Goal: Task Accomplishment & Management: Manage account settings

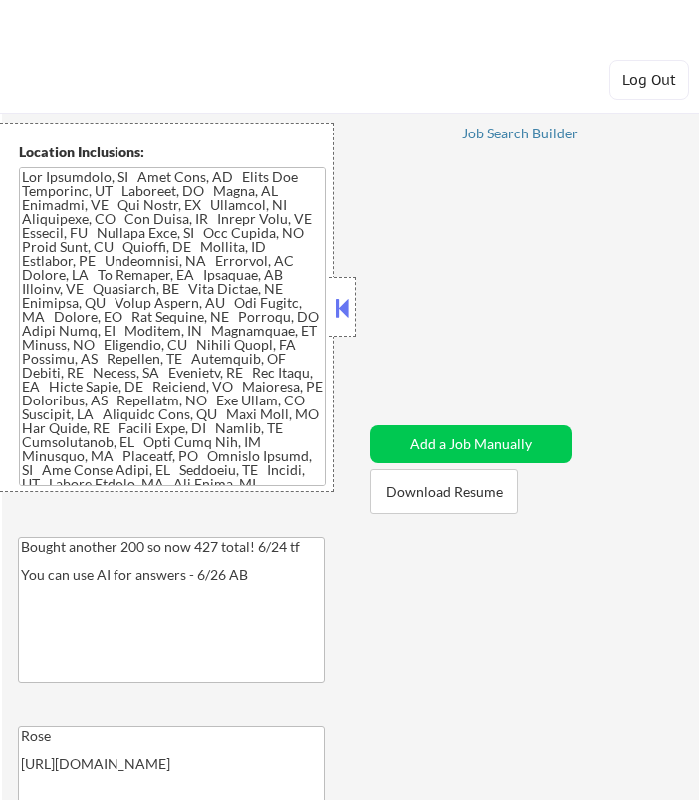
select select ""pending""
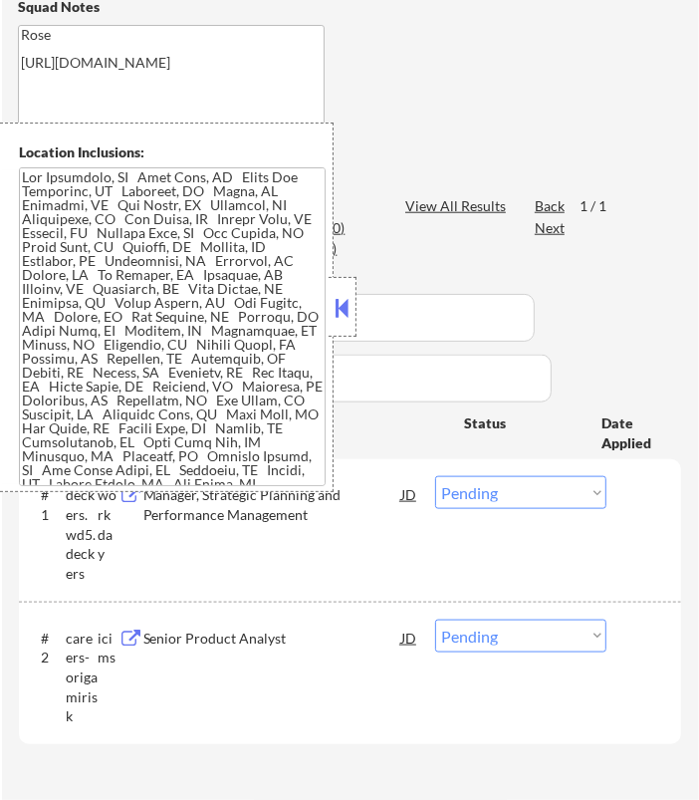
scroll to position [719, 0]
click at [352, 304] on button at bounding box center [343, 308] width 22 height 30
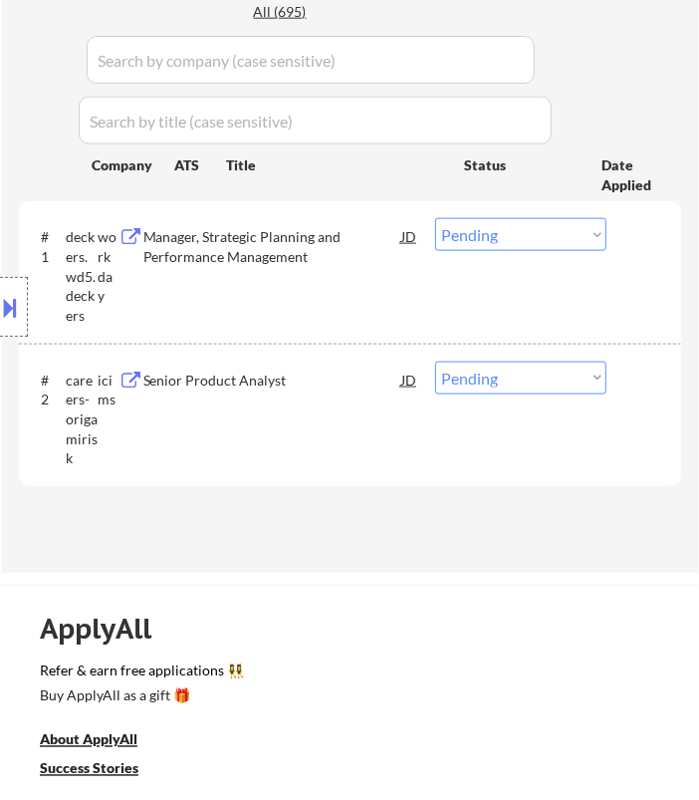
scroll to position [940, 0]
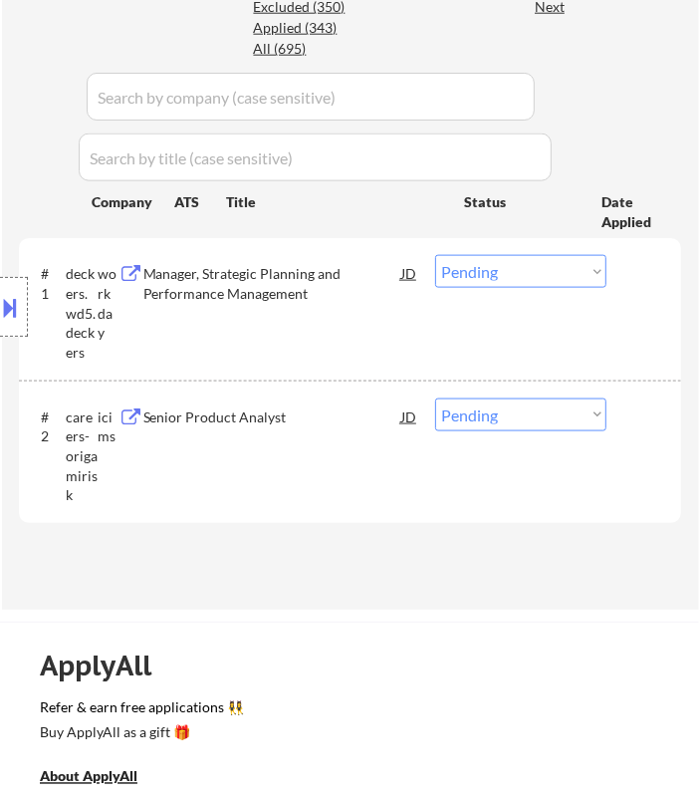
click at [326, 277] on div "Location Inclusions:" at bounding box center [178, 306] width 356 height 369
click at [353, 270] on div "Location Inclusions:" at bounding box center [178, 306] width 356 height 369
click at [359, 275] on div "Manager, Strategic Planning and Performance Management" at bounding box center [272, 283] width 258 height 39
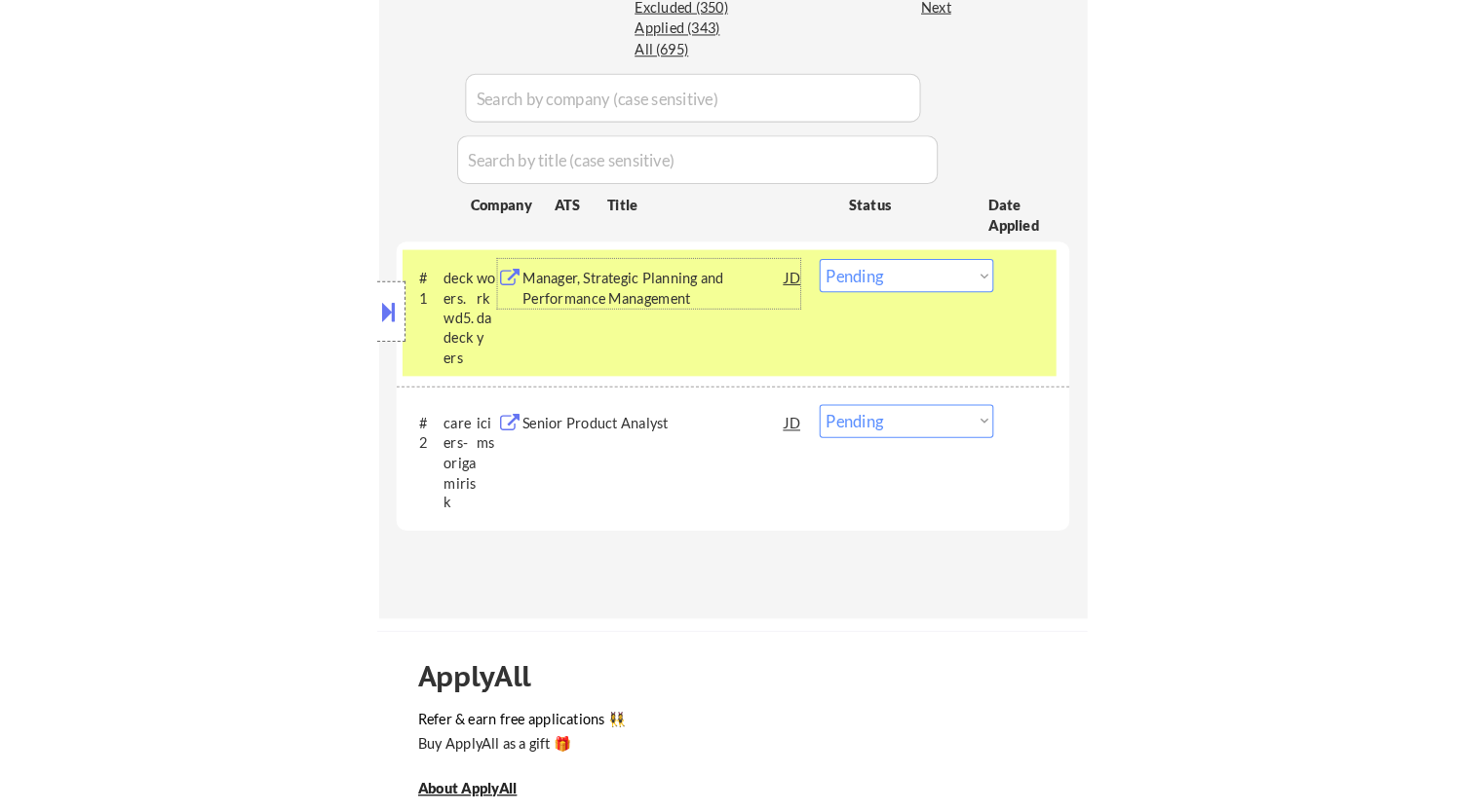
scroll to position [934, 0]
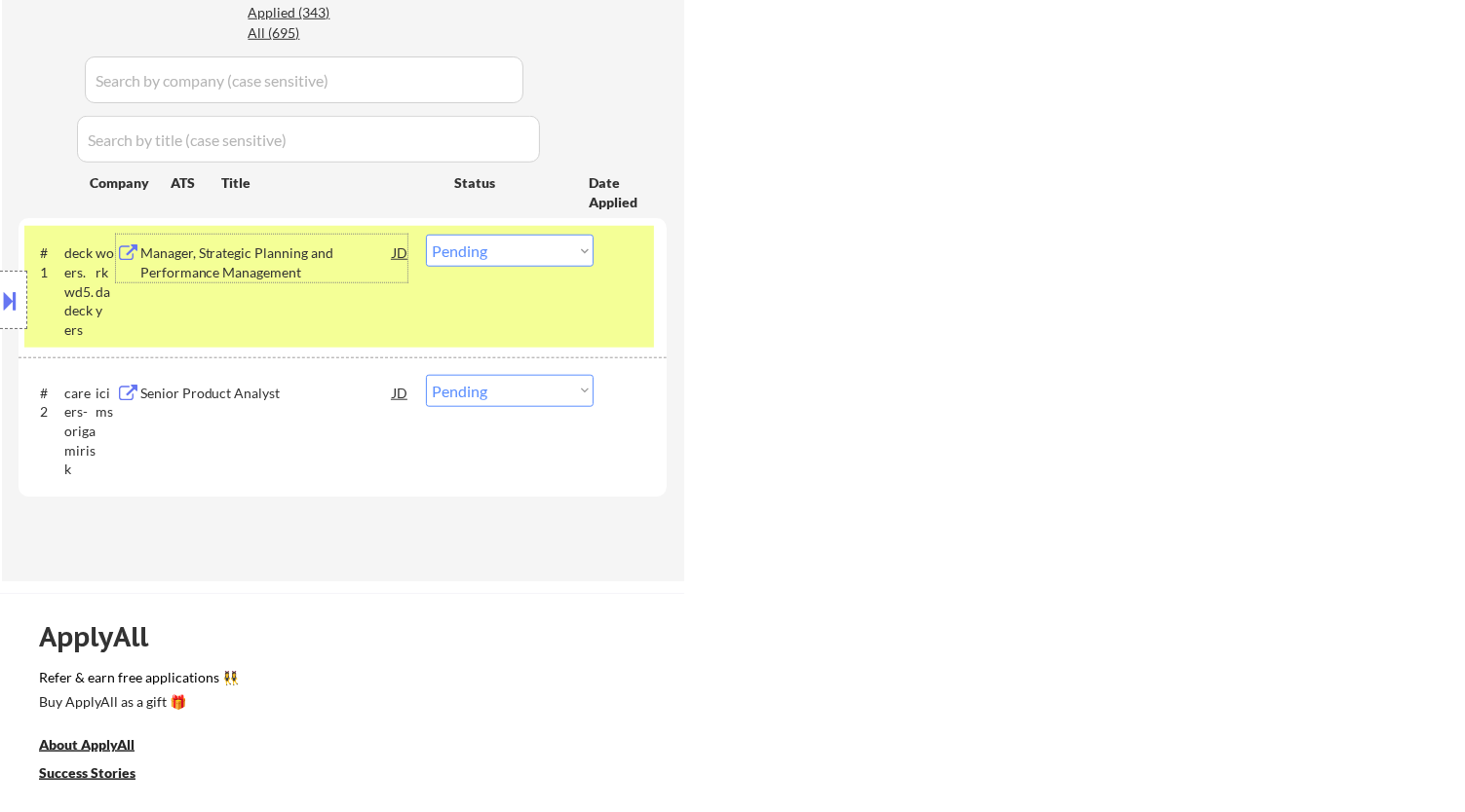
select select ""pending""
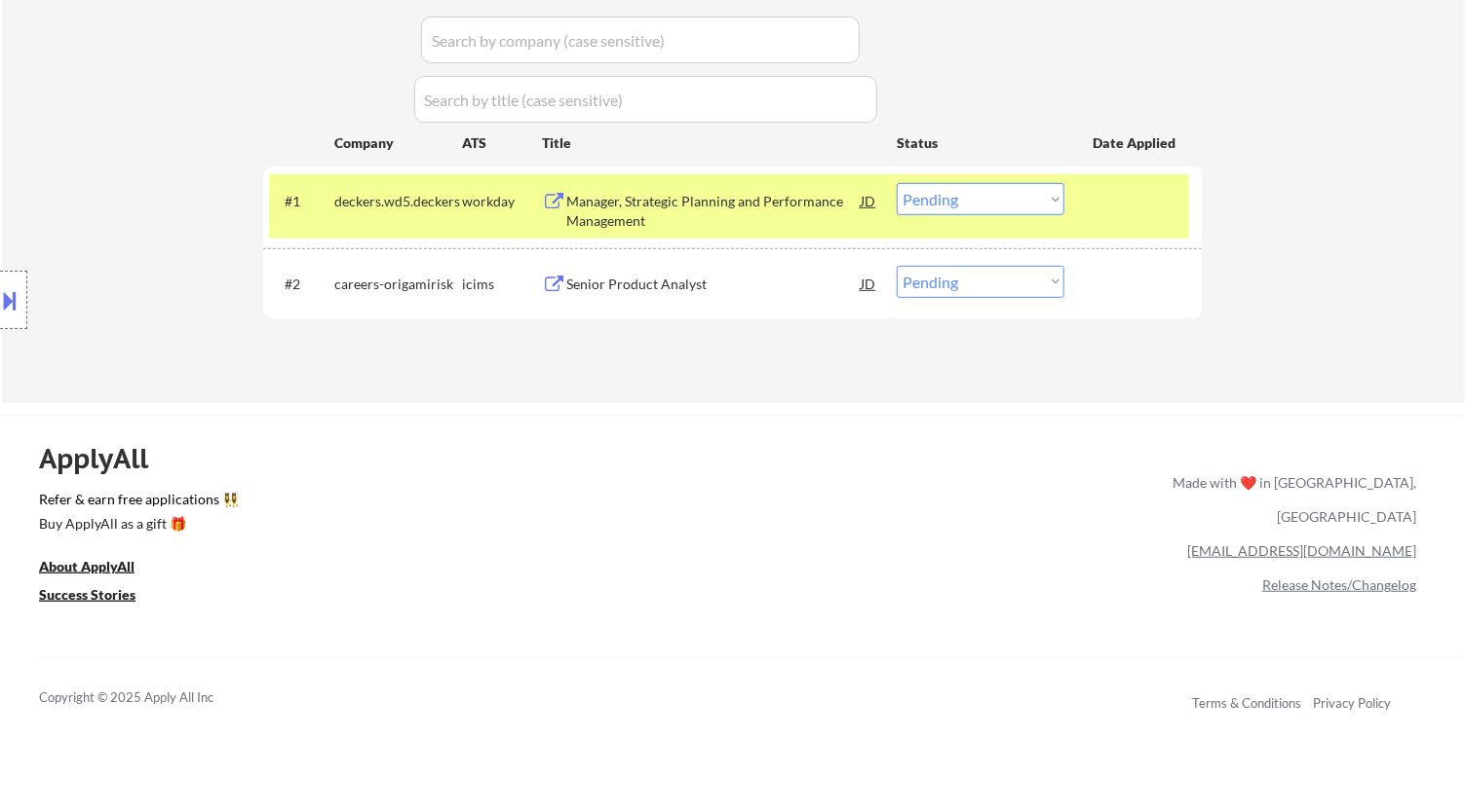
scroll to position [502, 0]
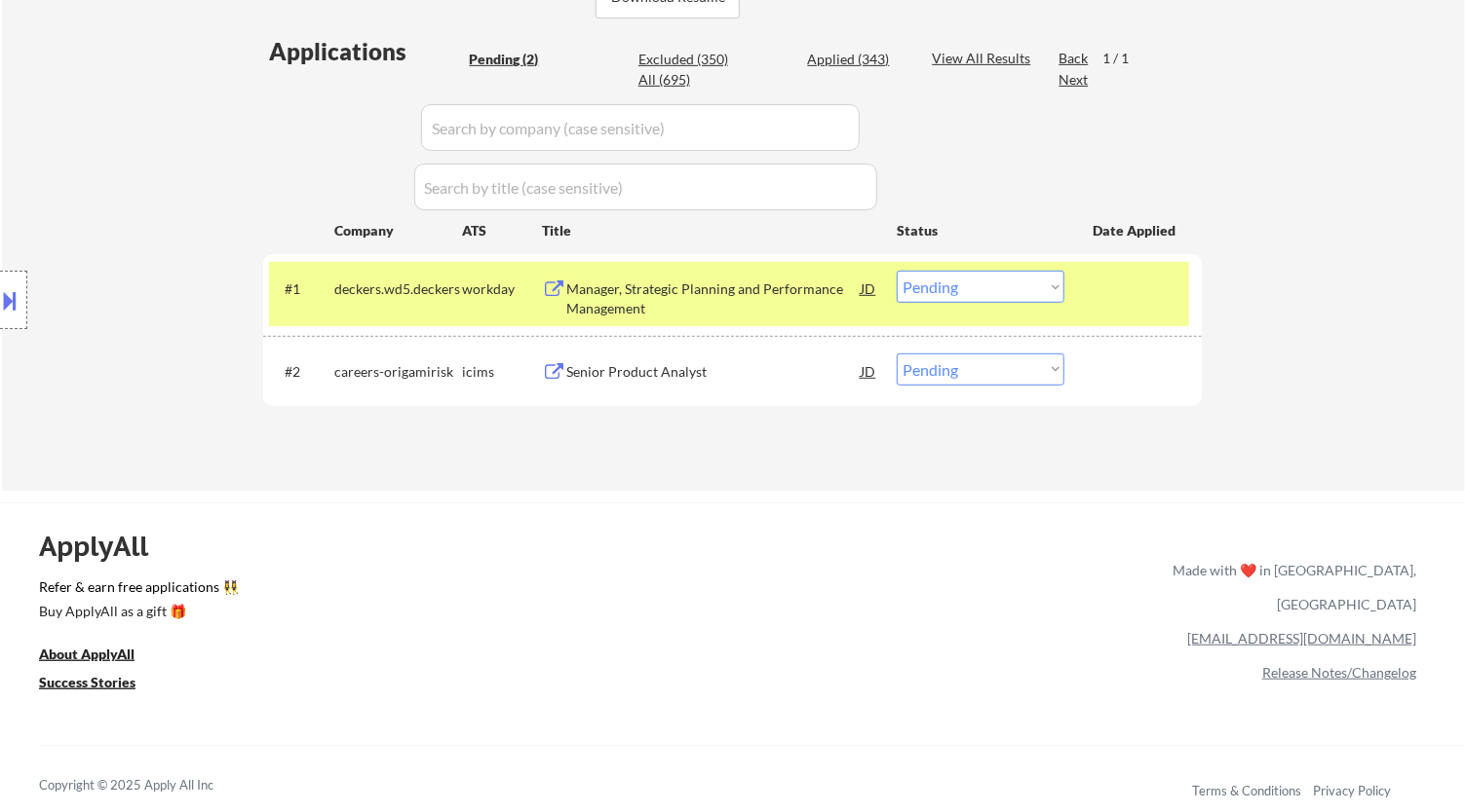
click at [683, 286] on select "Choose an option... Pending Applied Excluded (Questions) Excluded (Expired) Exc…" at bounding box center [980, 287] width 167 height 32
click at [683, 271] on select "Choose an option... Pending Applied Excluded (Questions) Excluded (Expired) Exc…" at bounding box center [980, 287] width 167 height 32
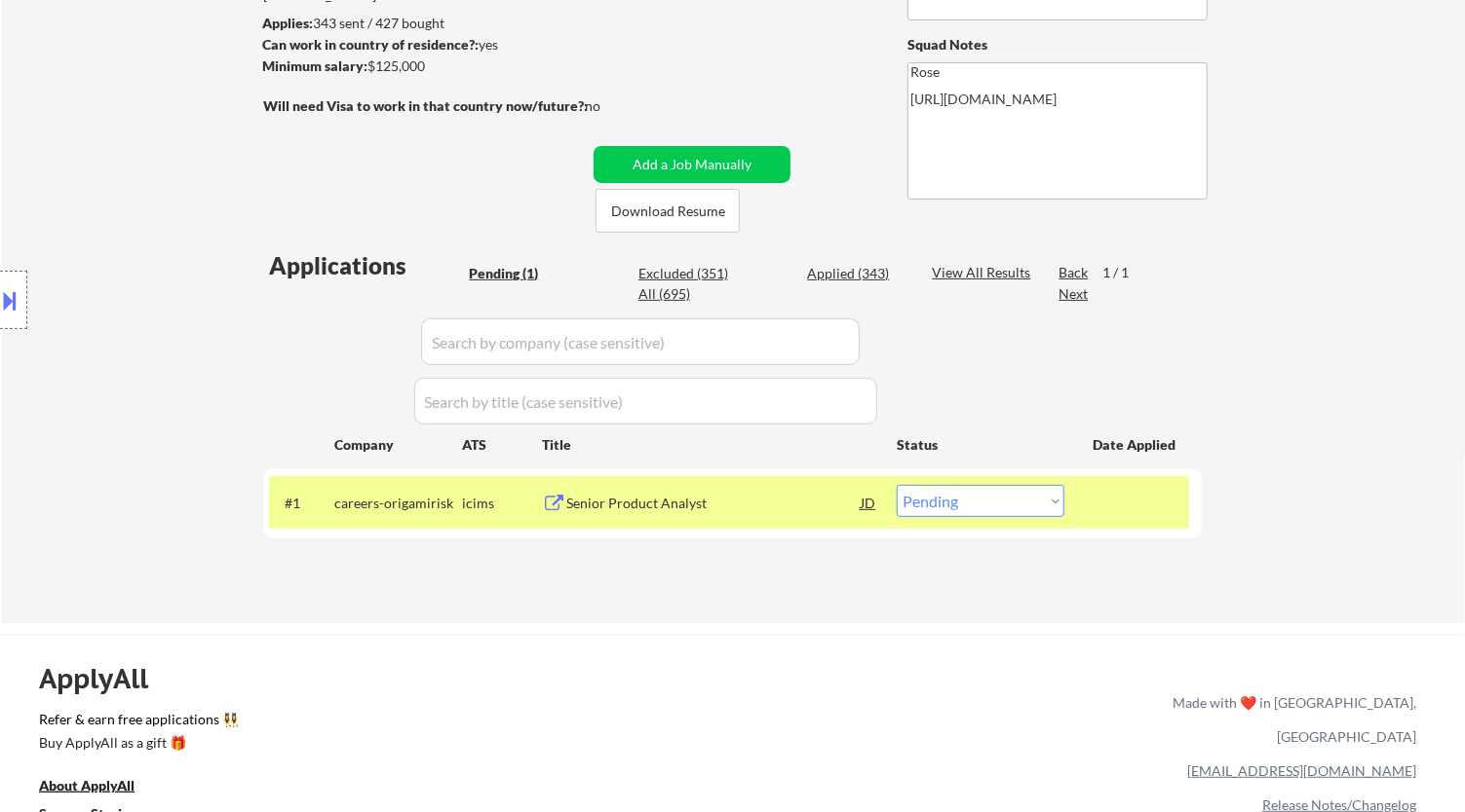
scroll to position [325, 0]
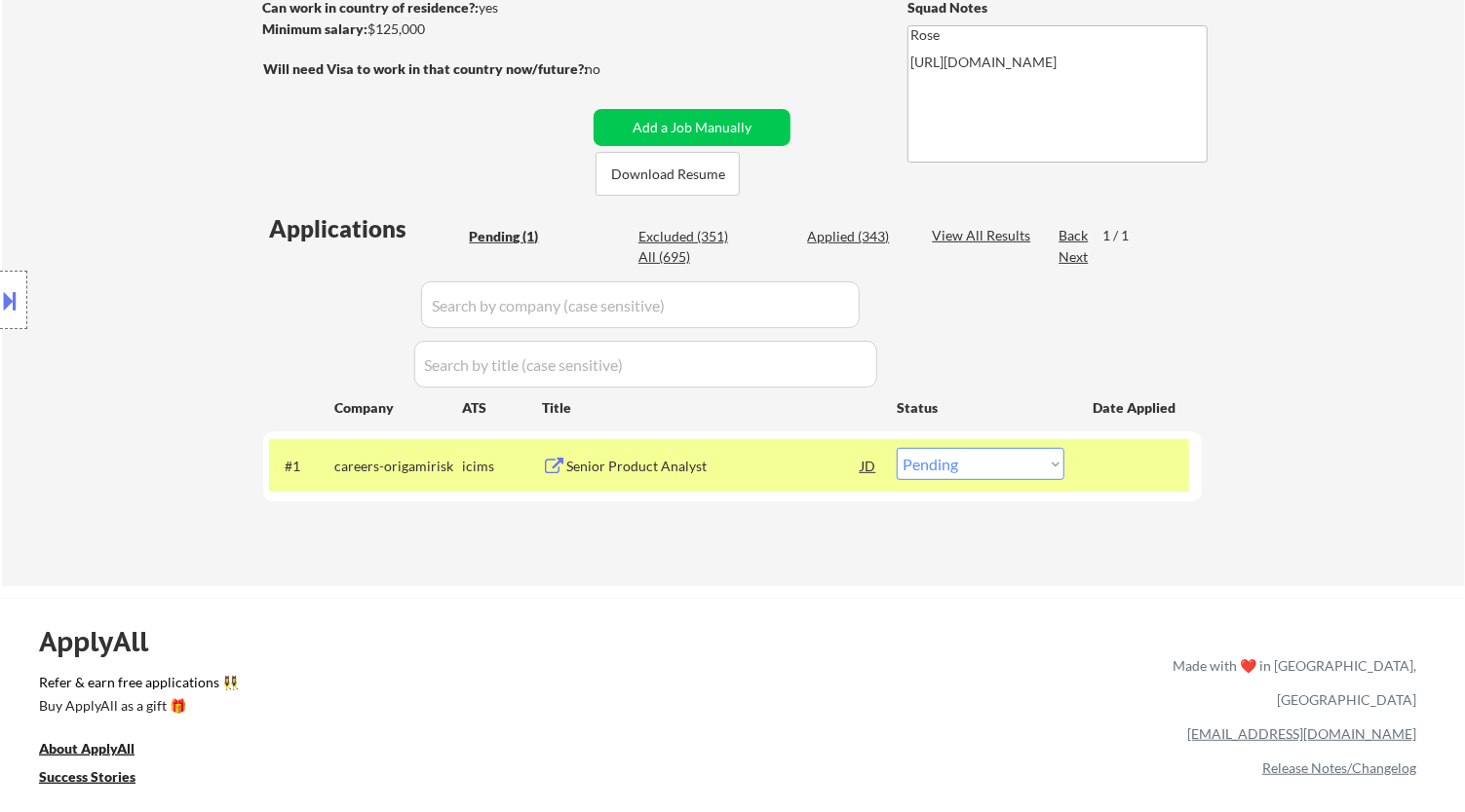
click at [683, 463] on div "Senior Product Analyst" at bounding box center [713, 467] width 295 height 20
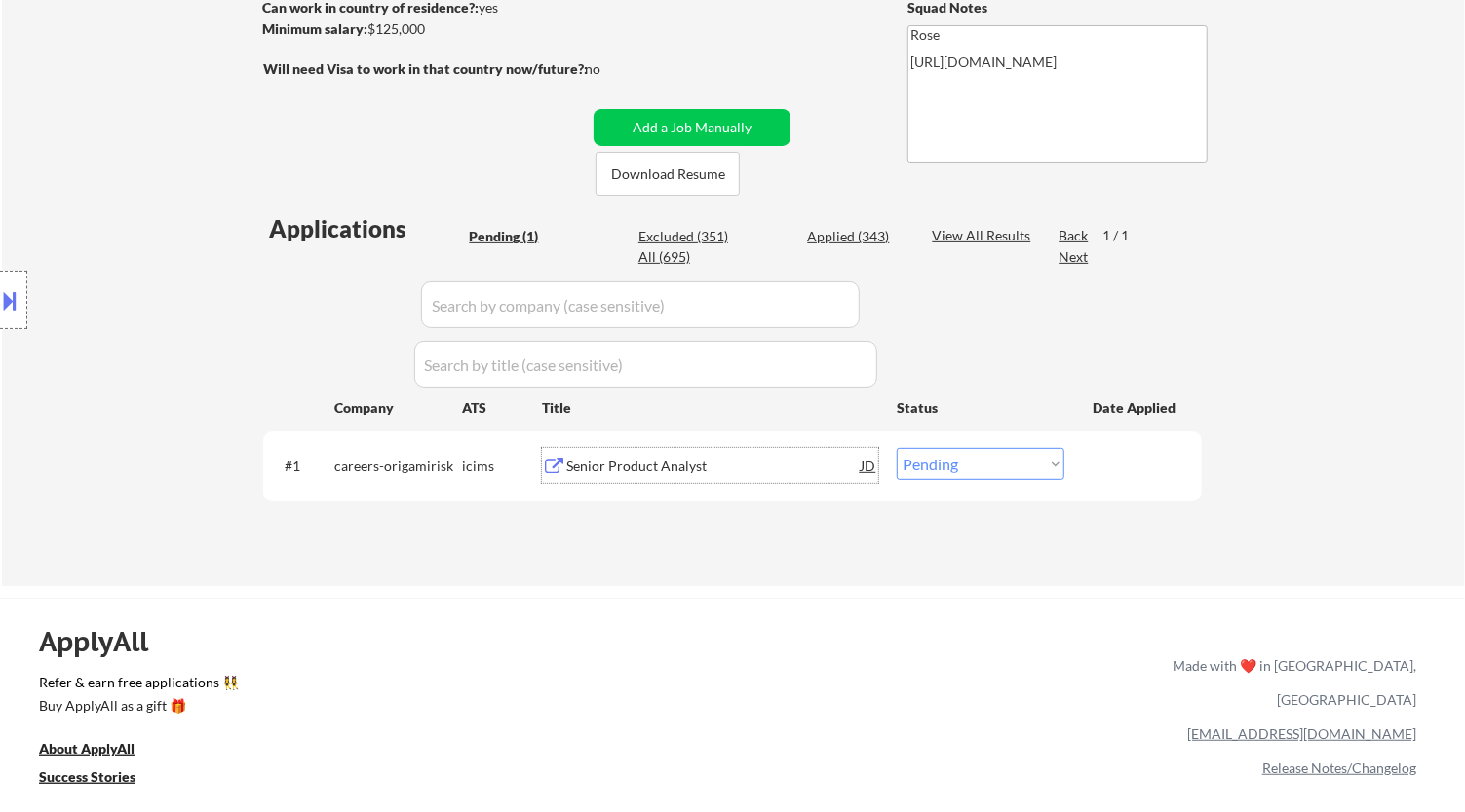
click at [683, 471] on select "Choose an option... Pending Applied Excluded (Questions) Excluded (Expired) Exc…" at bounding box center [980, 464] width 167 height 32
select select ""excluded__salary_""
click at [683, 448] on select "Choose an option... Pending Applied Excluded (Questions) Excluded (Expired) Exc…" at bounding box center [980, 464] width 167 height 32
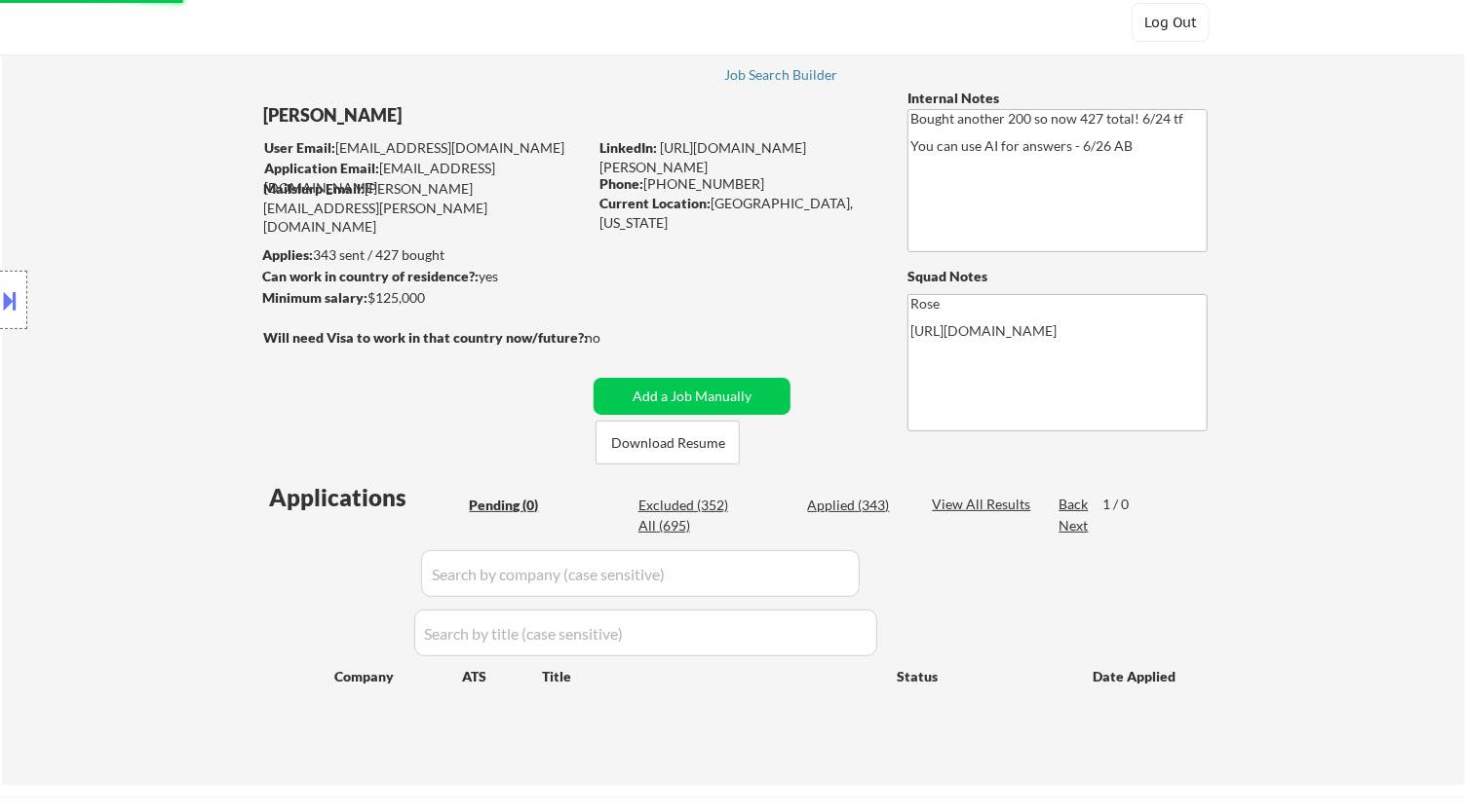
scroll to position [0, 0]
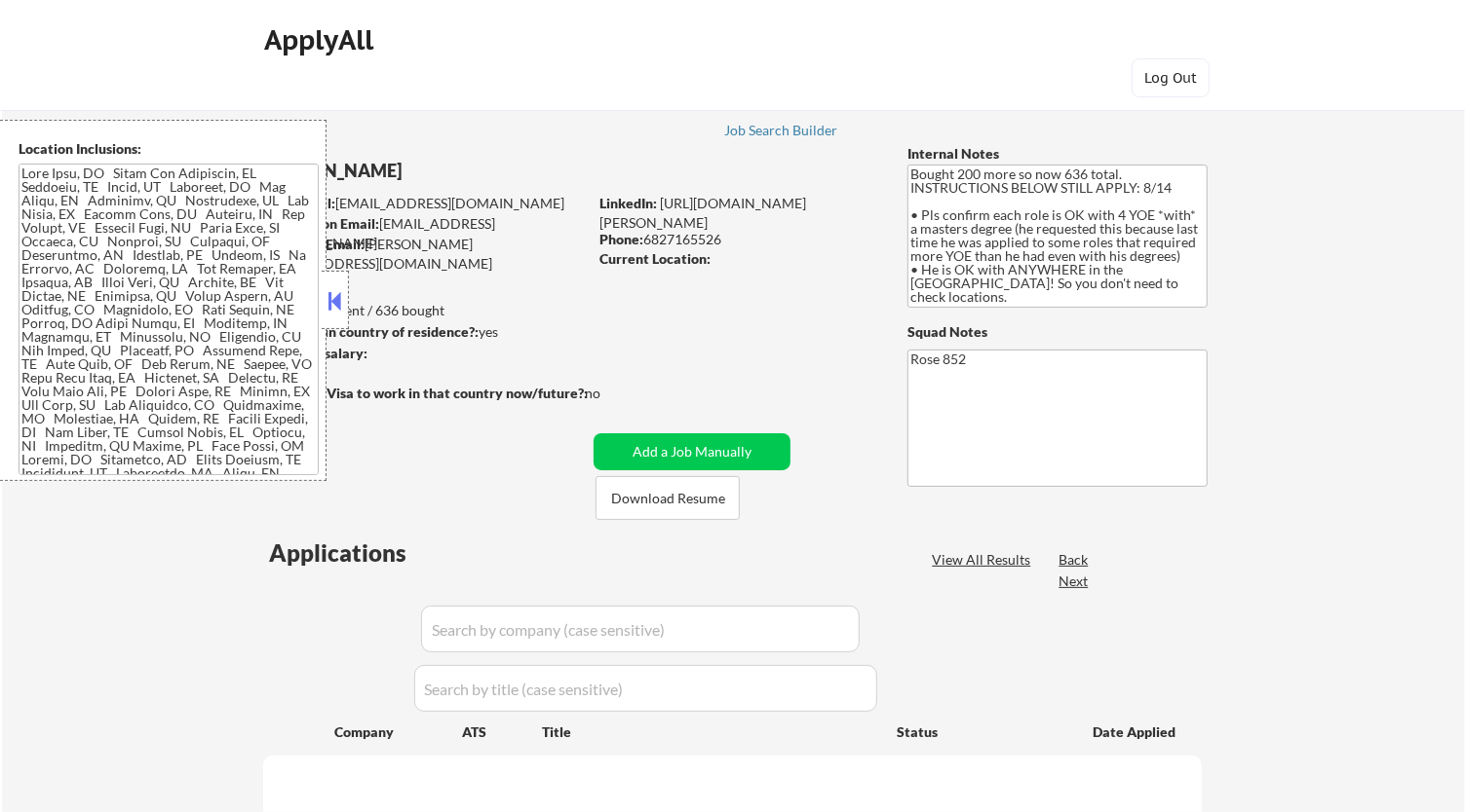
select select ""pending""
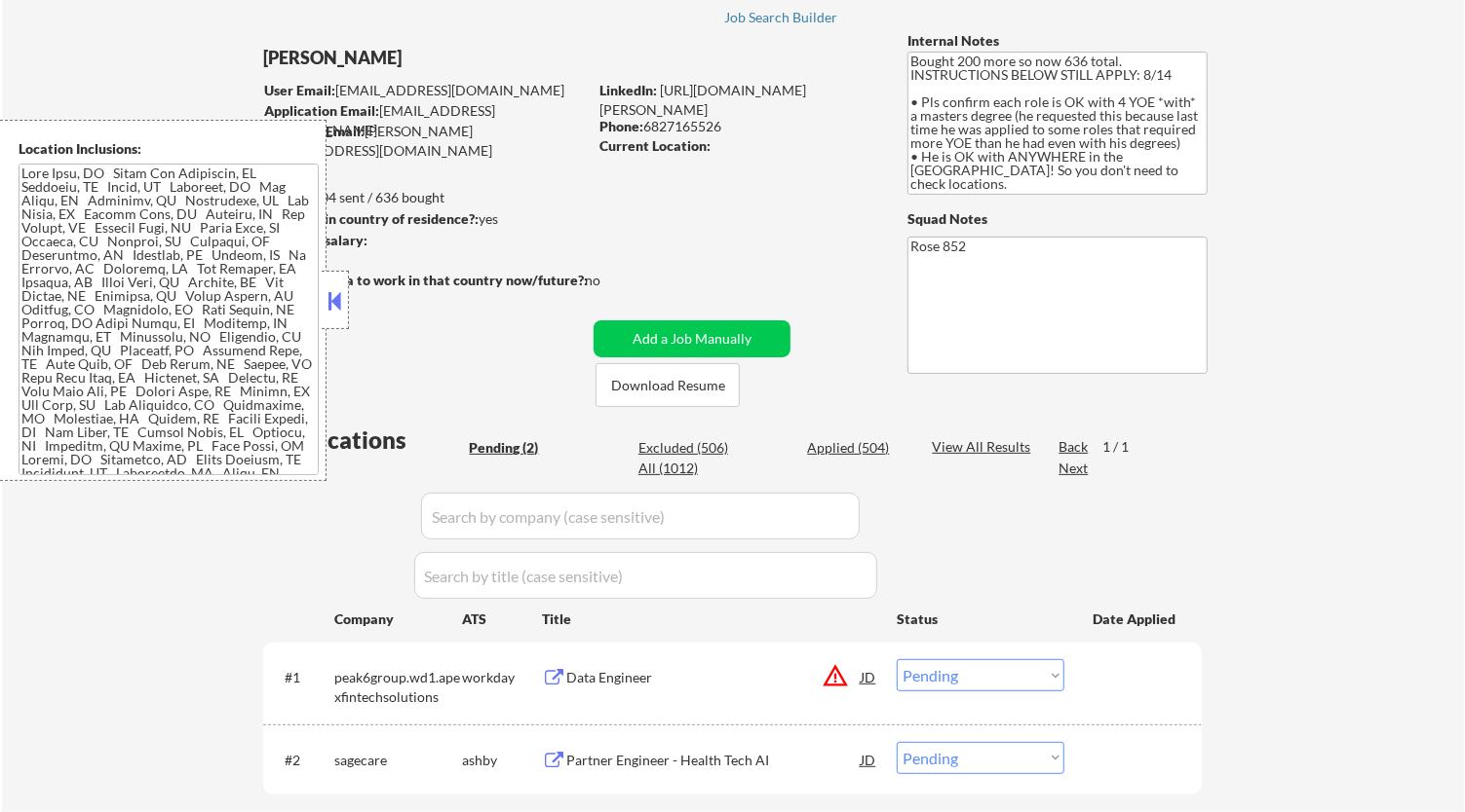
scroll to position [216, 0]
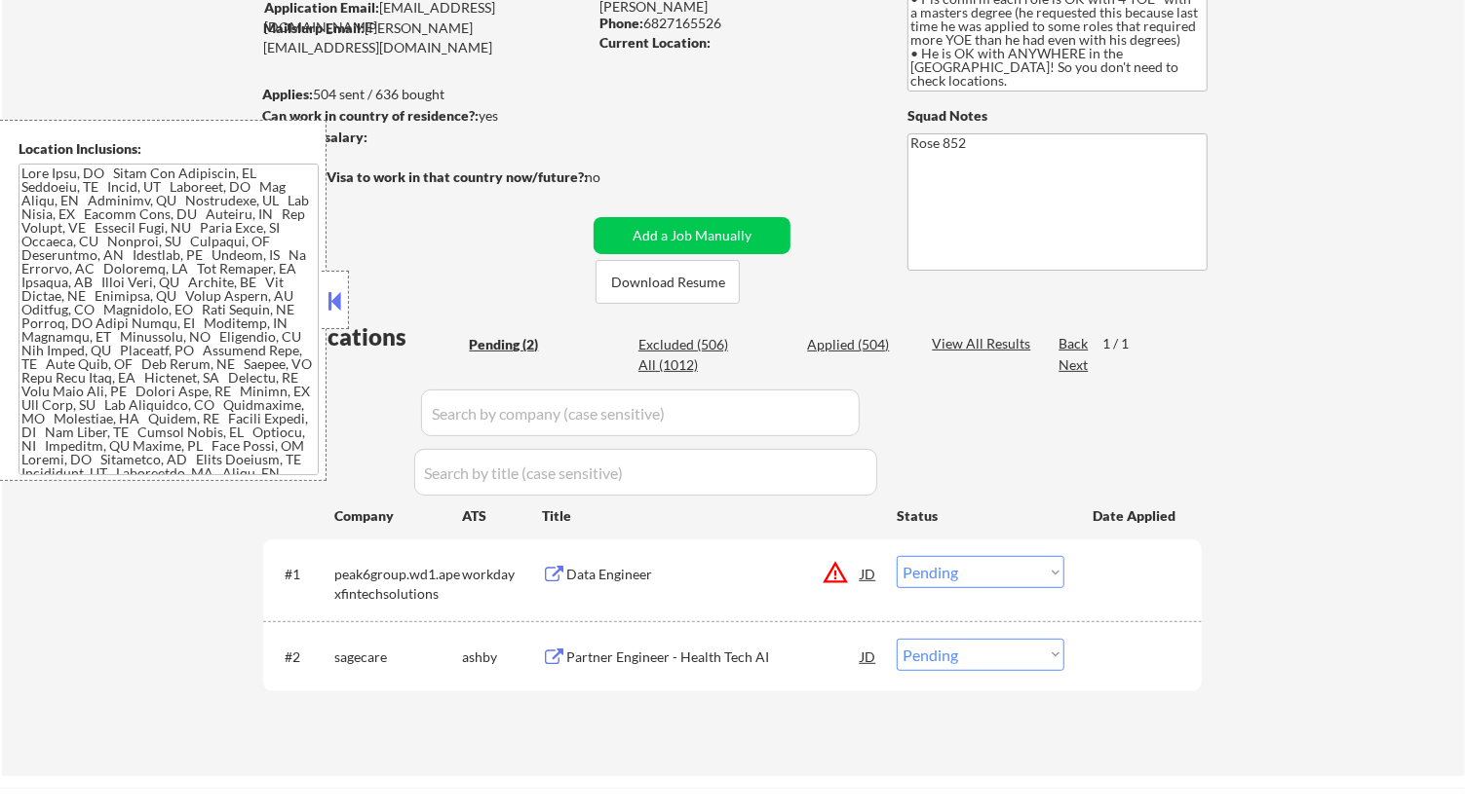
click at [343, 302] on button at bounding box center [336, 301] width 22 height 29
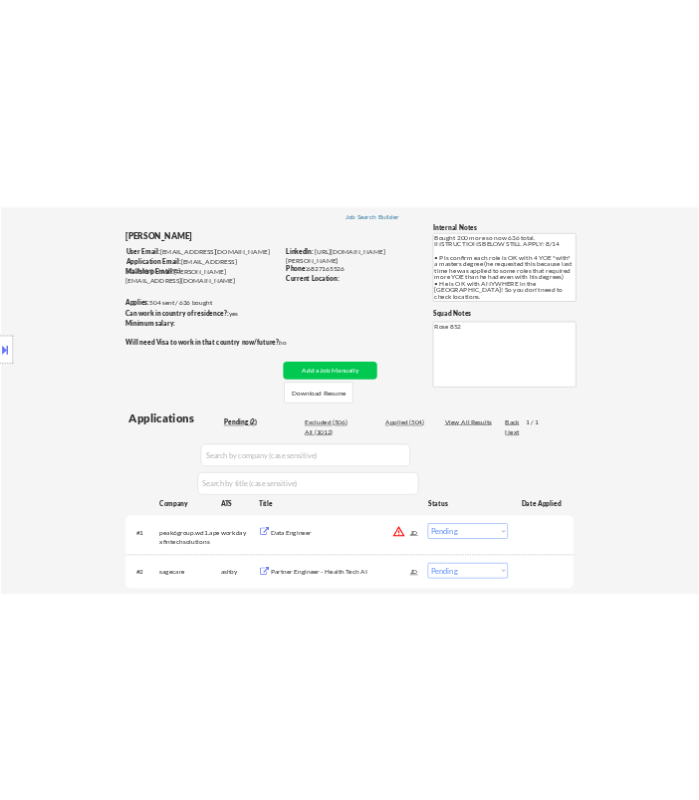
scroll to position [332, 0]
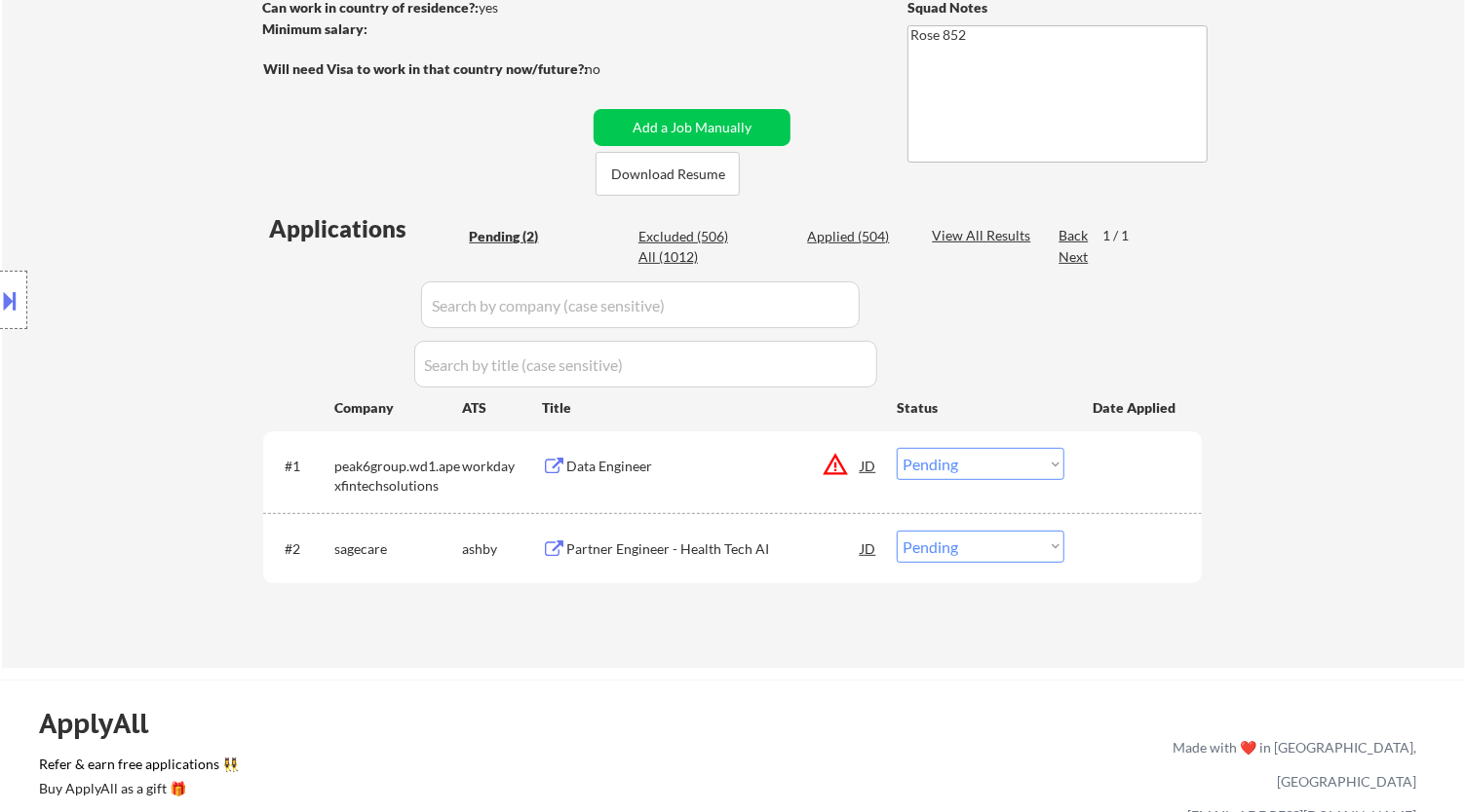
click at [741, 458] on div "Data Engineer" at bounding box center [713, 467] width 295 height 20
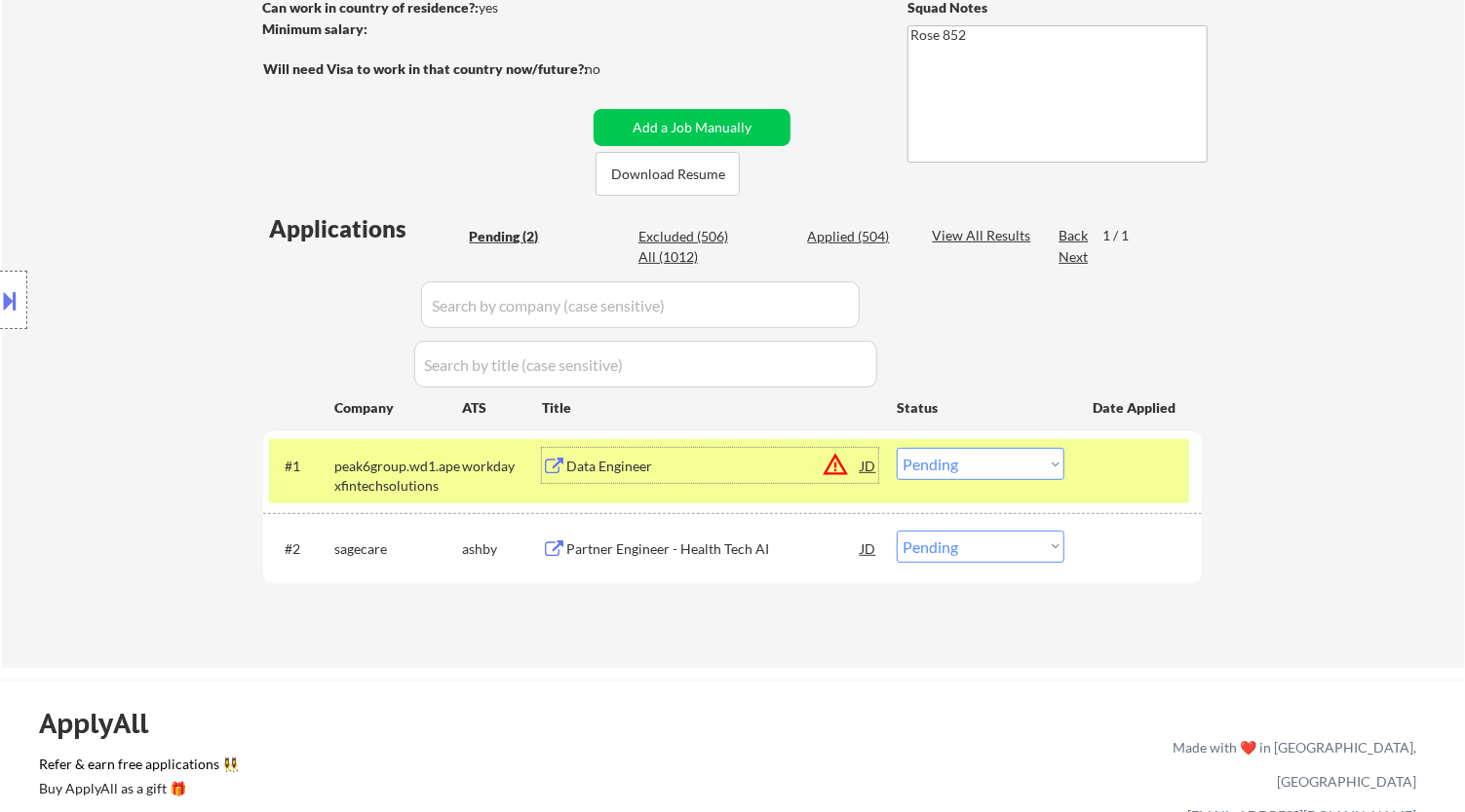
select select ""pending""
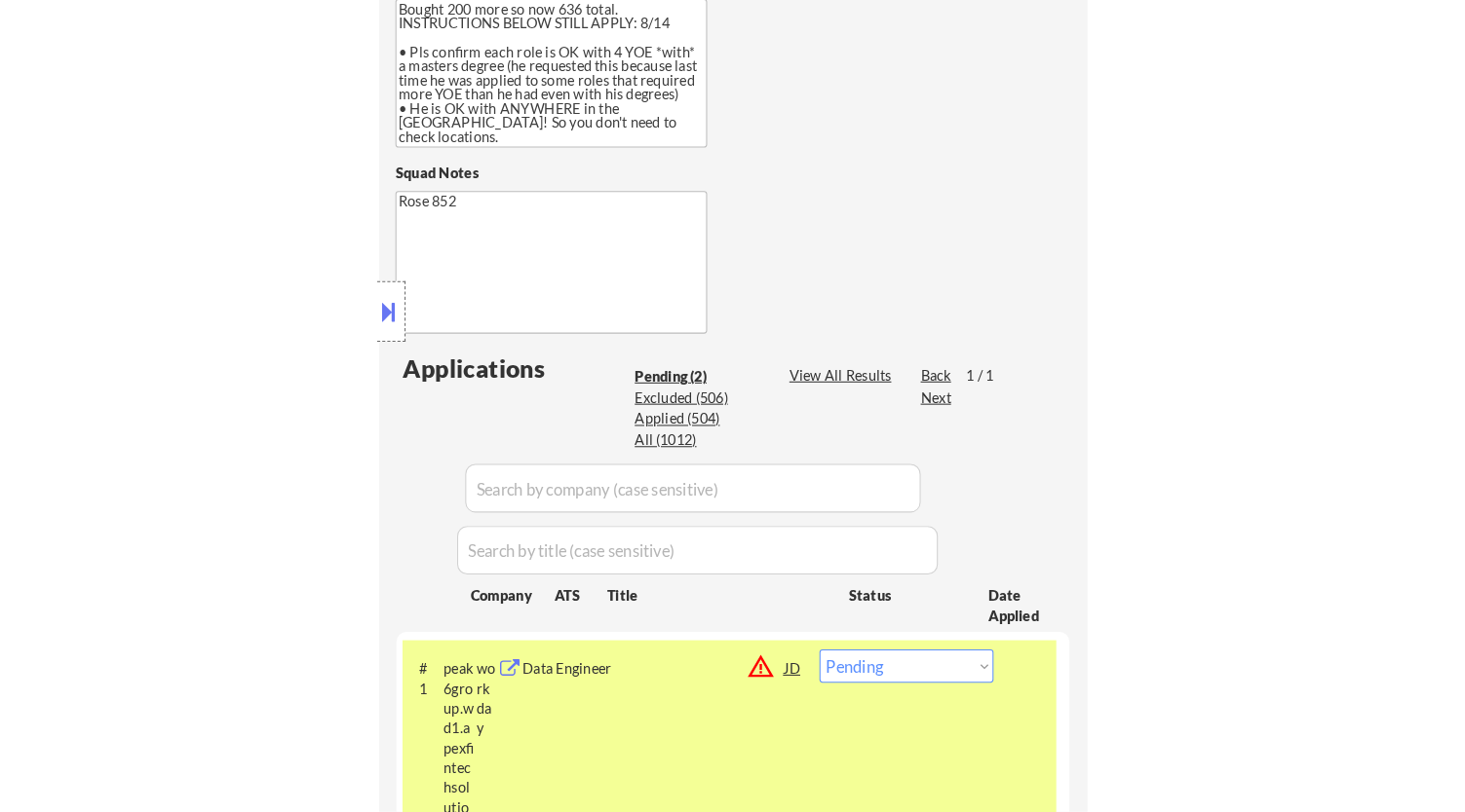
scroll to position [649, 0]
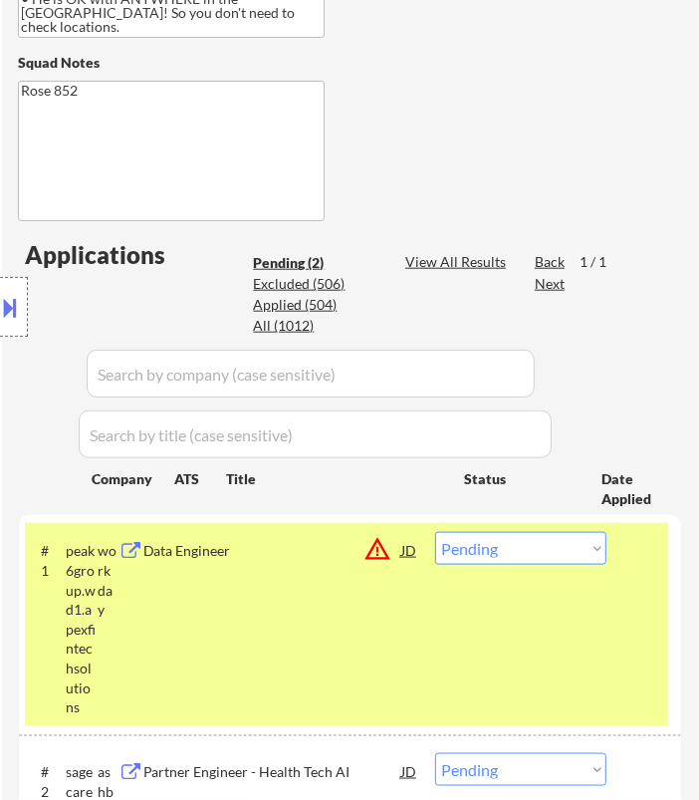
click at [551, 551] on select "Choose an option... Pending Applied Excluded (Questions) Excluded (Expired) Exc…" at bounding box center [520, 548] width 171 height 33
select select ""pending""
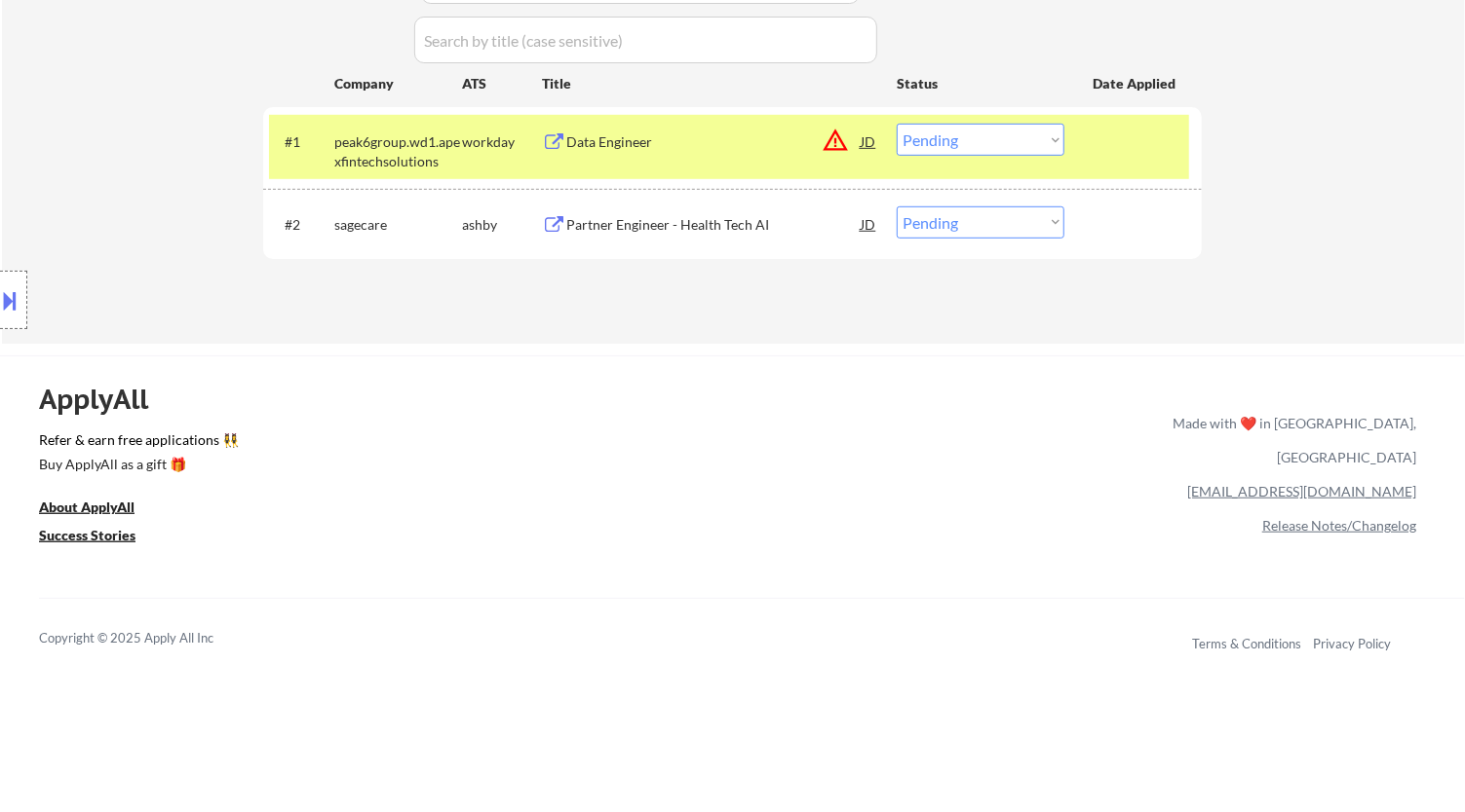
click at [1018, 144] on select "Choose an option... Pending Applied Excluded (Questions) Excluded (Expired) Exc…" at bounding box center [980, 139] width 167 height 32
click at [896, 123] on select "Choose an option... Pending Applied Excluded (Questions) Excluded (Expired) Exc…" at bounding box center [980, 139] width 167 height 32
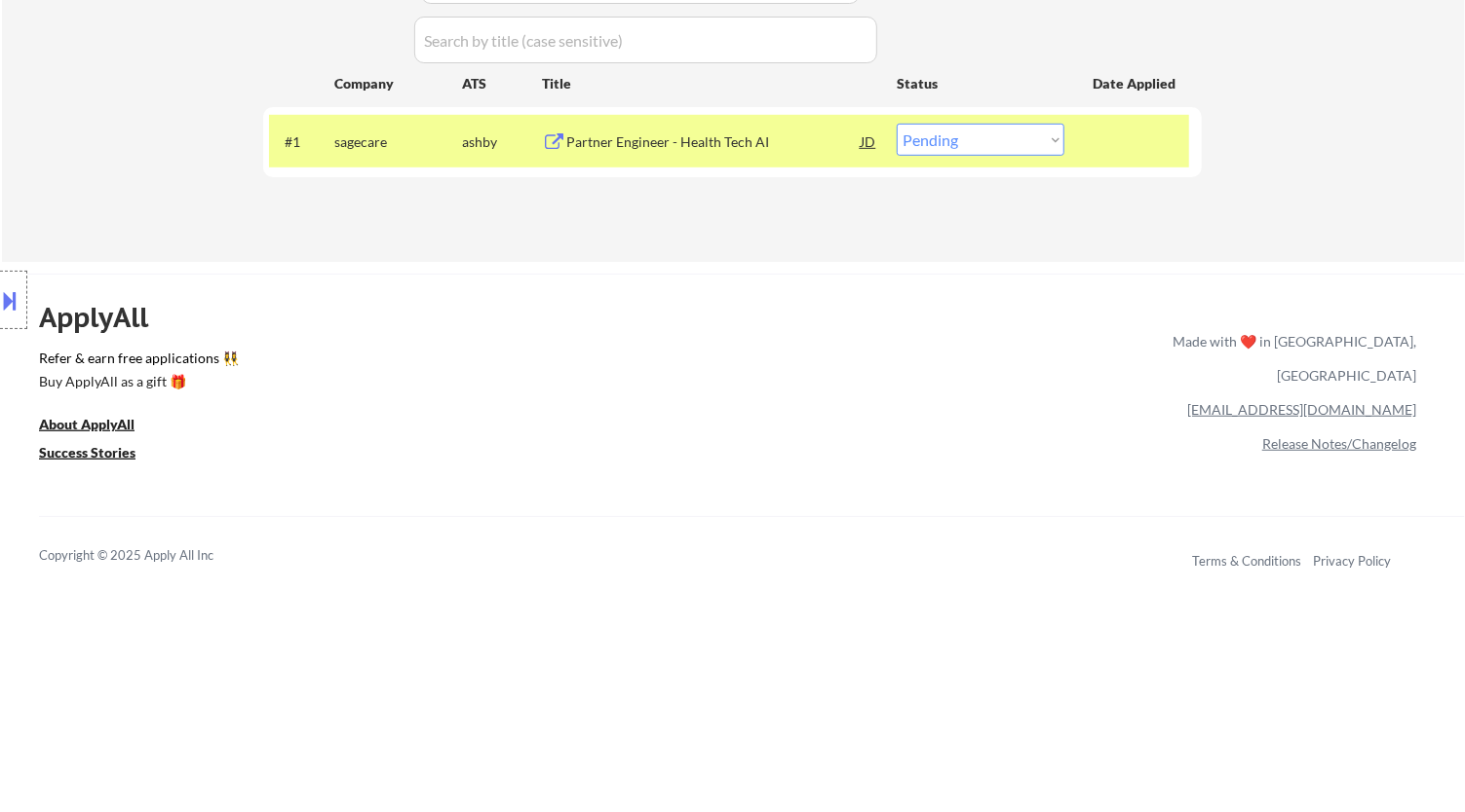
click at [824, 136] on div "Partner Engineer - Health Tech AI" at bounding box center [713, 142] width 295 height 20
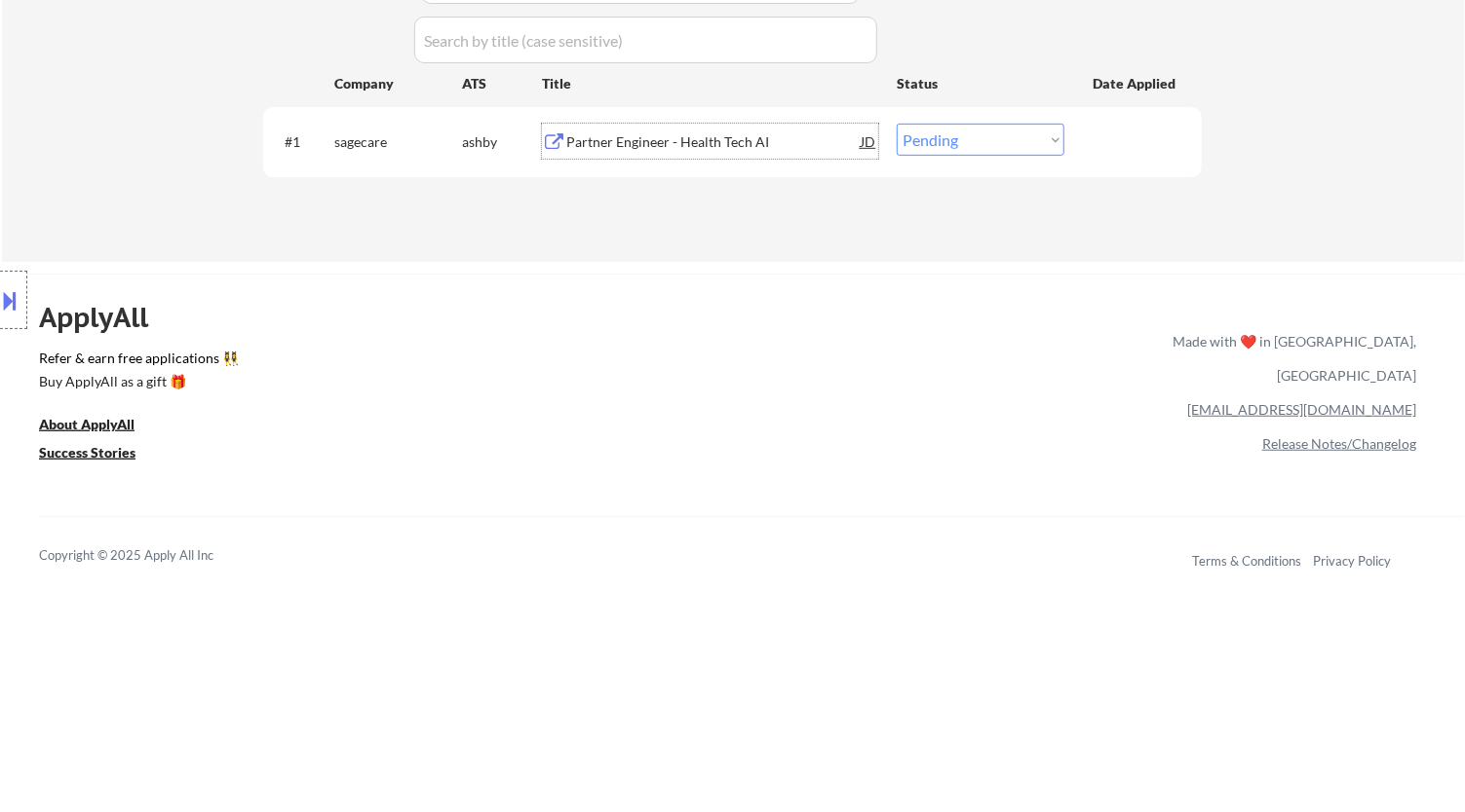
click at [1013, 135] on select "Choose an option... Pending Applied Excluded (Questions) Excluded (Expired) Exc…" at bounding box center [980, 139] width 167 height 32
select select ""excluded__bad_match_""
click at [896, 123] on select "Choose an option... Pending Applied Excluded (Questions) Excluded (Expired) Exc…" at bounding box center [980, 139] width 167 height 32
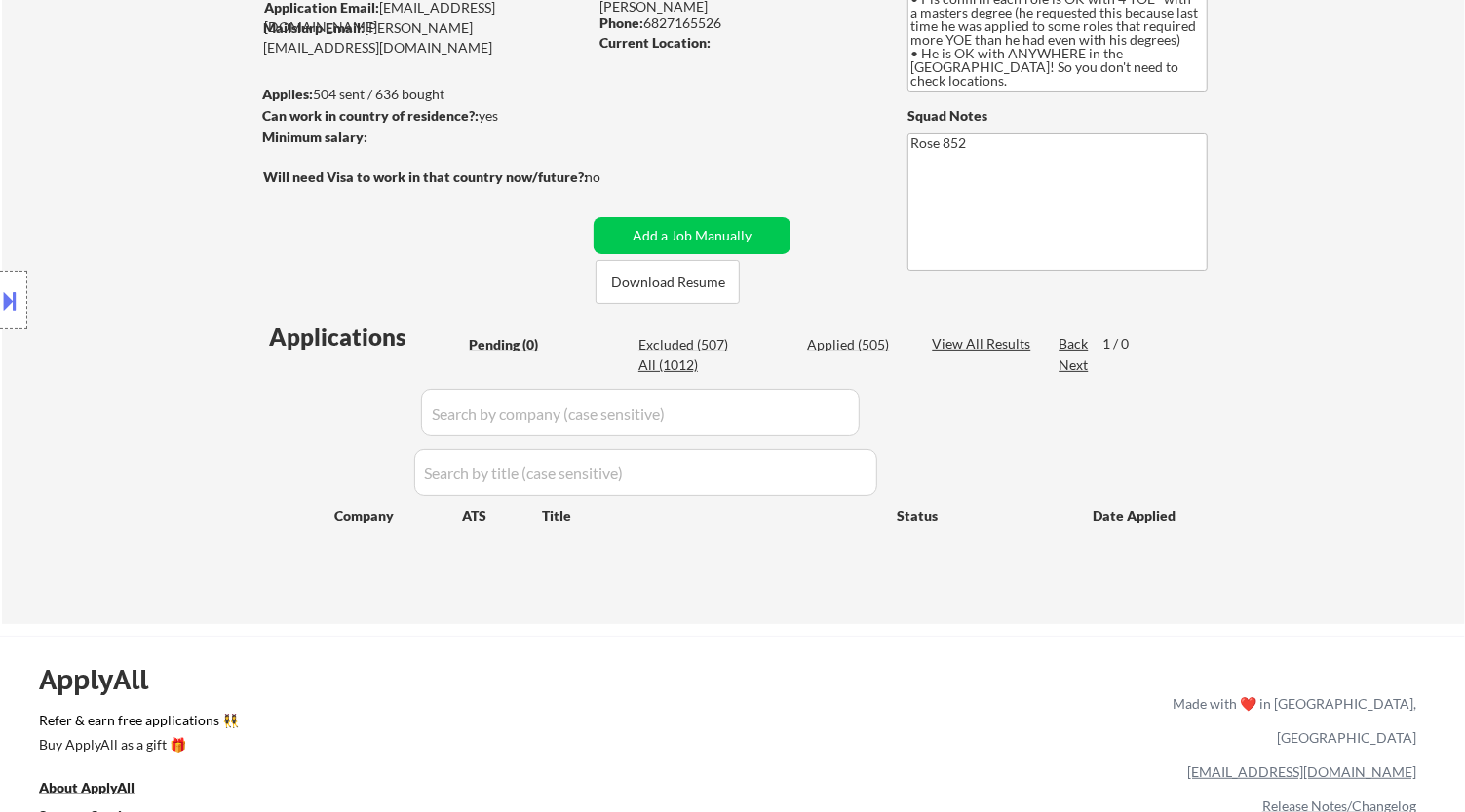
scroll to position [109, 0]
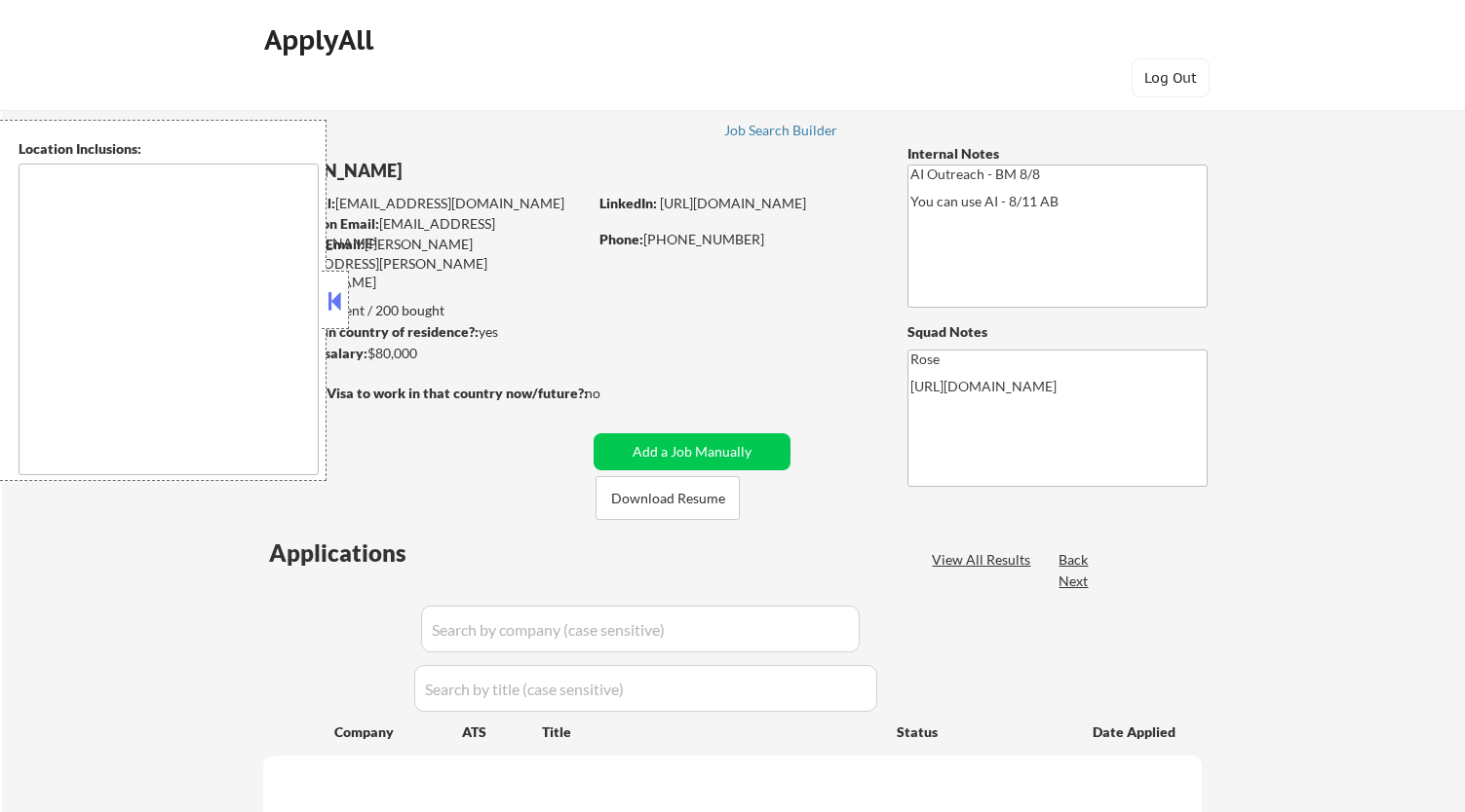
type textarea "Fountain Valley, CA Huntington Beach, CA Costa Mesa, CA Santa Ana, CA Garden Gr…"
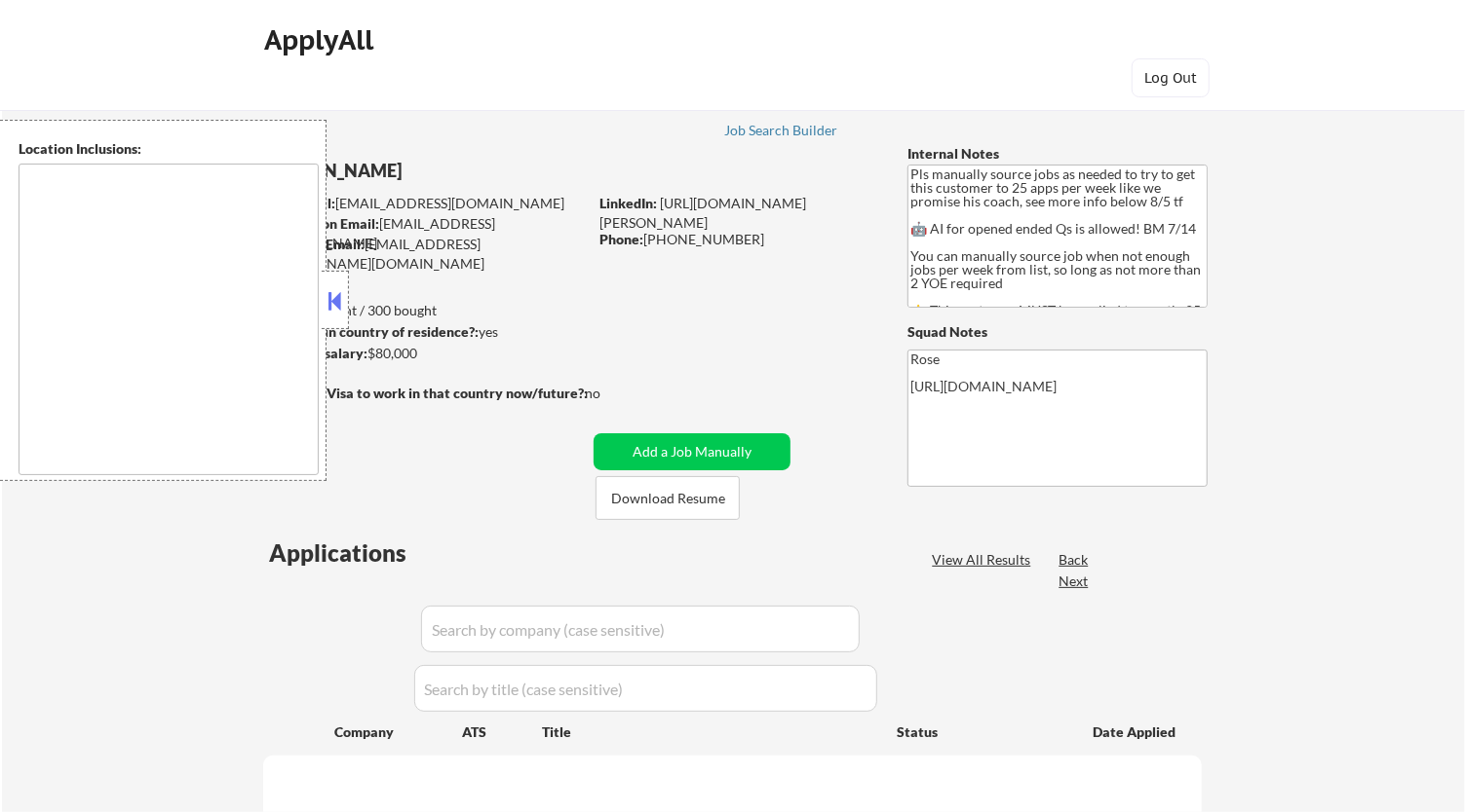
type textarea "Here is a list of metro areas, cities, and towns within approximately a 30-minu…"
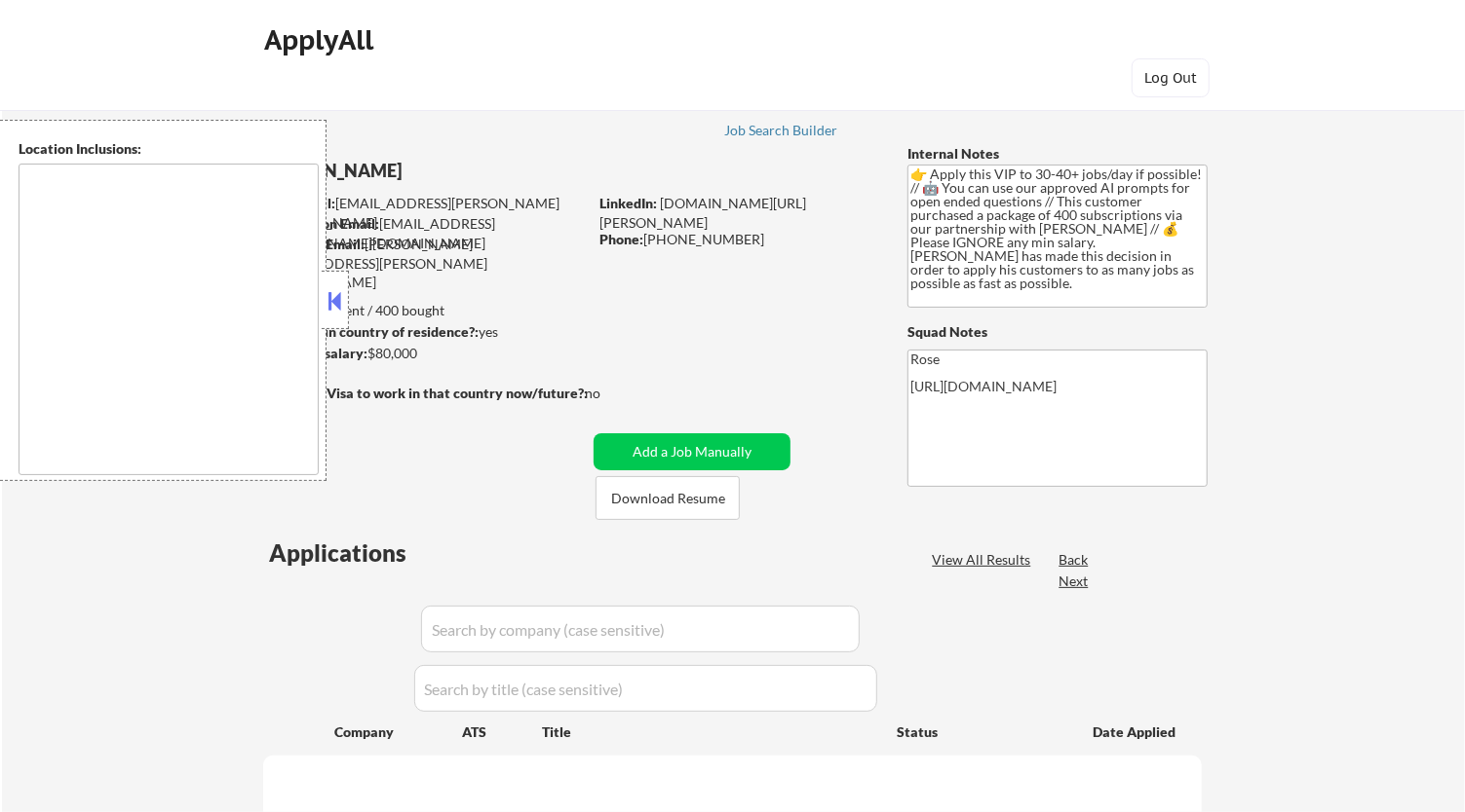
select select ""pending""
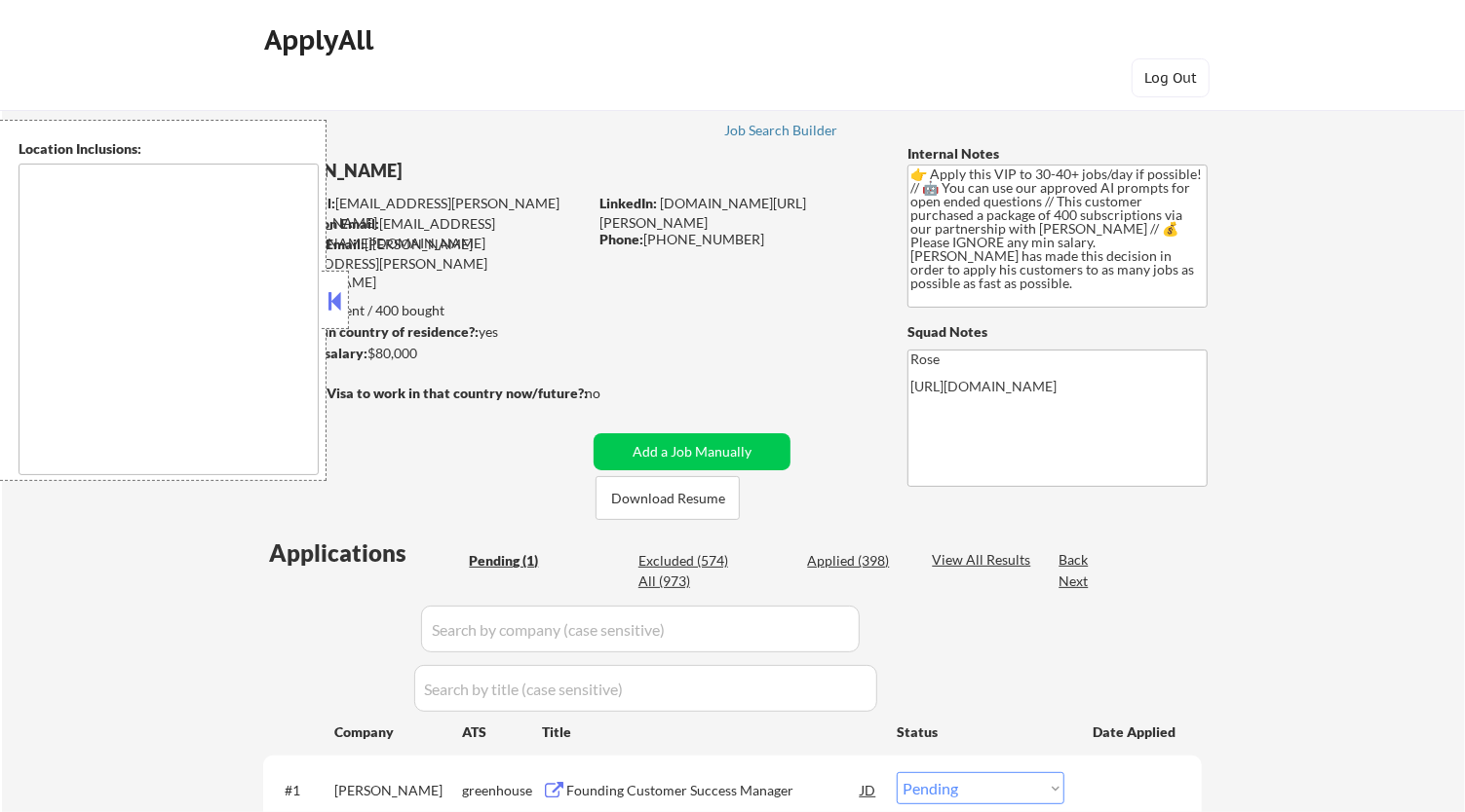
type textarea "remote"
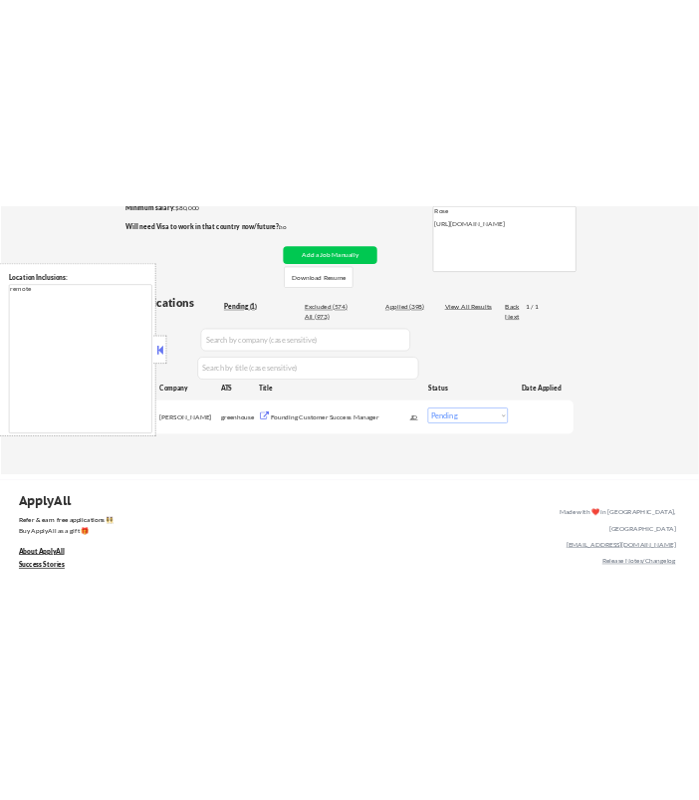
scroll to position [332, 0]
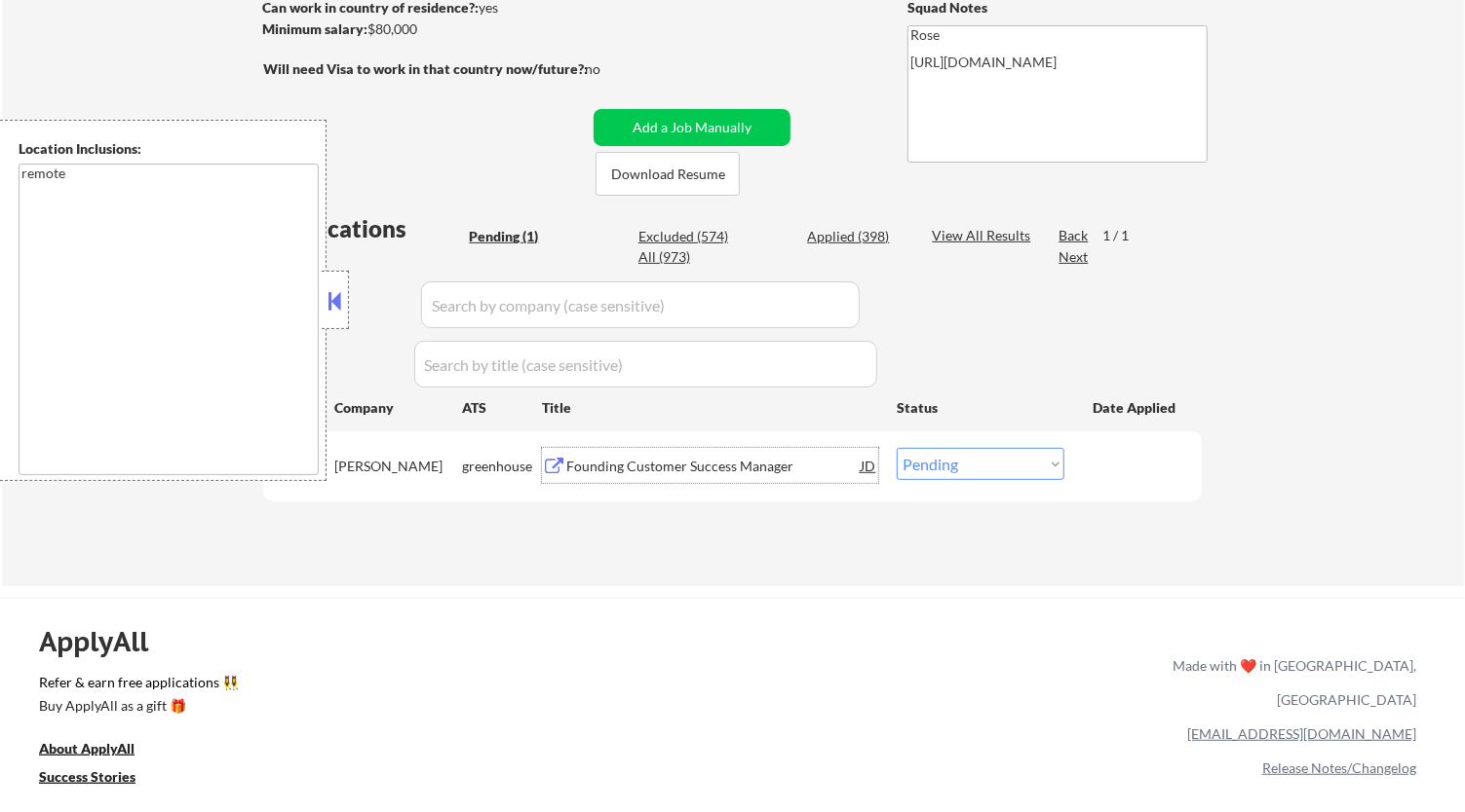
click at [707, 453] on div "Founding Customer Success Manager" at bounding box center [713, 466] width 295 height 35
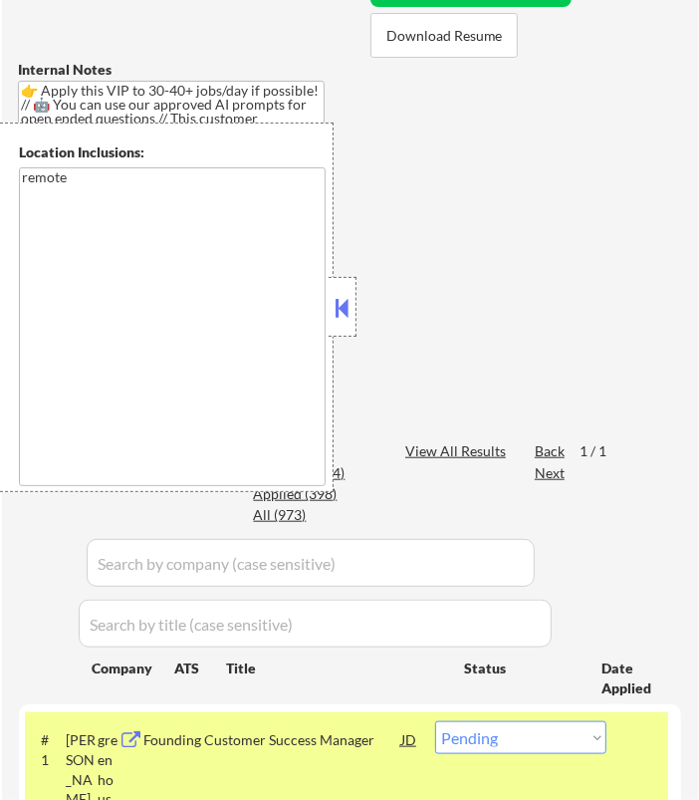
scroll to position [663, 0]
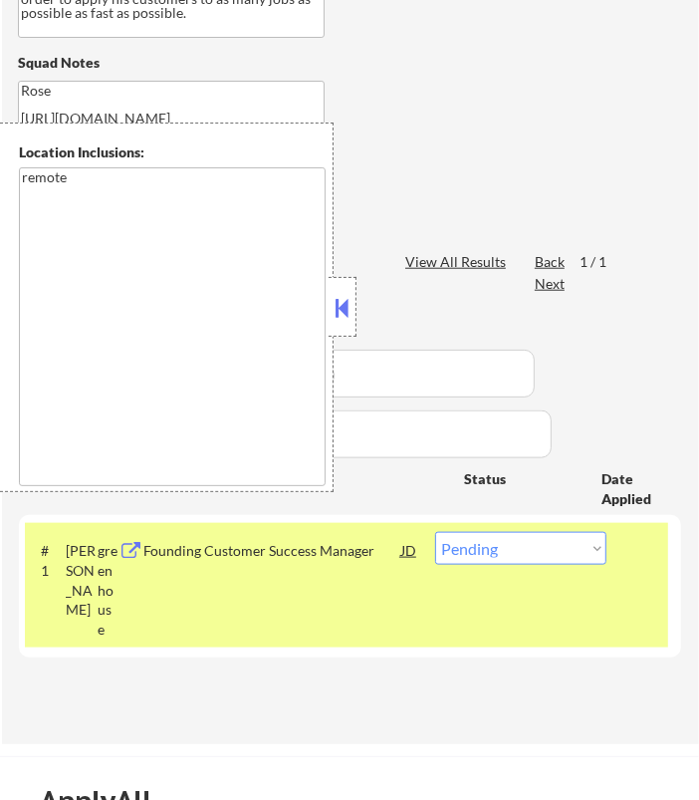
click at [591, 559] on select "Choose an option... Pending Applied Excluded (Questions) Excluded (Expired) Exc…" at bounding box center [520, 548] width 171 height 33
select select ""applied""
click at [435, 532] on select "Choose an option... Pending Applied Excluded (Questions) Excluded (Expired) Exc…" at bounding box center [520, 548] width 171 height 33
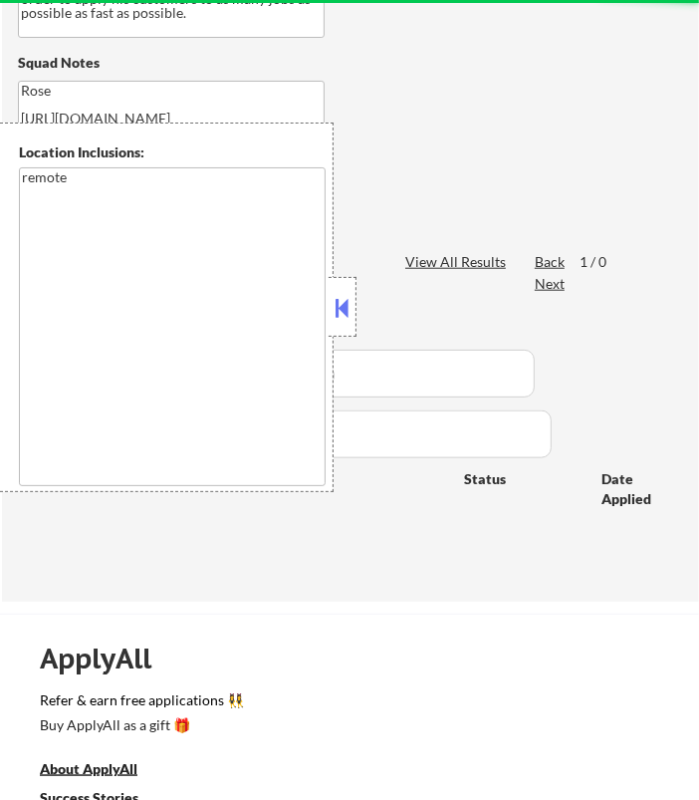
click at [340, 316] on button at bounding box center [343, 308] width 22 height 30
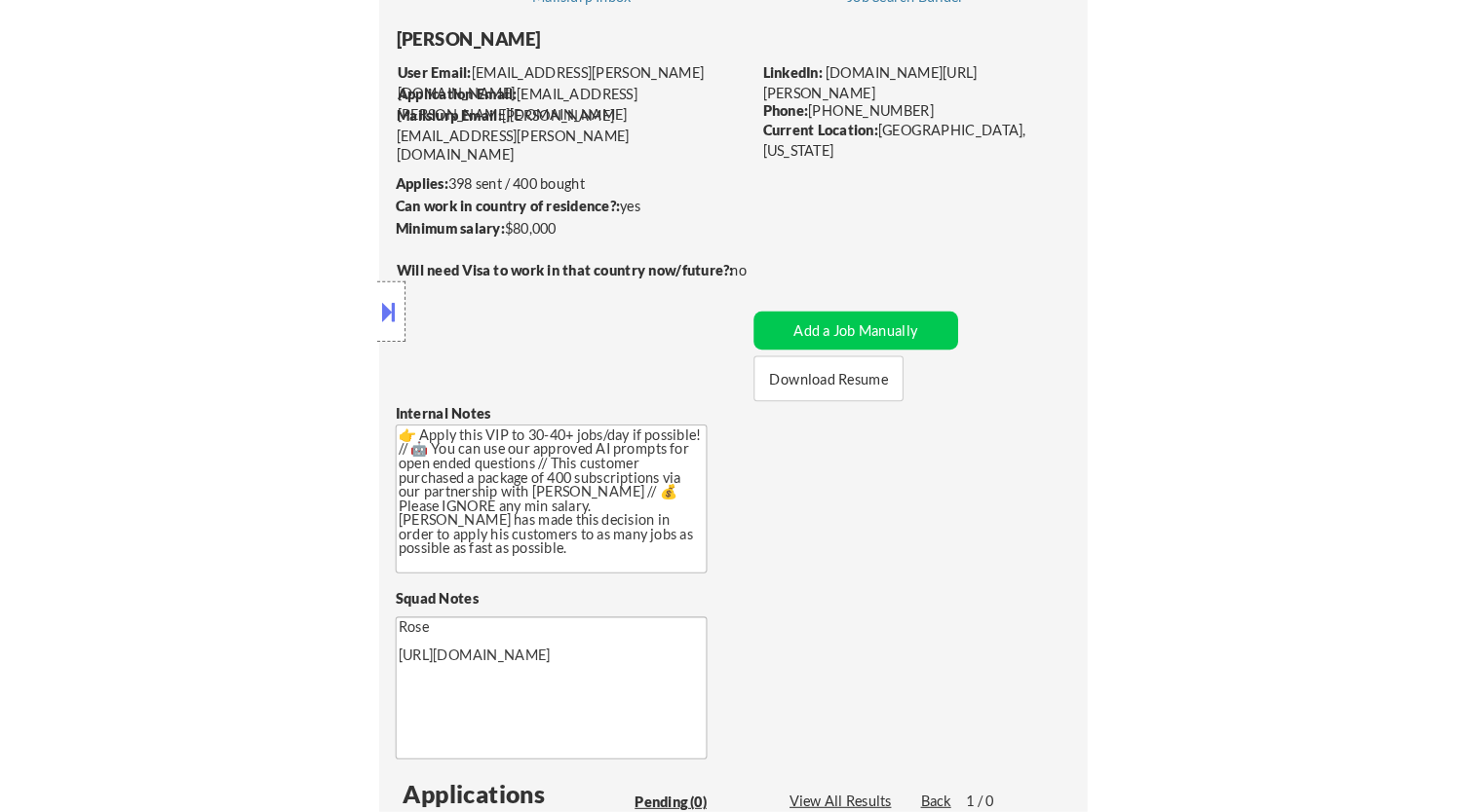
scroll to position [109, 0]
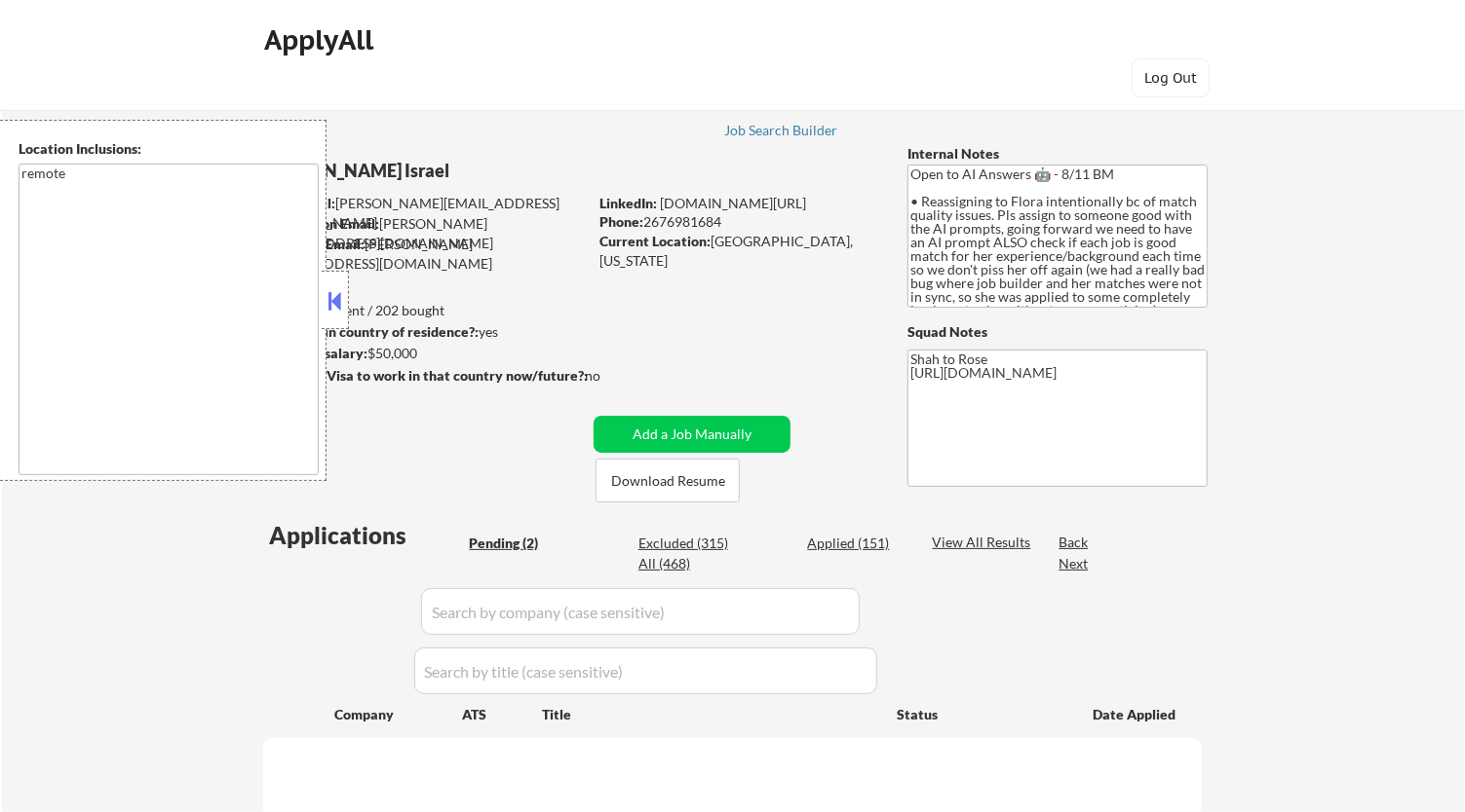
select select ""pending""
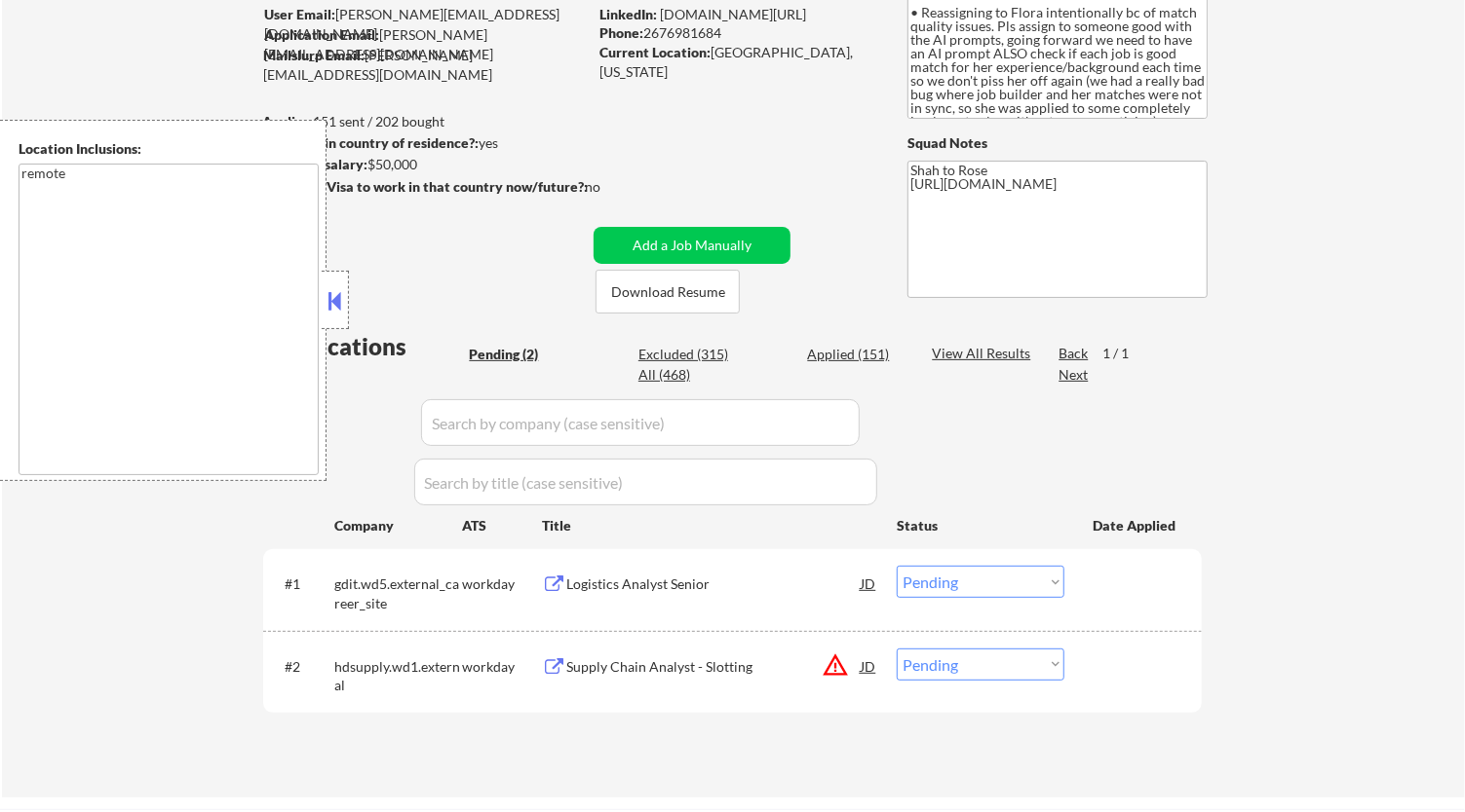
scroll to position [216, 0]
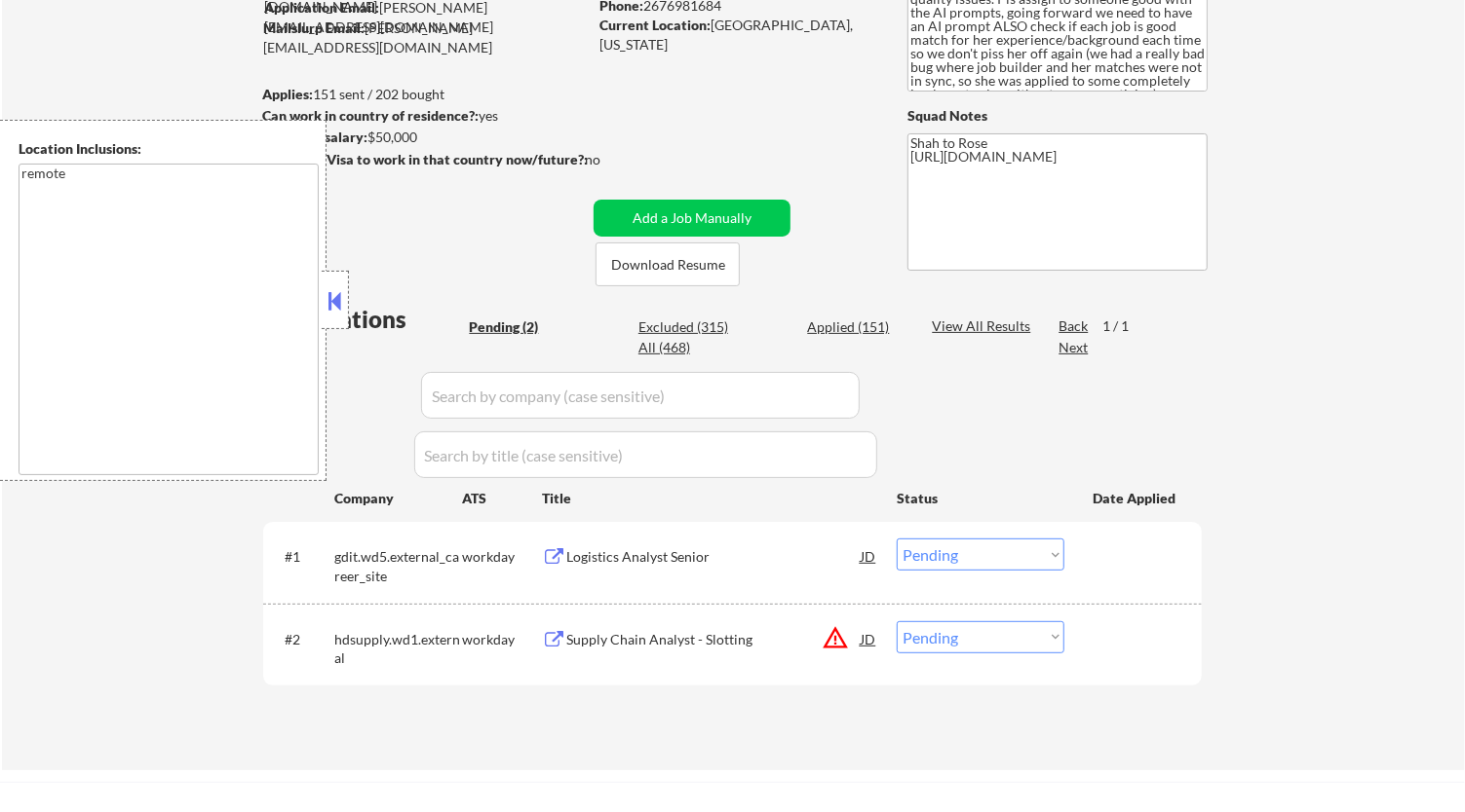
click at [338, 293] on button at bounding box center [336, 301] width 22 height 29
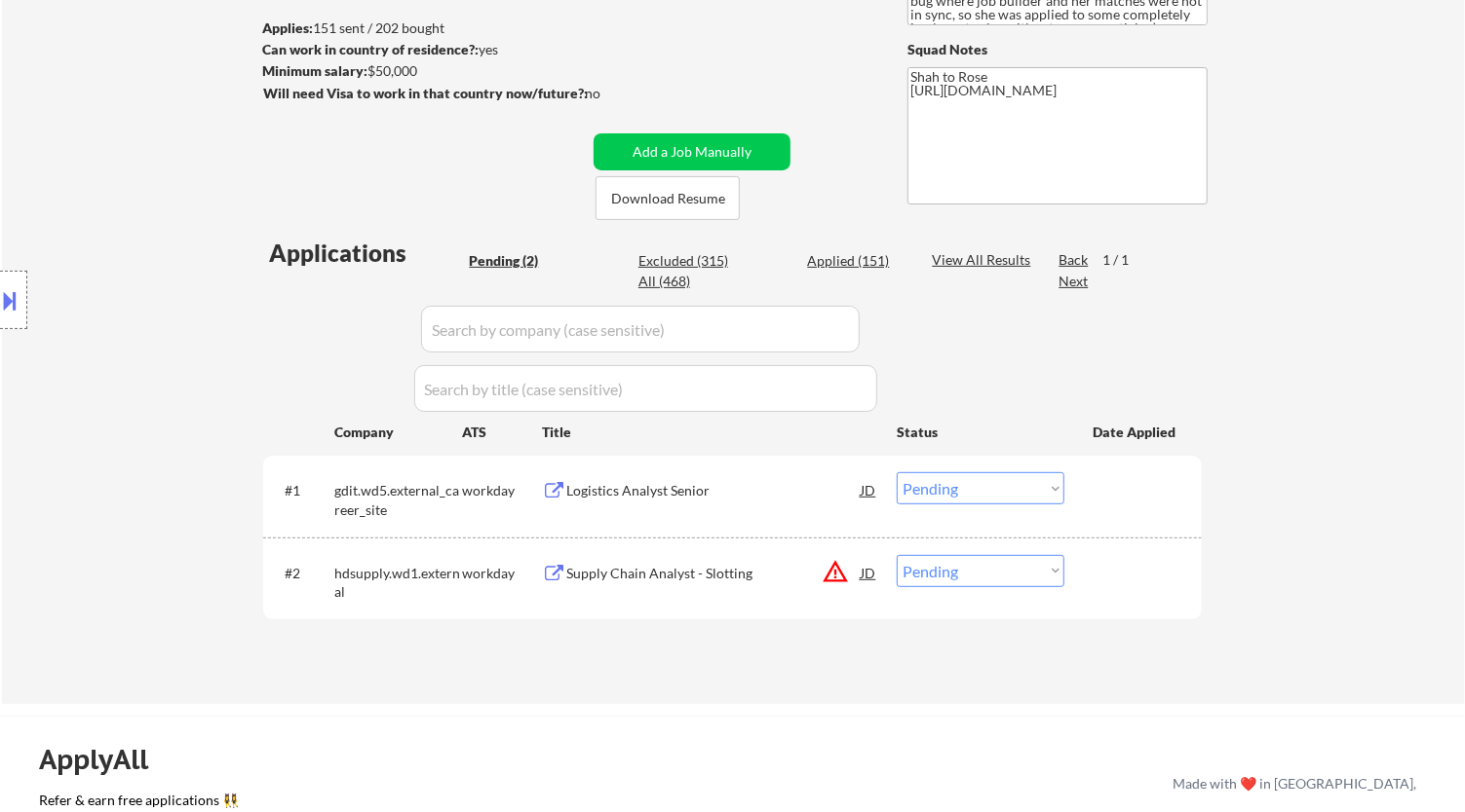
scroll to position [325, 0]
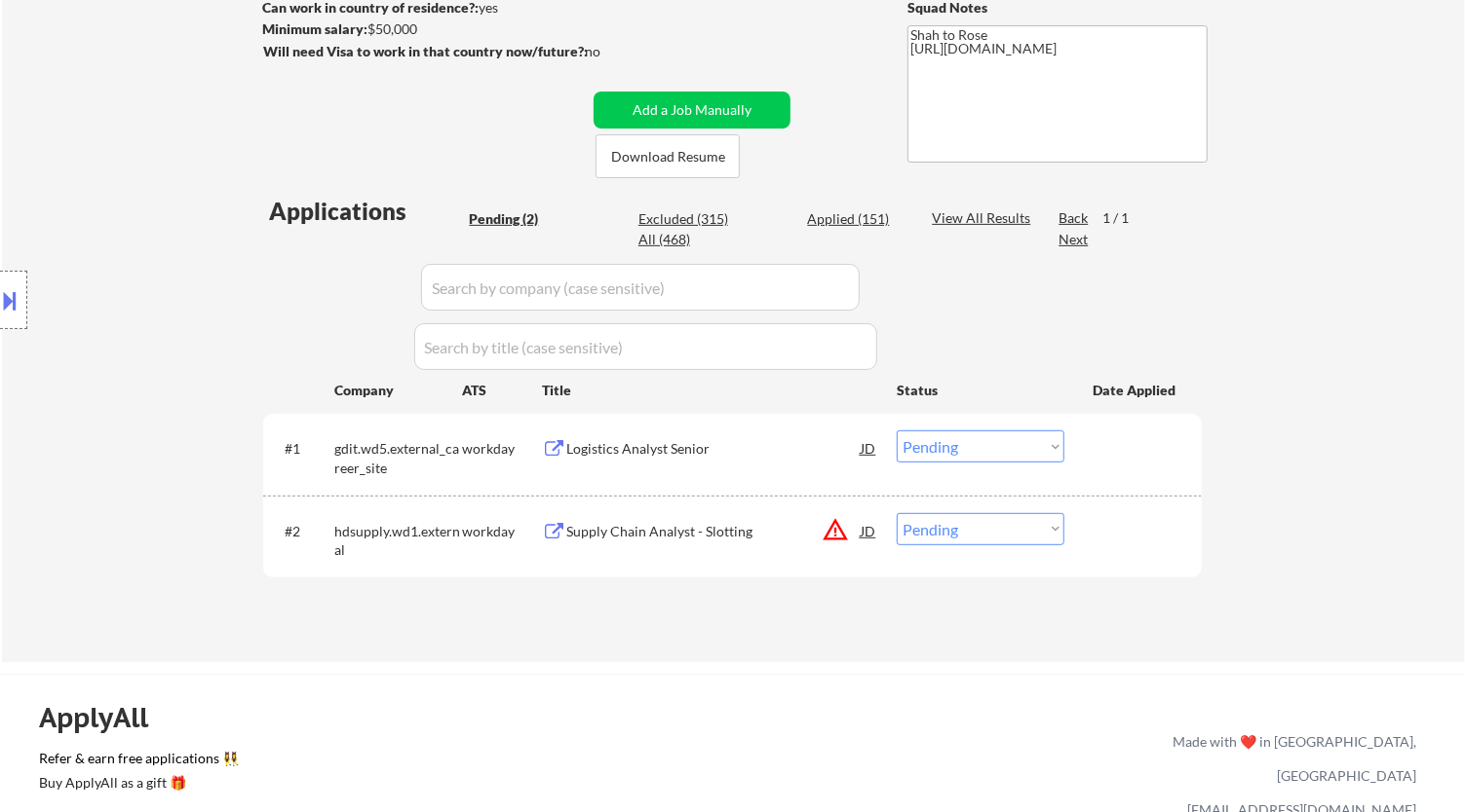
click at [790, 427] on div "#1 gdit.wd5.external_career_site workday Logistics Analyst Senior JD Choose an …" at bounding box center [729, 454] width 920 height 65
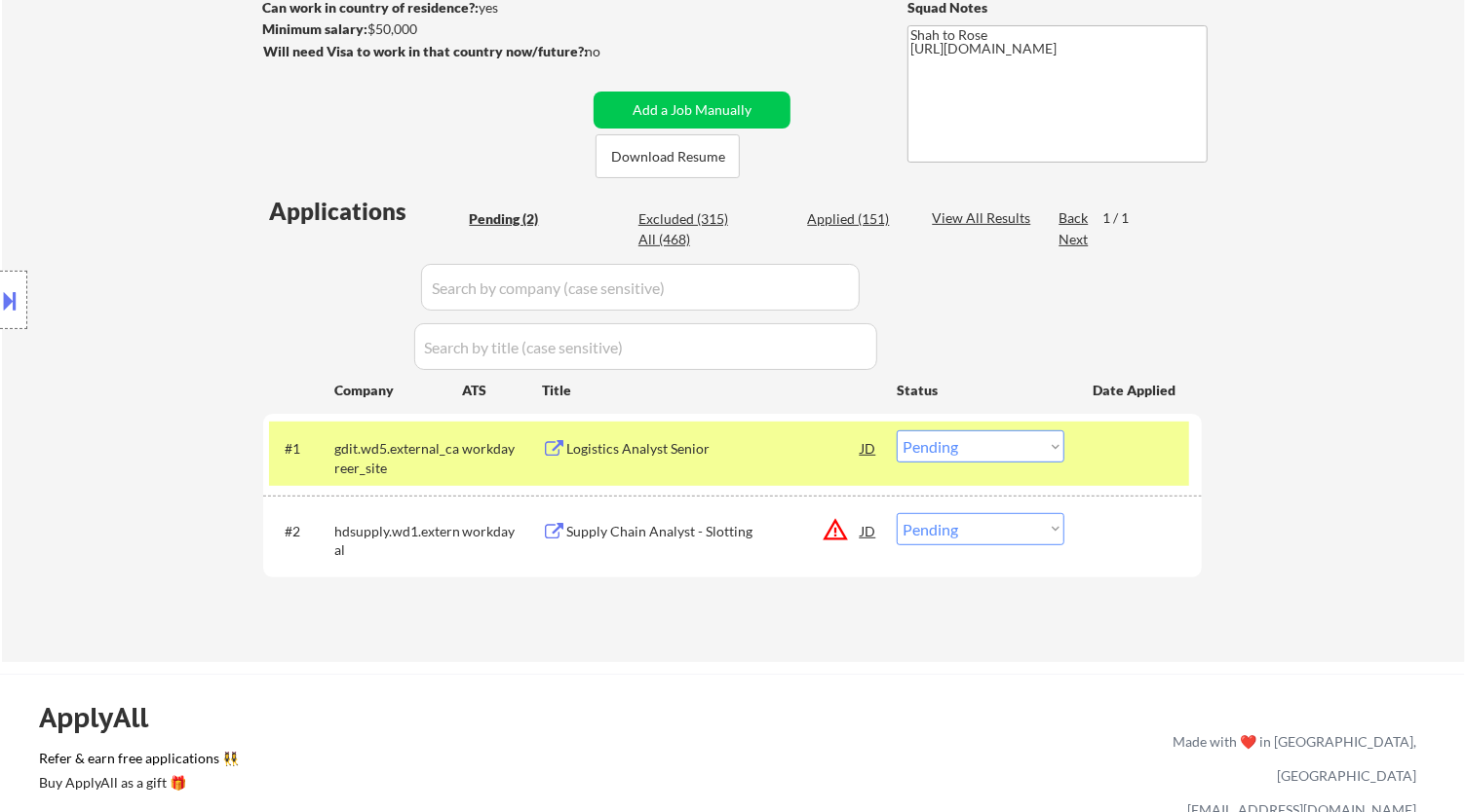
click at [776, 441] on div "Logistics Analyst Senior" at bounding box center [713, 449] width 295 height 20
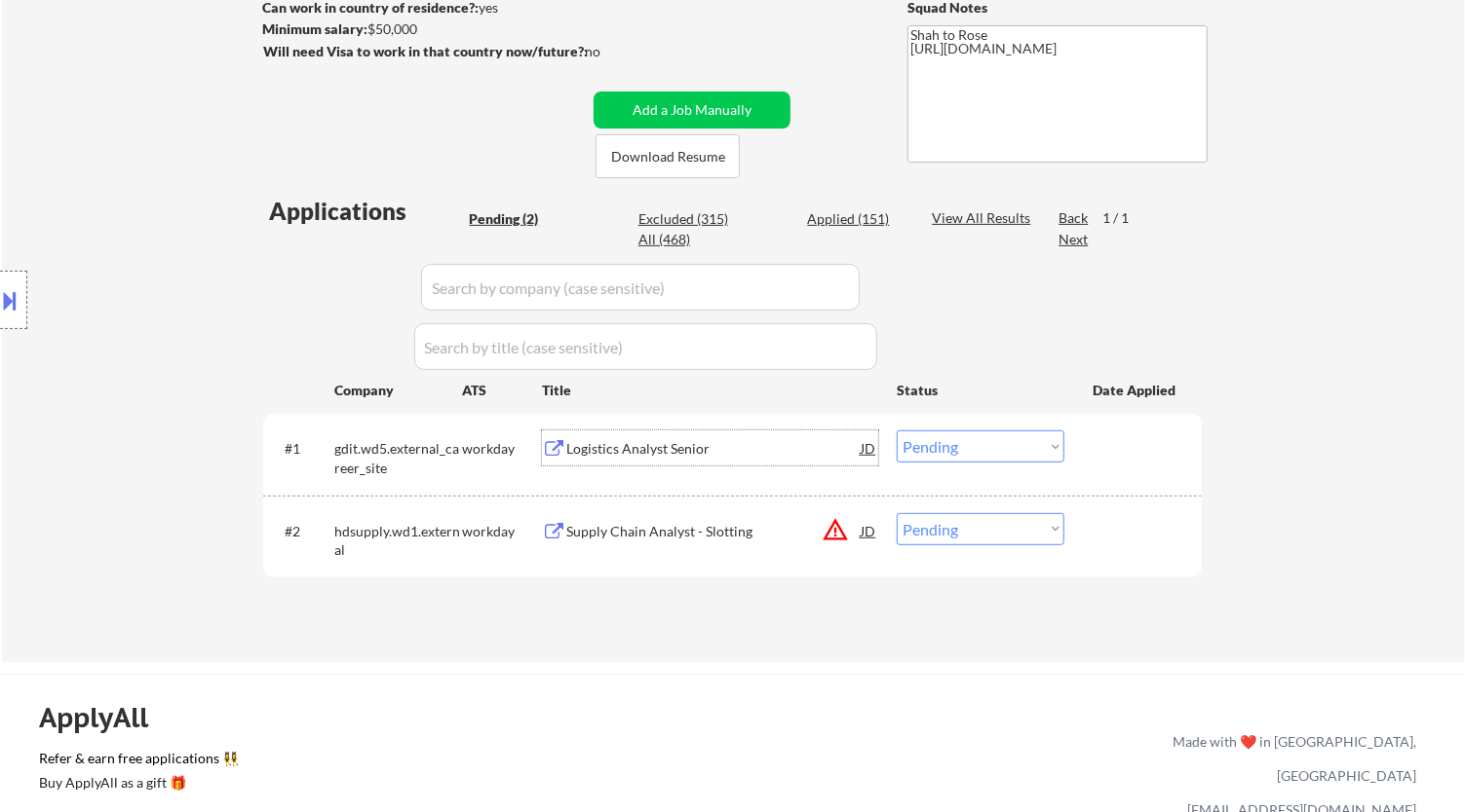
click at [1021, 450] on select "Choose an option... Pending Applied Excluded (Questions) Excluded (Expired) Exc…" at bounding box center [980, 446] width 167 height 32
click at [896, 430] on select "Choose an option... Pending Applied Excluded (Questions) Excluded (Expired) Exc…" at bounding box center [980, 446] width 167 height 32
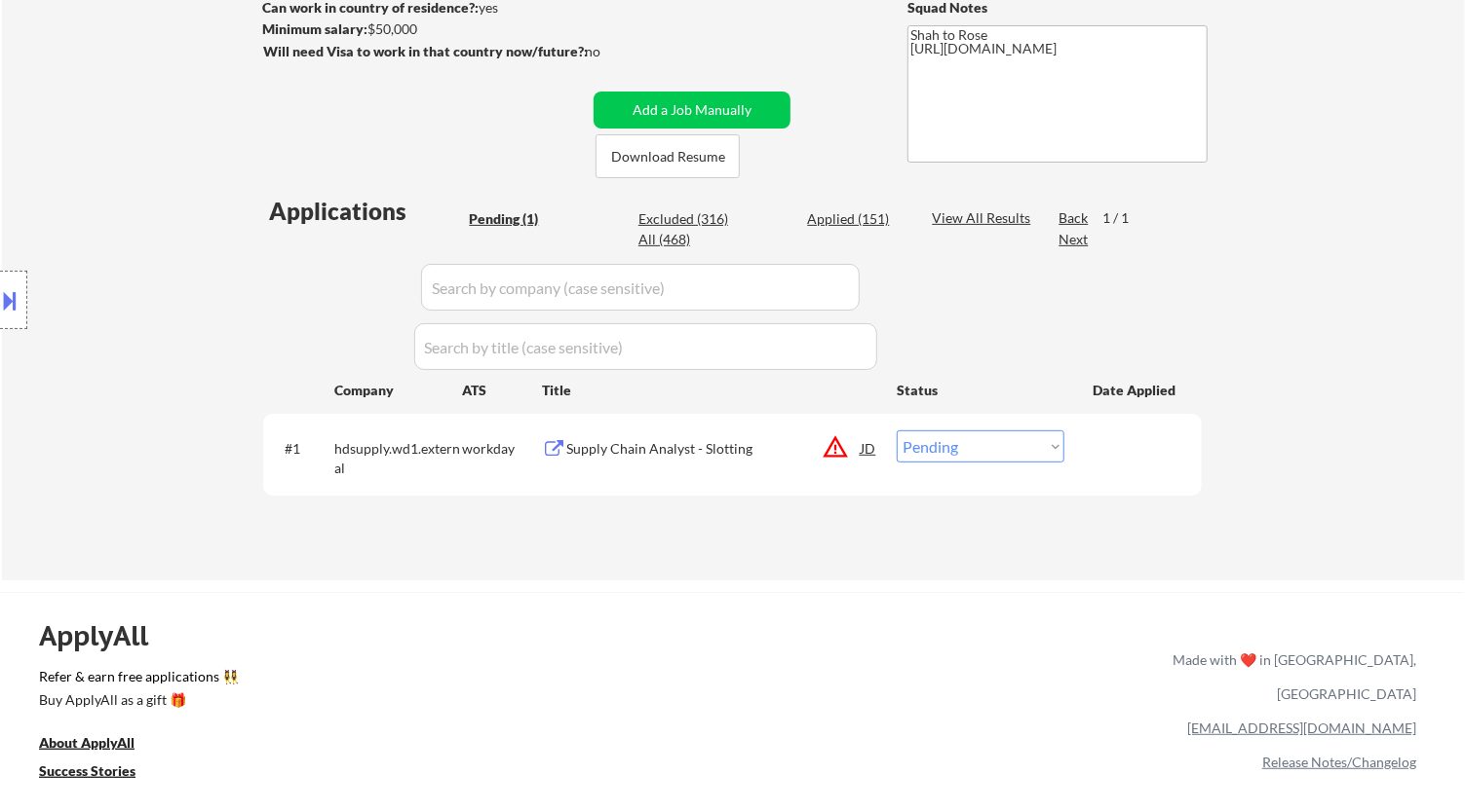
click at [683, 439] on div "Supply Chain Analyst - Slotting" at bounding box center [713, 449] width 295 height 20
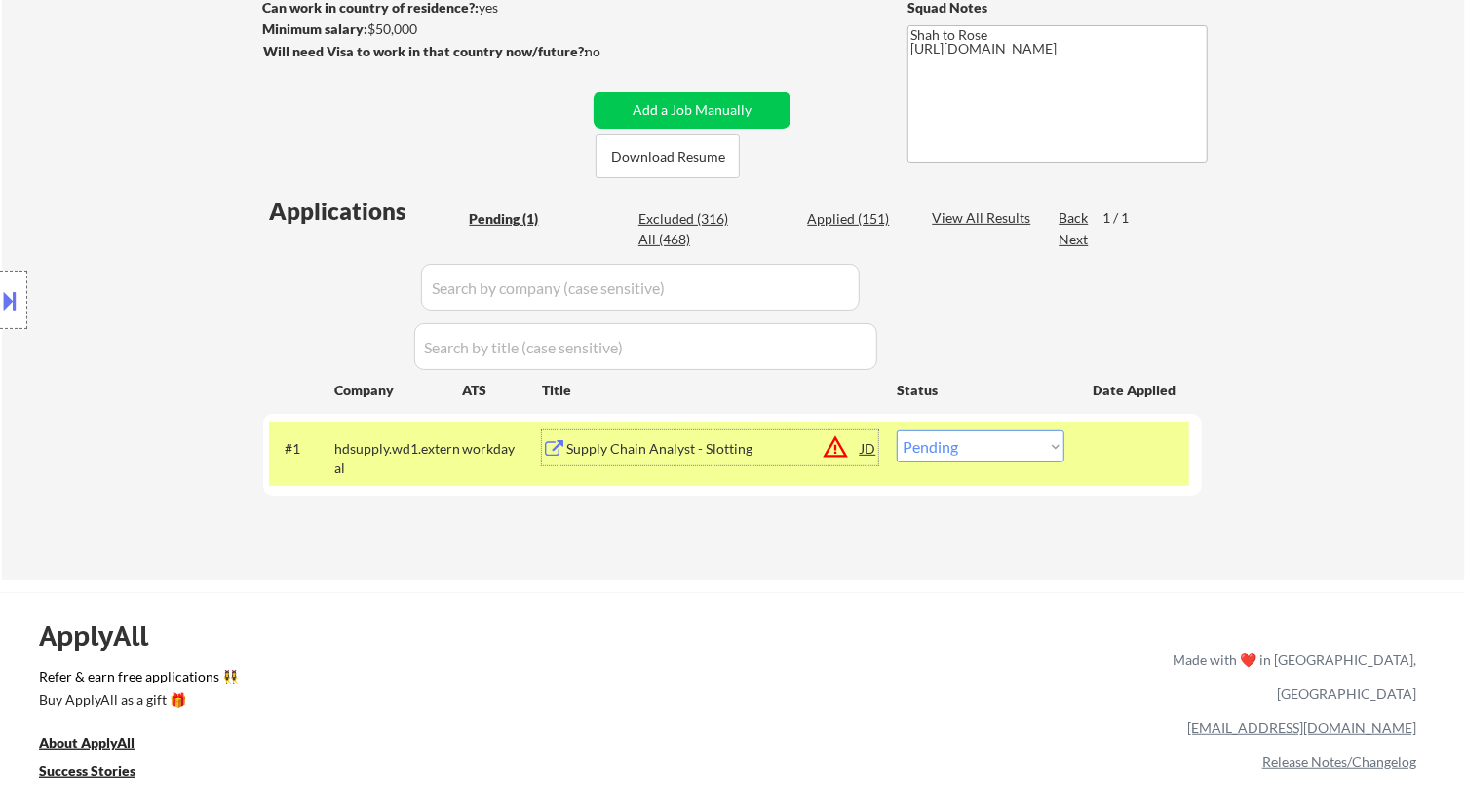
click at [967, 449] on select "Choose an option... Pending Applied Excluded (Questions) Excluded (Expired) Exc…" at bounding box center [980, 446] width 167 height 32
select select ""excluded__location_""
click at [896, 430] on select "Choose an option... Pending Applied Excluded (Questions) Excluded (Expired) Exc…" at bounding box center [980, 446] width 167 height 32
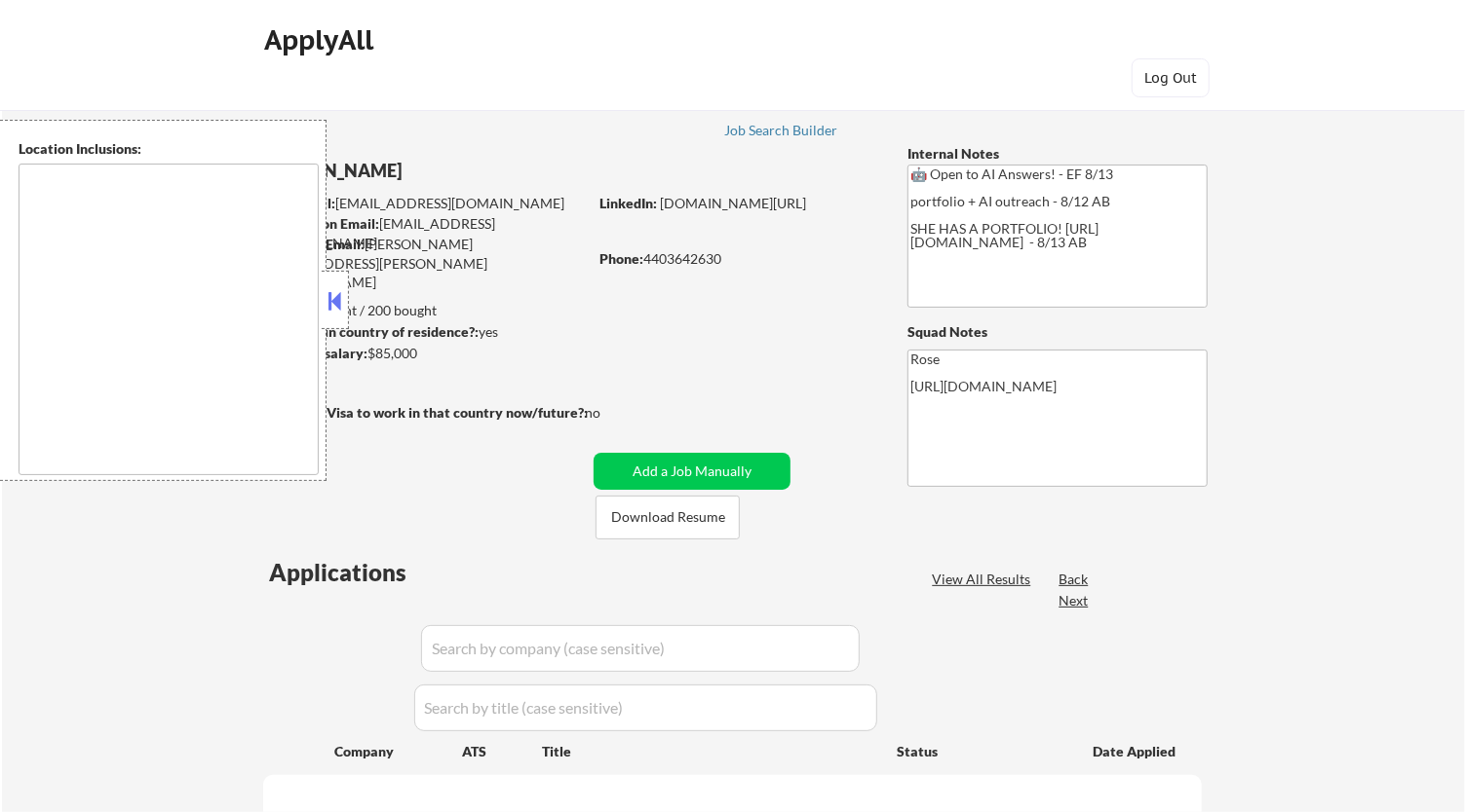
type textarea "Cleveland, OH Lakewood, OH Euclid, OH Parma, OH Shaker Heights, OH Garfield Hei…"
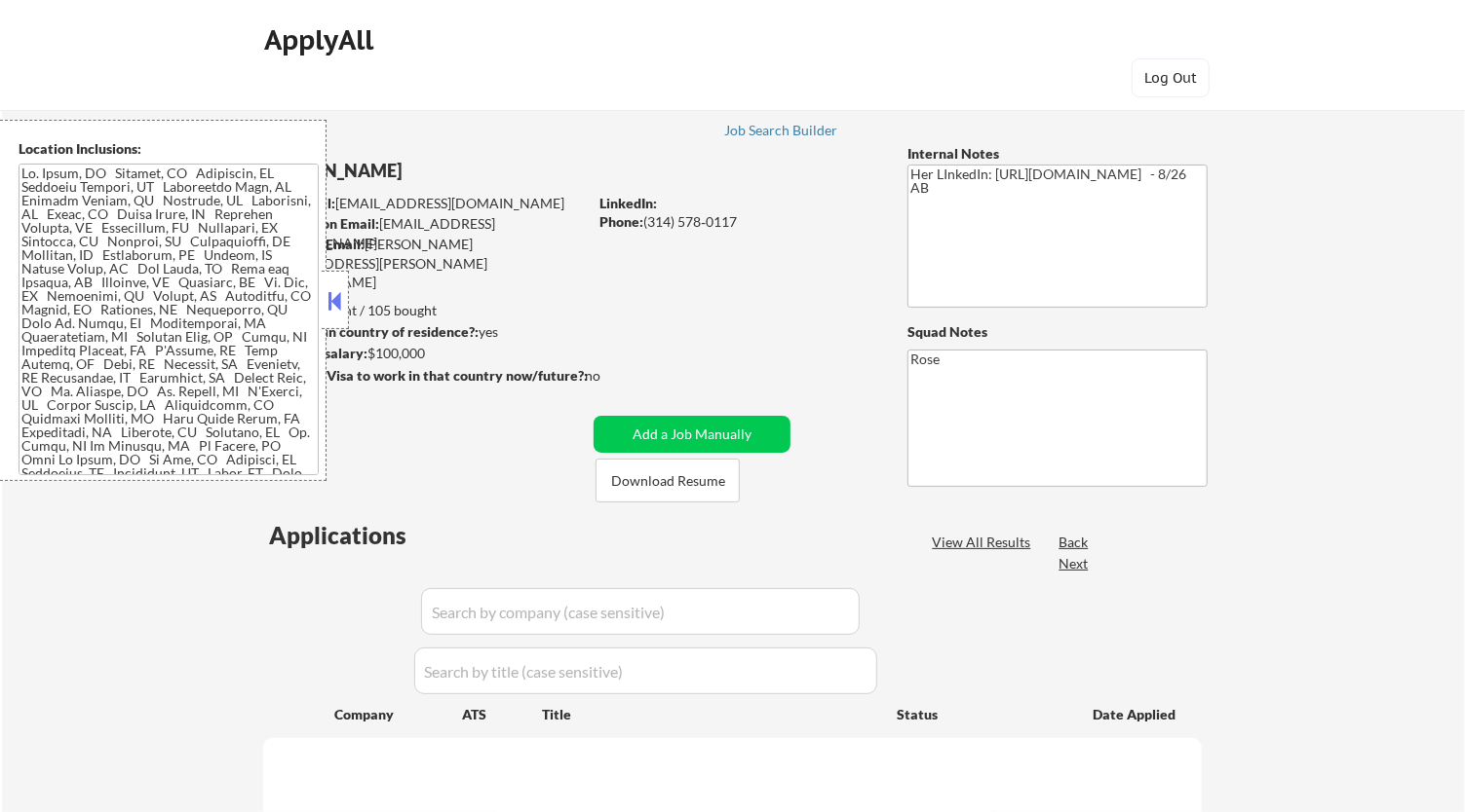
select select ""pending""
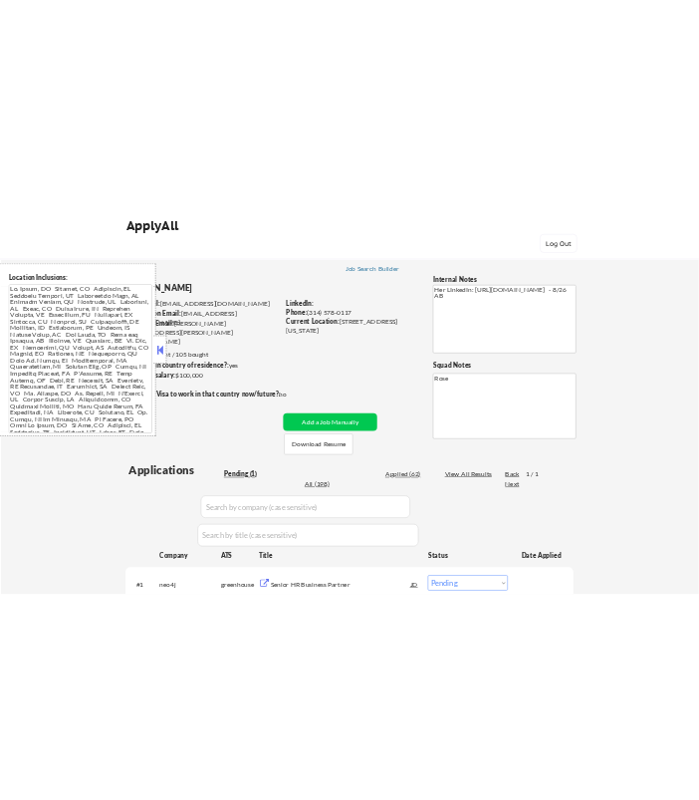
scroll to position [221, 0]
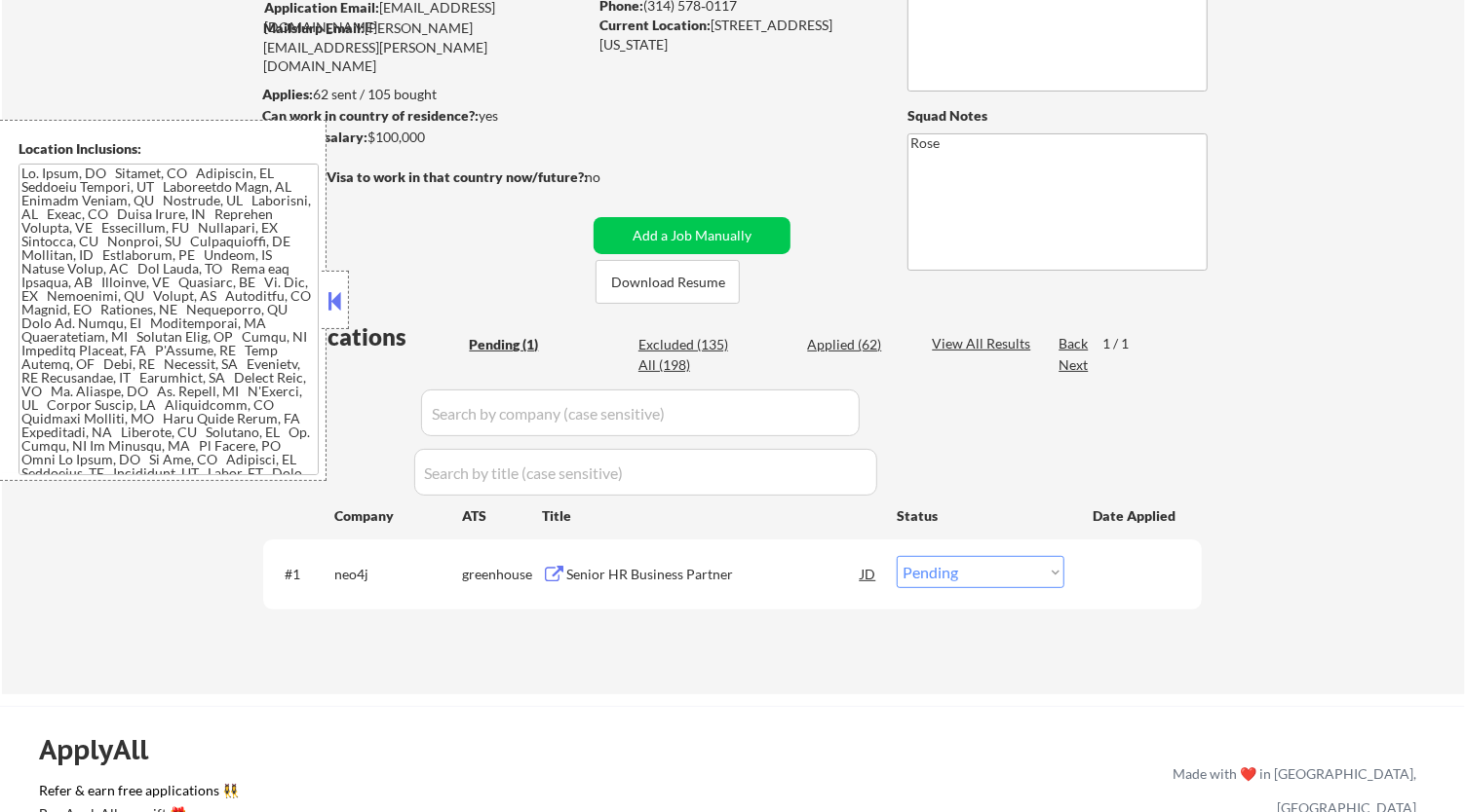
click at [792, 582] on div "Senior HR Business Partner" at bounding box center [713, 575] width 295 height 20
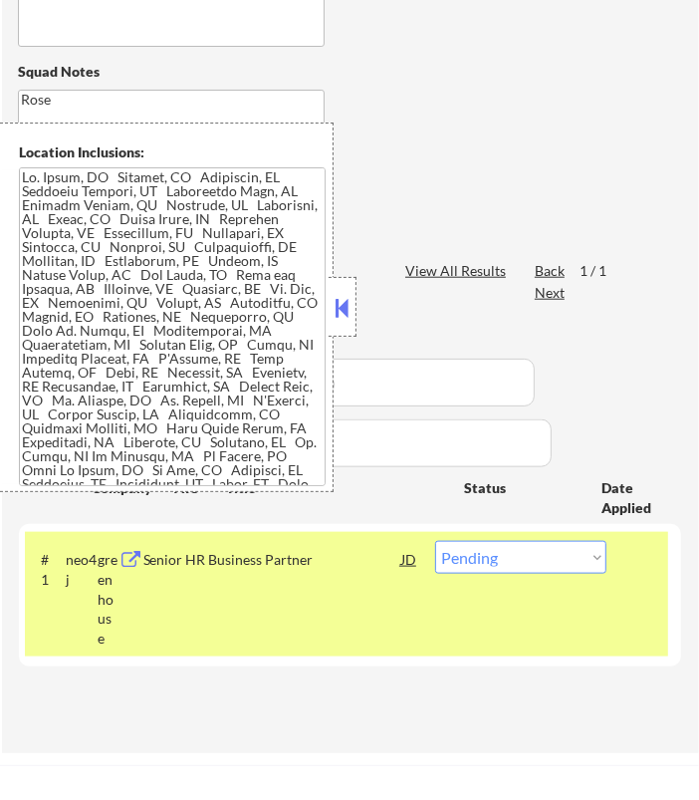
scroll to position [663, 0]
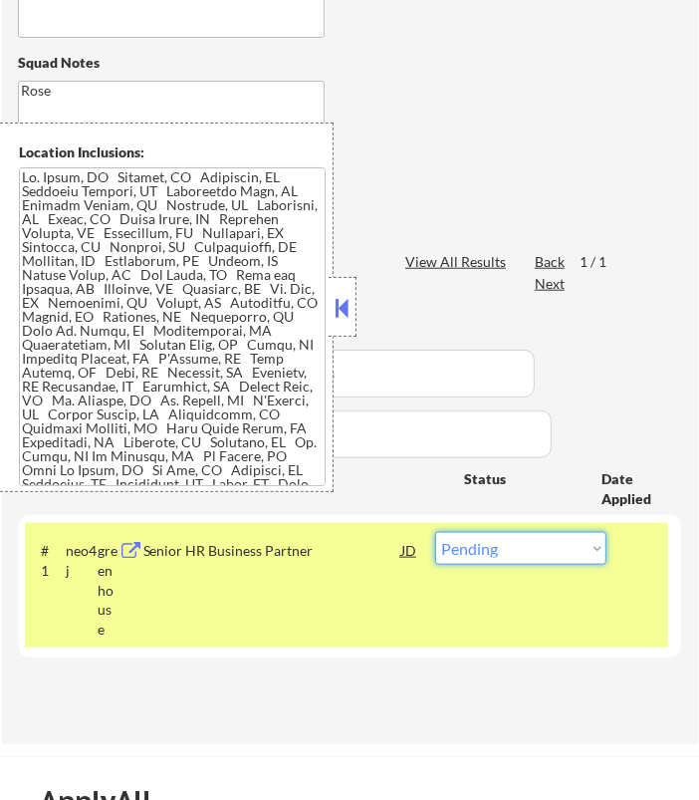
click at [534, 555] on select "Choose an option... Pending Applied Excluded (Questions) Excluded (Expired) Exc…" at bounding box center [520, 548] width 171 height 33
select select ""applied""
click at [435, 532] on select "Choose an option... Pending Applied Excluded (Questions) Excluded (Expired) Exc…" at bounding box center [520, 548] width 171 height 33
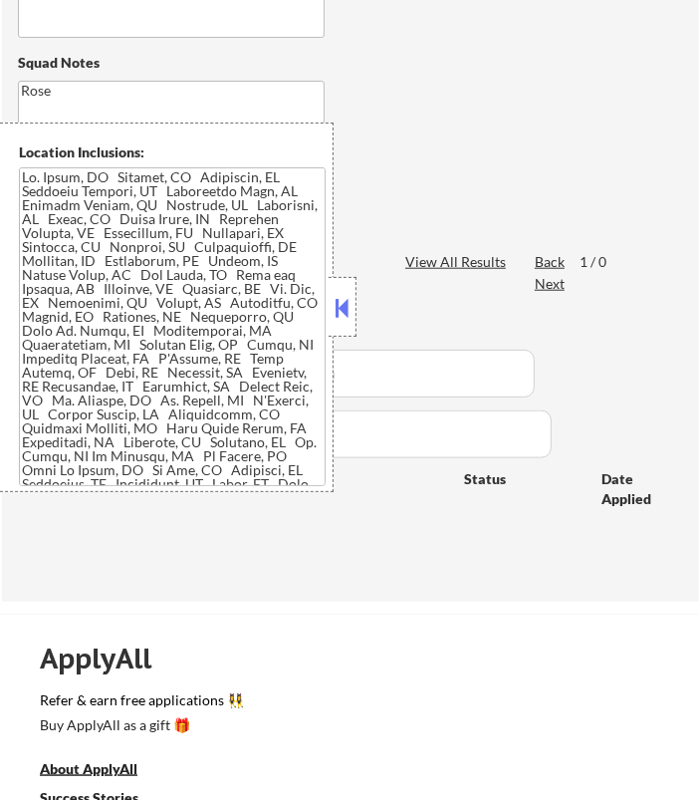
click at [348, 310] on button at bounding box center [343, 308] width 22 height 30
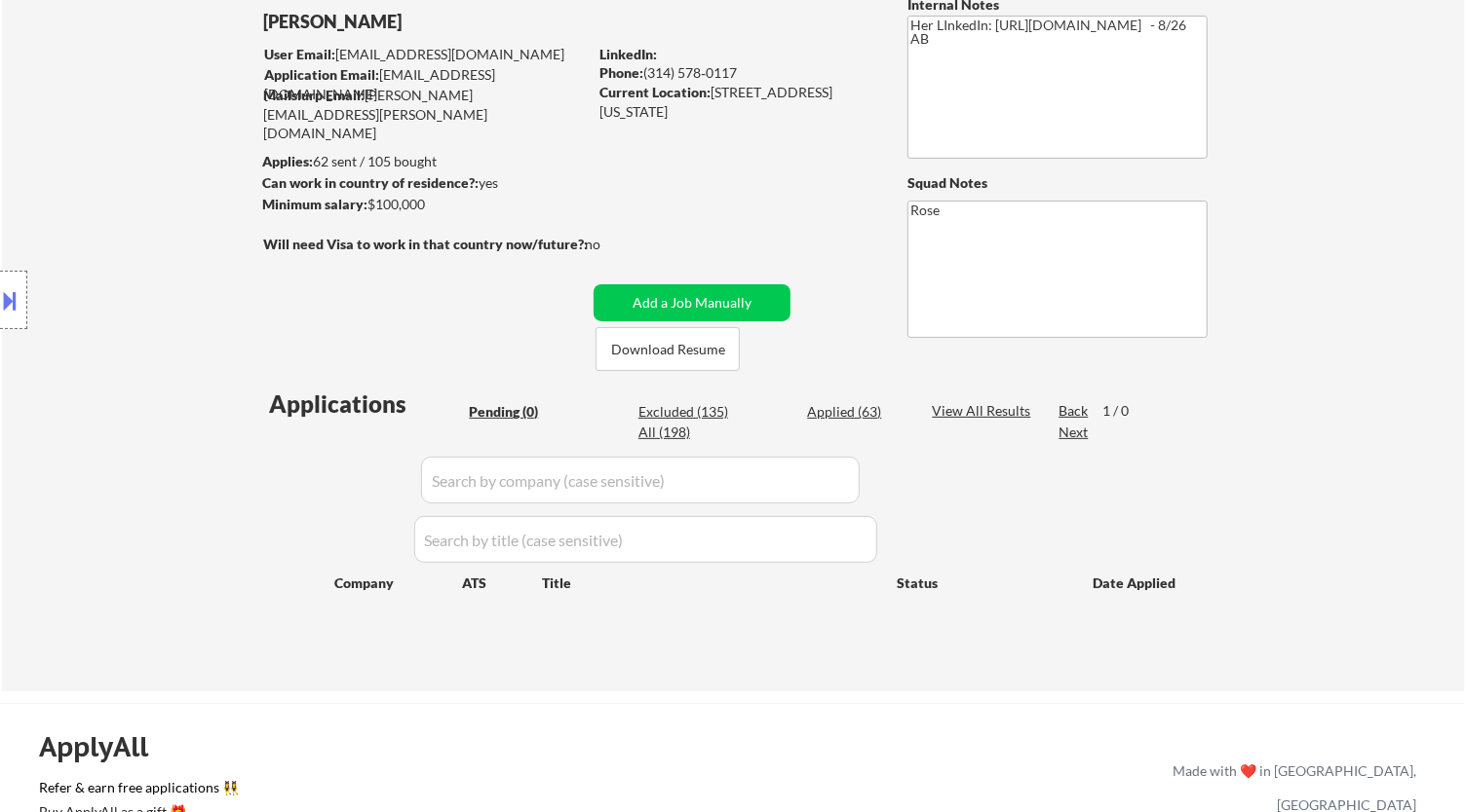
scroll to position [109, 0]
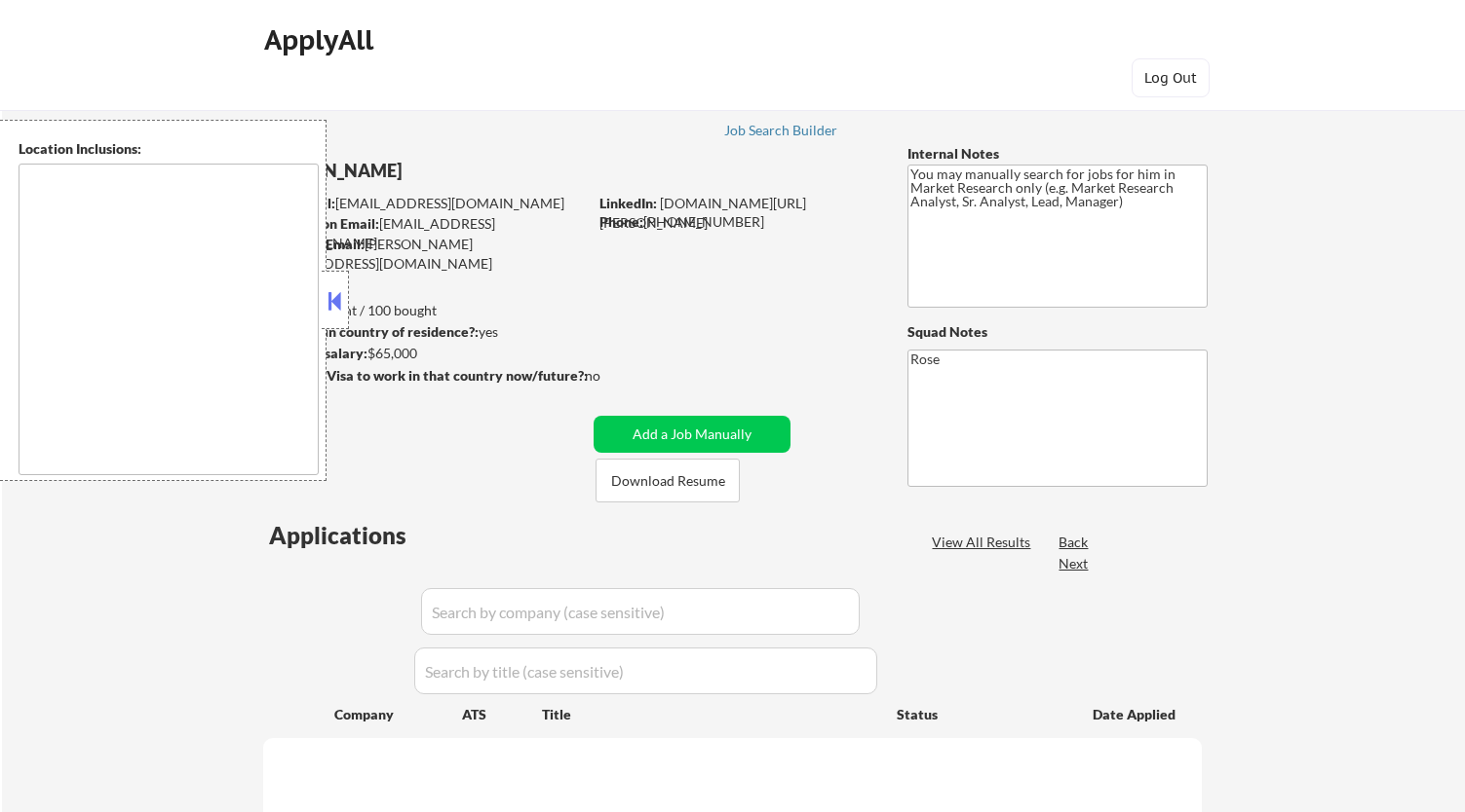
type textarea "[GEOGRAPHIC_DATA], [GEOGRAPHIC_DATA] [GEOGRAPHIC_DATA], [GEOGRAPHIC_DATA] [GEOG…"
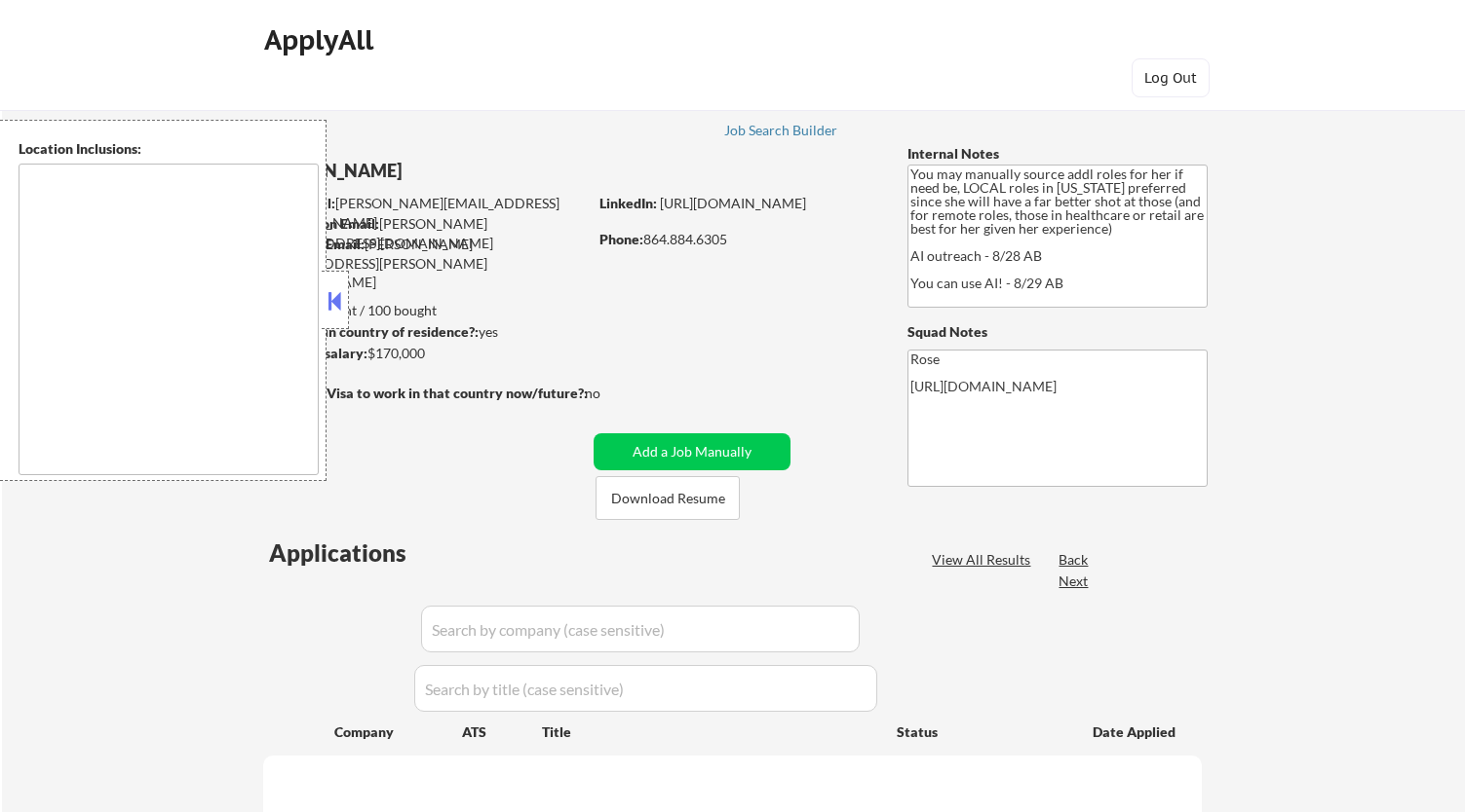
type textarea "[GEOGRAPHIC_DATA], [GEOGRAPHIC_DATA] [GEOGRAPHIC_DATA], [GEOGRAPHIC_DATA] [GEOG…"
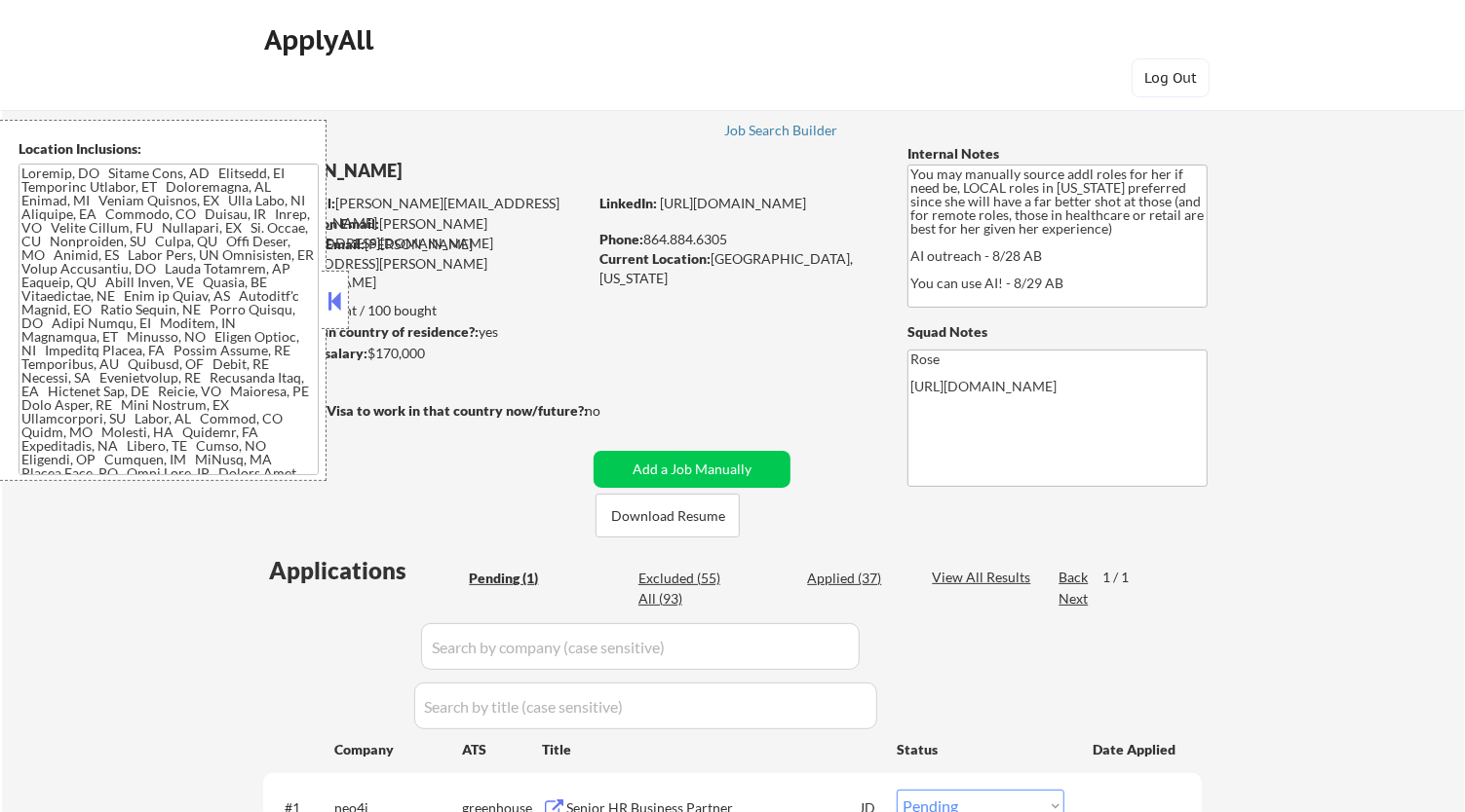
click at [335, 293] on button at bounding box center [336, 301] width 22 height 29
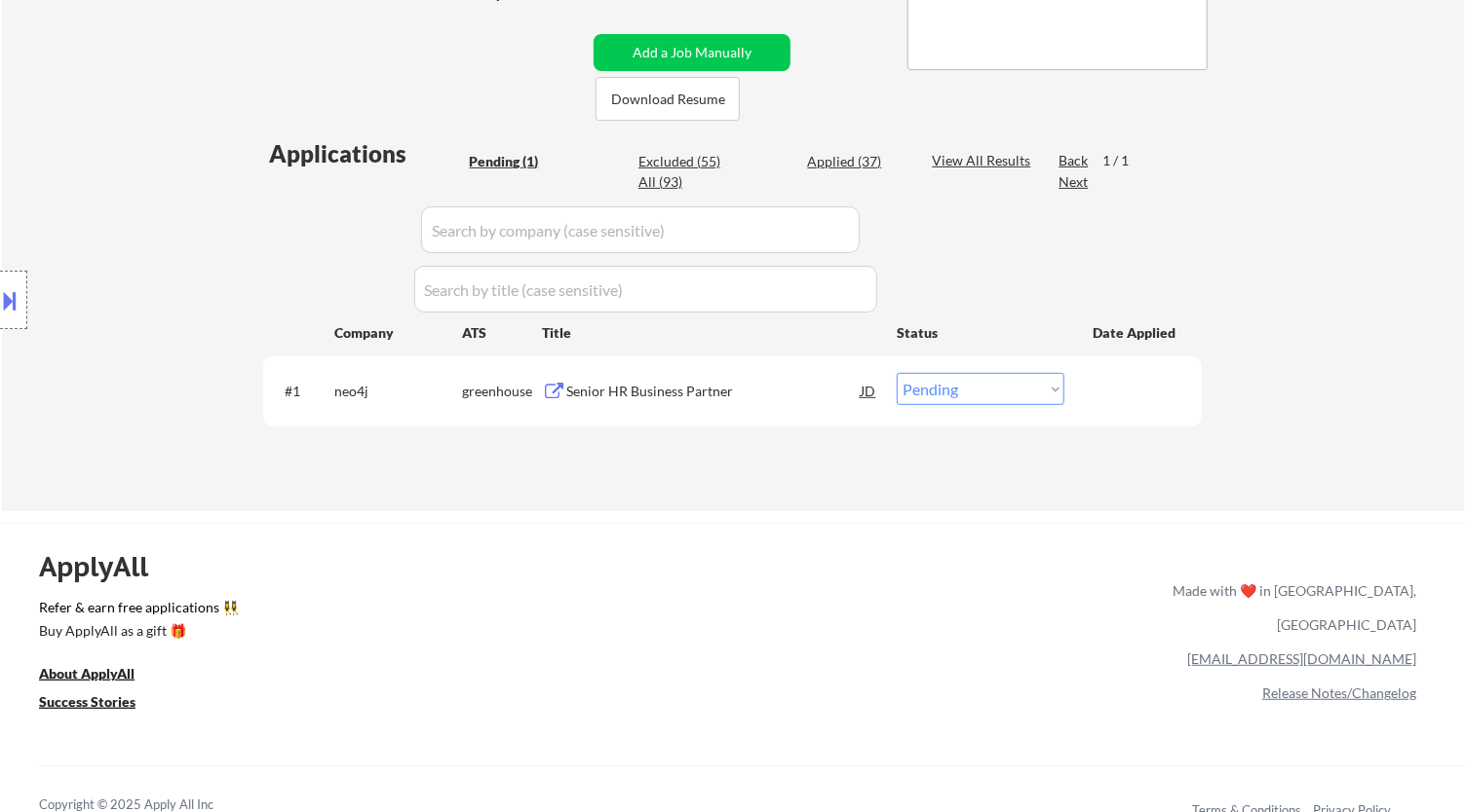
scroll to position [432, 0]
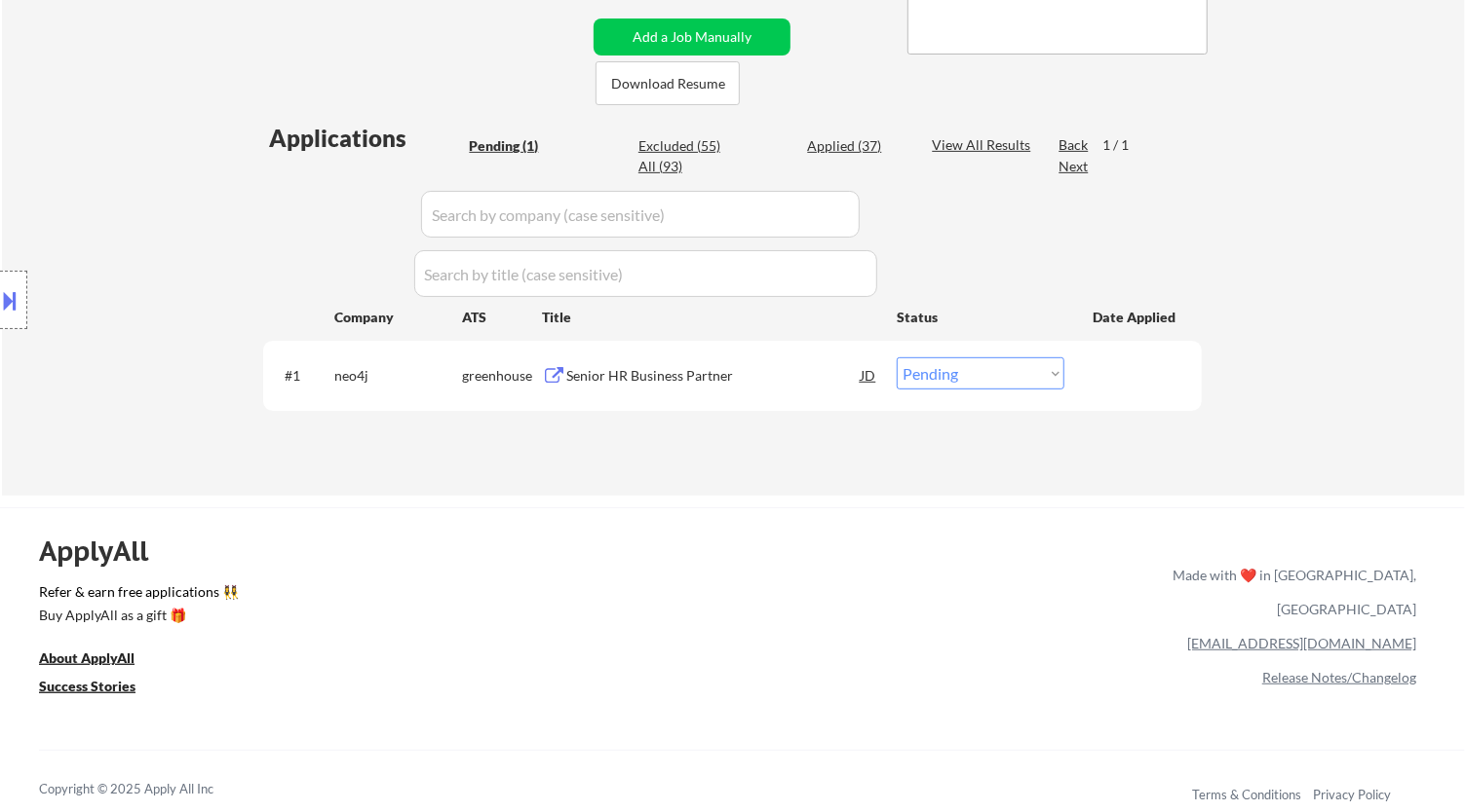
click at [793, 383] on div "Senior HR Business Partner" at bounding box center [713, 376] width 295 height 20
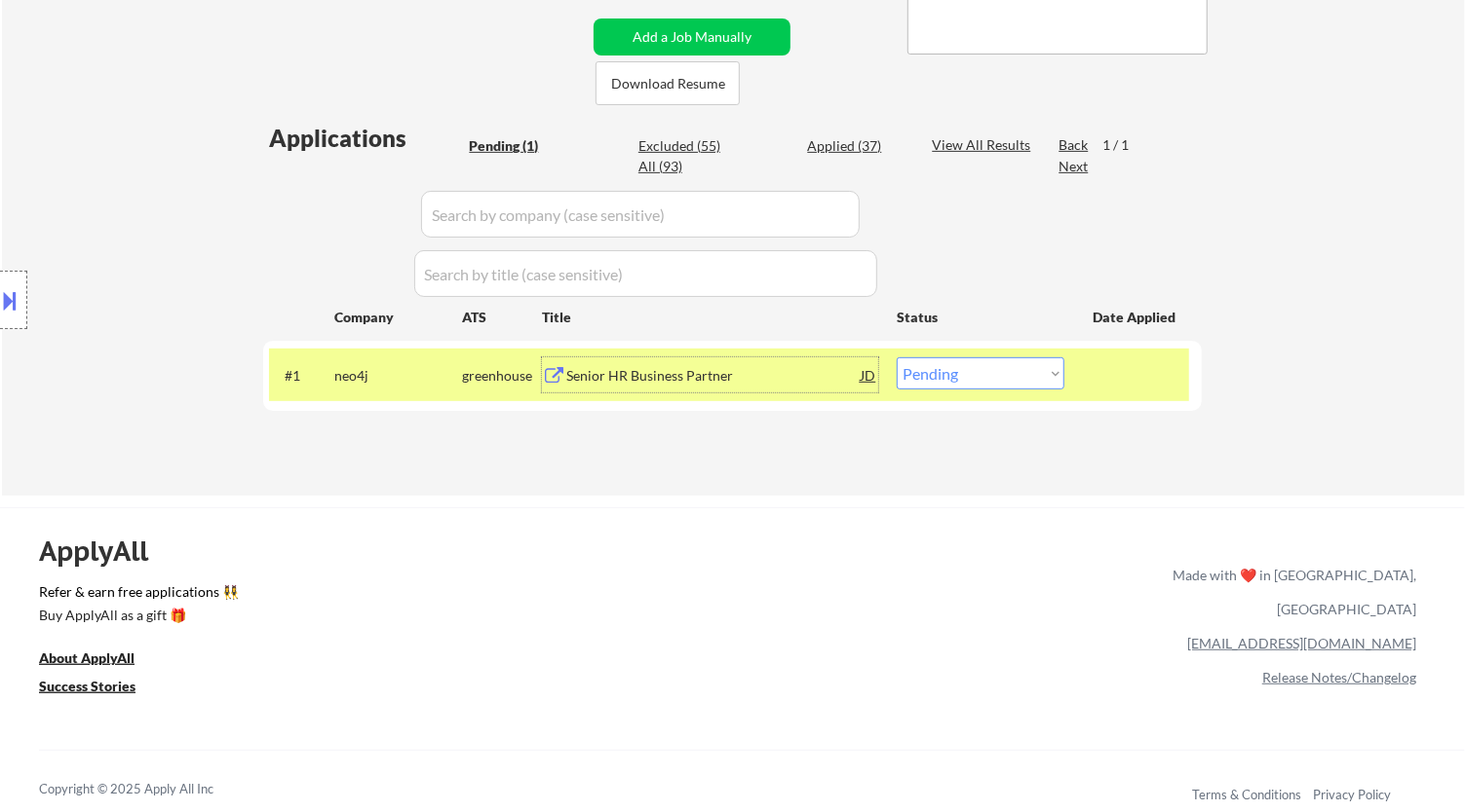
click at [1005, 372] on select "Choose an option... Pending Applied Excluded (Questions) Excluded (Expired) Exc…" at bounding box center [980, 373] width 167 height 32
select select ""applied""
click at [896, 357] on select "Choose an option... Pending Applied Excluded (Questions) Excluded (Expired) Exc…" at bounding box center [980, 373] width 167 height 32
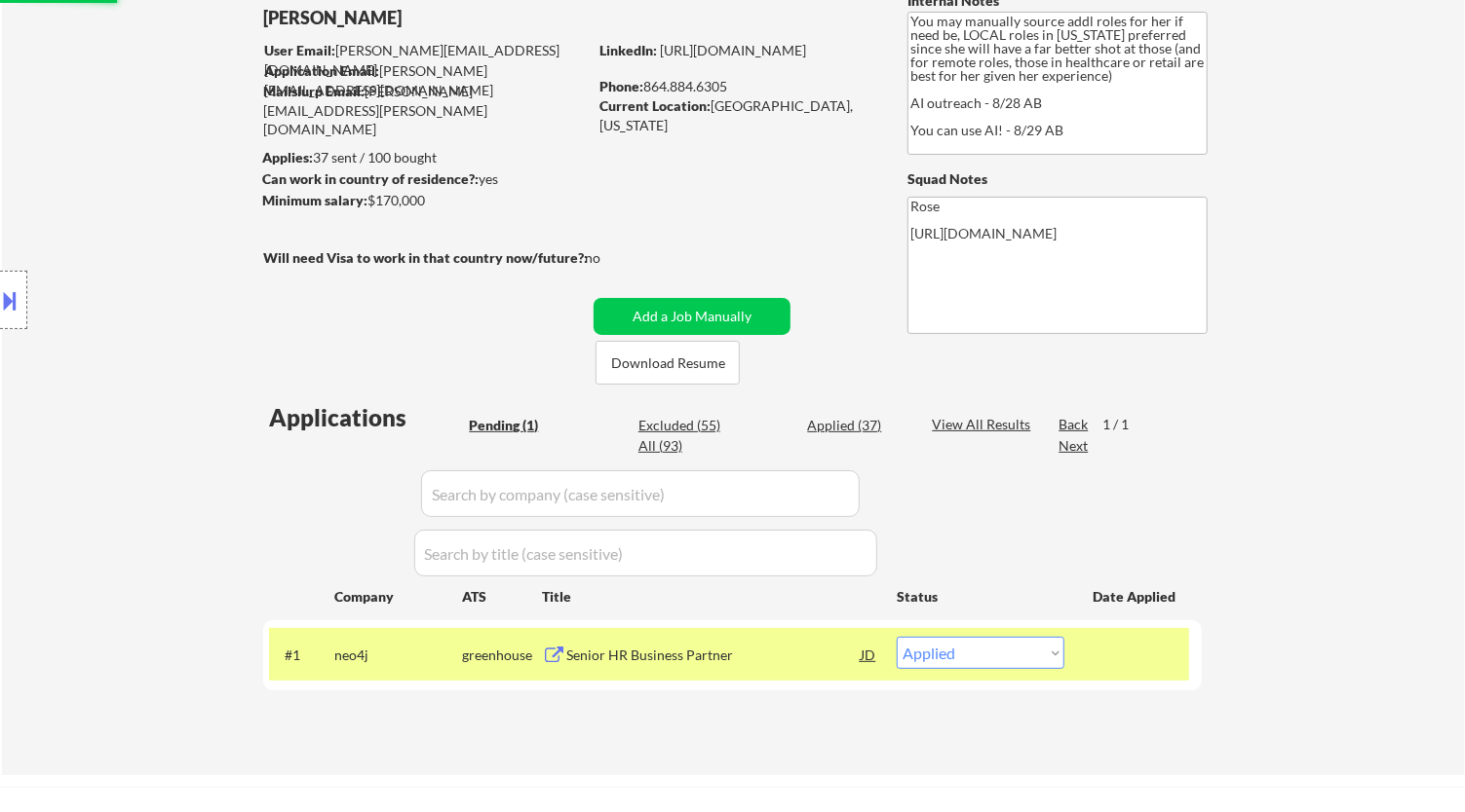
scroll to position [109, 0]
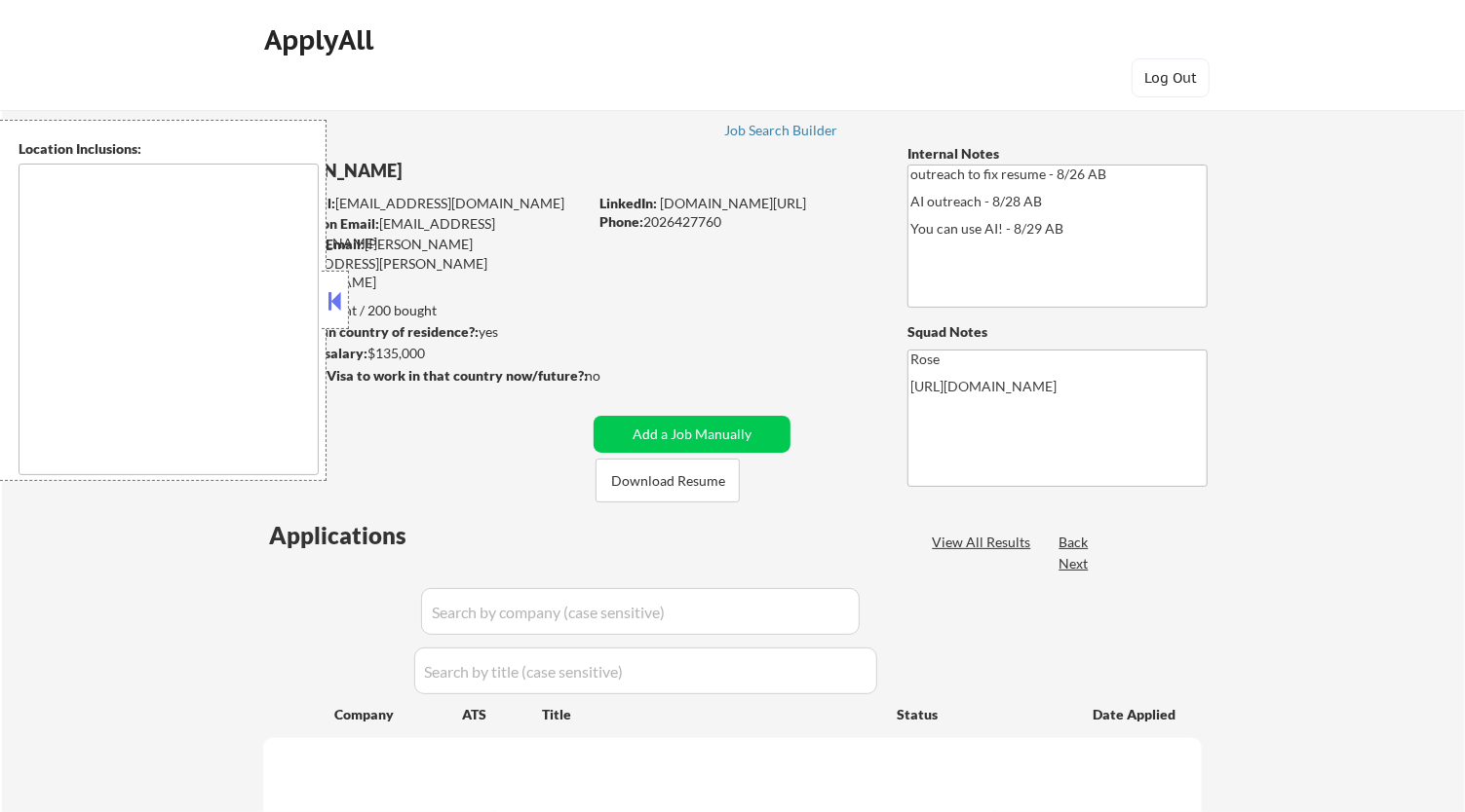
type textarea "Reston, [GEOGRAPHIC_DATA] [GEOGRAPHIC_DATA], [GEOGRAPHIC_DATA] [GEOGRAPHIC_DATA…"
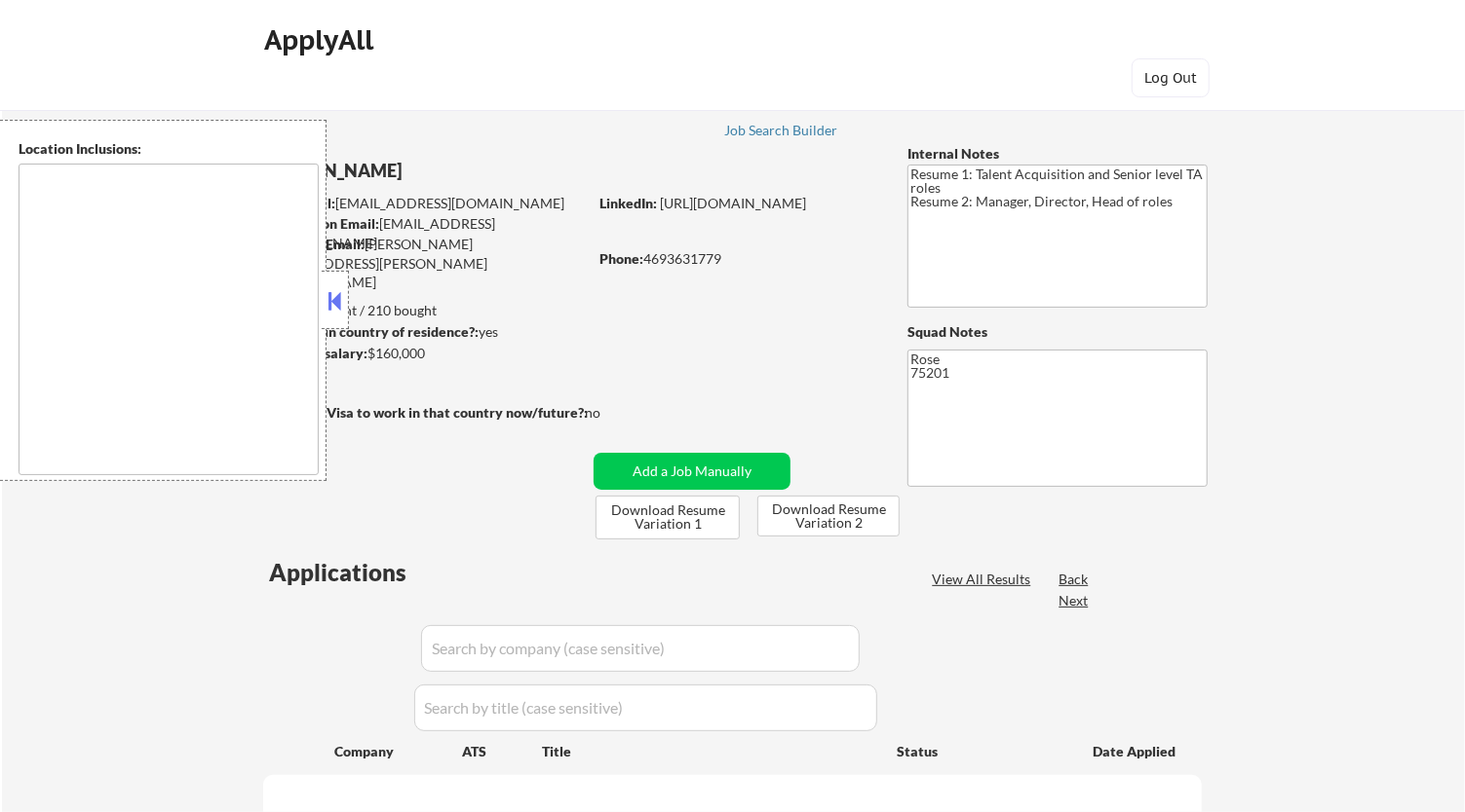
type textarea "Dallas, TX University Park, TX Highland Park, TX Irving, TX Mesquite, TX Garlan…"
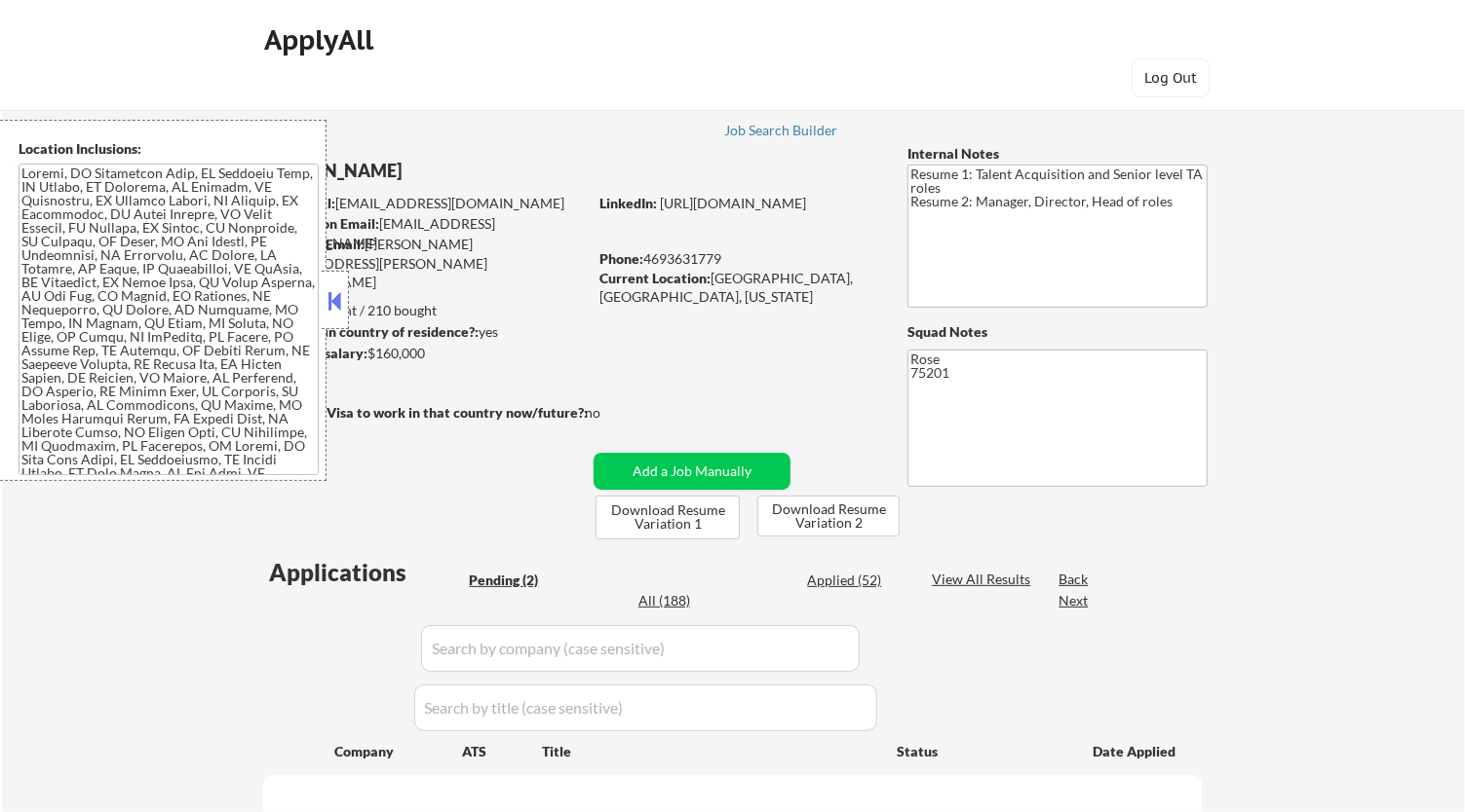
select select ""pending""
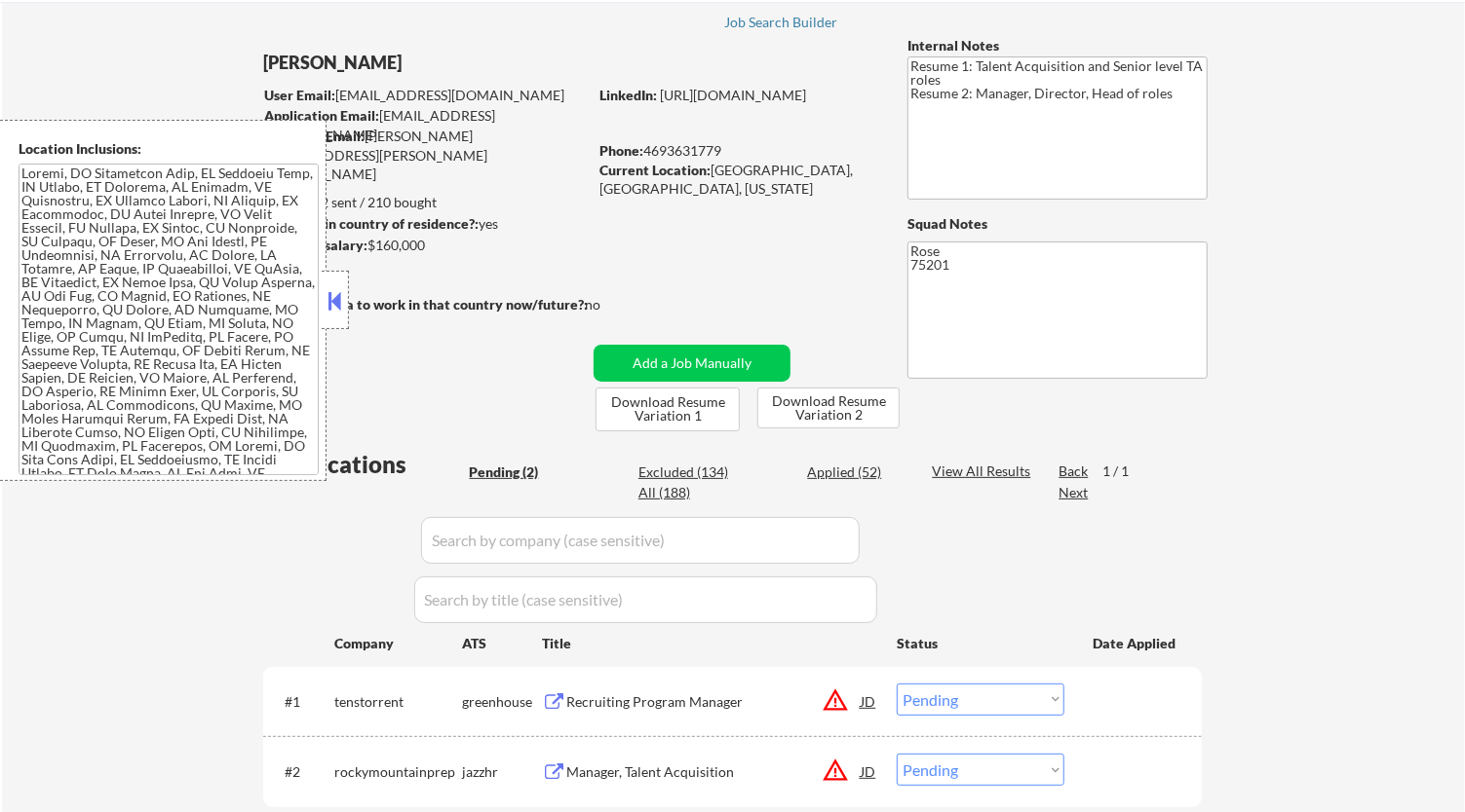
click at [328, 299] on button at bounding box center [336, 301] width 22 height 29
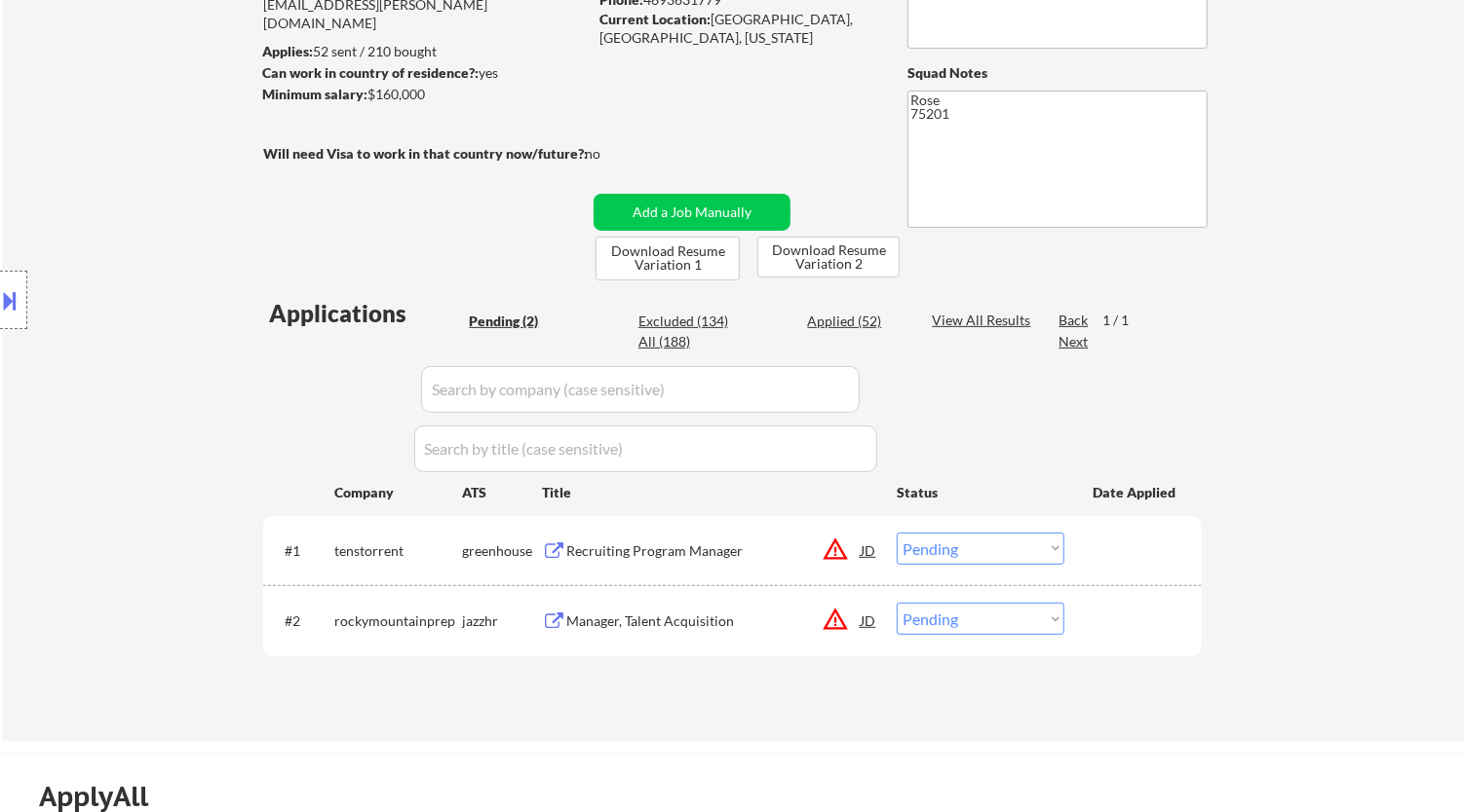
scroll to position [325, 0]
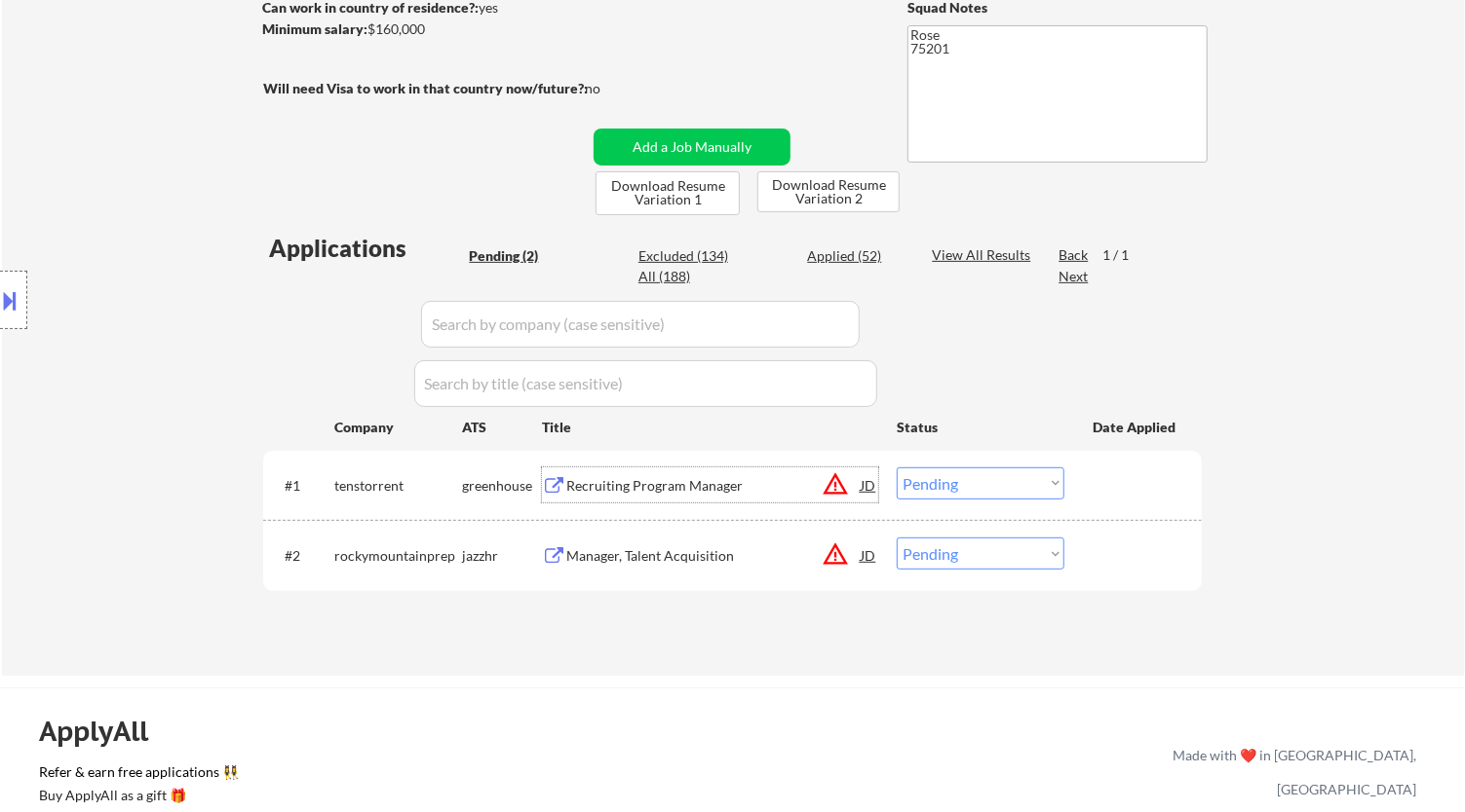
click at [688, 474] on div "Recruiting Program Manager" at bounding box center [713, 485] width 295 height 35
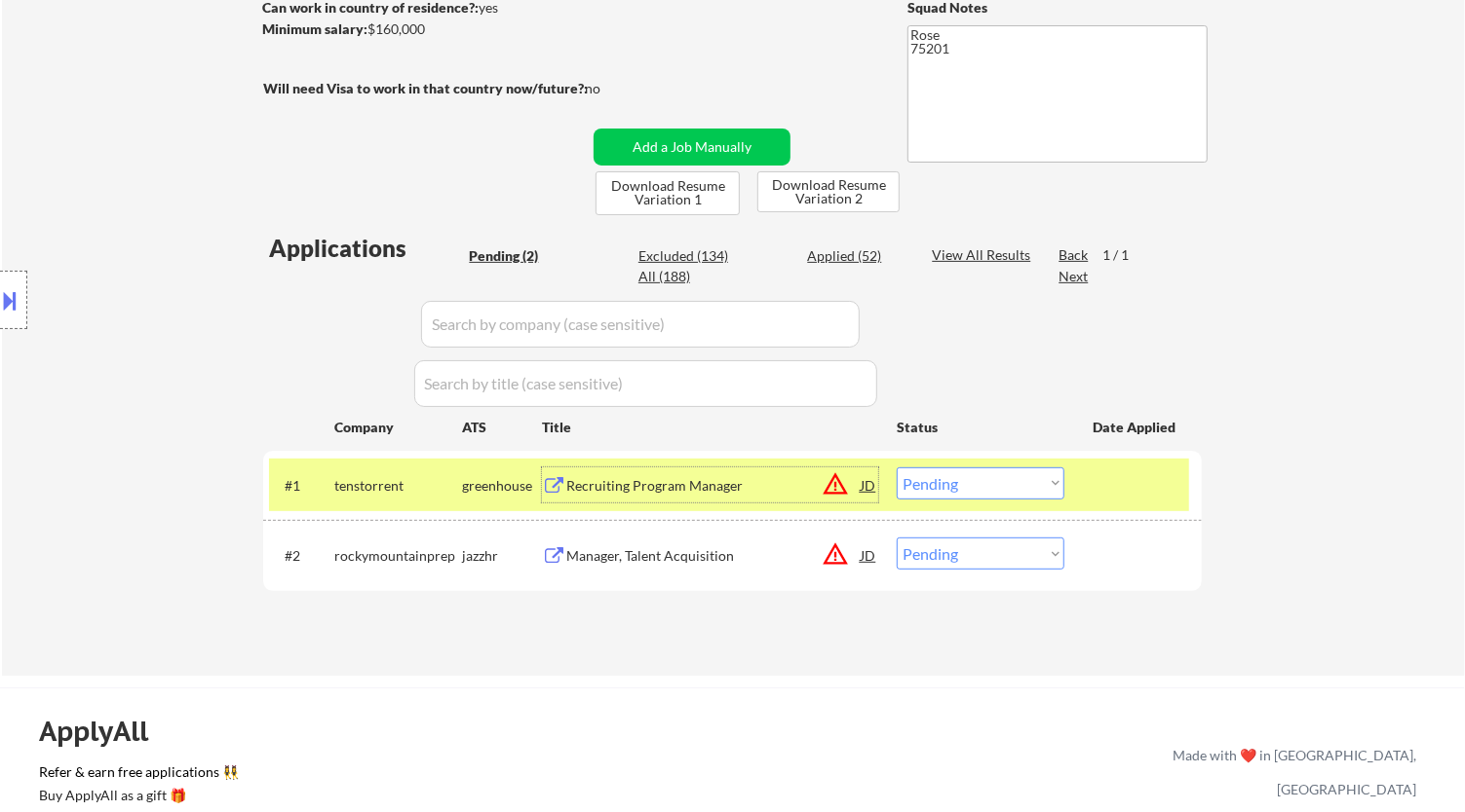
click at [980, 482] on select "Choose an option... Pending Applied Excluded (Questions) Excluded (Expired) Exc…" at bounding box center [980, 483] width 167 height 32
click at [20, 302] on button at bounding box center [11, 300] width 22 height 32
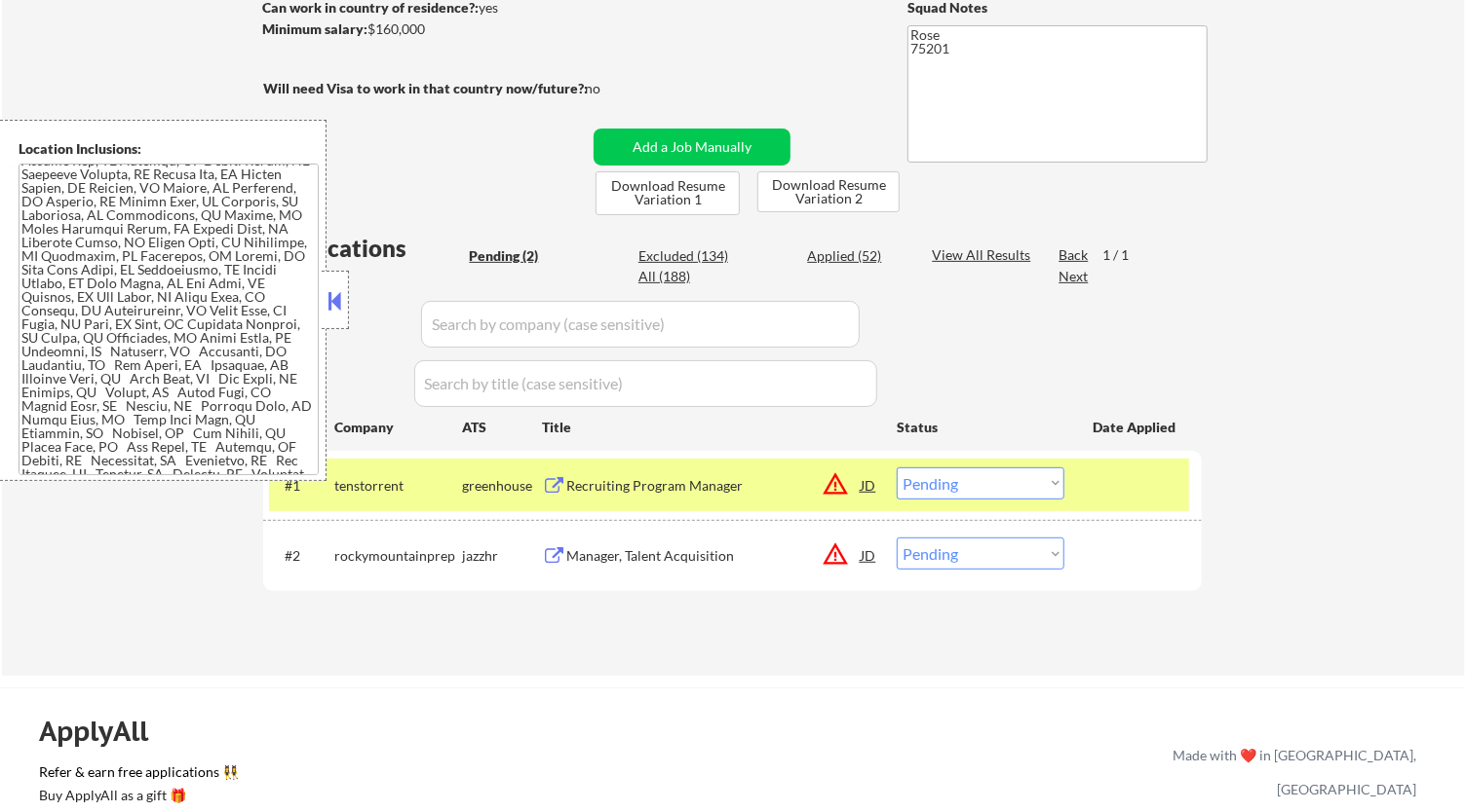
scroll to position [216, 0]
click at [330, 295] on button at bounding box center [336, 301] width 22 height 29
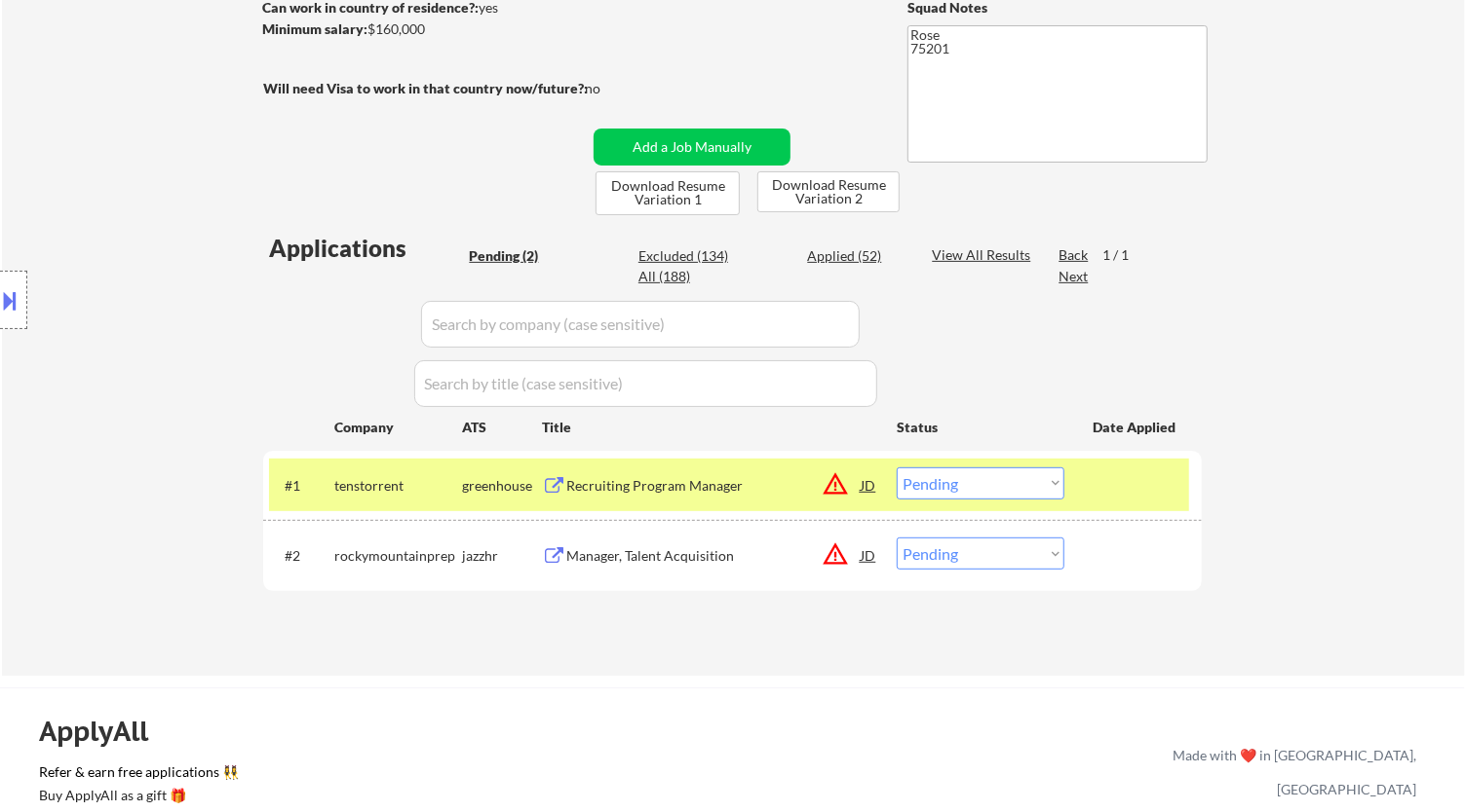
click at [993, 480] on select "Choose an option... Pending Applied Excluded (Questions) Excluded (Expired) Exc…" at bounding box center [980, 483] width 167 height 32
click at [896, 468] on select "Choose an option... Pending Applied Excluded (Questions) Excluded (Expired) Exc…" at bounding box center [980, 483] width 167 height 32
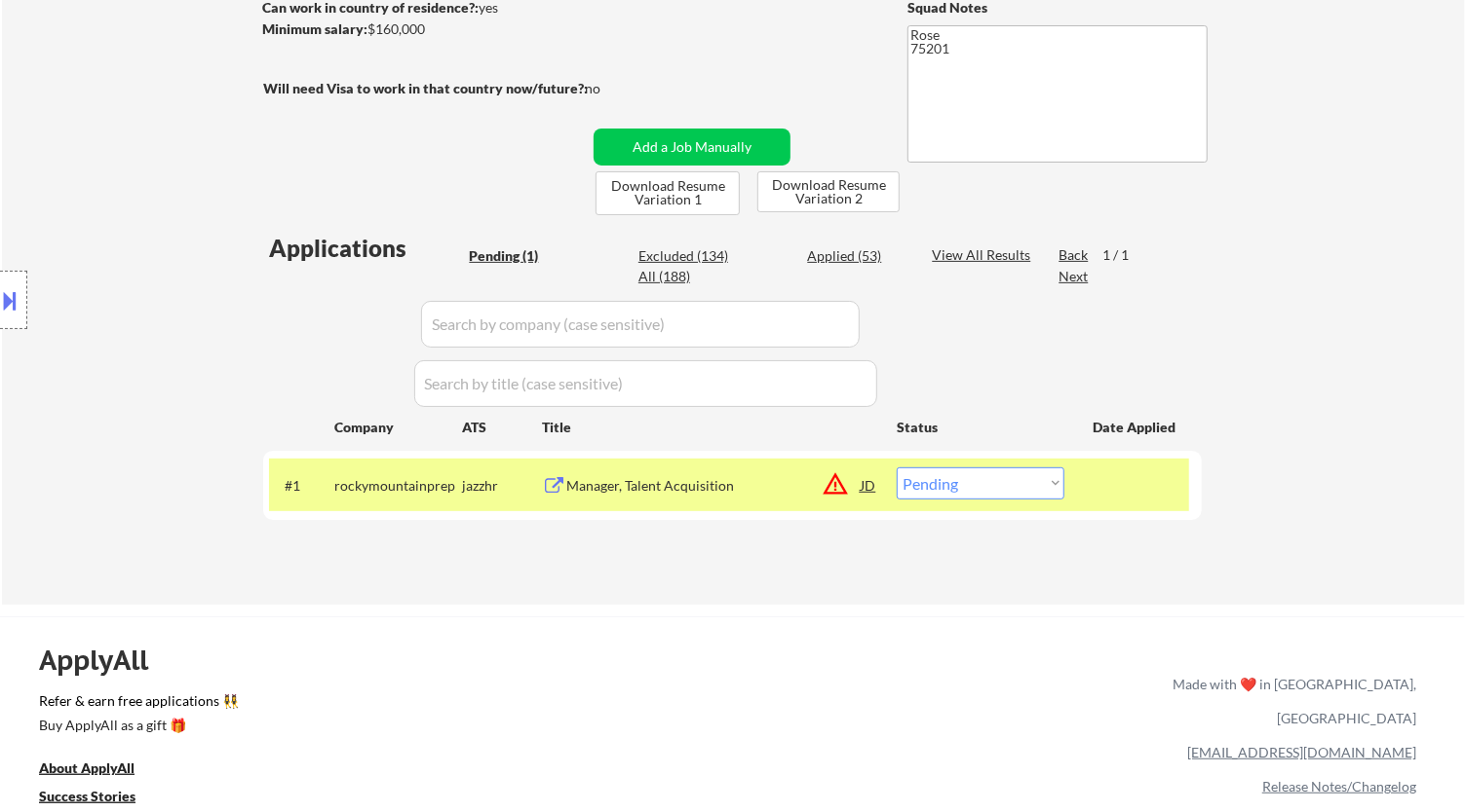
click at [811, 485] on div "Manager, Talent Acquisition" at bounding box center [713, 486] width 295 height 20
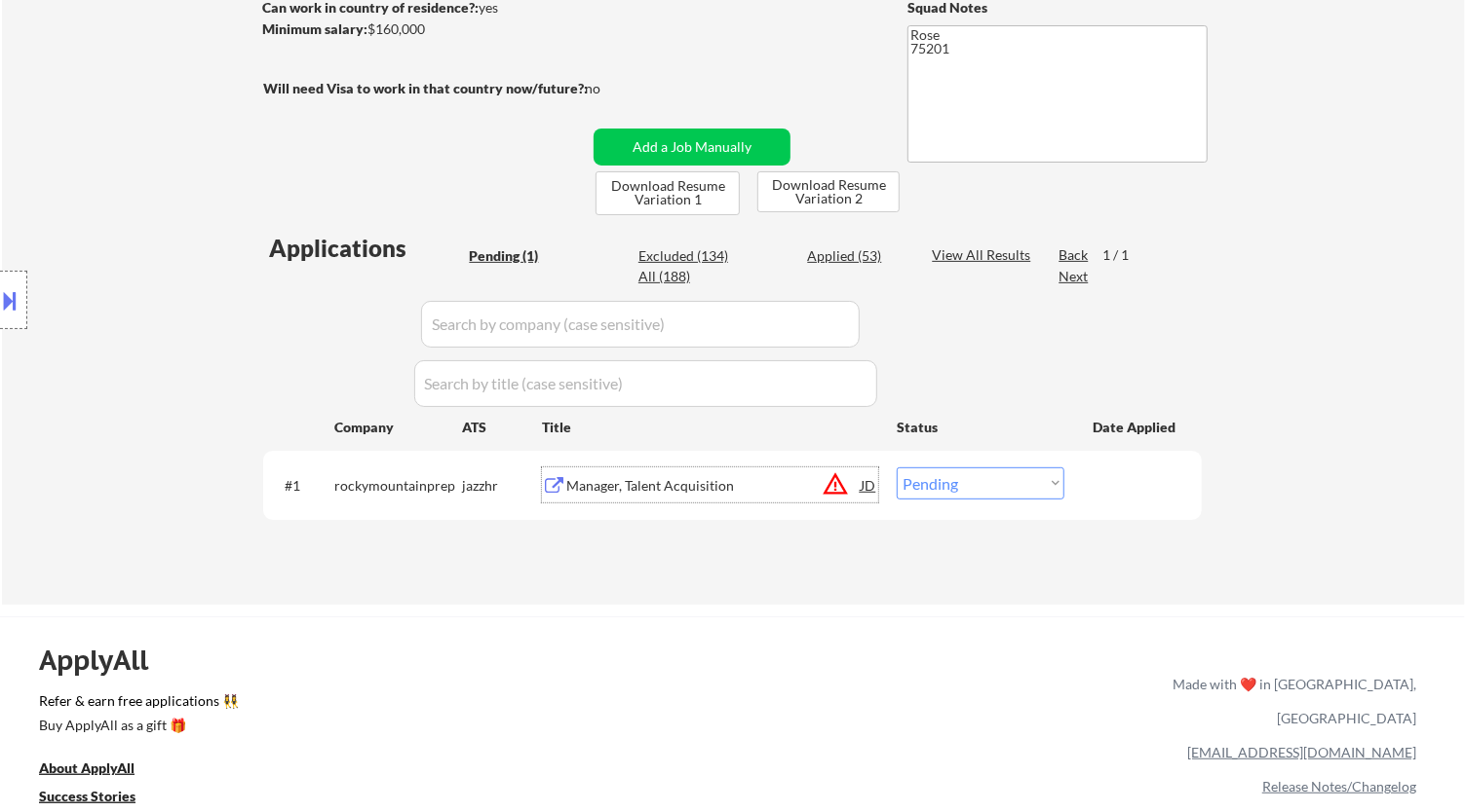
click at [1039, 487] on select "Choose an option... Pending Applied Excluded (Questions) Excluded (Expired) Exc…" at bounding box center [980, 483] width 167 height 32
select select ""excluded__salary_""
click at [896, 468] on select "Choose an option... Pending Applied Excluded (Questions) Excluded (Expired) Exc…" at bounding box center [980, 483] width 167 height 32
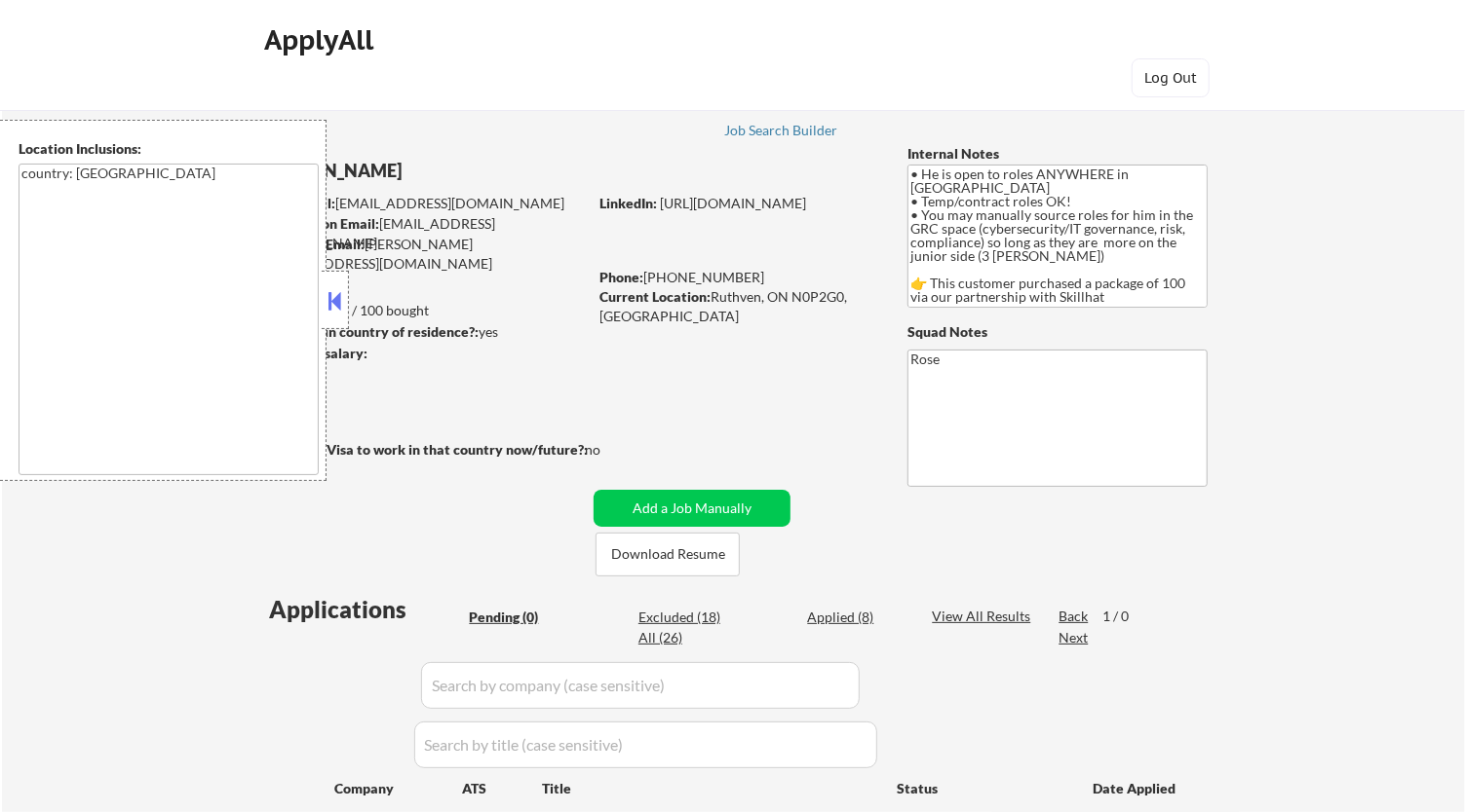
click at [330, 292] on button at bounding box center [336, 301] width 22 height 29
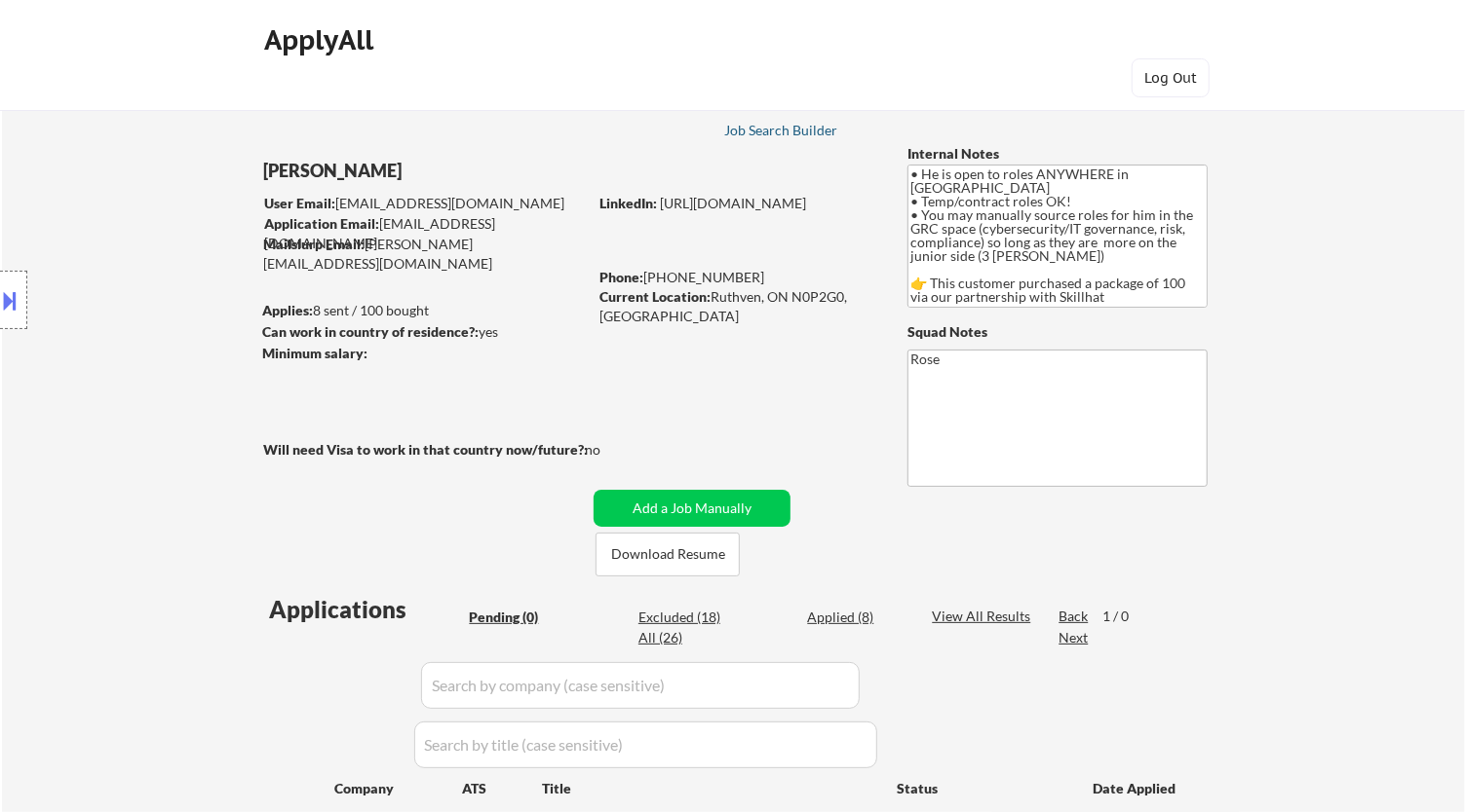
click at [786, 124] on div "Job Search Builder" at bounding box center [781, 130] width 114 height 14
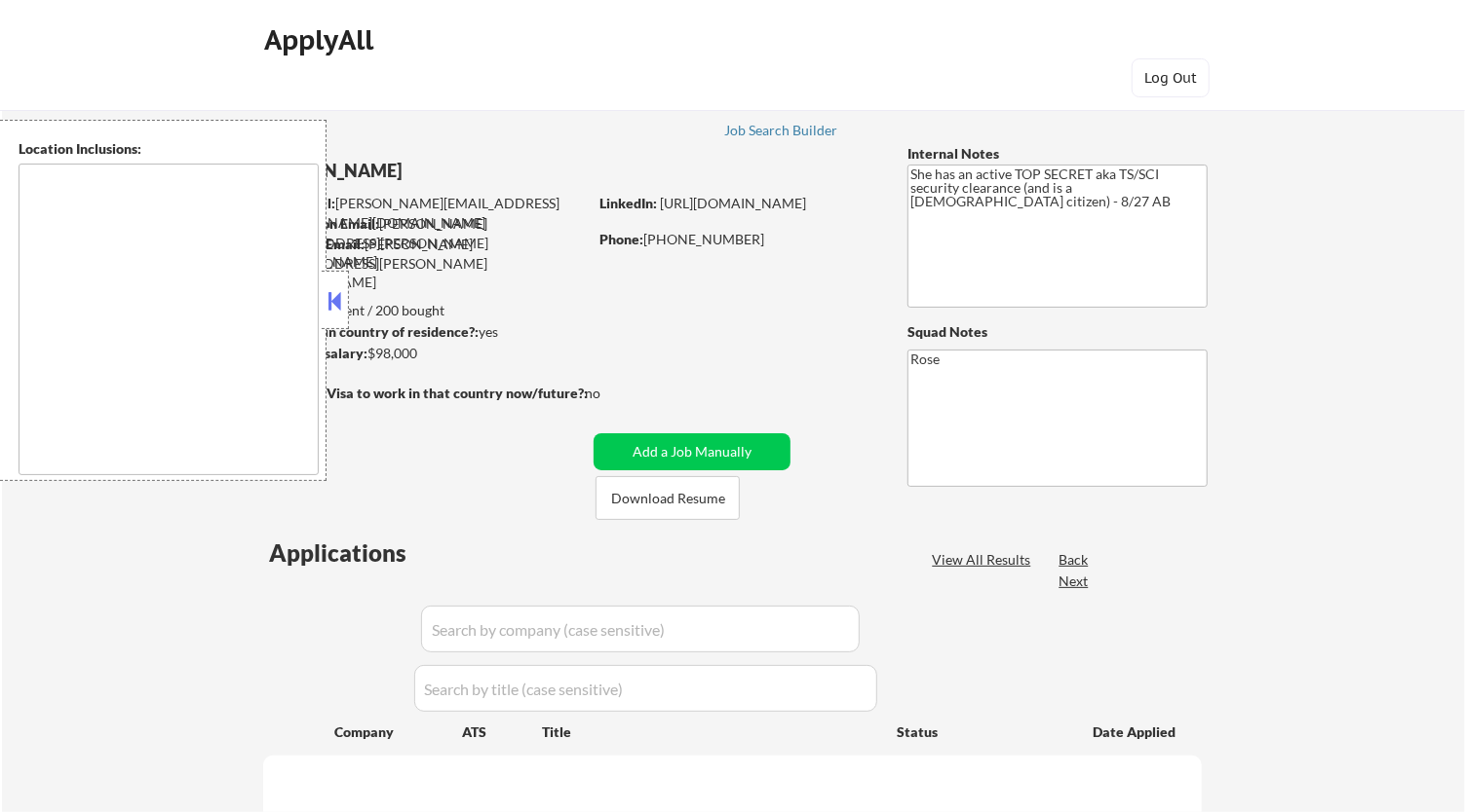
type textarea "[GEOGRAPHIC_DATA], [GEOGRAPHIC_DATA] [GEOGRAPHIC_DATA], [GEOGRAPHIC_DATA] [GEOG…"
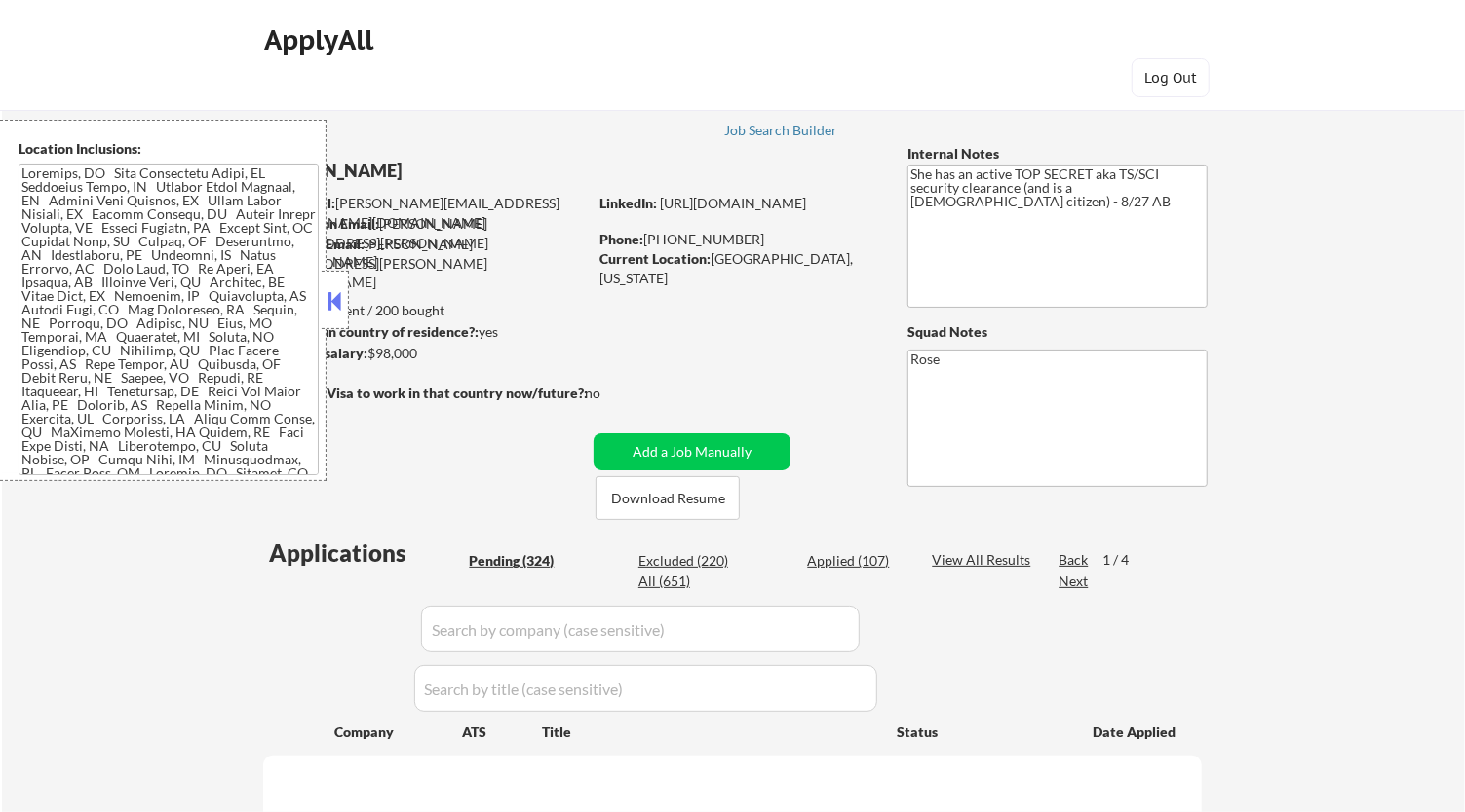
click at [340, 308] on button at bounding box center [336, 301] width 22 height 29
select select ""pending""
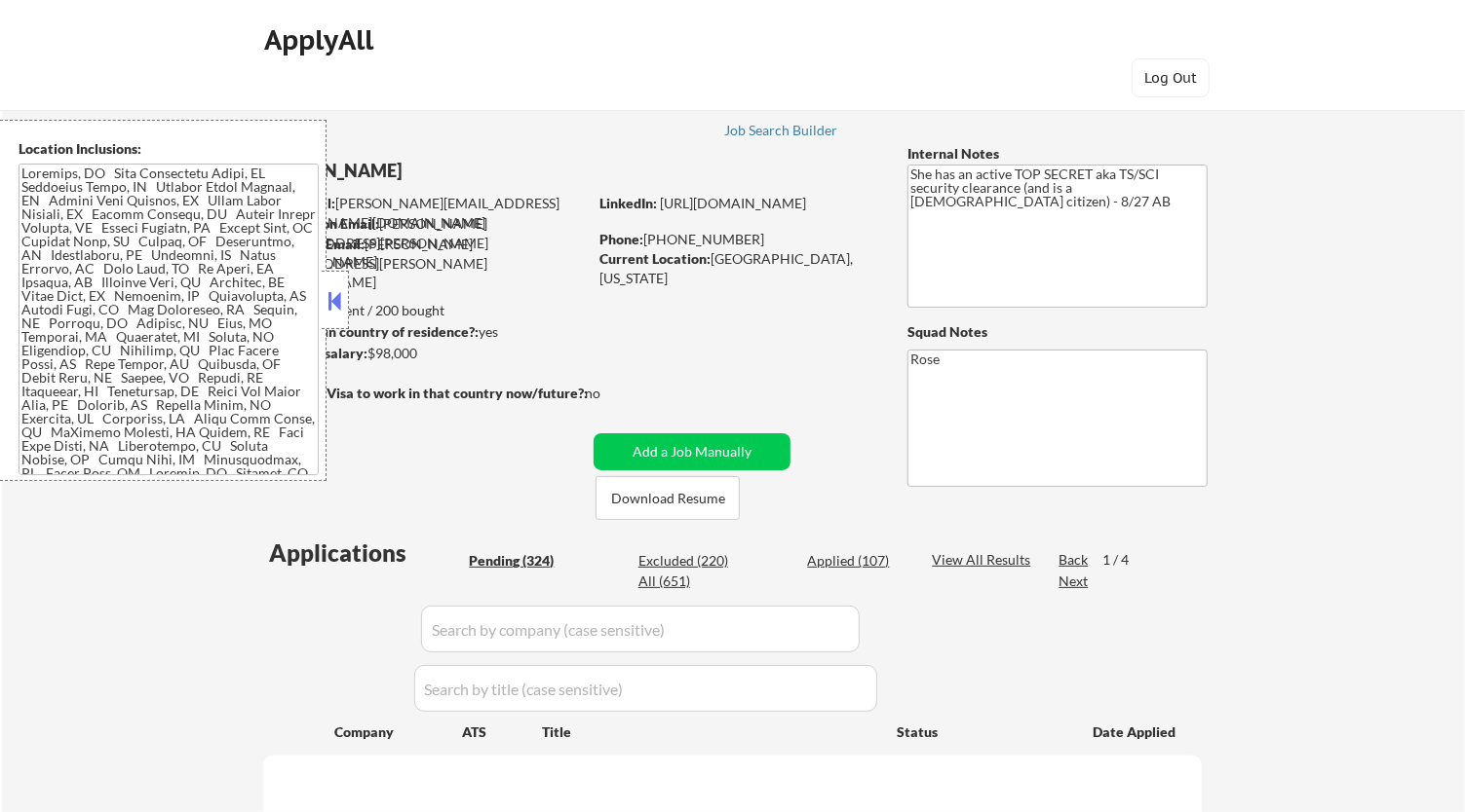
select select ""pending""
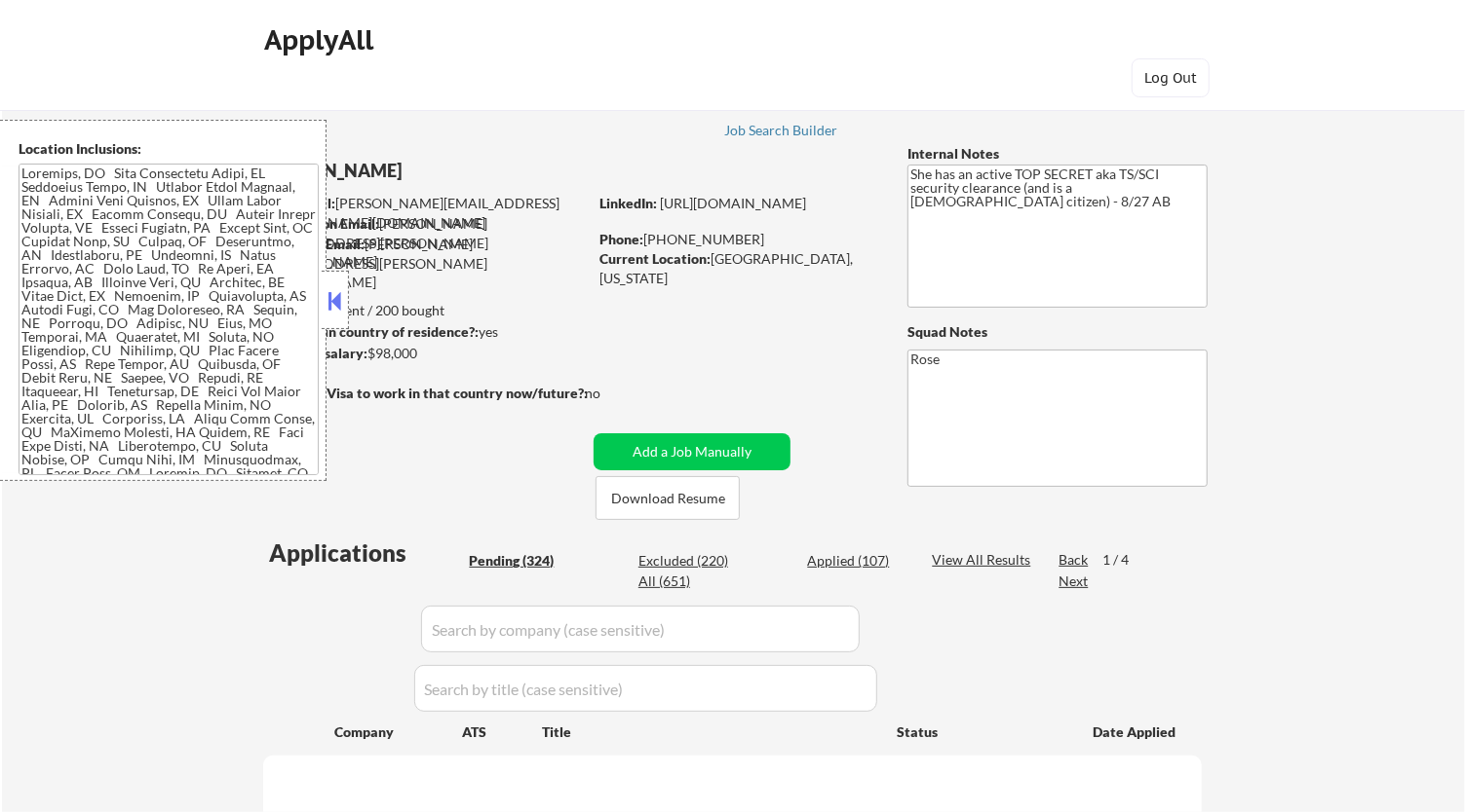
select select ""pending""
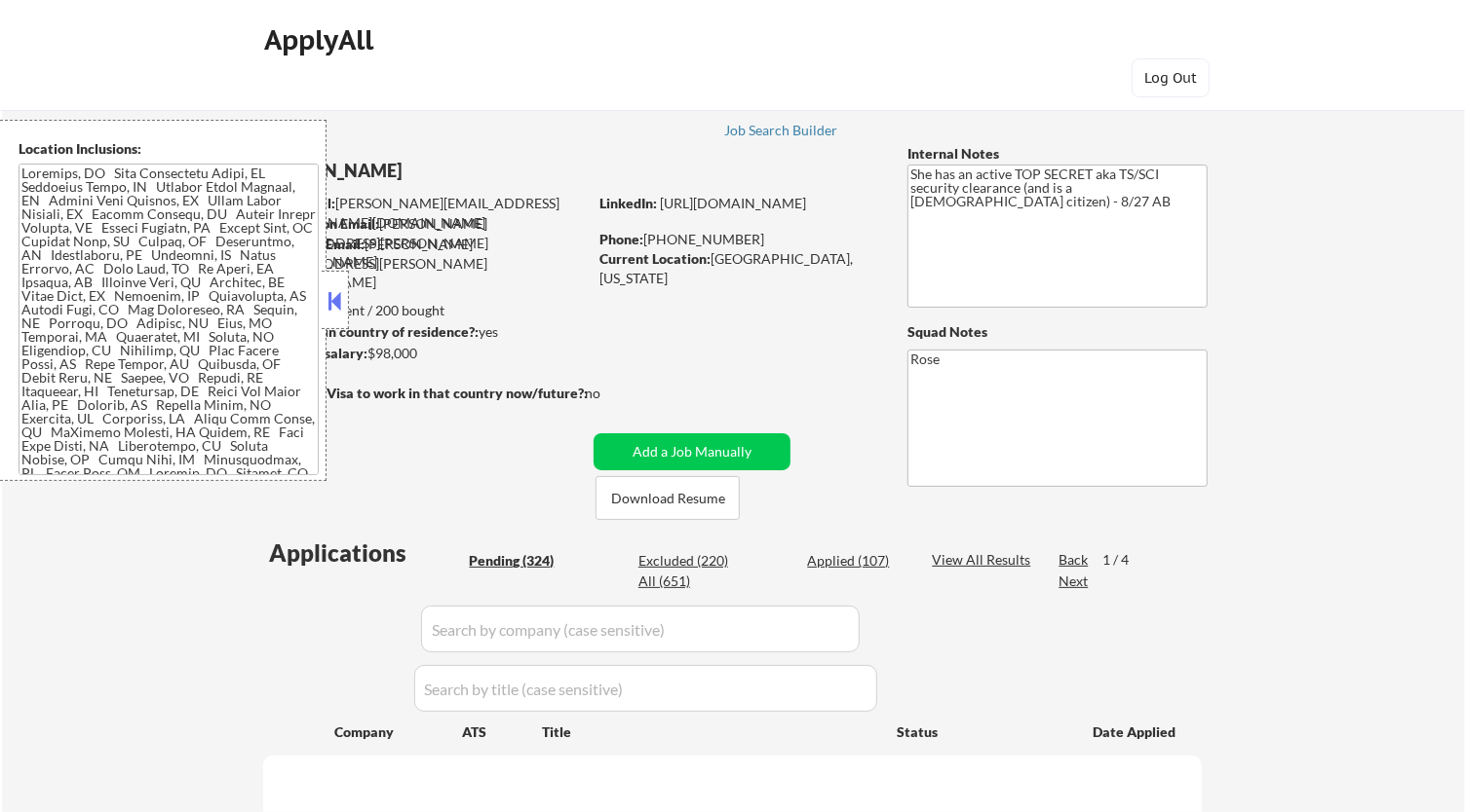
select select ""pending""
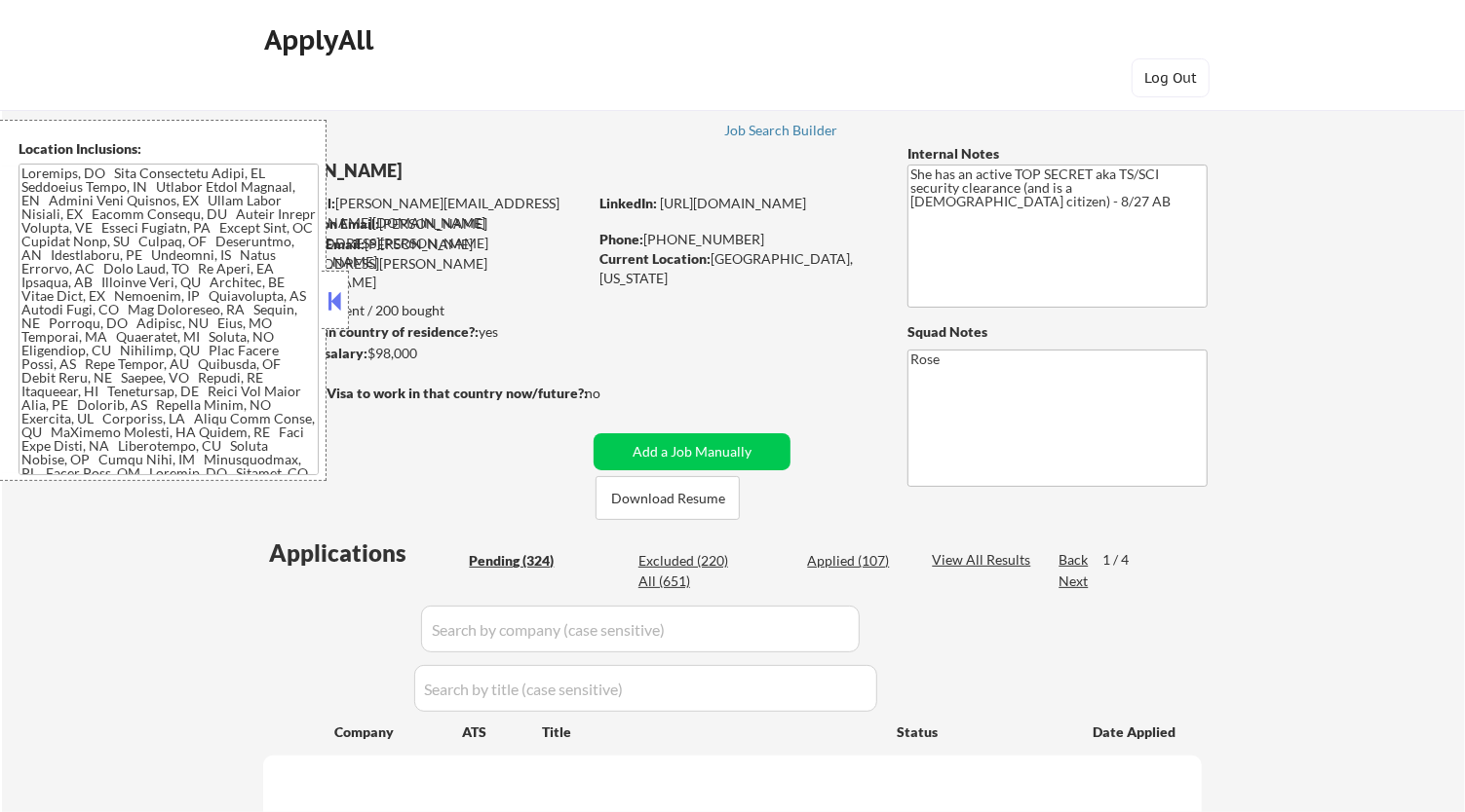
select select ""pending""
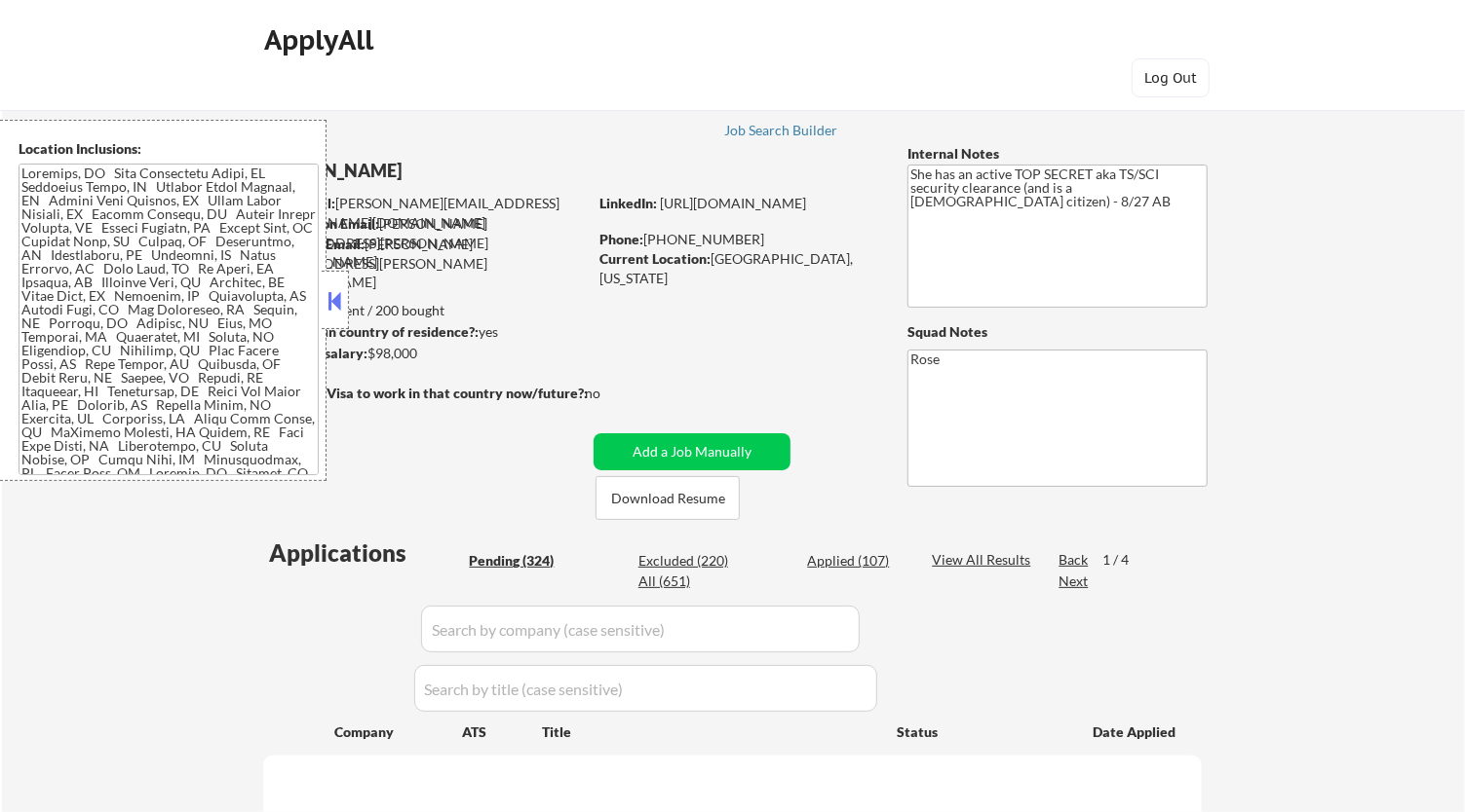
select select ""pending""
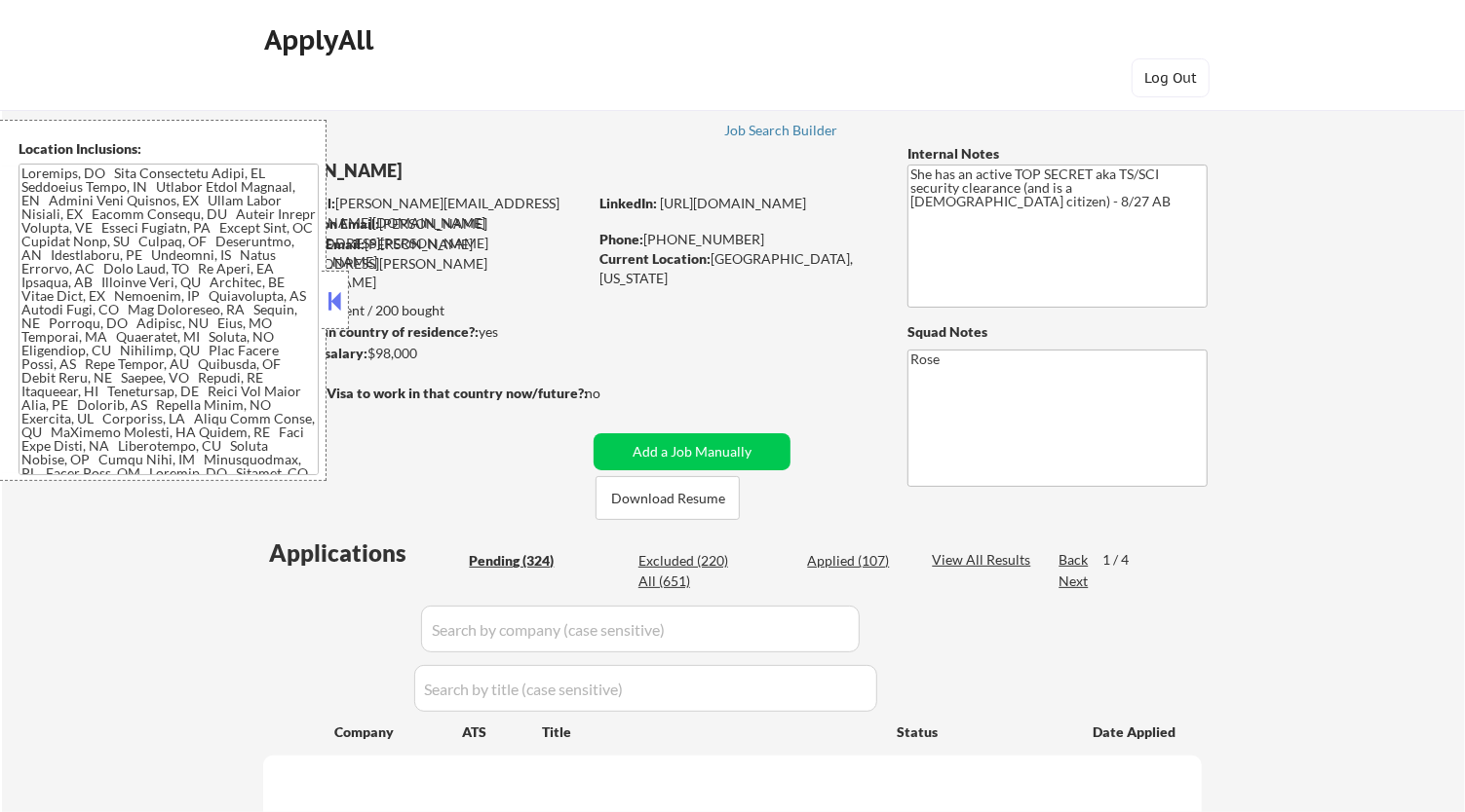
select select ""pending""
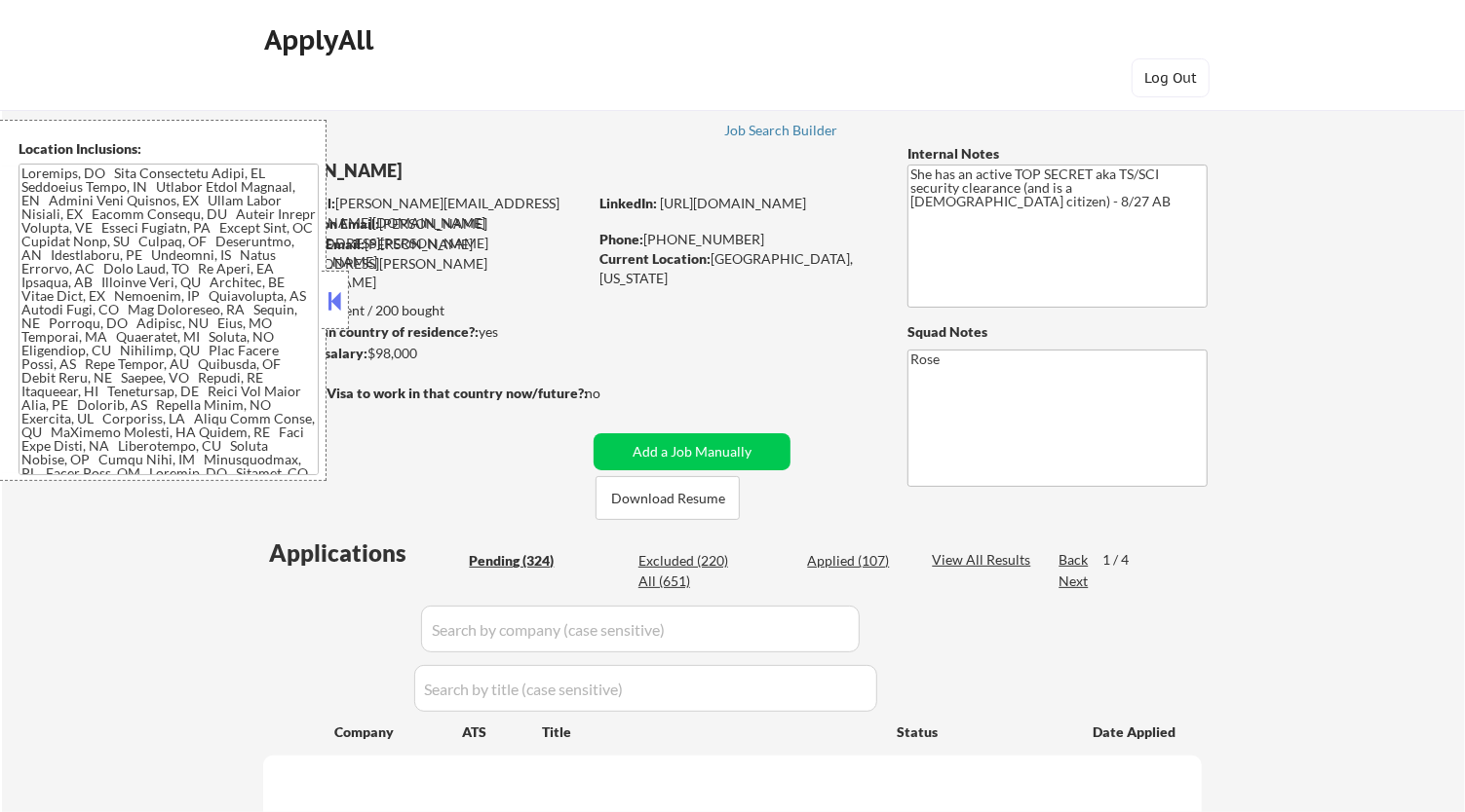
select select ""pending""
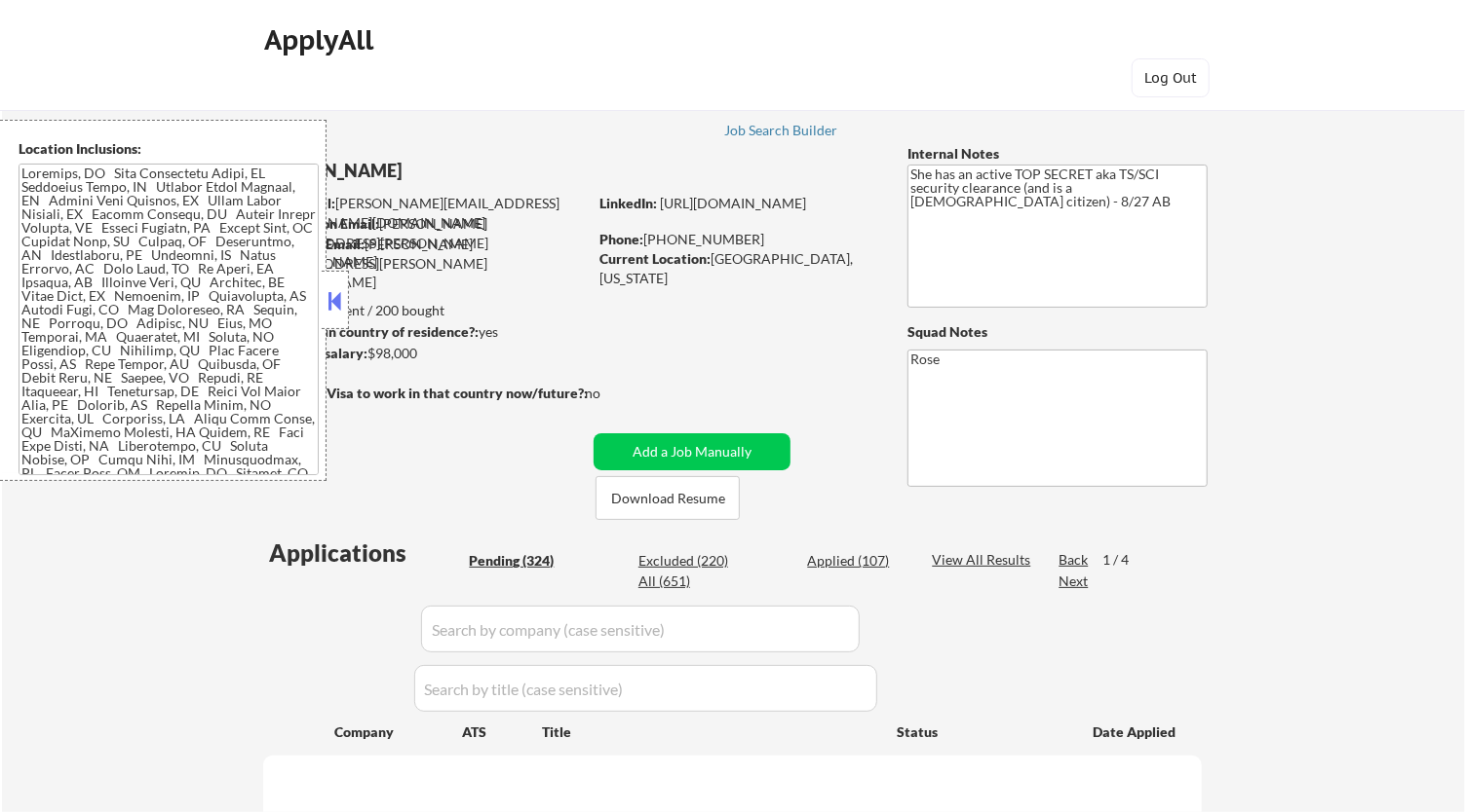
select select ""pending""
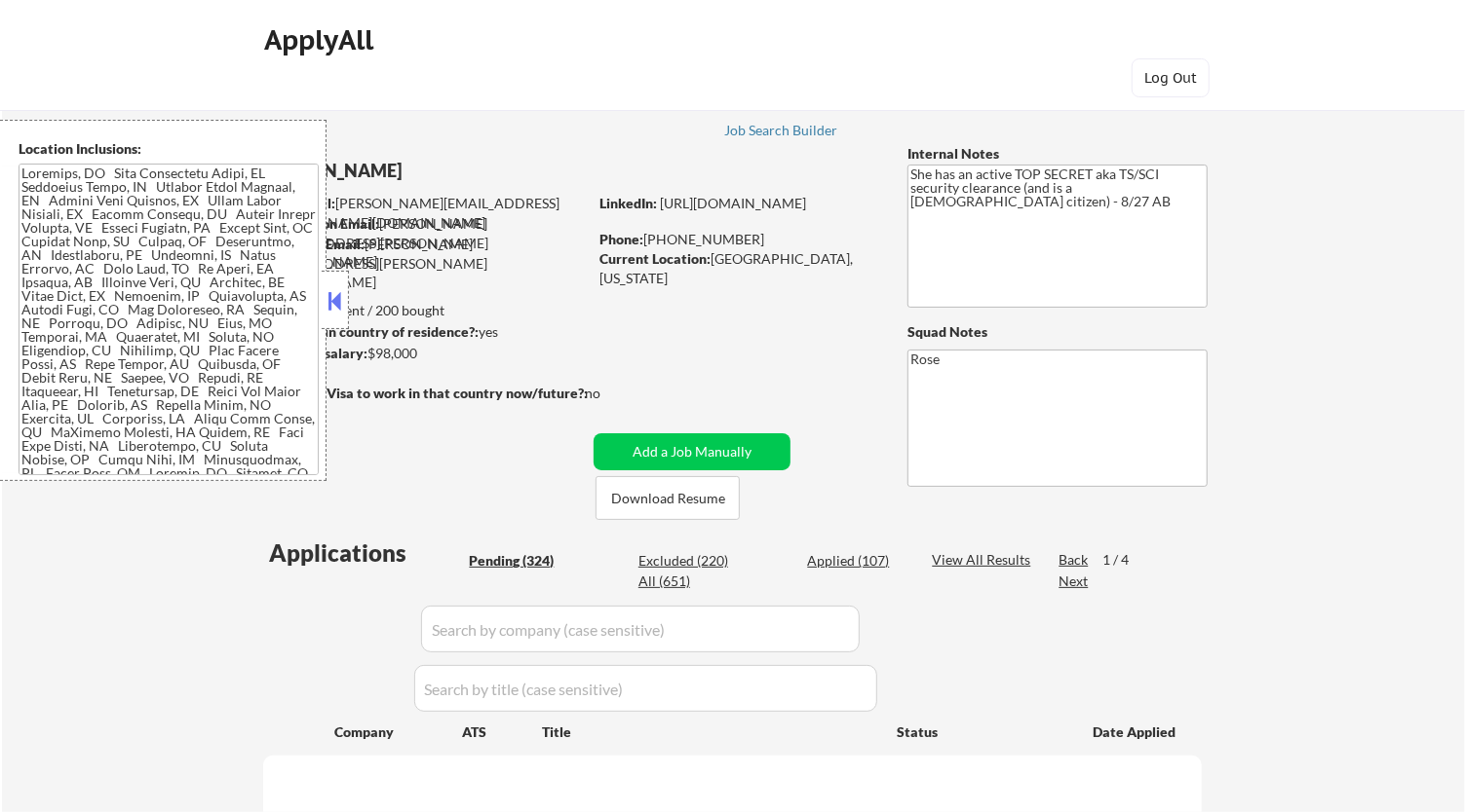
select select ""pending""
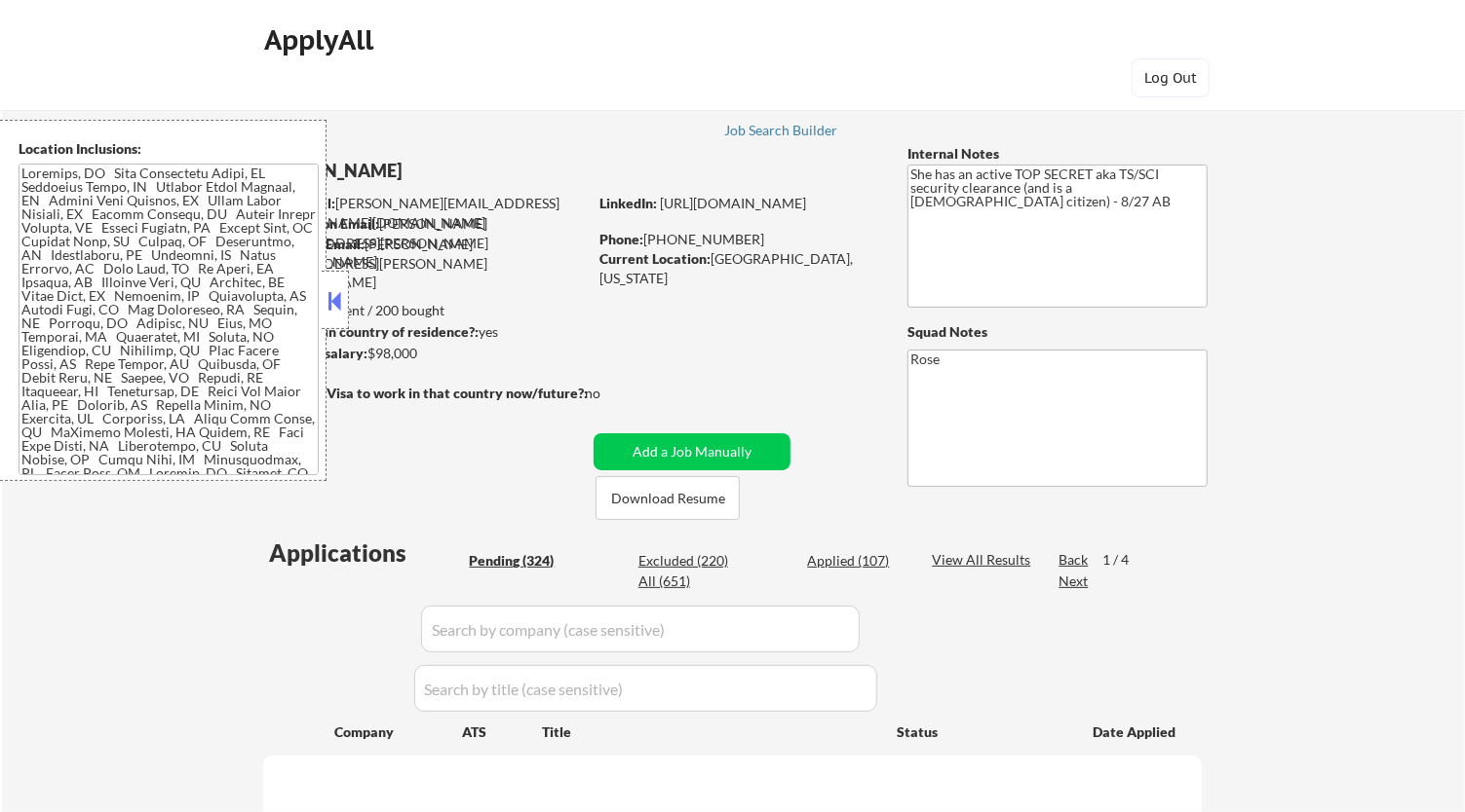
select select ""pending""
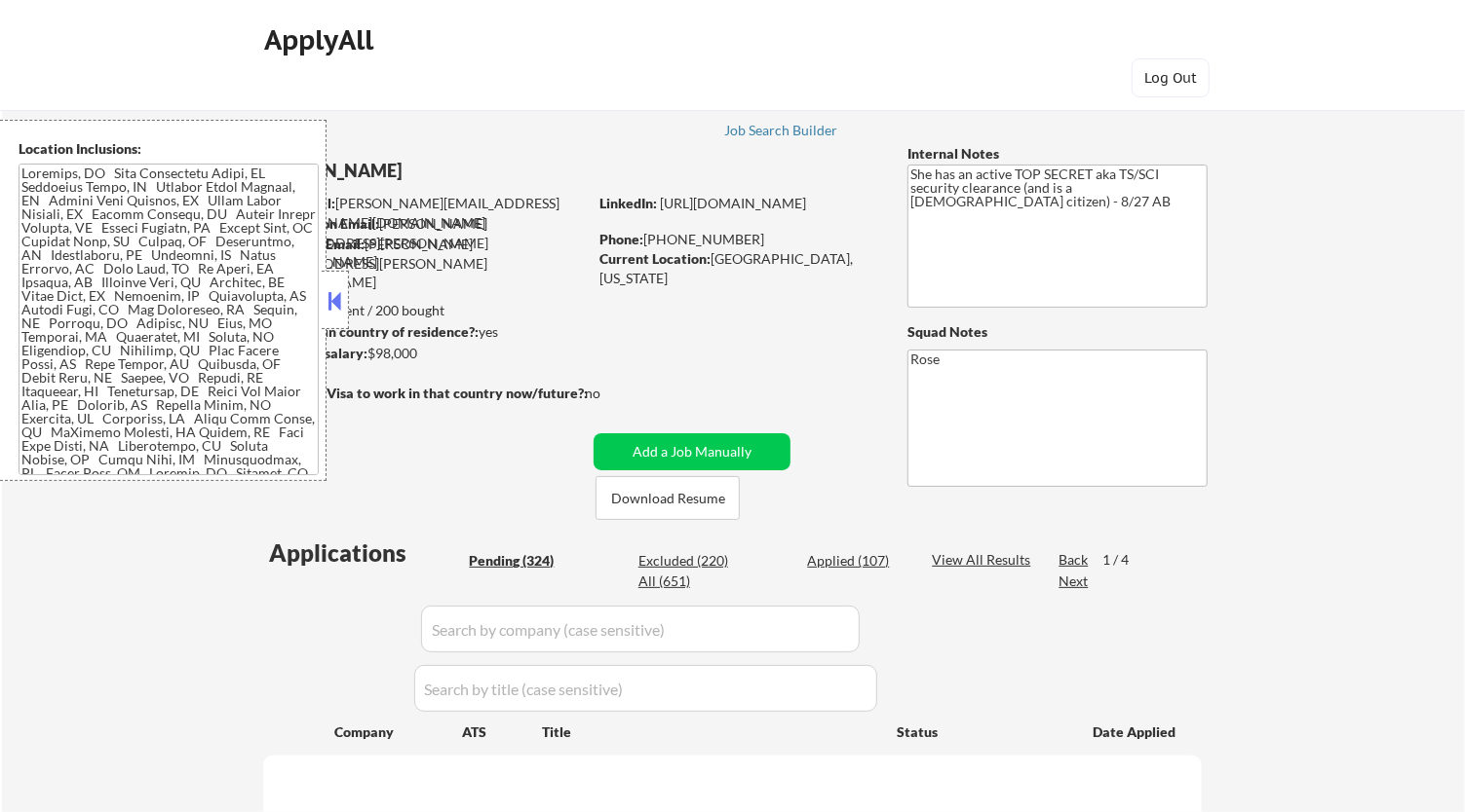
select select ""pending""
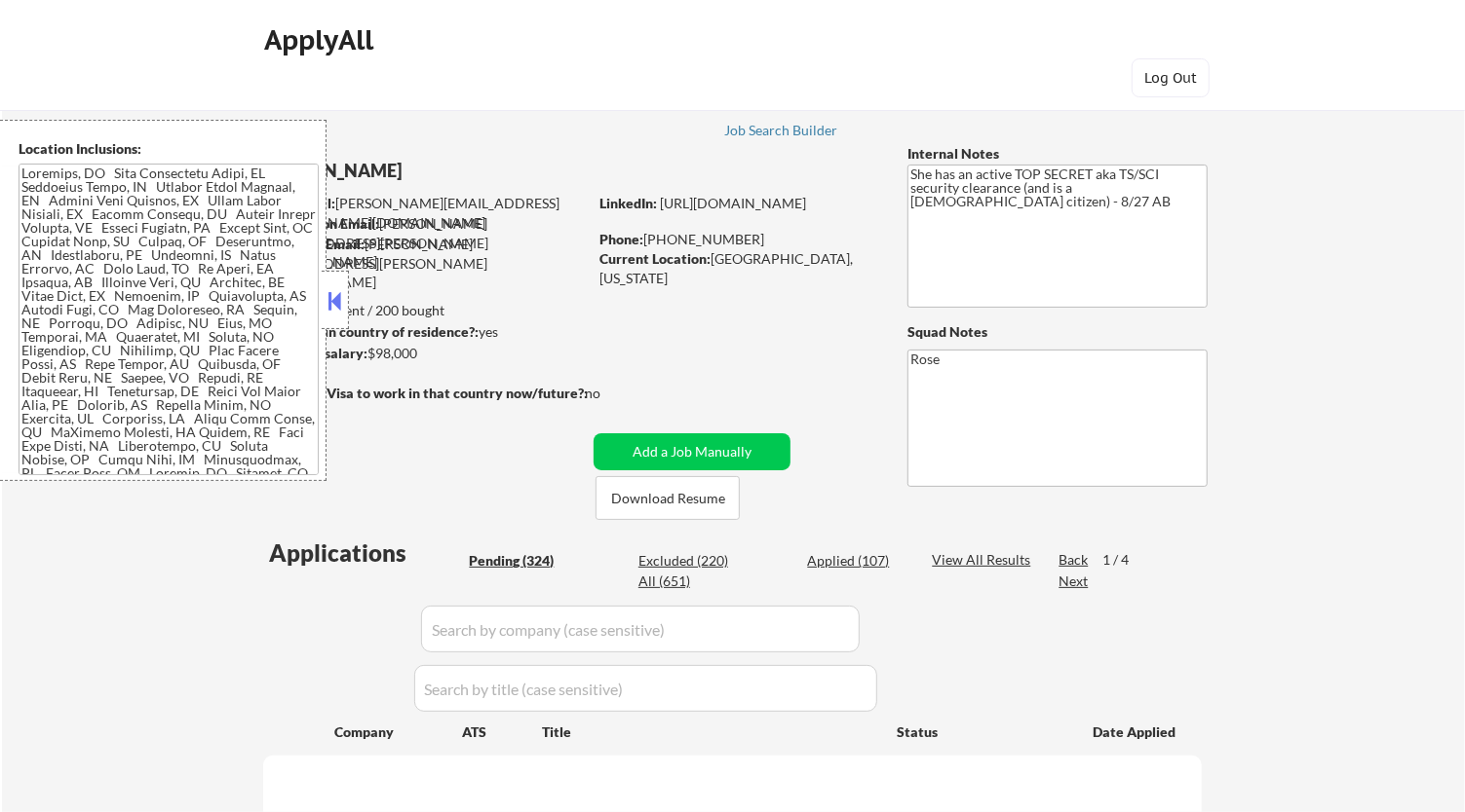
select select ""pending""
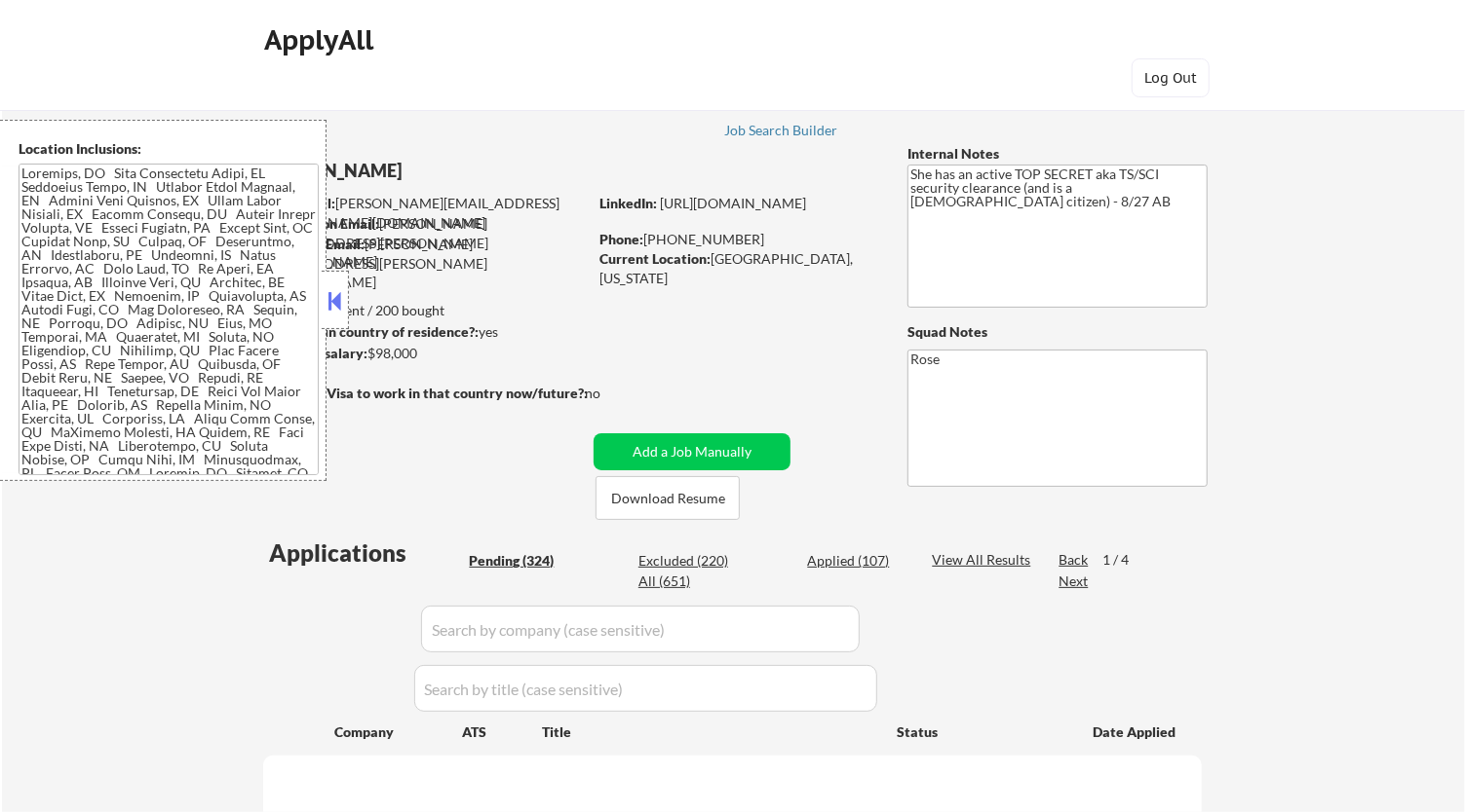
select select ""pending""
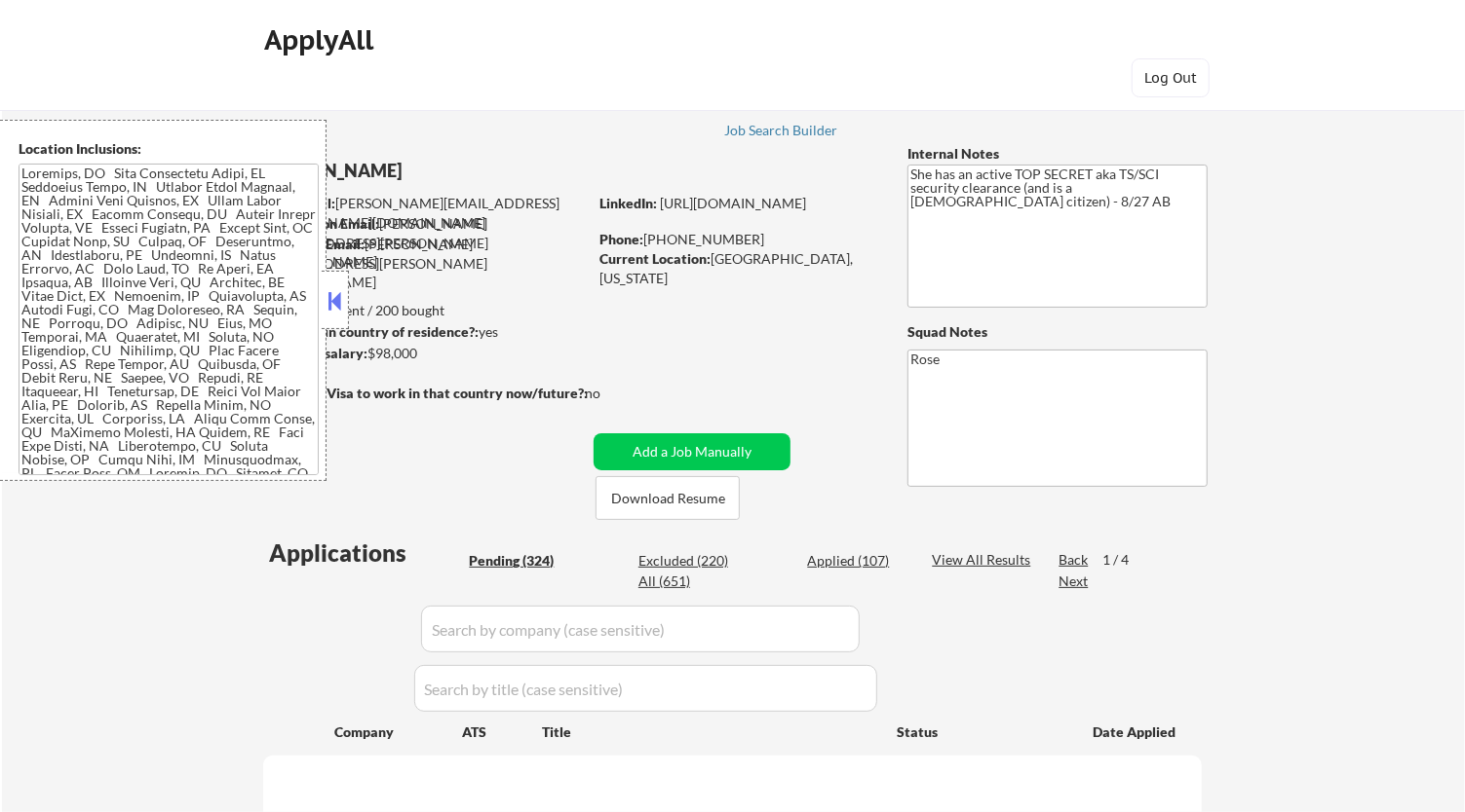
select select ""pending""
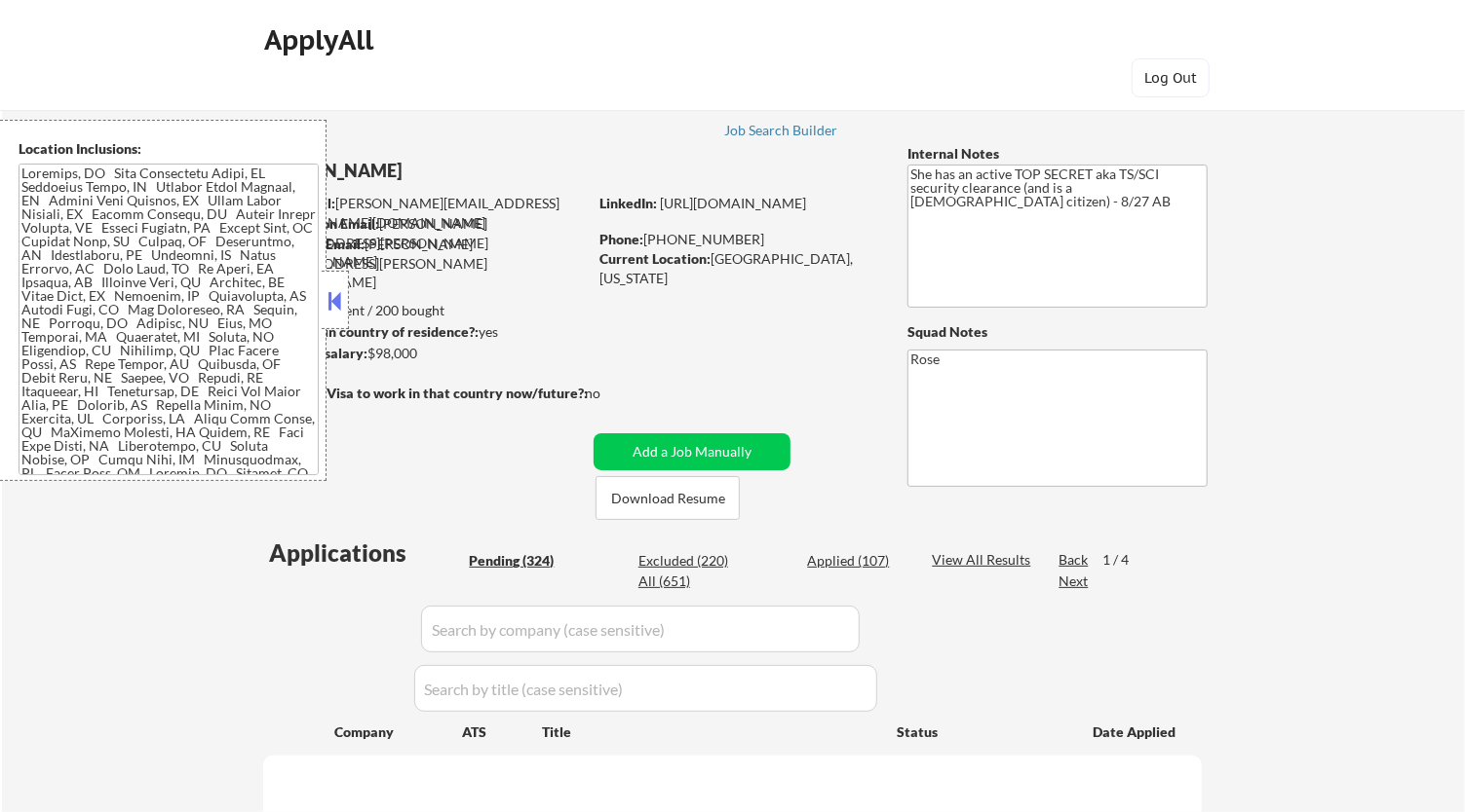
select select ""pending""
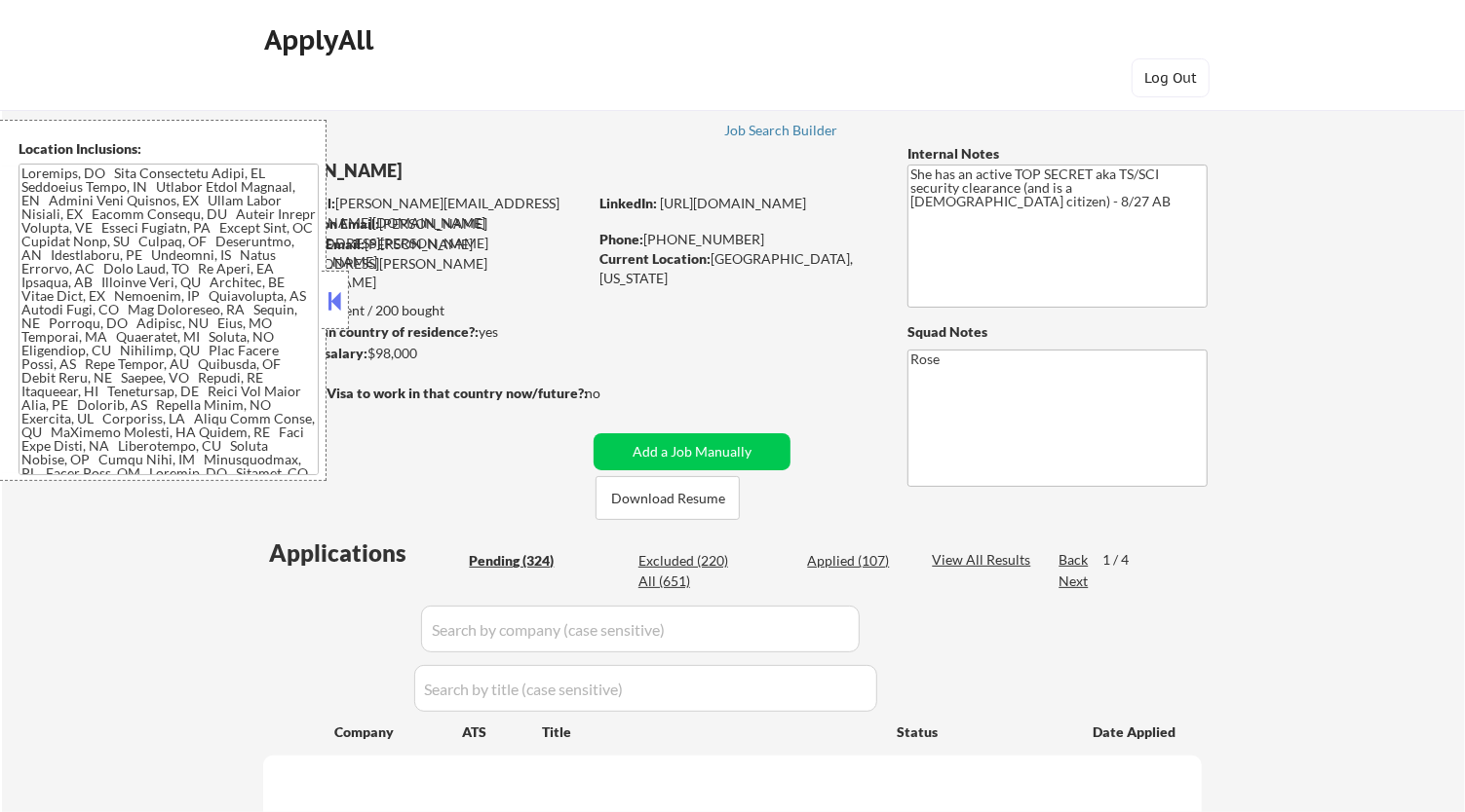
select select ""pending""
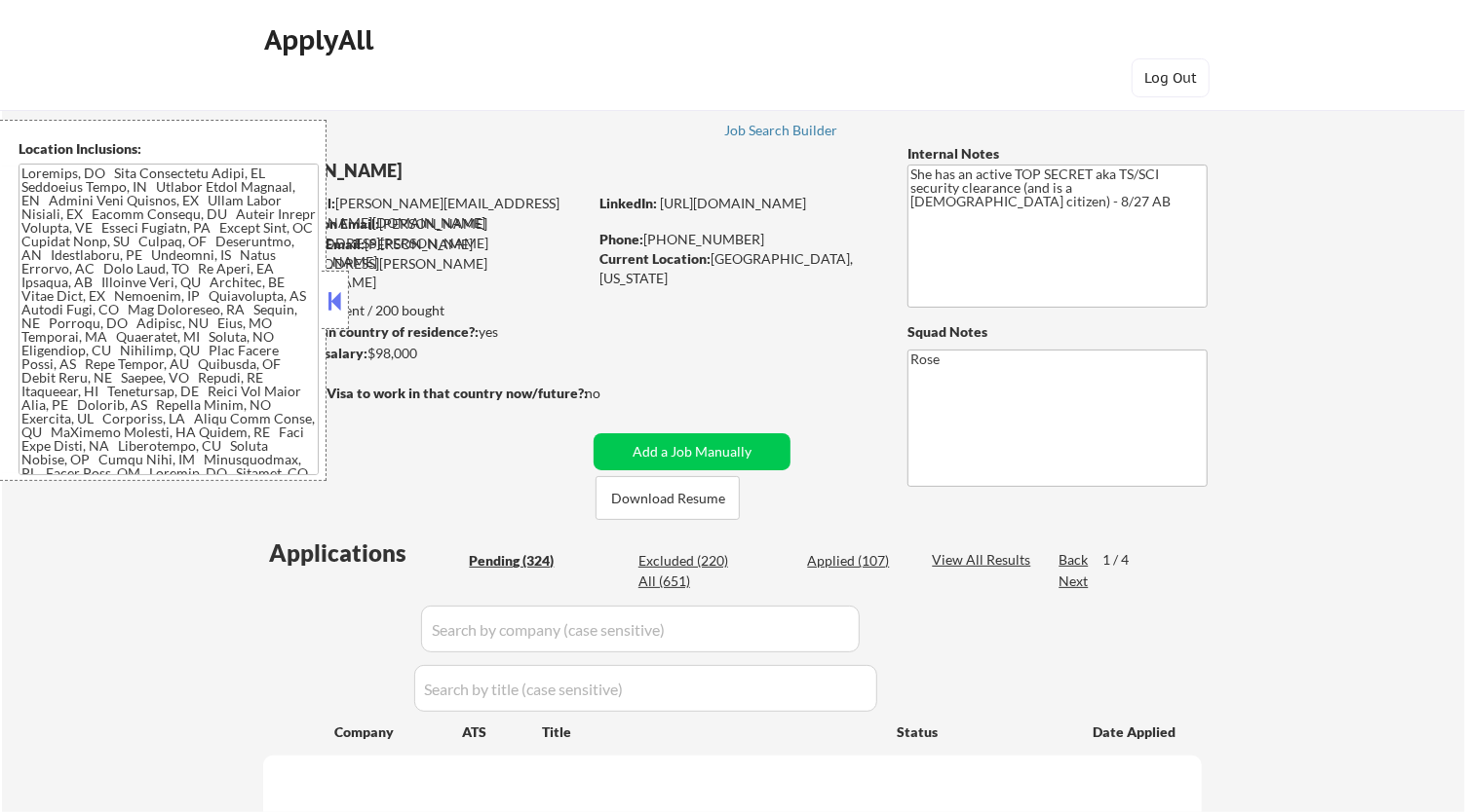
select select ""pending""
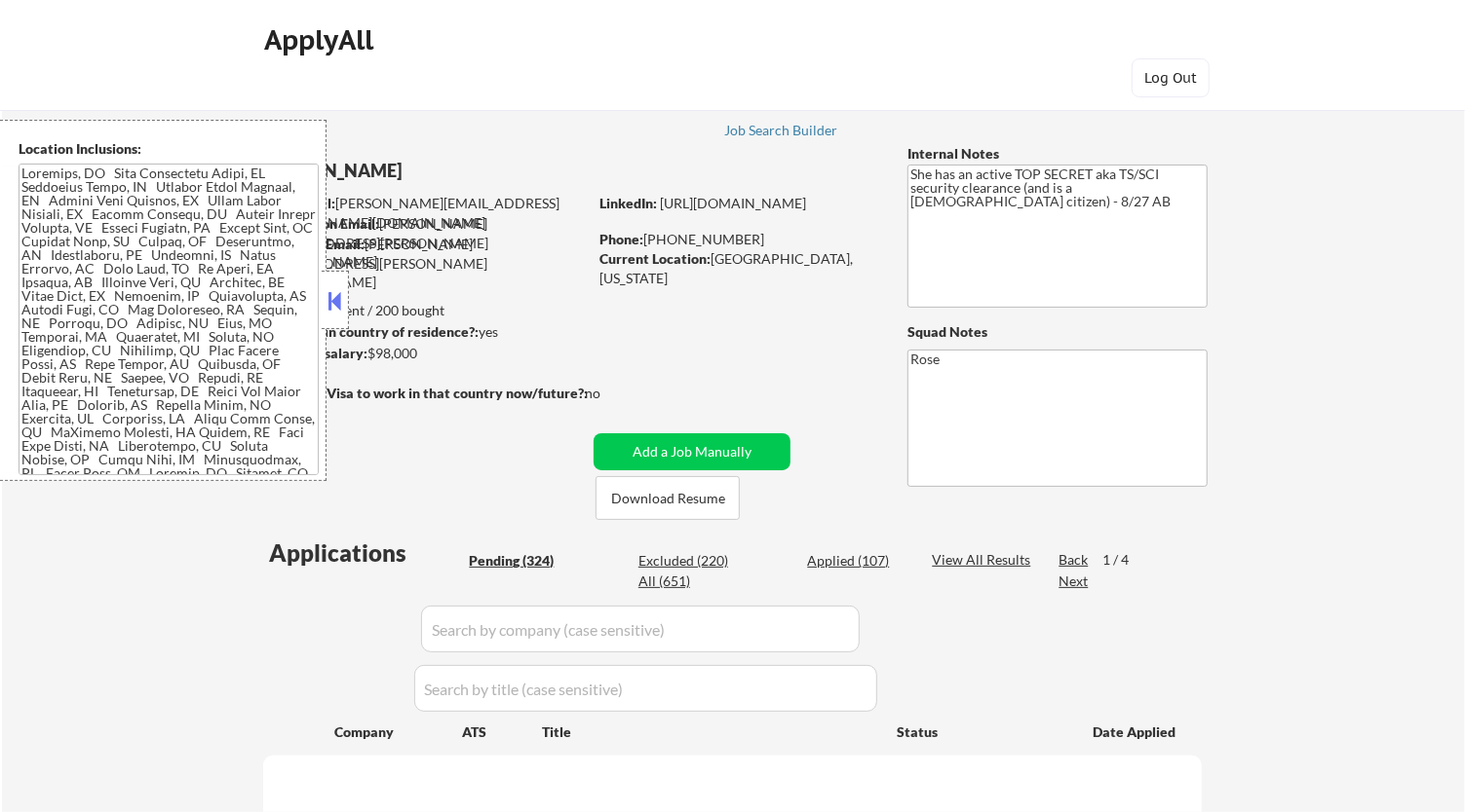
select select ""pending""
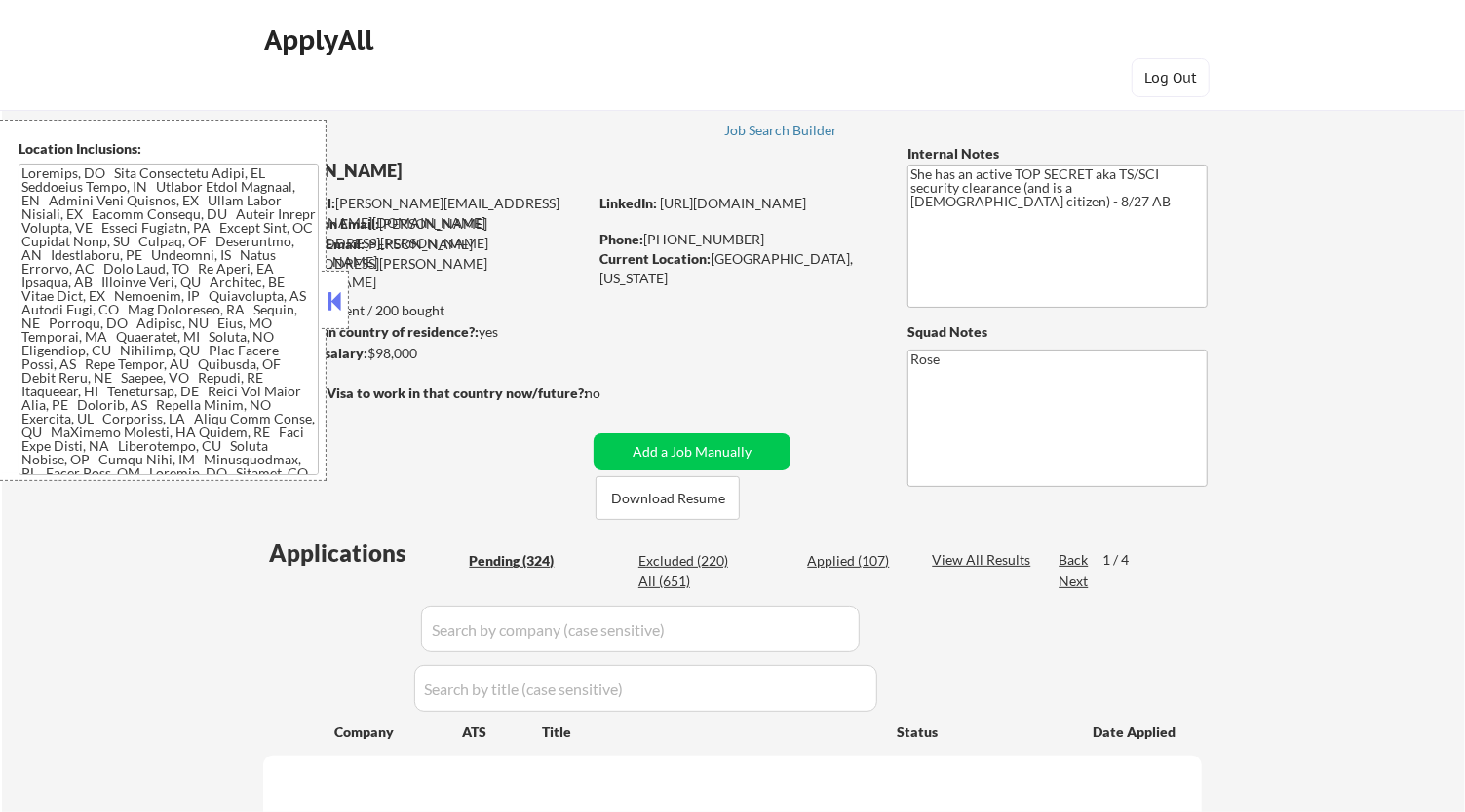
select select ""pending""
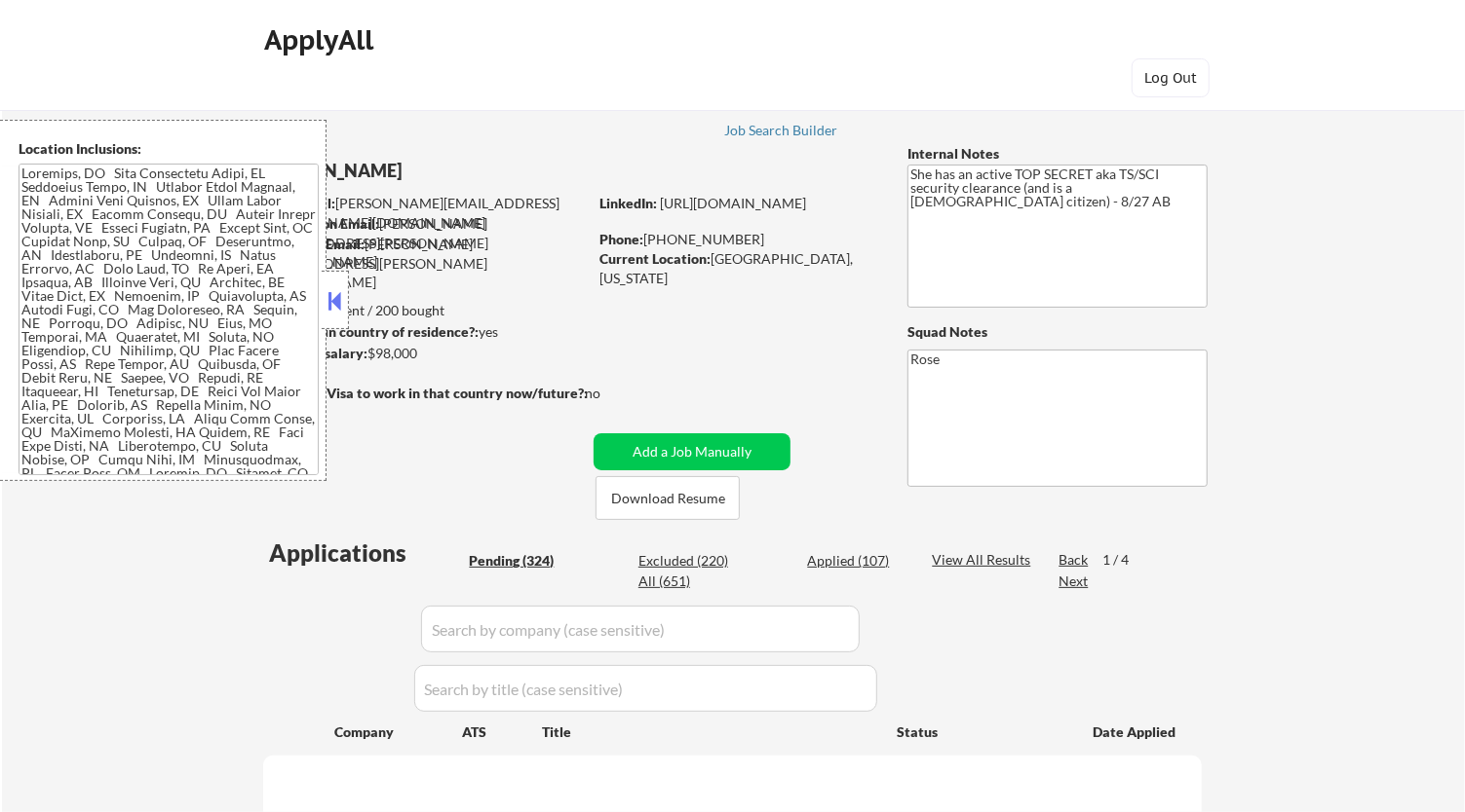
select select ""pending""
click at [342, 304] on button at bounding box center [336, 301] width 22 height 29
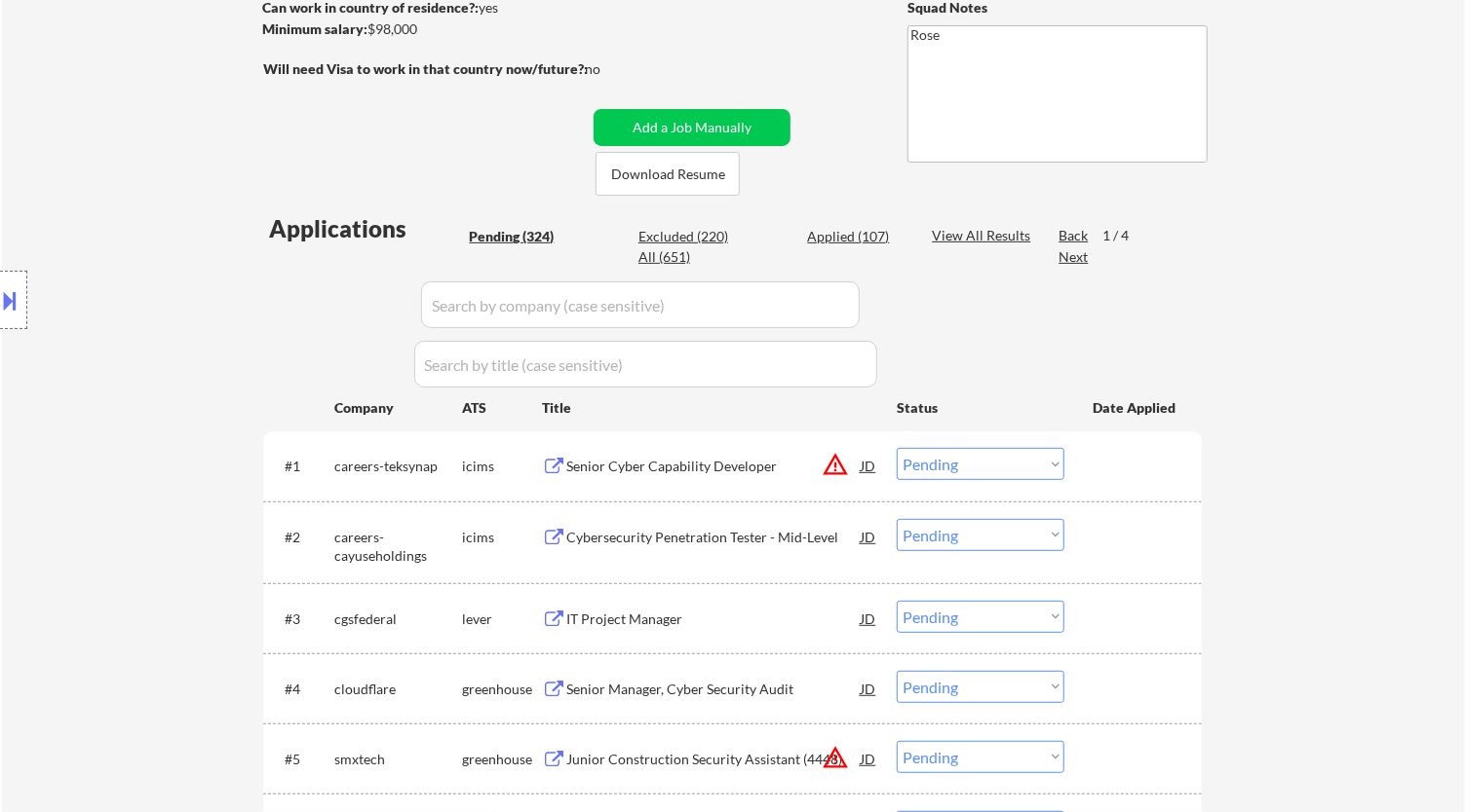
scroll to position [432, 0]
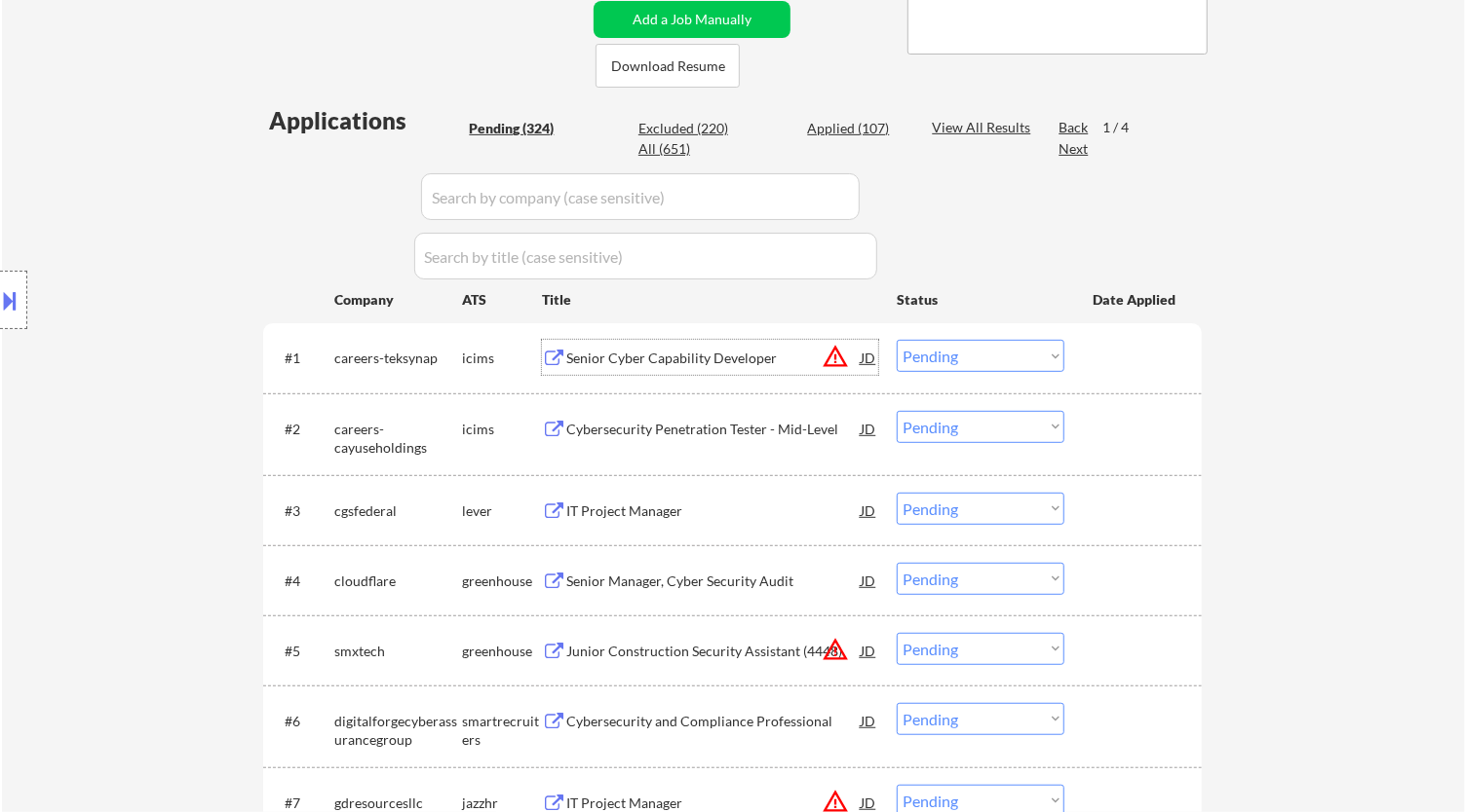
click at [753, 366] on div "Senior Cyber Capability Developer" at bounding box center [713, 358] width 295 height 20
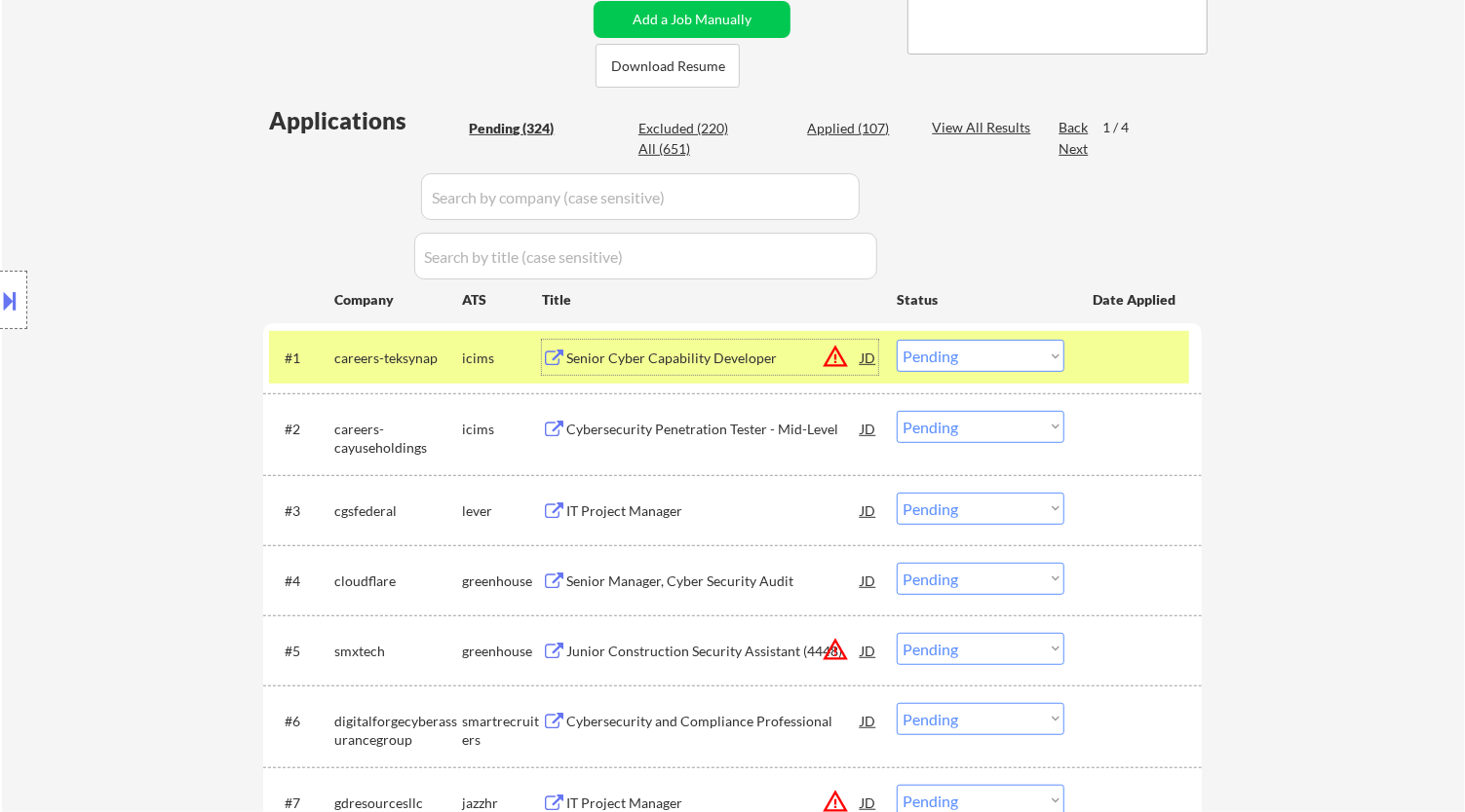
click at [762, 357] on div "Senior Cyber Capability Developer" at bounding box center [713, 358] width 295 height 20
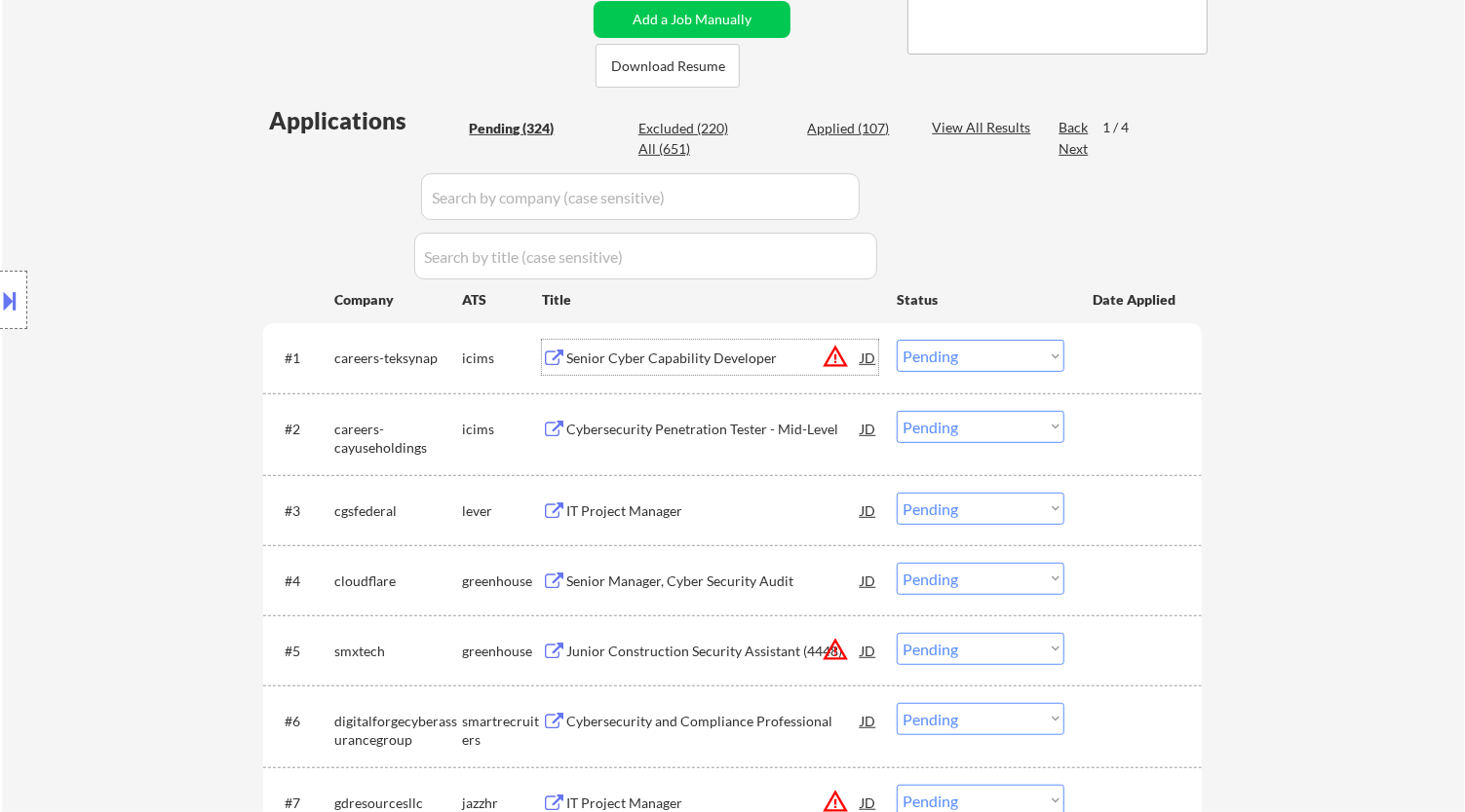
click at [1026, 352] on select "Choose an option... Pending Applied Excluded (Questions) Excluded (Expired) Exc…" at bounding box center [980, 356] width 167 height 32
click at [896, 340] on select "Choose an option... Pending Applied Excluded (Questions) Excluded (Expired) Exc…" at bounding box center [980, 356] width 167 height 32
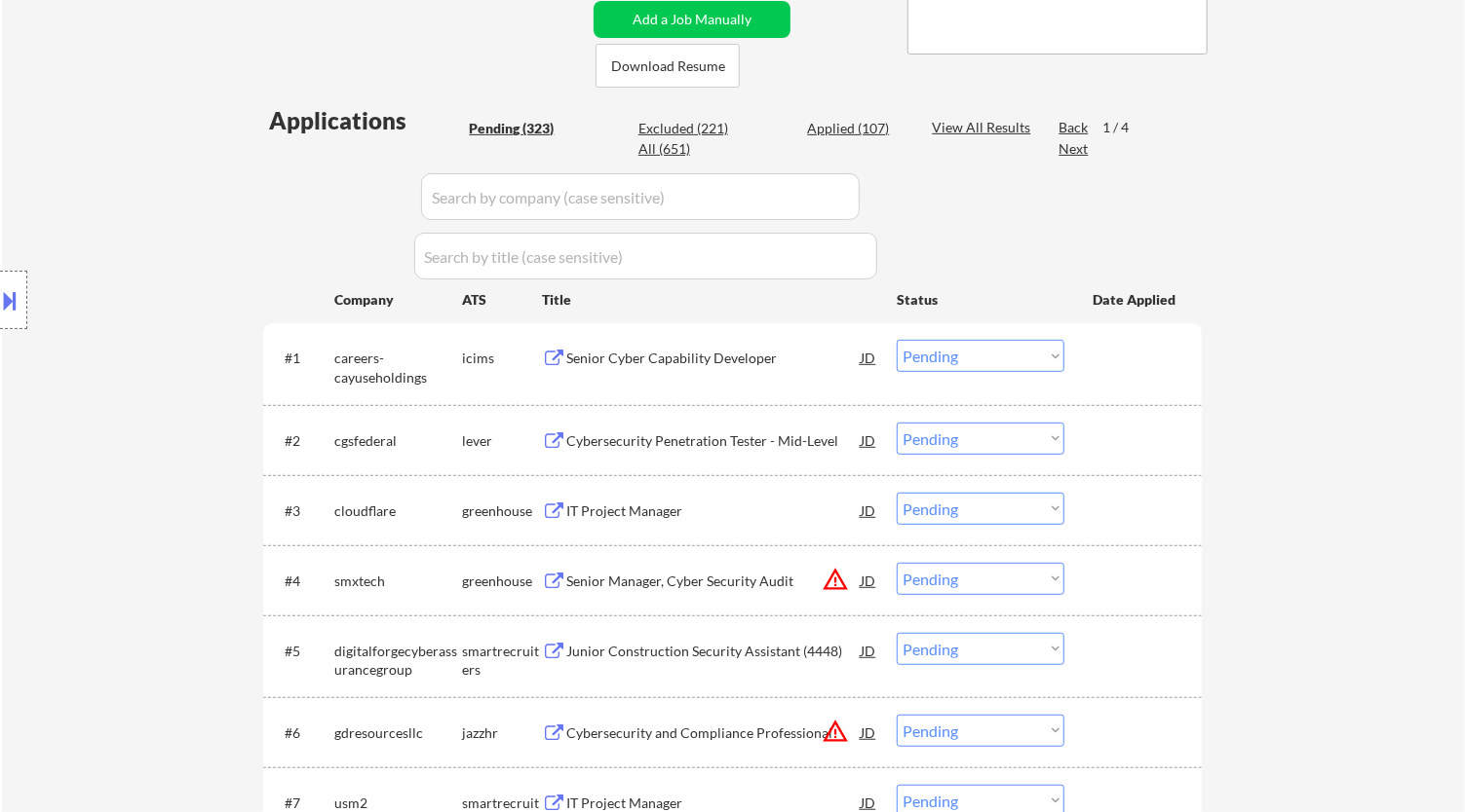
click at [773, 351] on div "Senior Cyber Capability Developer" at bounding box center [713, 358] width 295 height 20
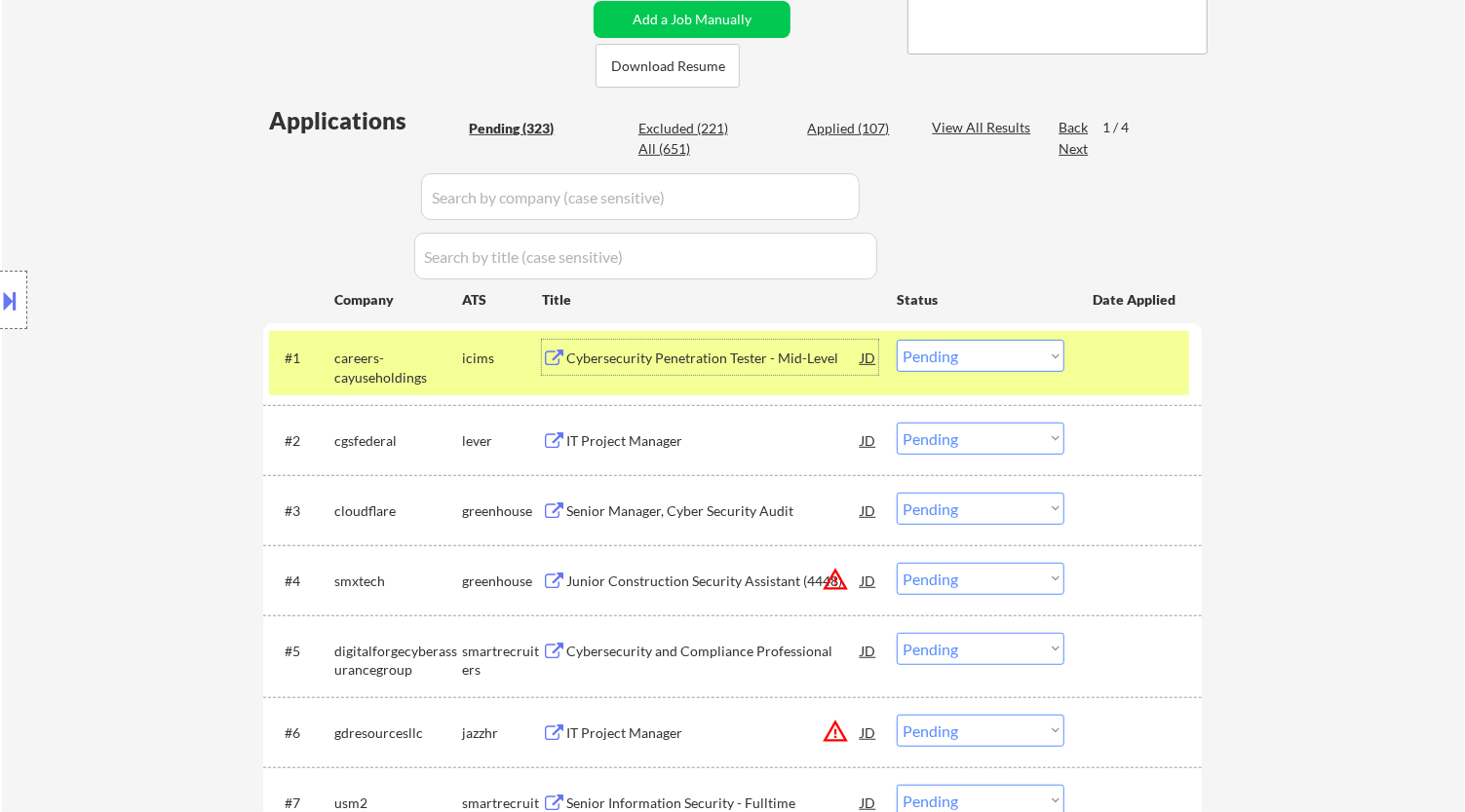
click at [1058, 358] on select "Choose an option... Pending Applied Excluded (Questions) Excluded (Expired) Exc…" at bounding box center [980, 356] width 167 height 32
click at [896, 340] on select "Choose an option... Pending Applied Excluded (Questions) Excluded (Expired) Exc…" at bounding box center [980, 356] width 167 height 32
select select ""pending""
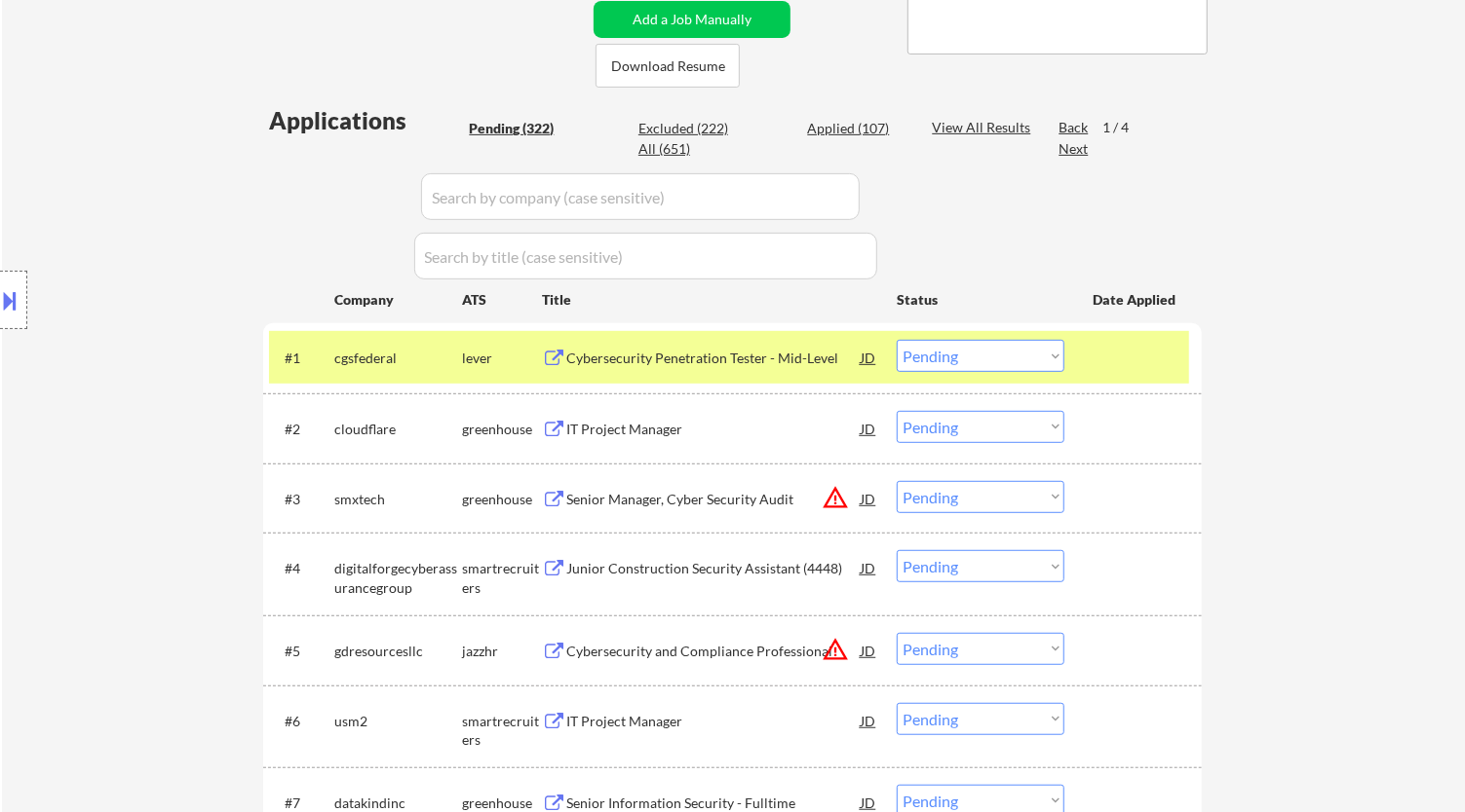
click at [812, 365] on div "Cybersecurity Penetration Tester - Mid-Level" at bounding box center [713, 358] width 295 height 20
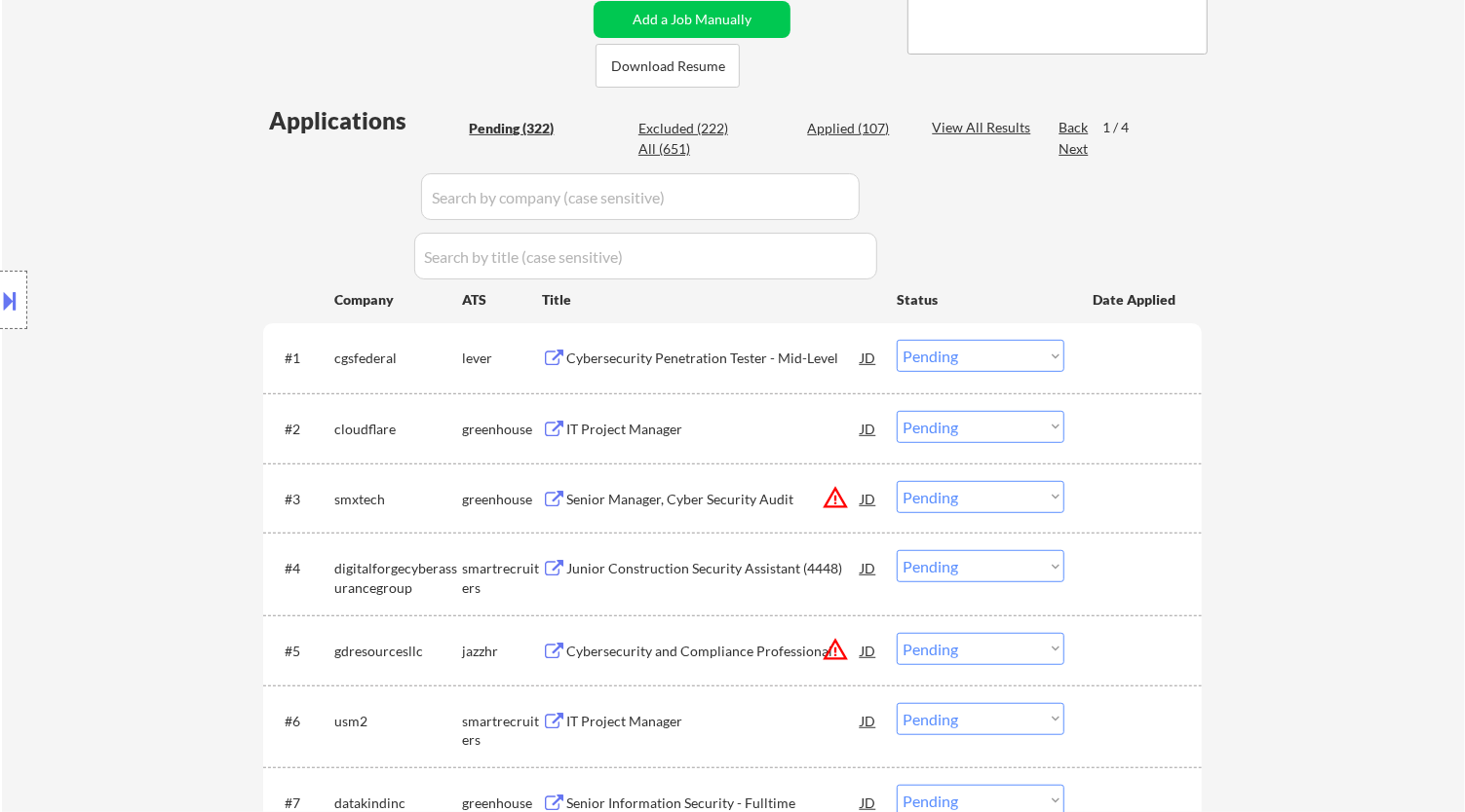
select select ""pending""
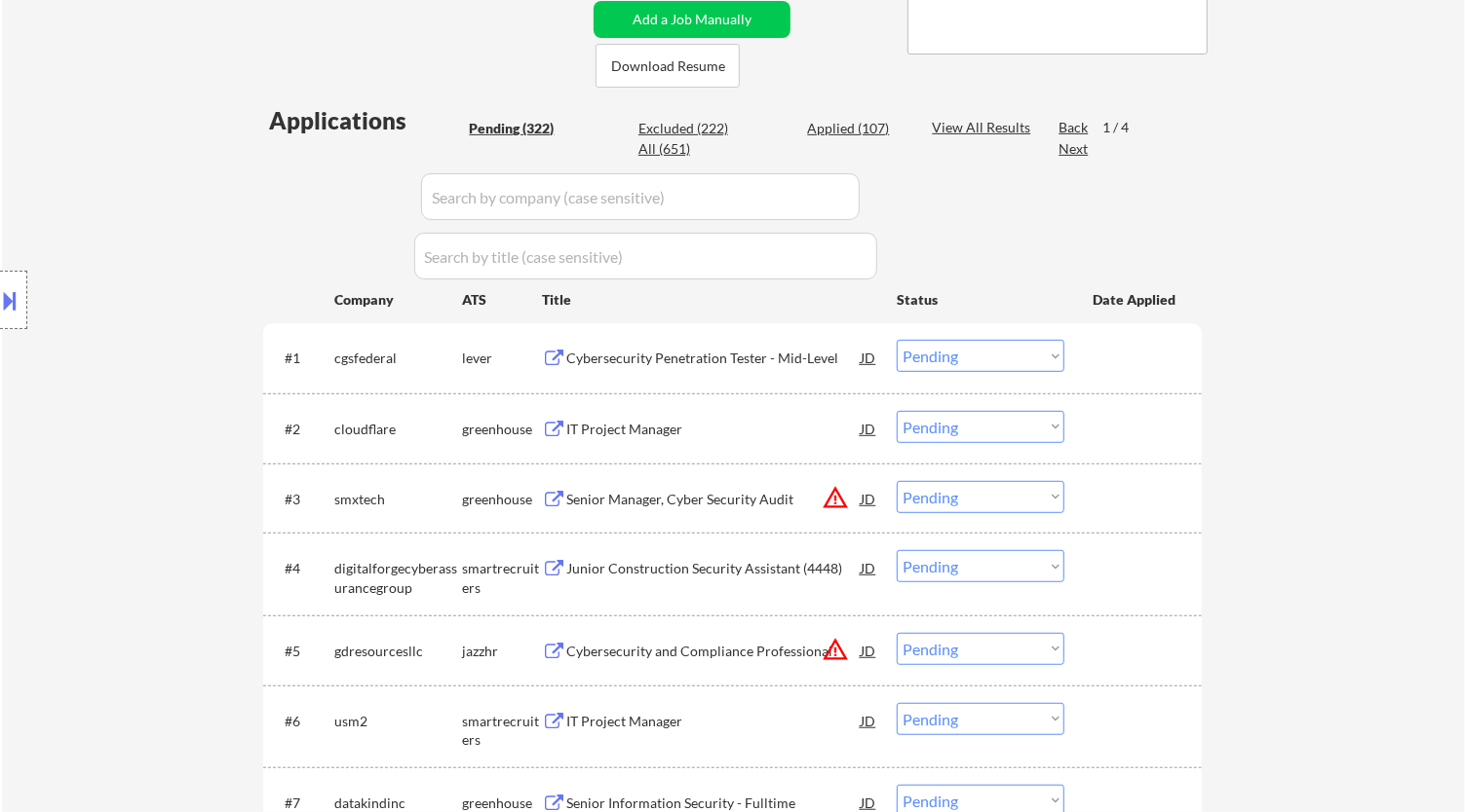
select select ""pending""
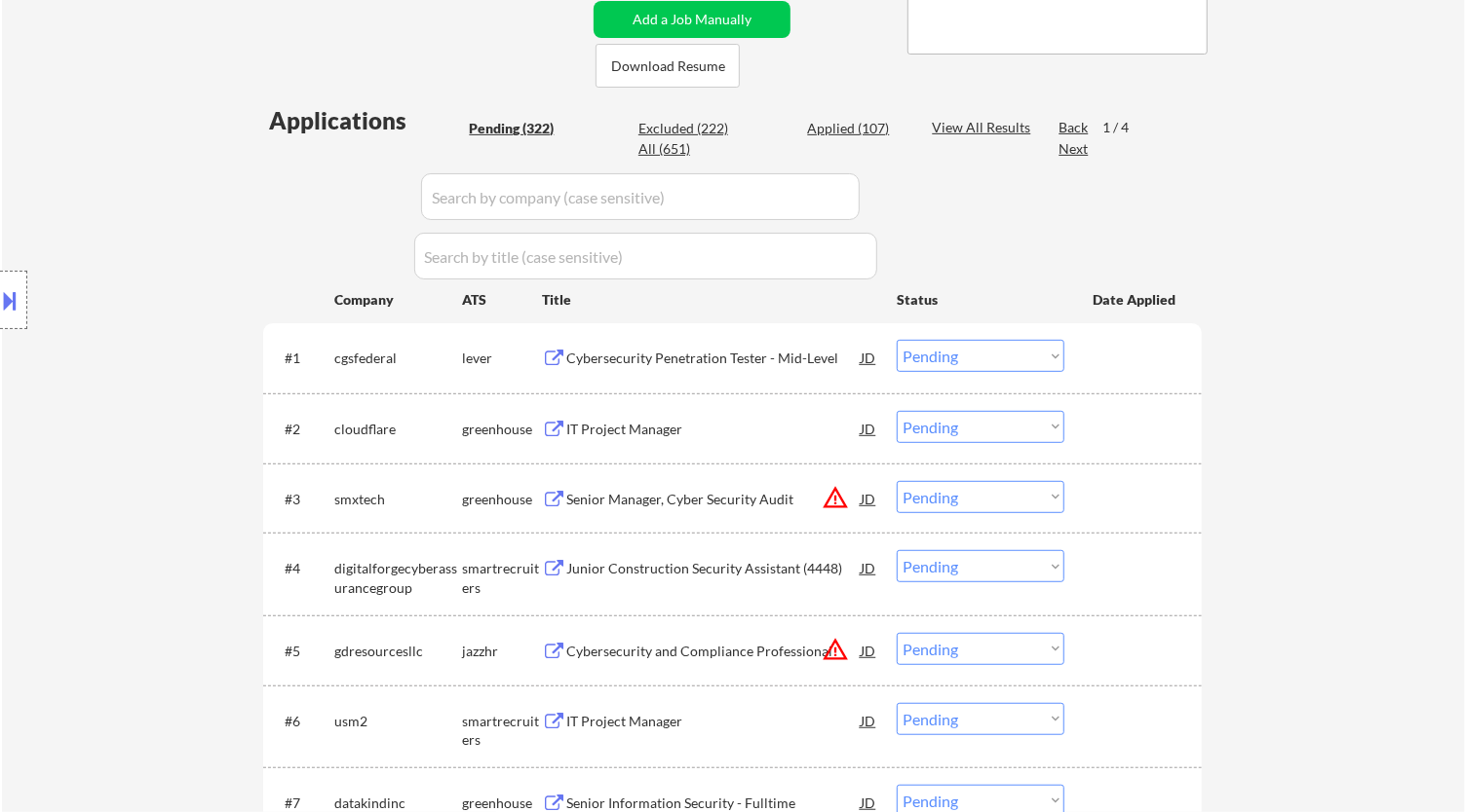
select select ""pending""
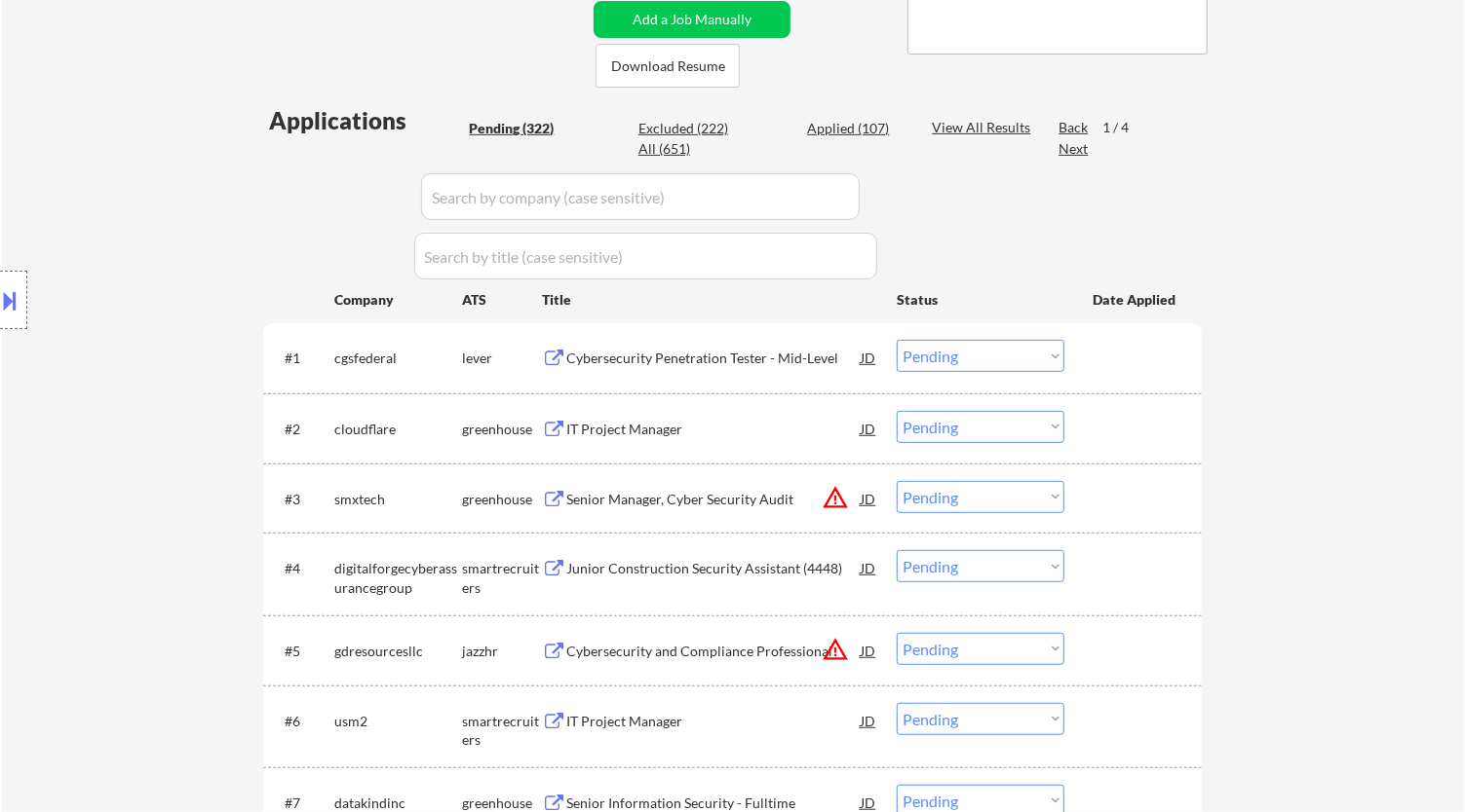
select select ""pending""
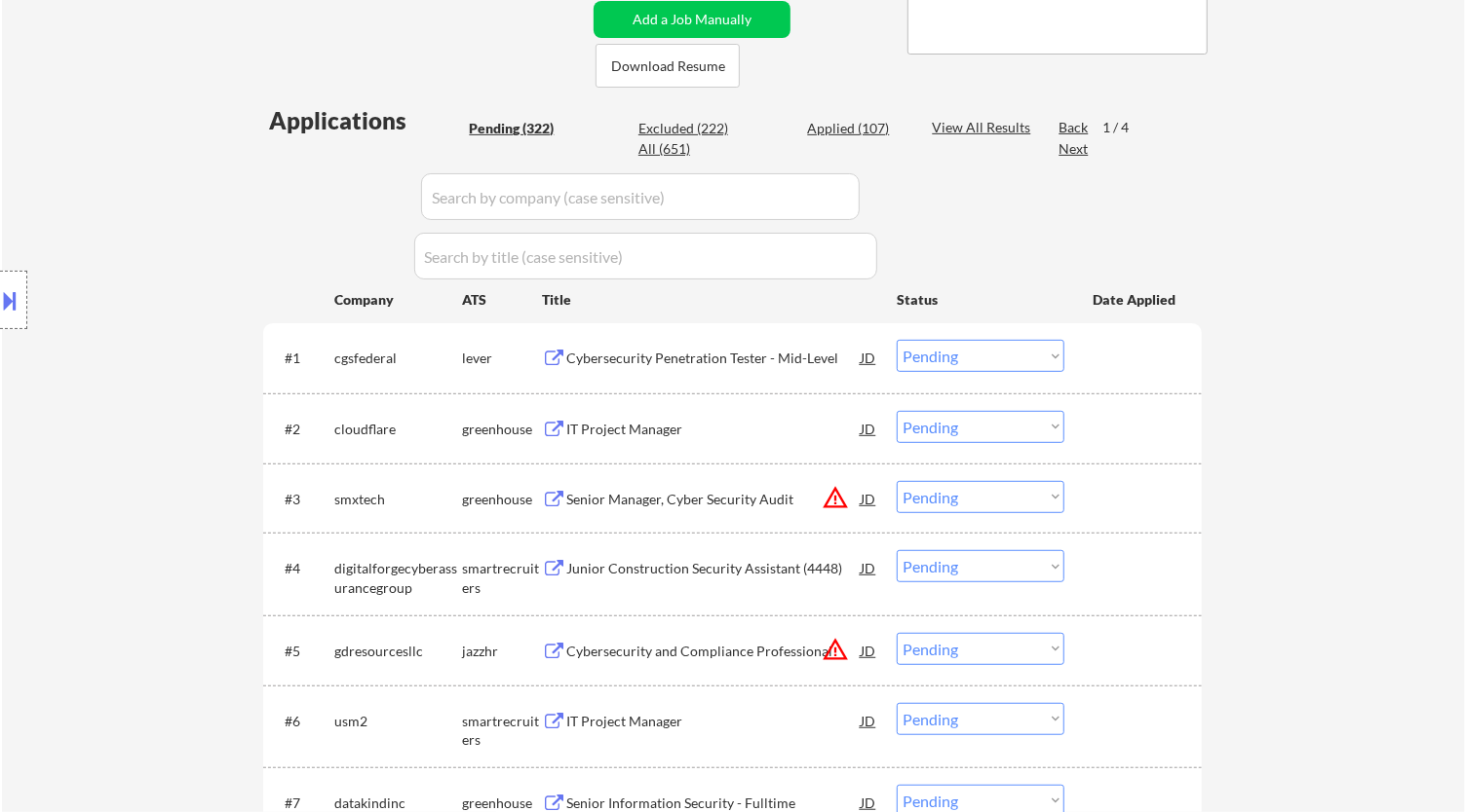
select select ""pending""
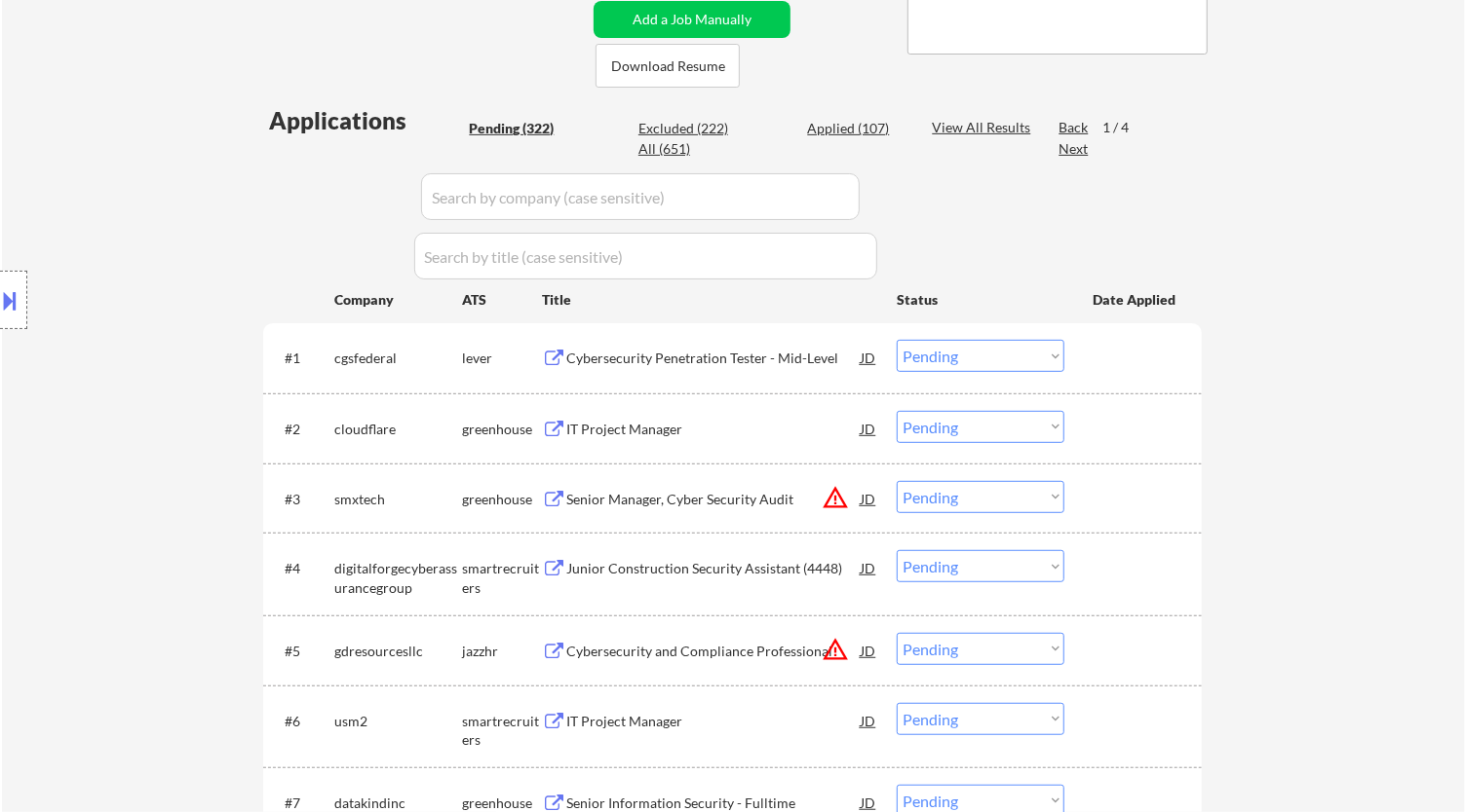
select select ""pending""
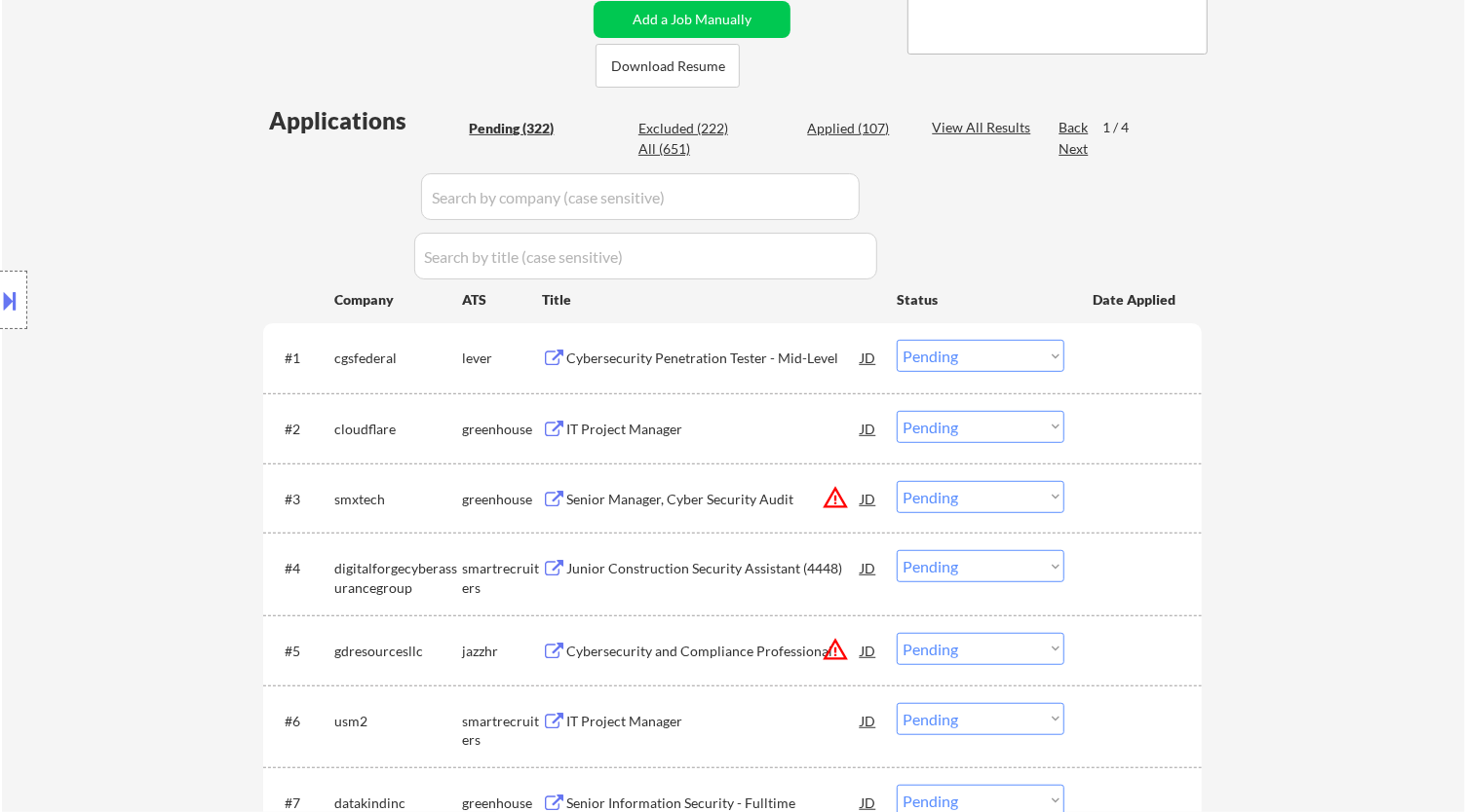
select select ""pending""
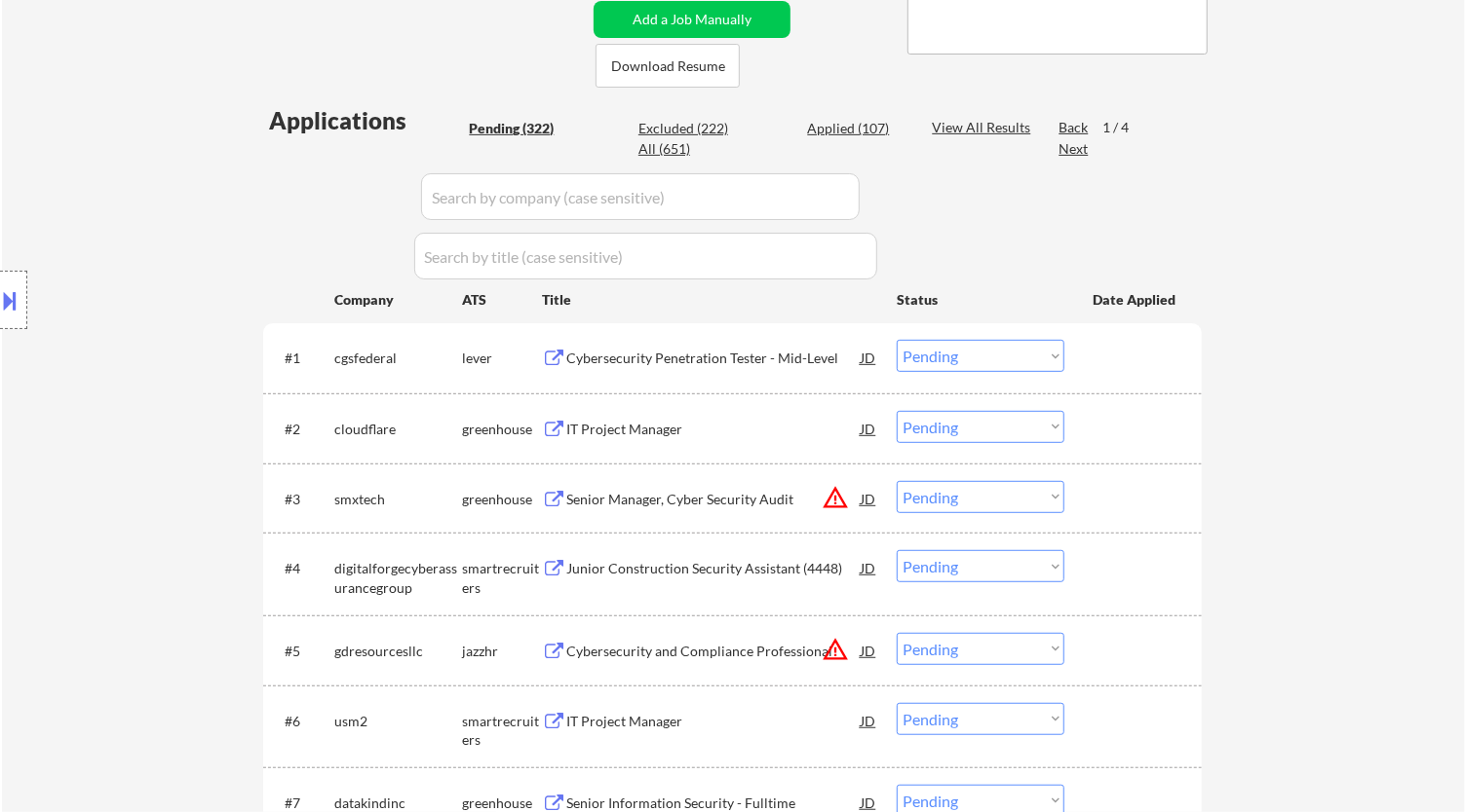
select select ""pending""
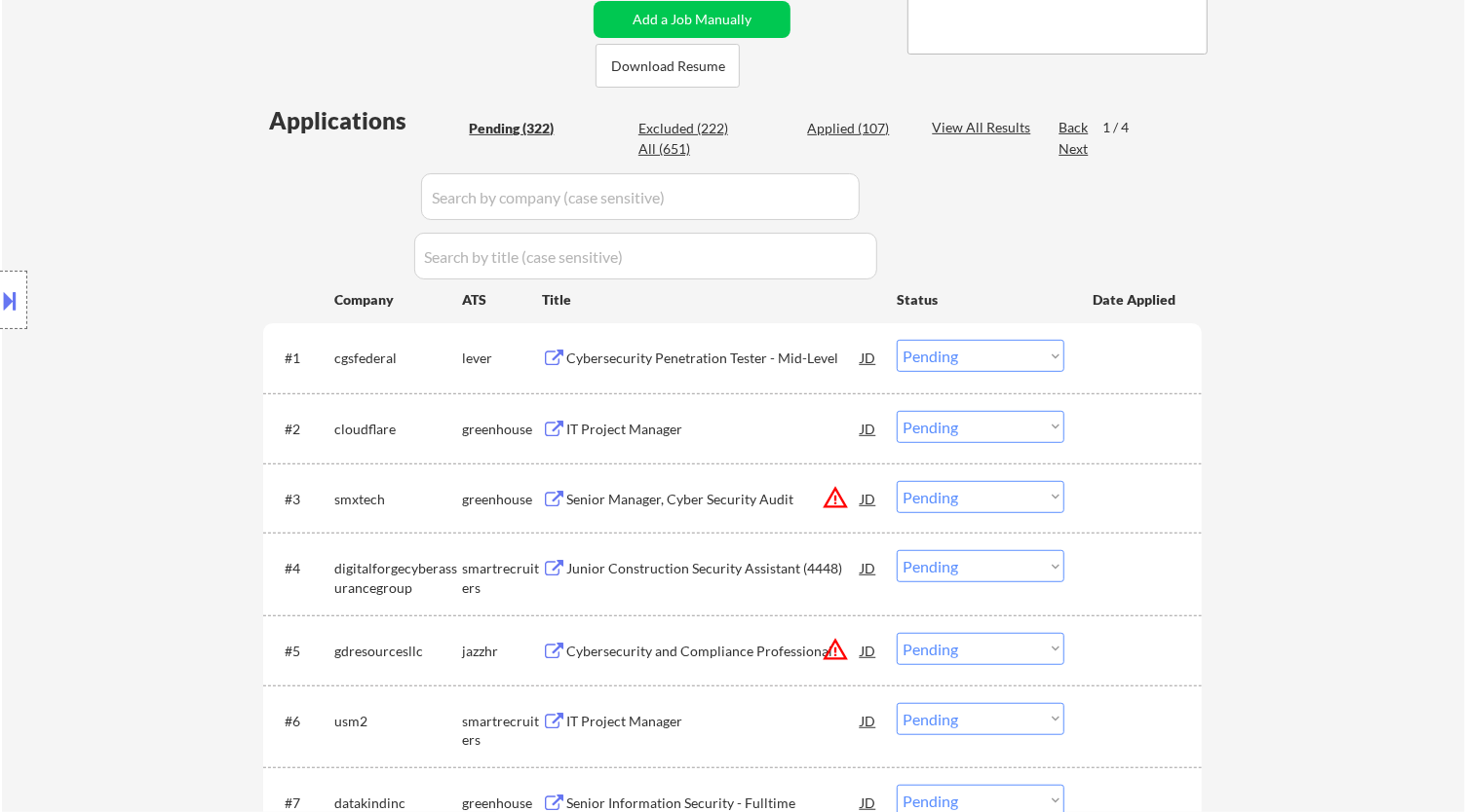
select select ""pending""
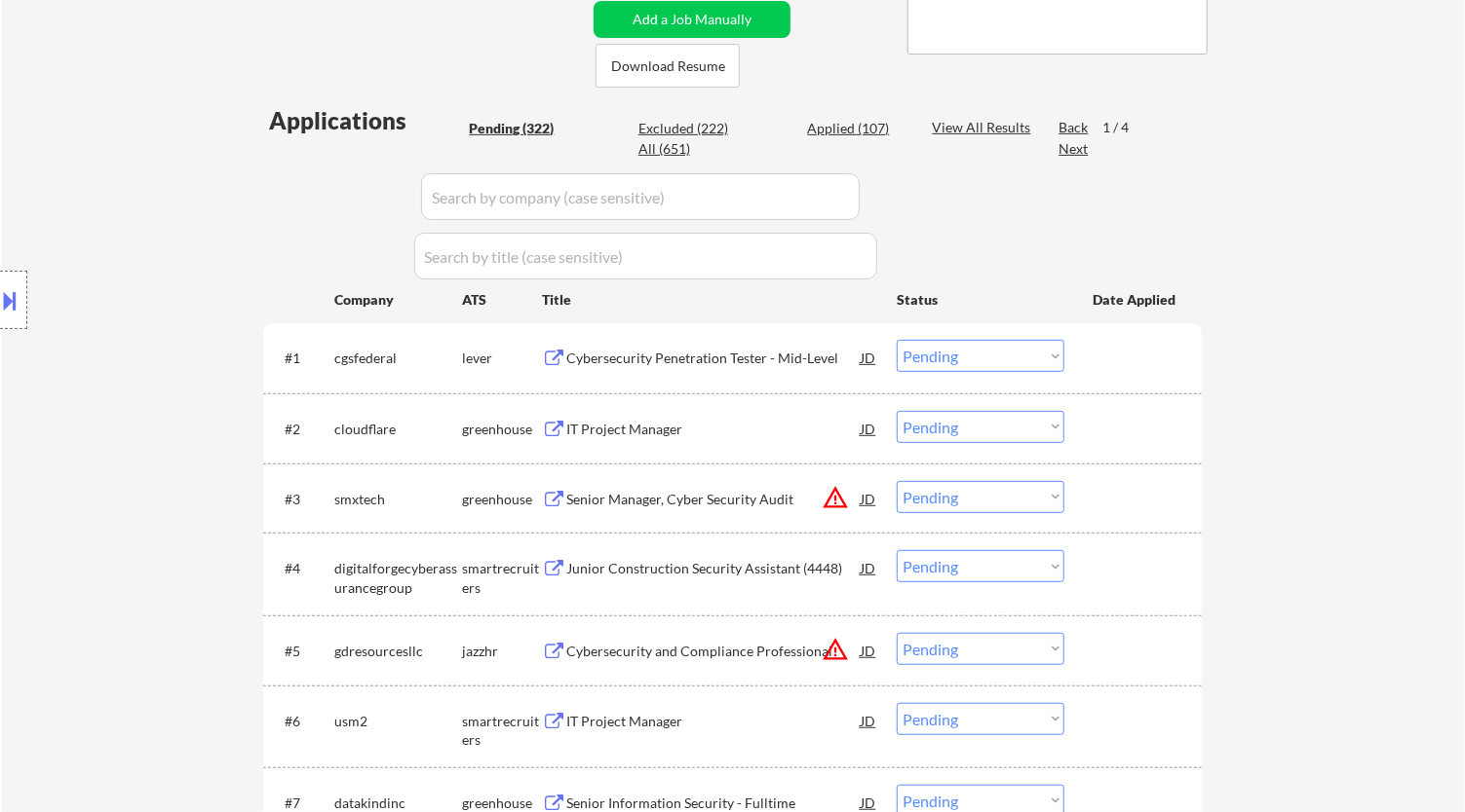
select select ""pending""
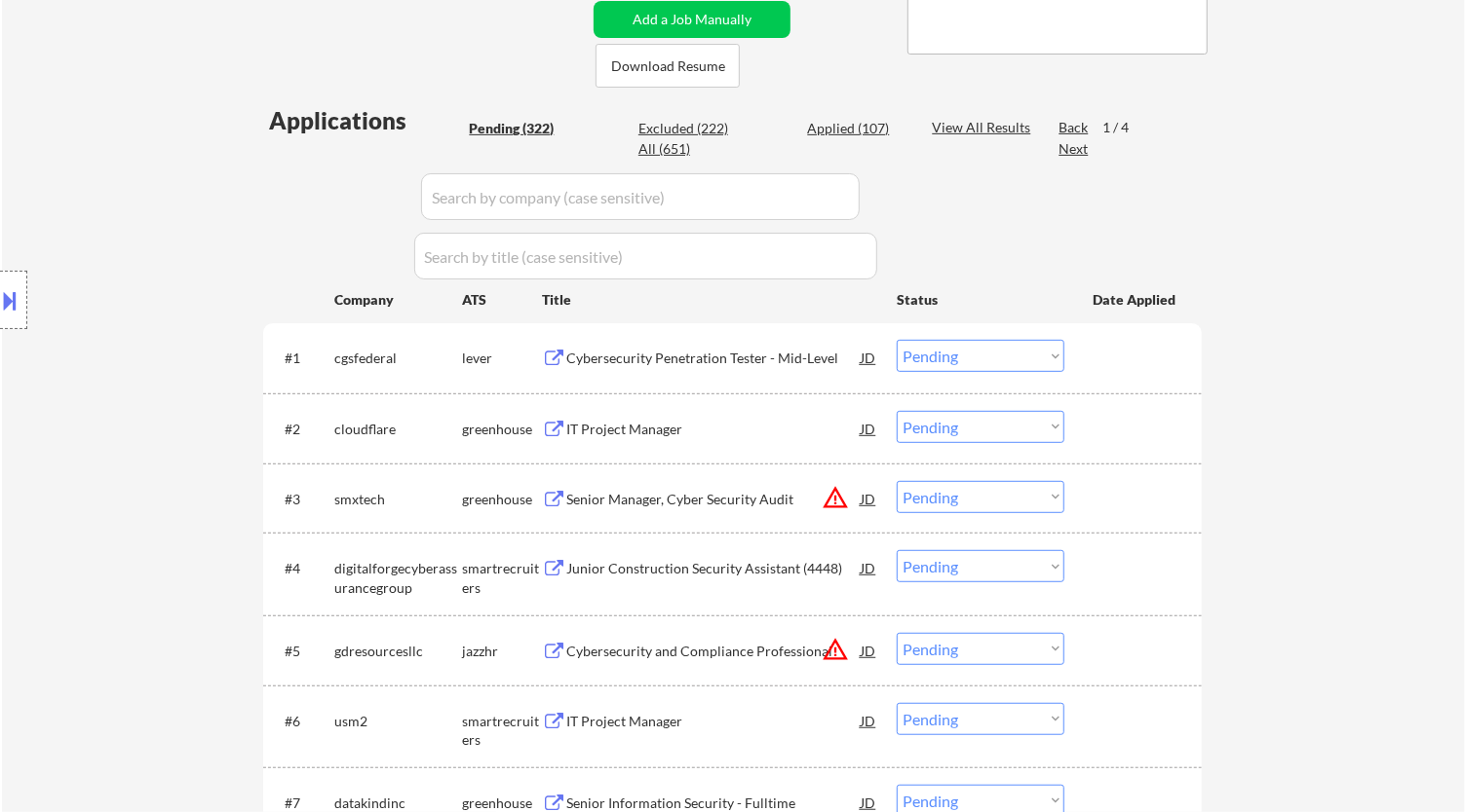
select select ""pending""
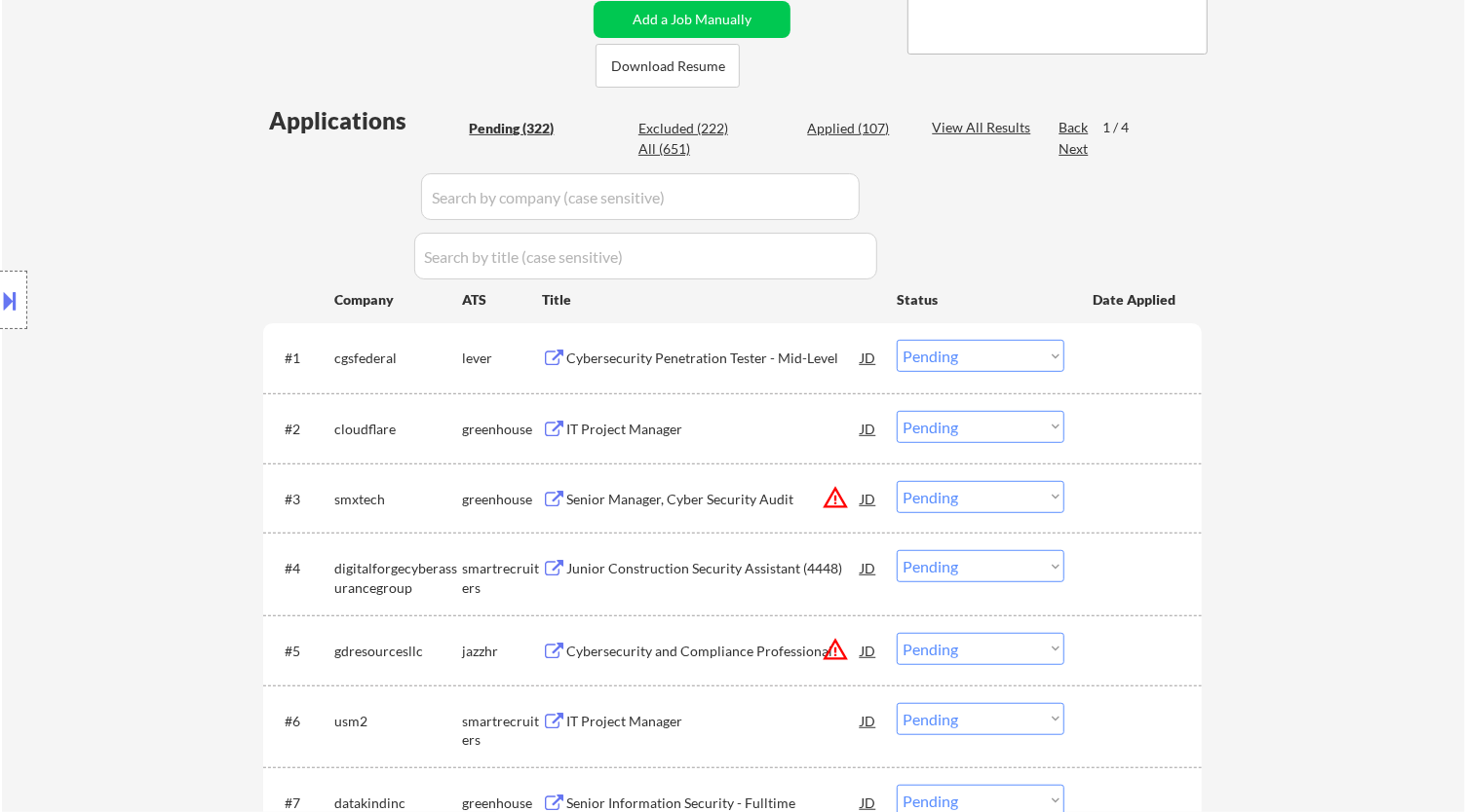
select select ""pending""
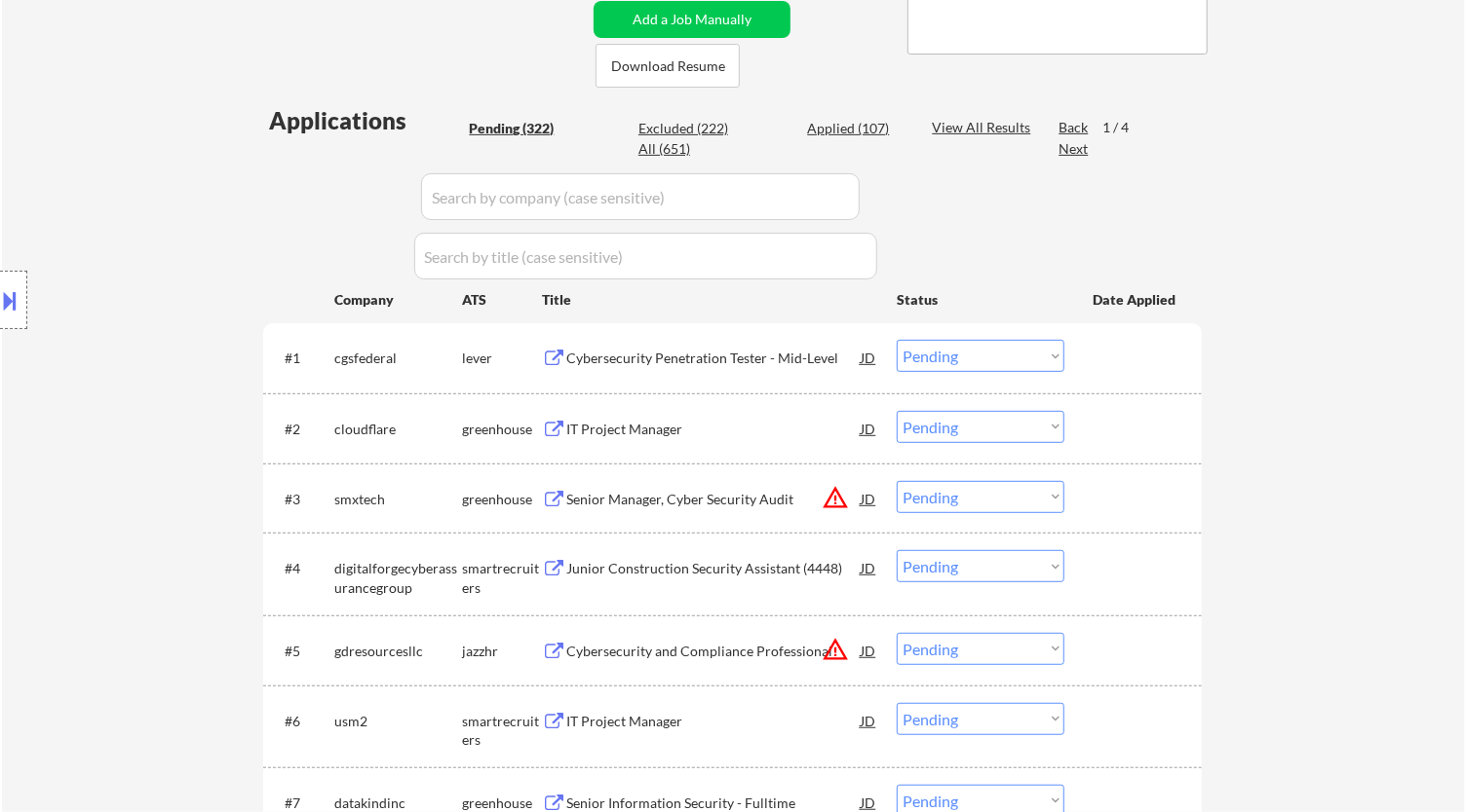
select select ""pending""
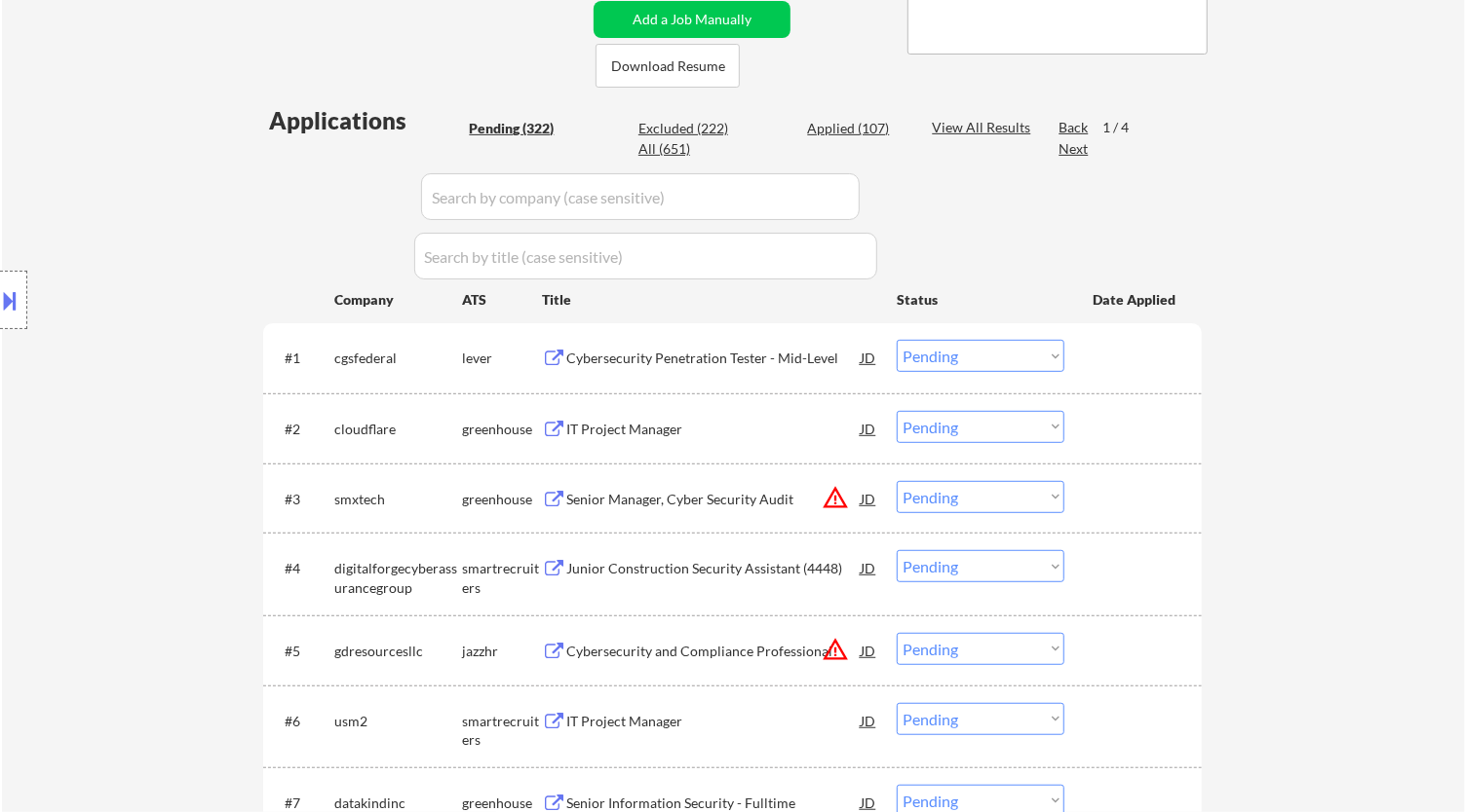
select select ""pending""
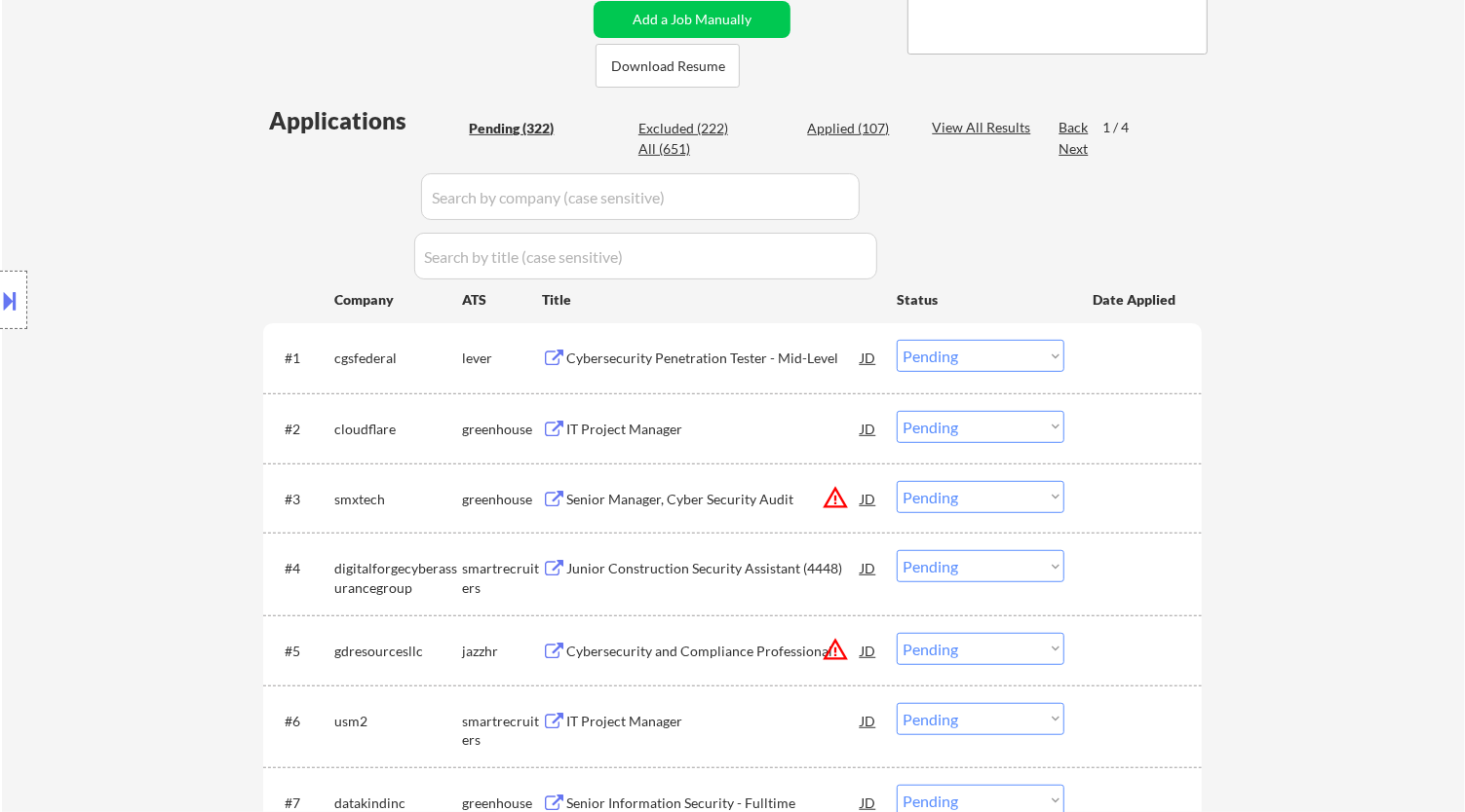
select select ""pending""
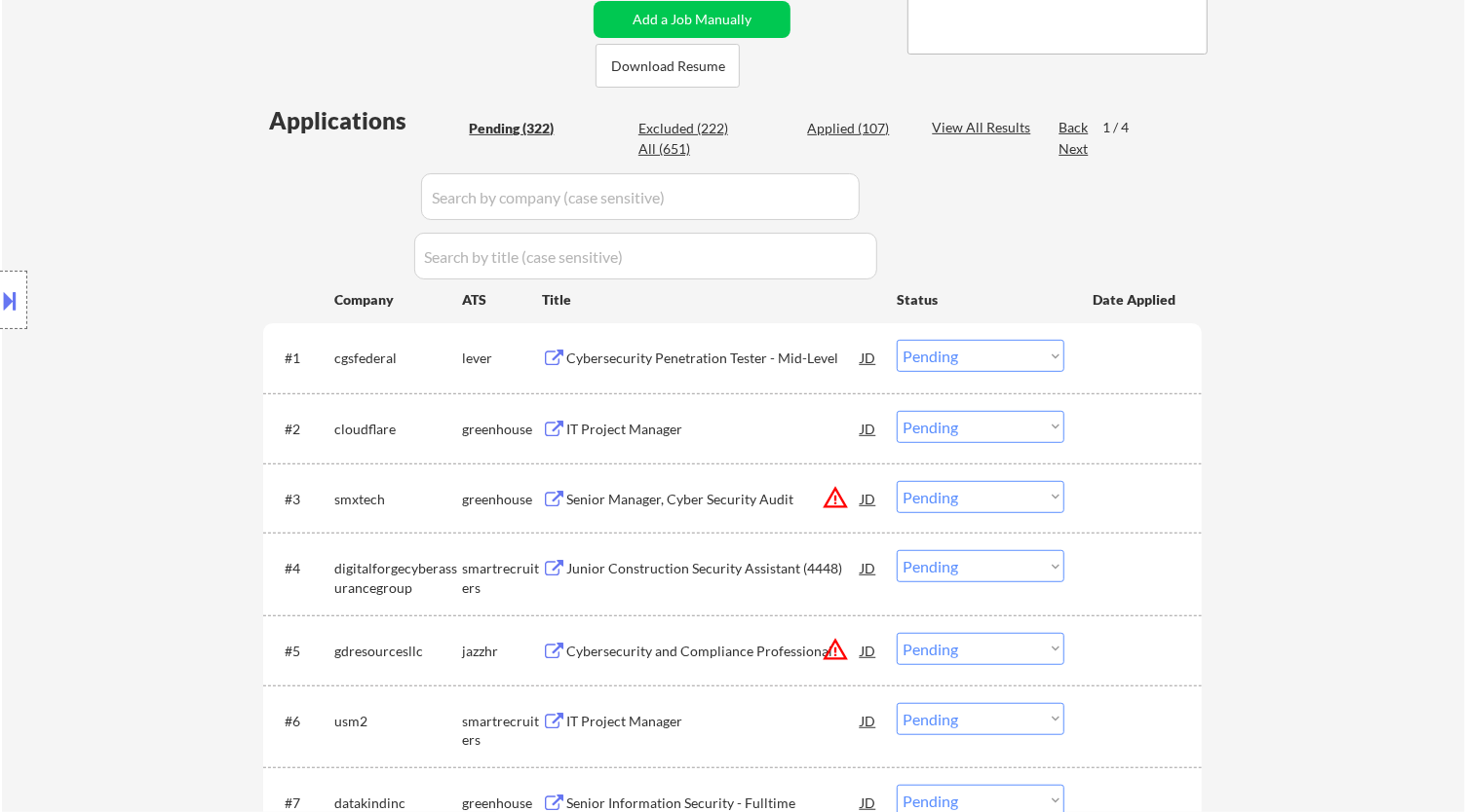
select select ""pending""
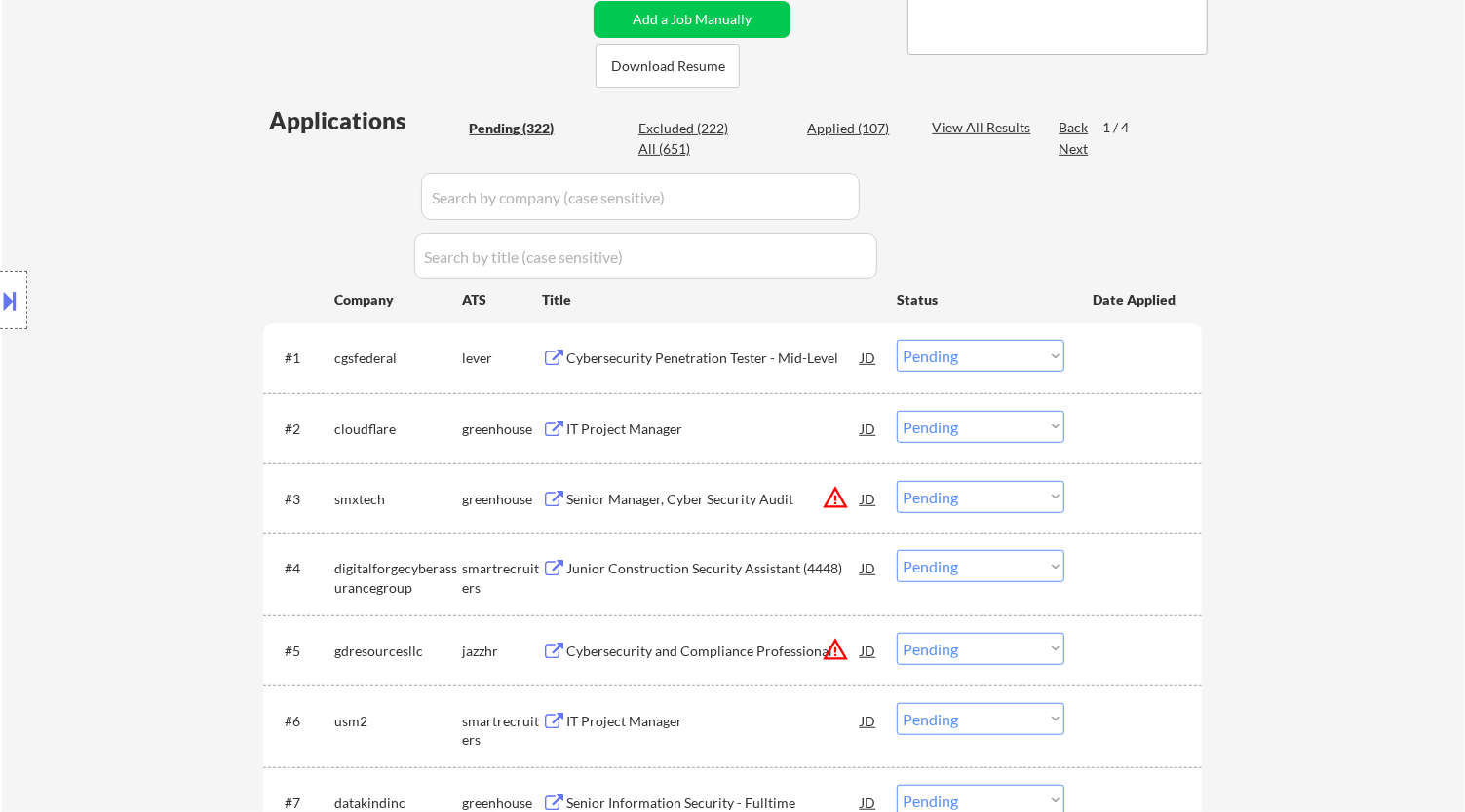
select select ""pending""
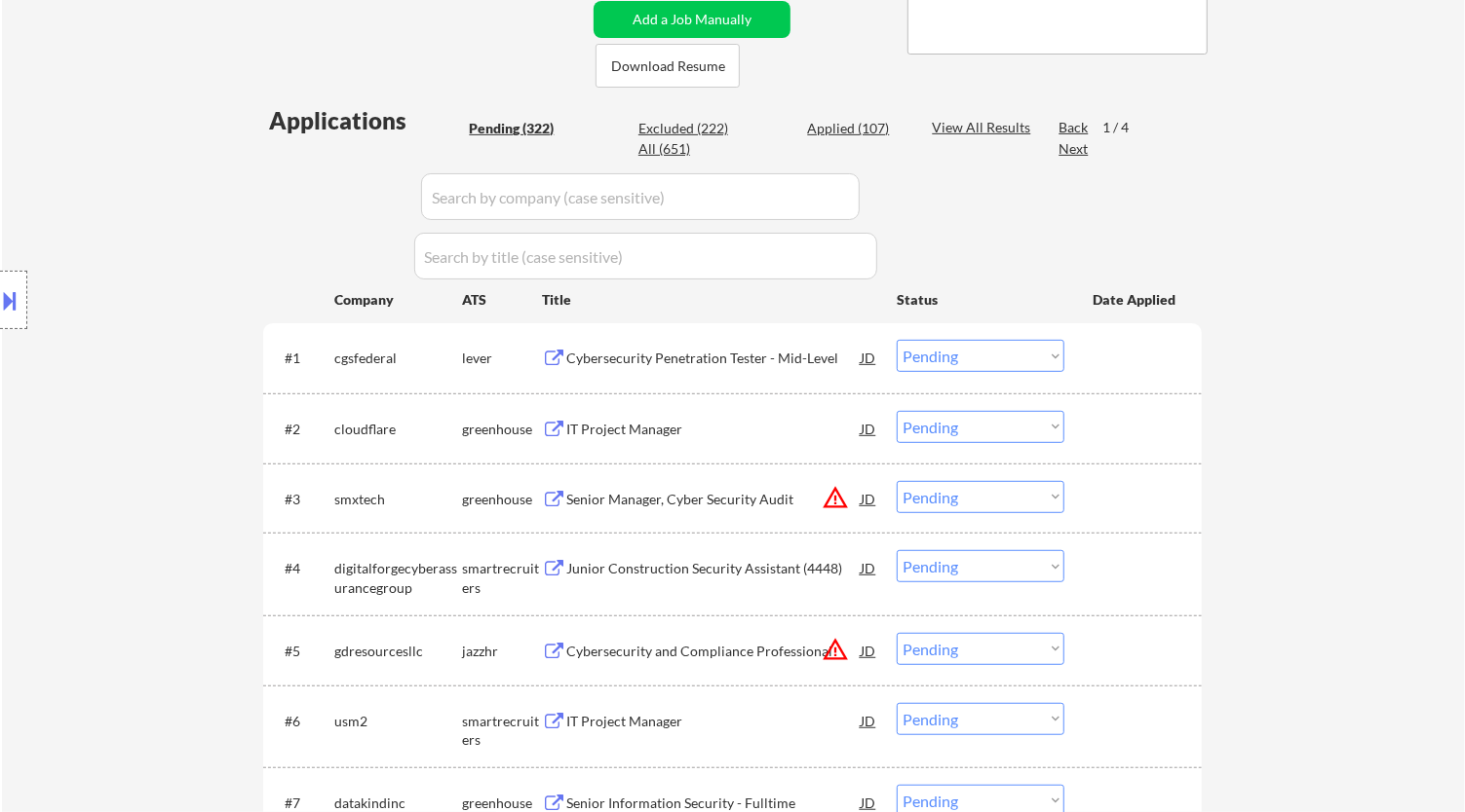
select select ""pending""
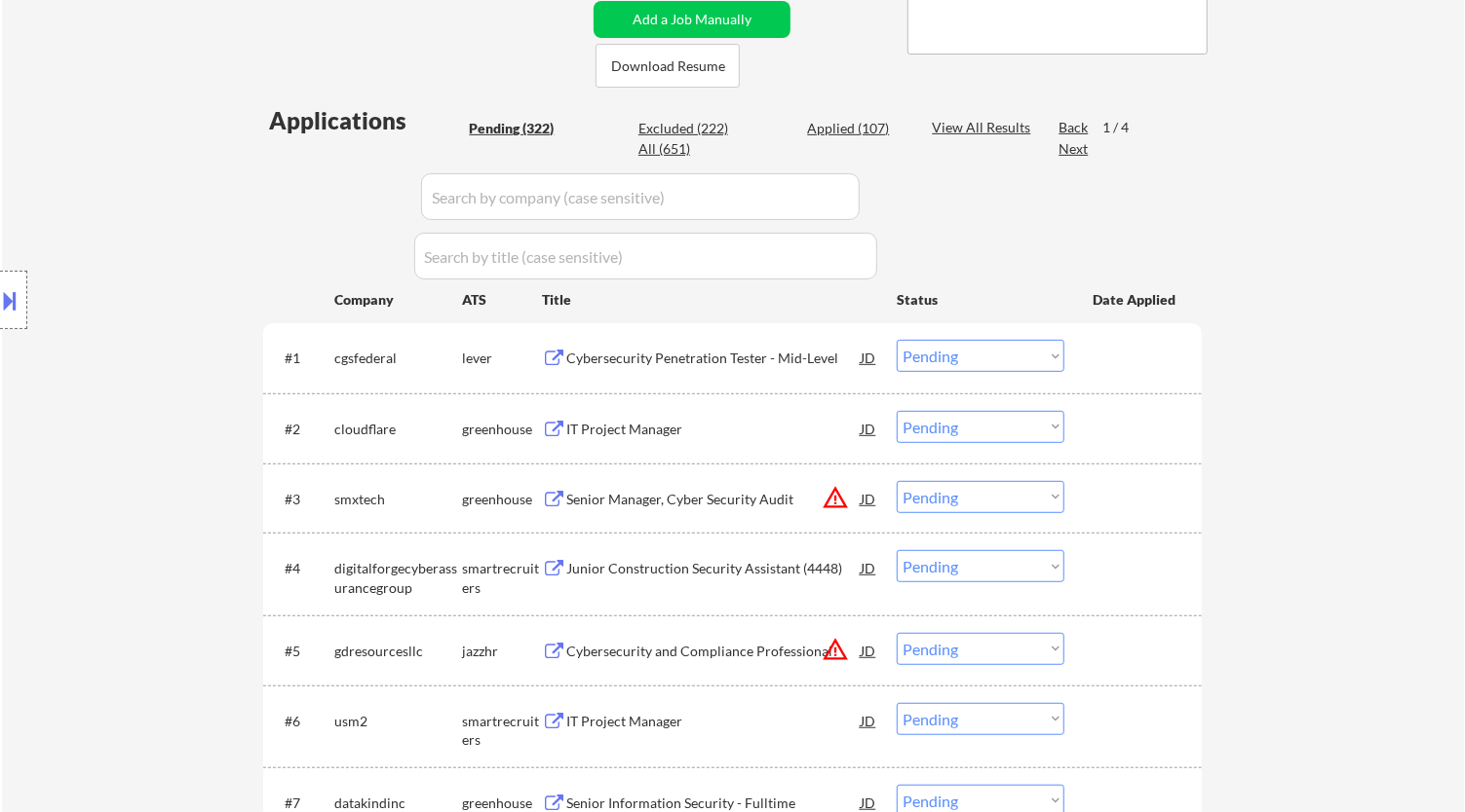
select select ""pending""
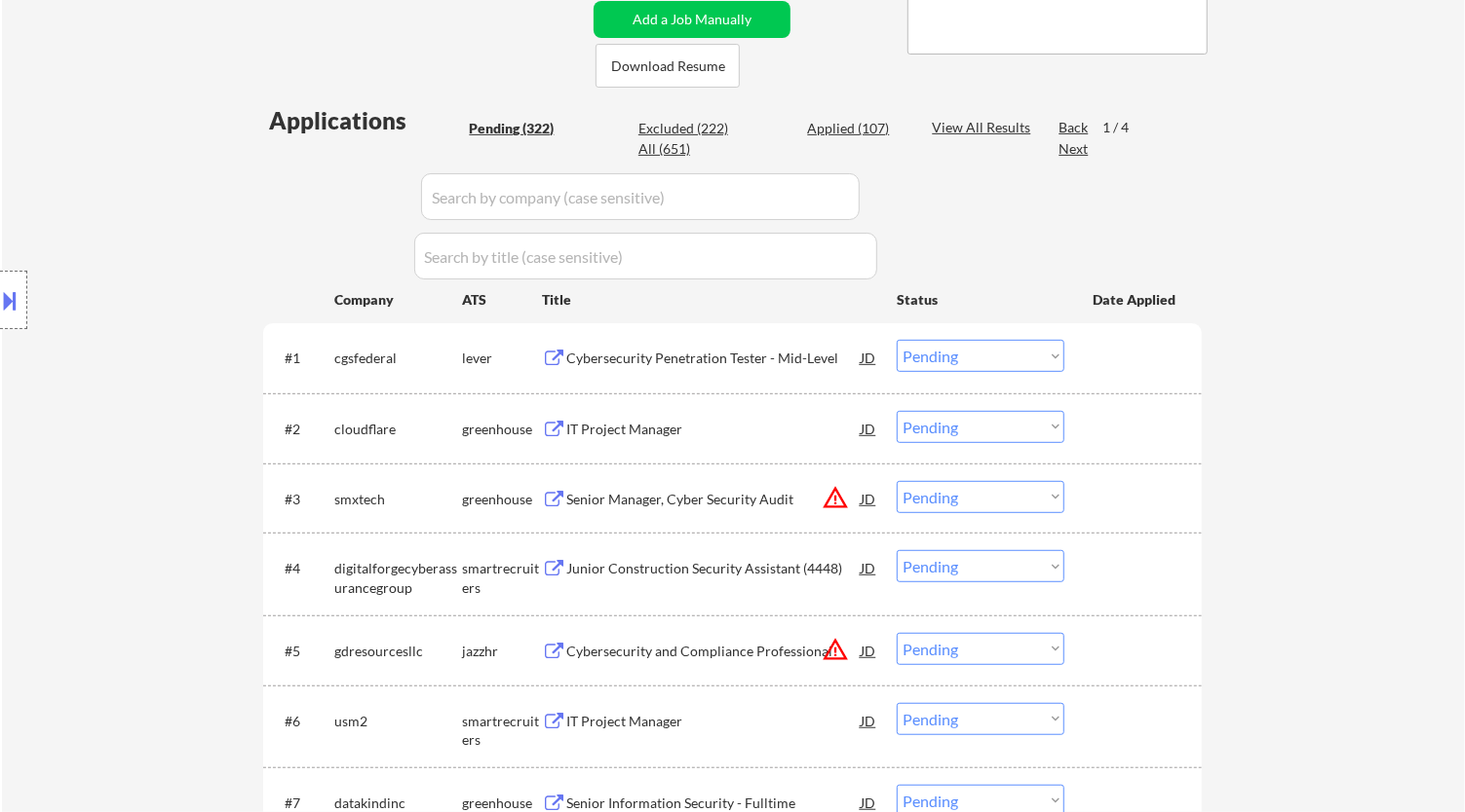
select select ""pending""
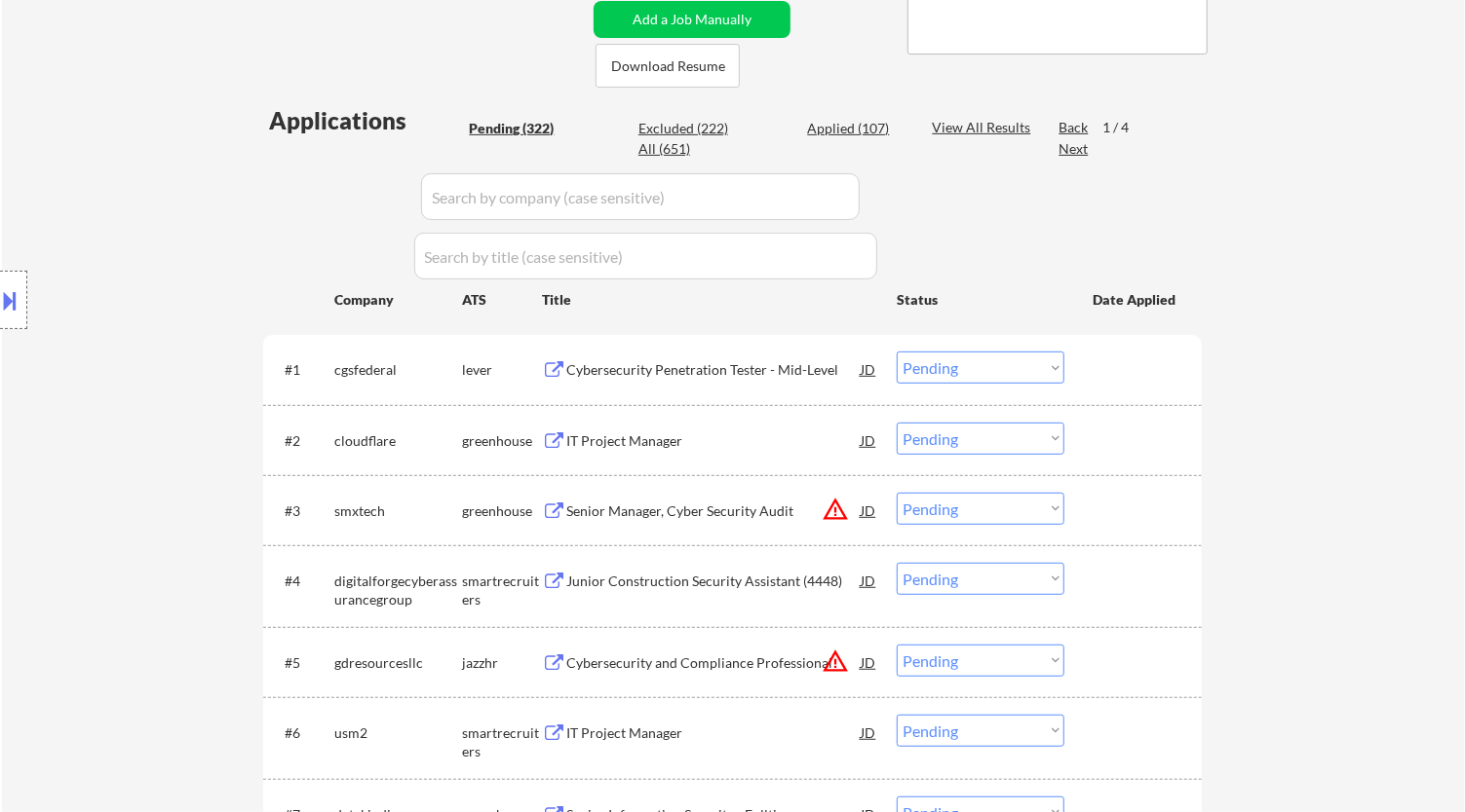
scroll to position [649, 0]
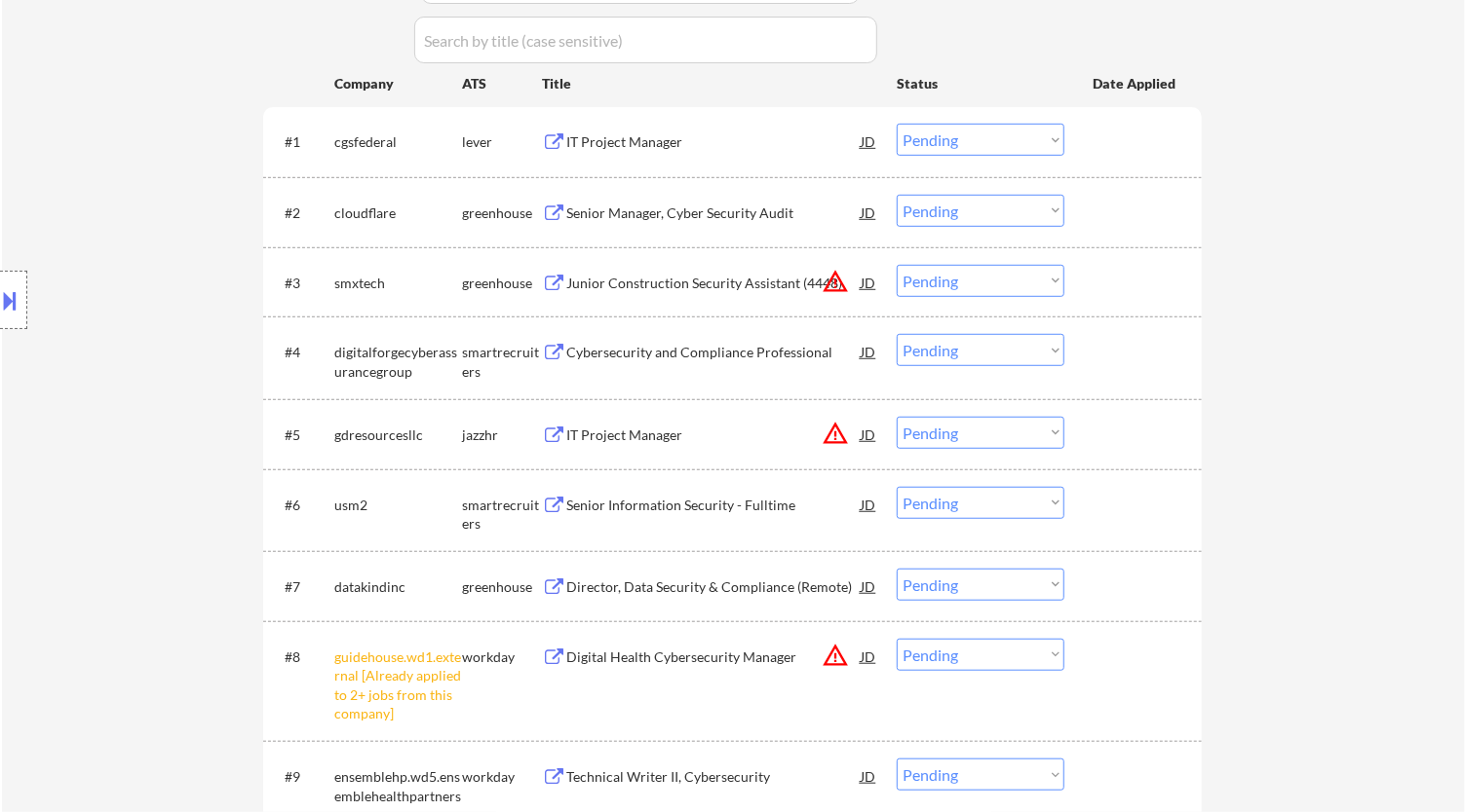
click at [1014, 138] on select "Choose an option... Pending Applied Excluded (Questions) Excluded (Expired) Exc…" at bounding box center [980, 139] width 167 height 32
click at [896, 123] on select "Choose an option... Pending Applied Excluded (Questions) Excluded (Expired) Exc…" at bounding box center [980, 139] width 167 height 32
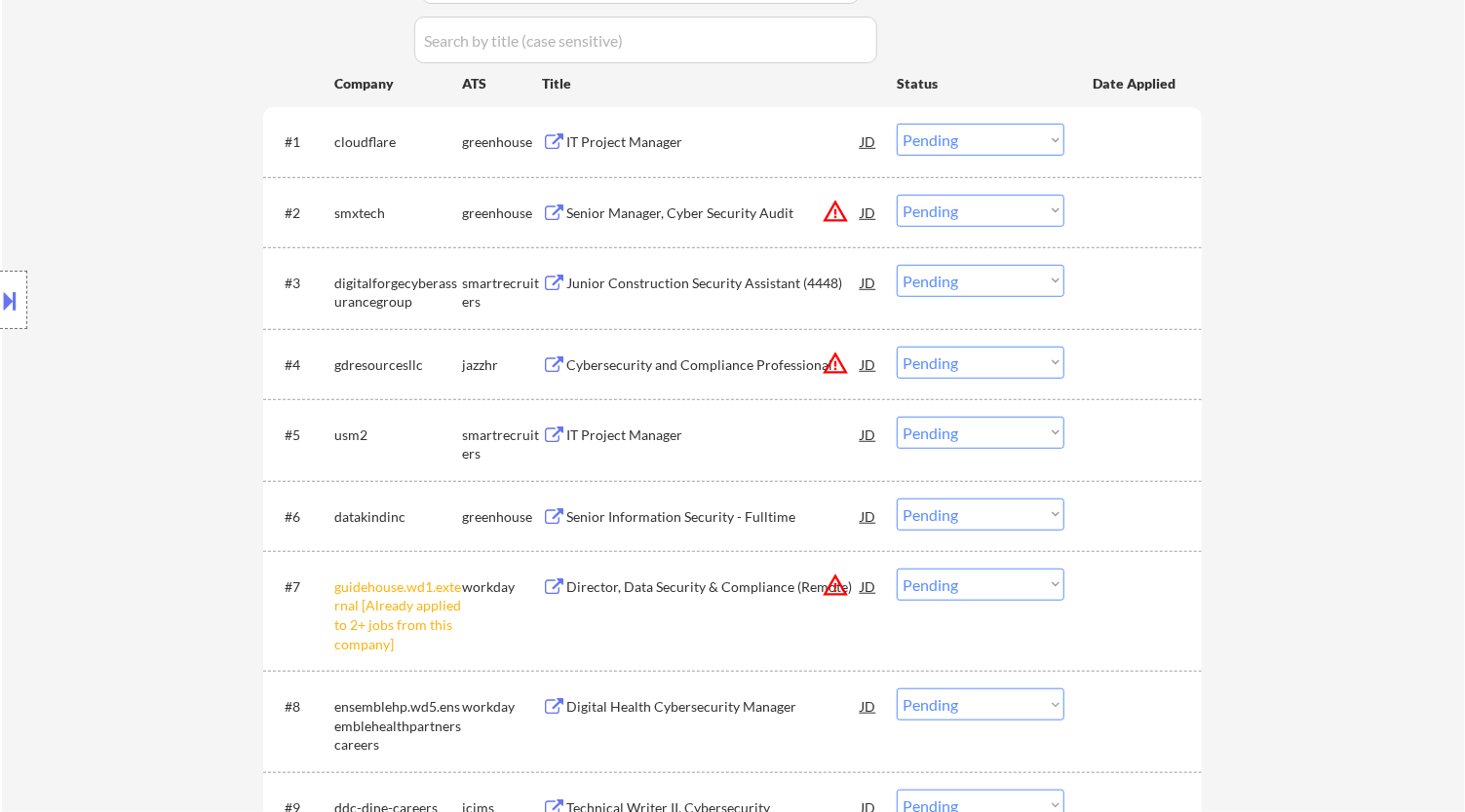
drag, startPoint x: 1014, startPoint y: 586, endPoint x: 1009, endPoint y: 597, distance: 12.1
click at [1014, 586] on select "Choose an option... Pending Applied Excluded (Questions) Excluded (Expired) Exc…" at bounding box center [980, 585] width 167 height 32
click at [896, 569] on select "Choose an option... Pending Applied Excluded (Questions) Excluded (Expired) Exc…" at bounding box center [980, 585] width 167 height 32
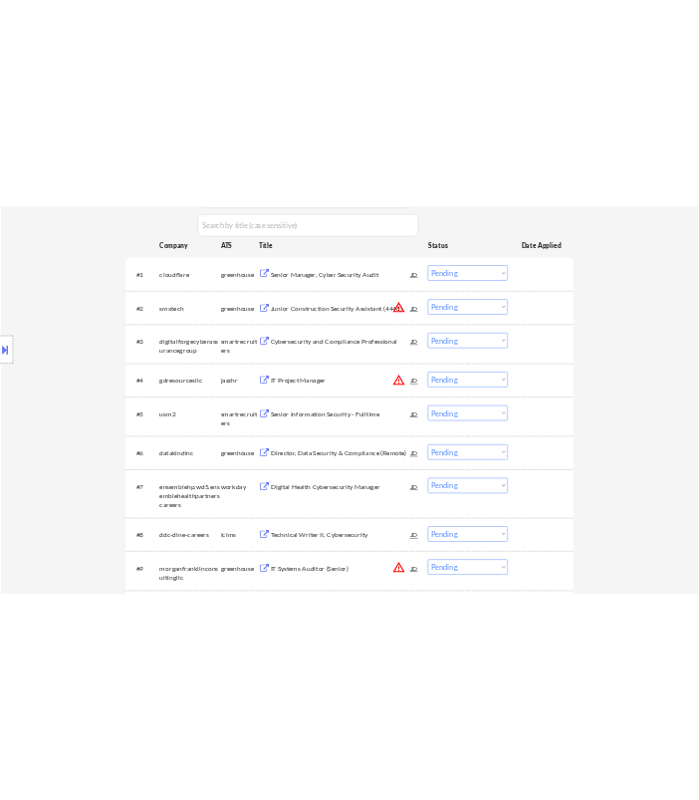
scroll to position [442, 0]
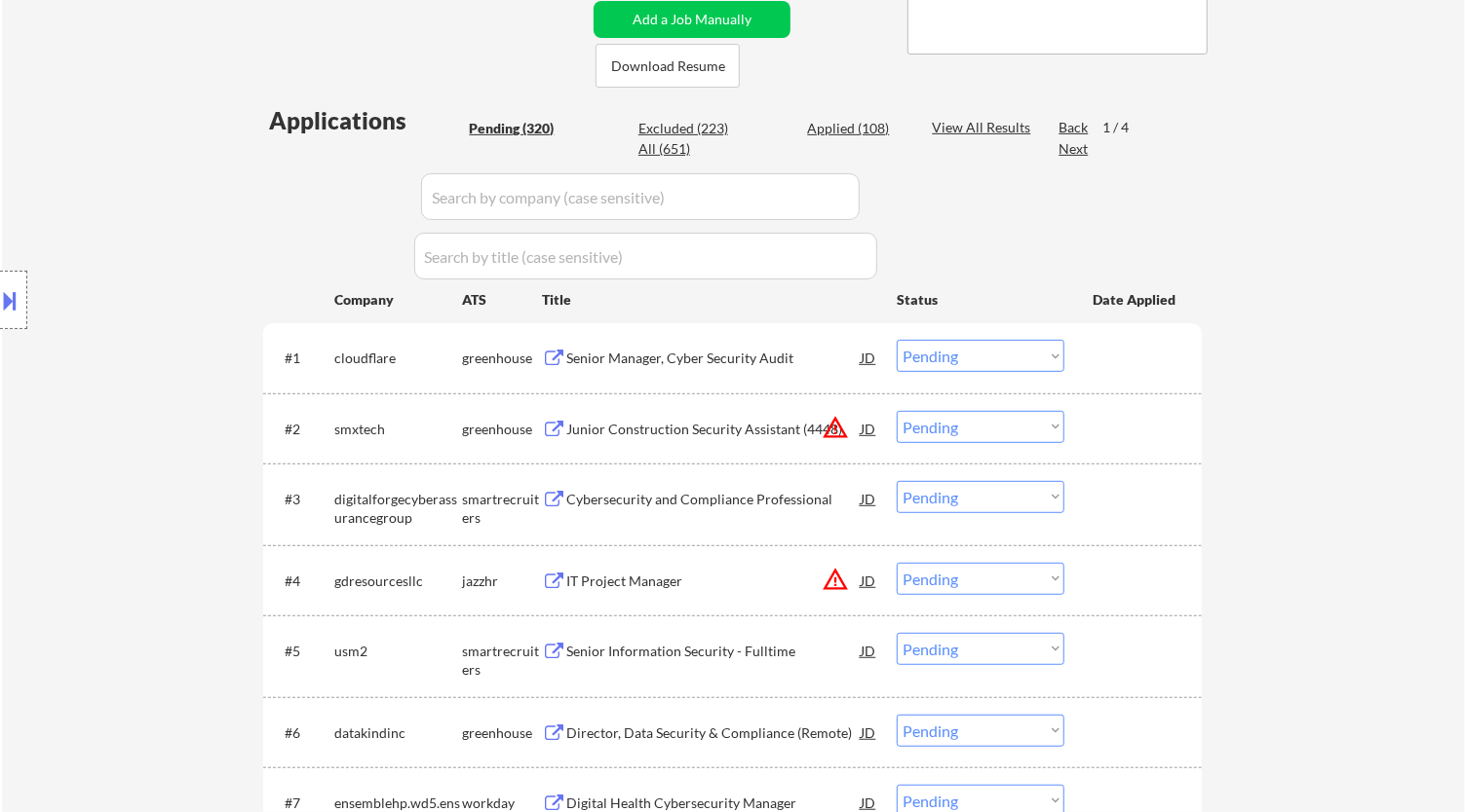
click at [746, 370] on div "Senior Manager, Cyber Security Audit" at bounding box center [713, 358] width 295 height 35
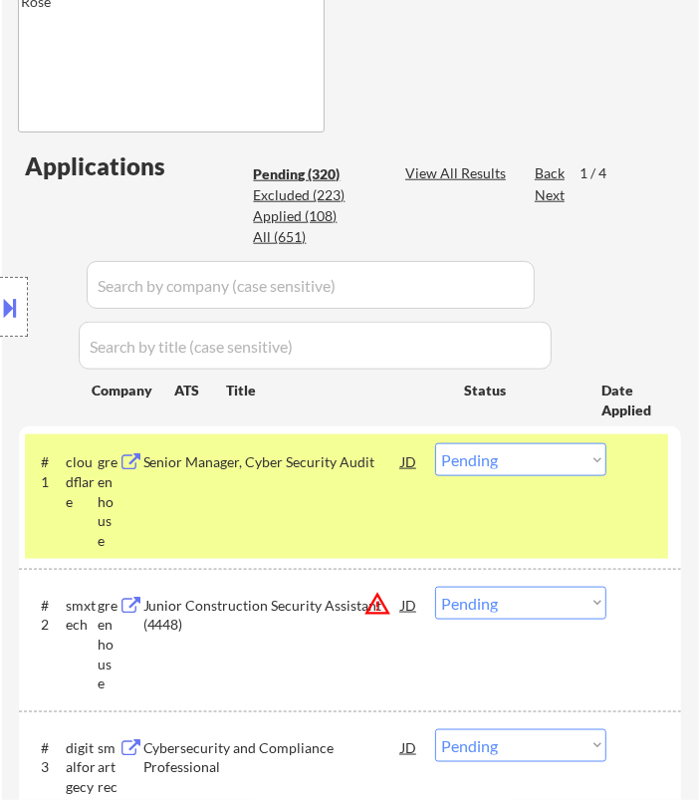
scroll to position [884, 0]
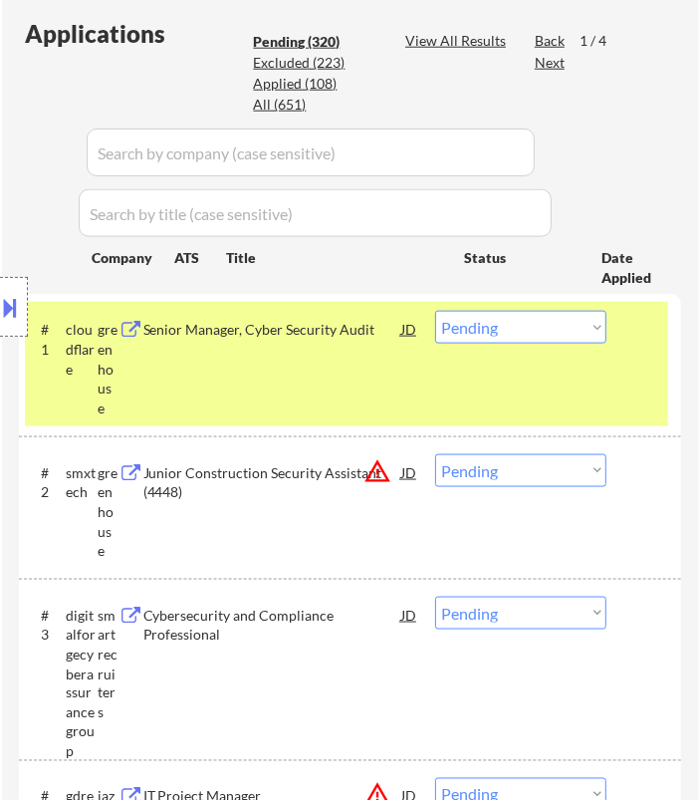
click at [518, 331] on select "Choose an option... Pending Applied Excluded (Questions) Excluded (Expired) Exc…" at bounding box center [520, 327] width 171 height 33
click at [435, 311] on select "Choose an option... Pending Applied Excluded (Questions) Excluded (Expired) Exc…" at bounding box center [520, 327] width 171 height 33
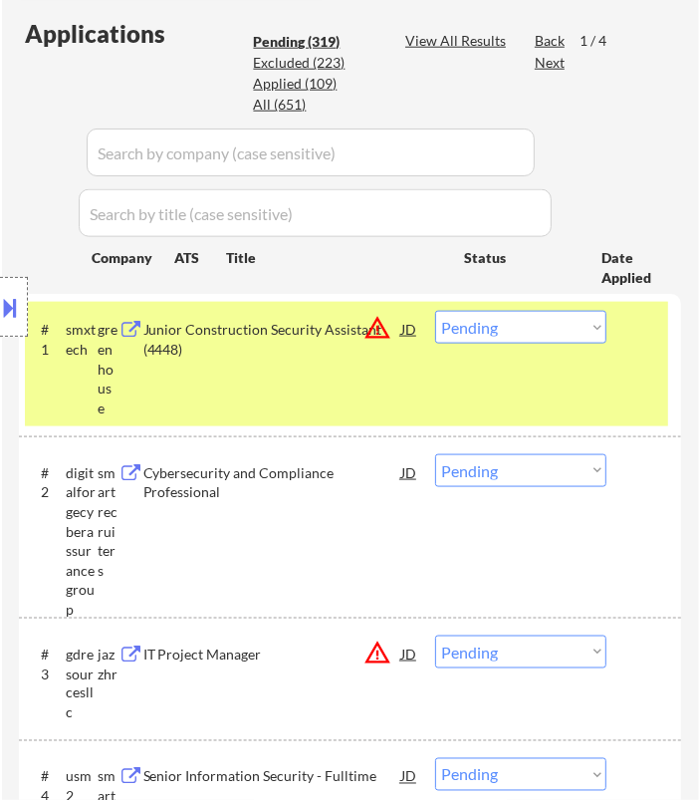
click at [286, 341] on div "Location Inclusions:" at bounding box center [178, 306] width 356 height 369
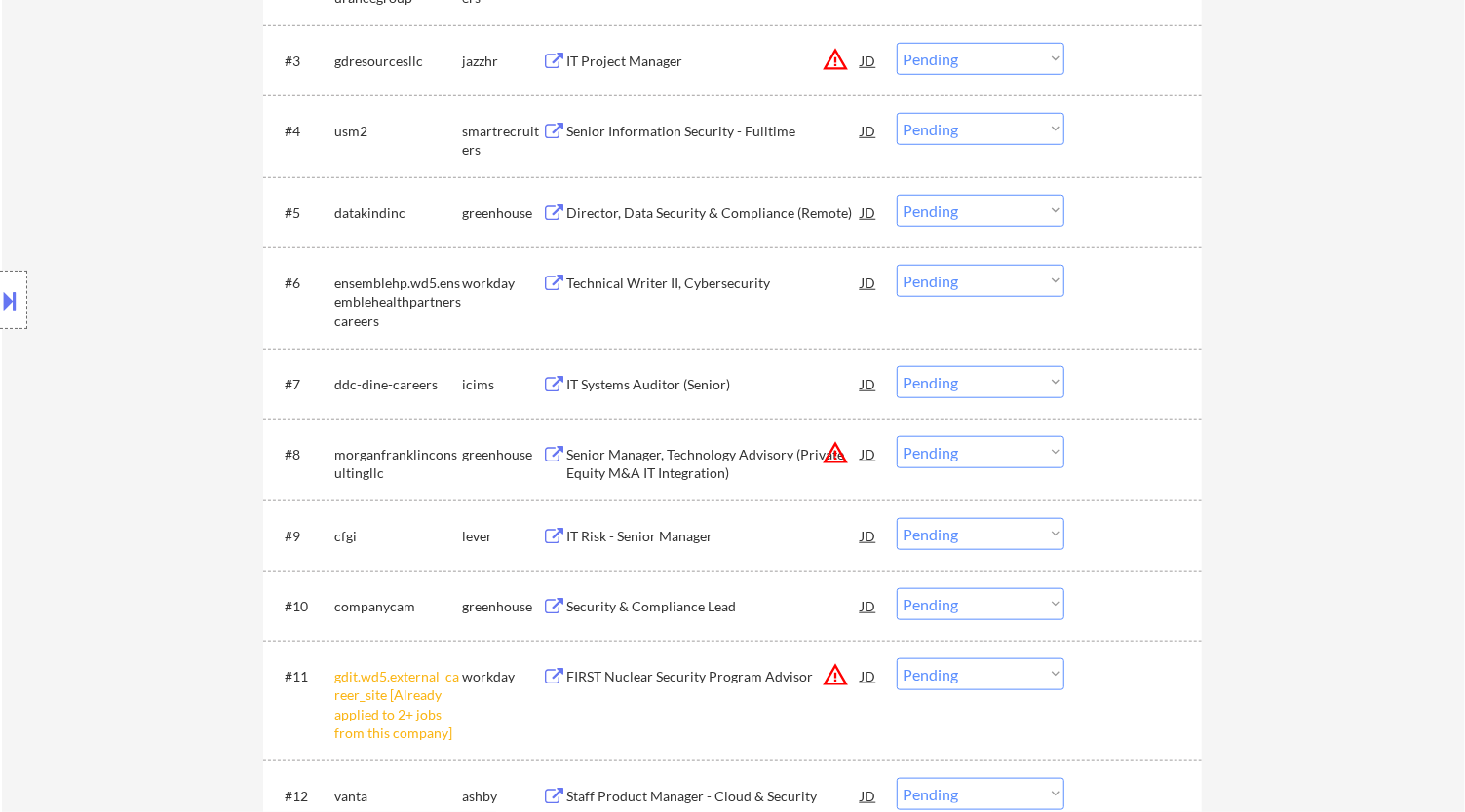
scroll to position [1097, 0]
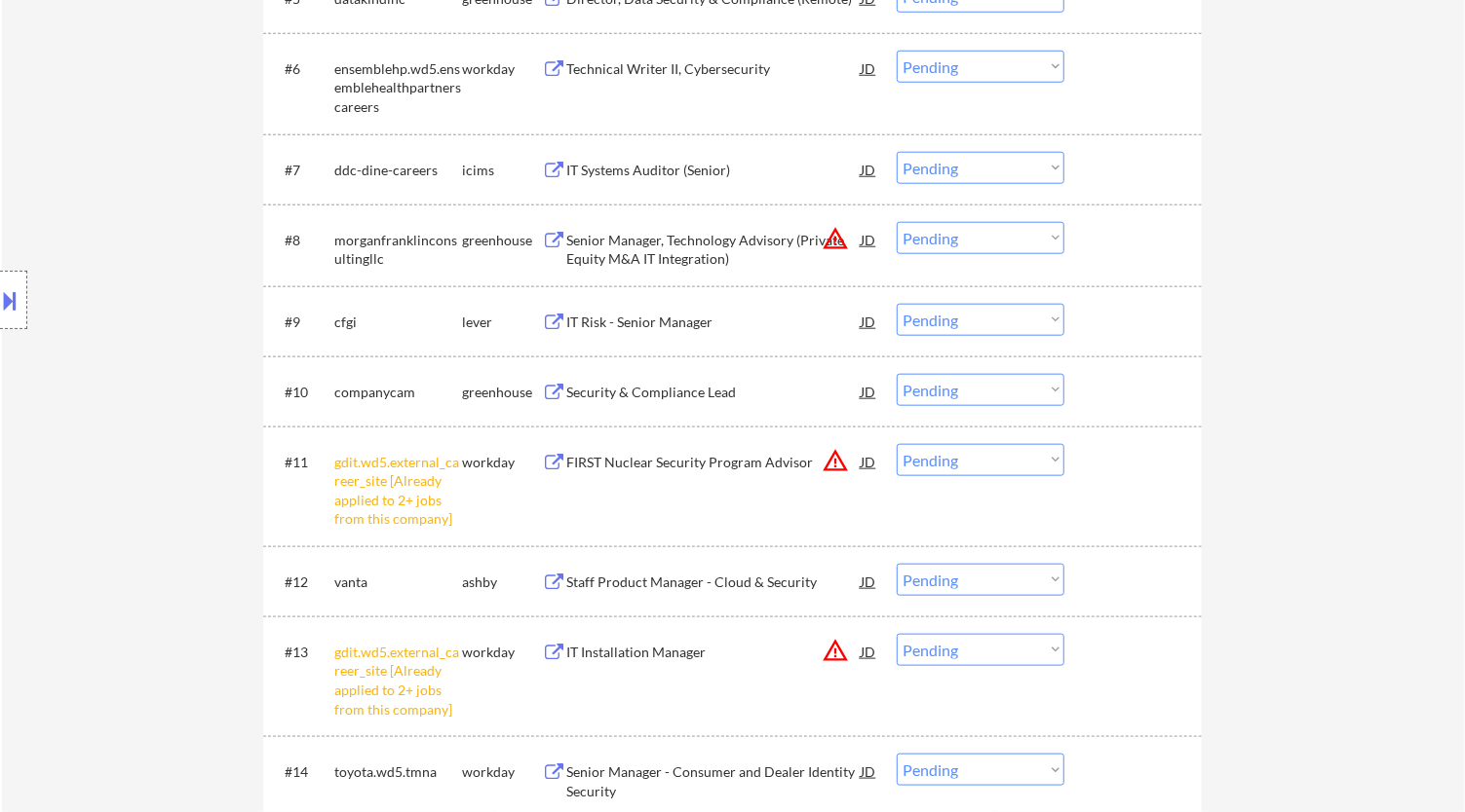
click at [996, 462] on select "Choose an option... Pending Applied Excluded (Questions) Excluded (Expired) Exc…" at bounding box center [980, 460] width 167 height 32
click at [896, 444] on select "Choose an option... Pending Applied Excluded (Questions) Excluded (Expired) Exc…" at bounding box center [980, 460] width 167 height 32
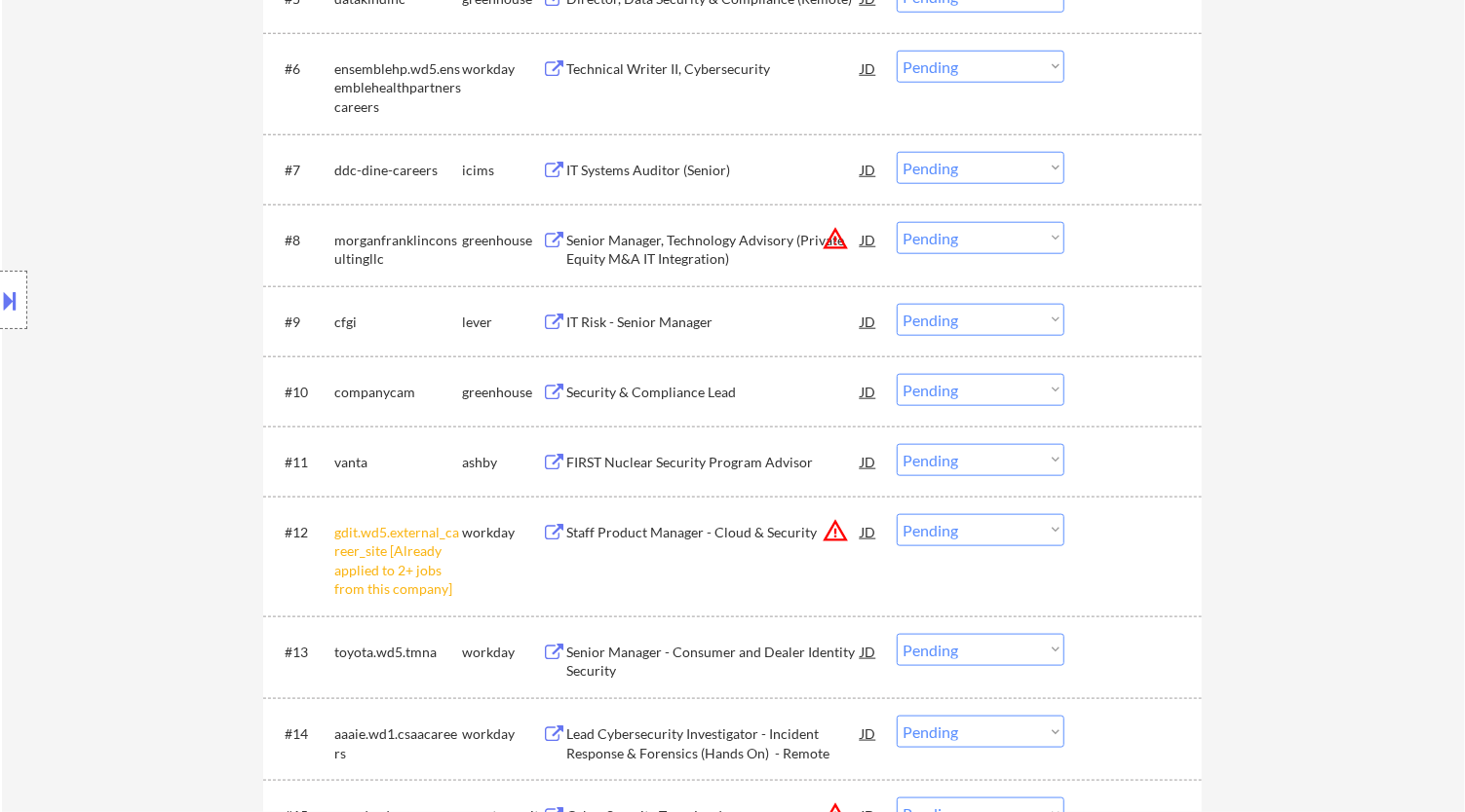
click at [995, 524] on select "Choose an option... Pending Applied Excluded (Questions) Excluded (Expired) Exc…" at bounding box center [980, 530] width 167 height 32
click at [896, 515] on select "Choose an option... Pending Applied Excluded (Questions) Excluded (Expired) Exc…" at bounding box center [980, 530] width 167 height 32
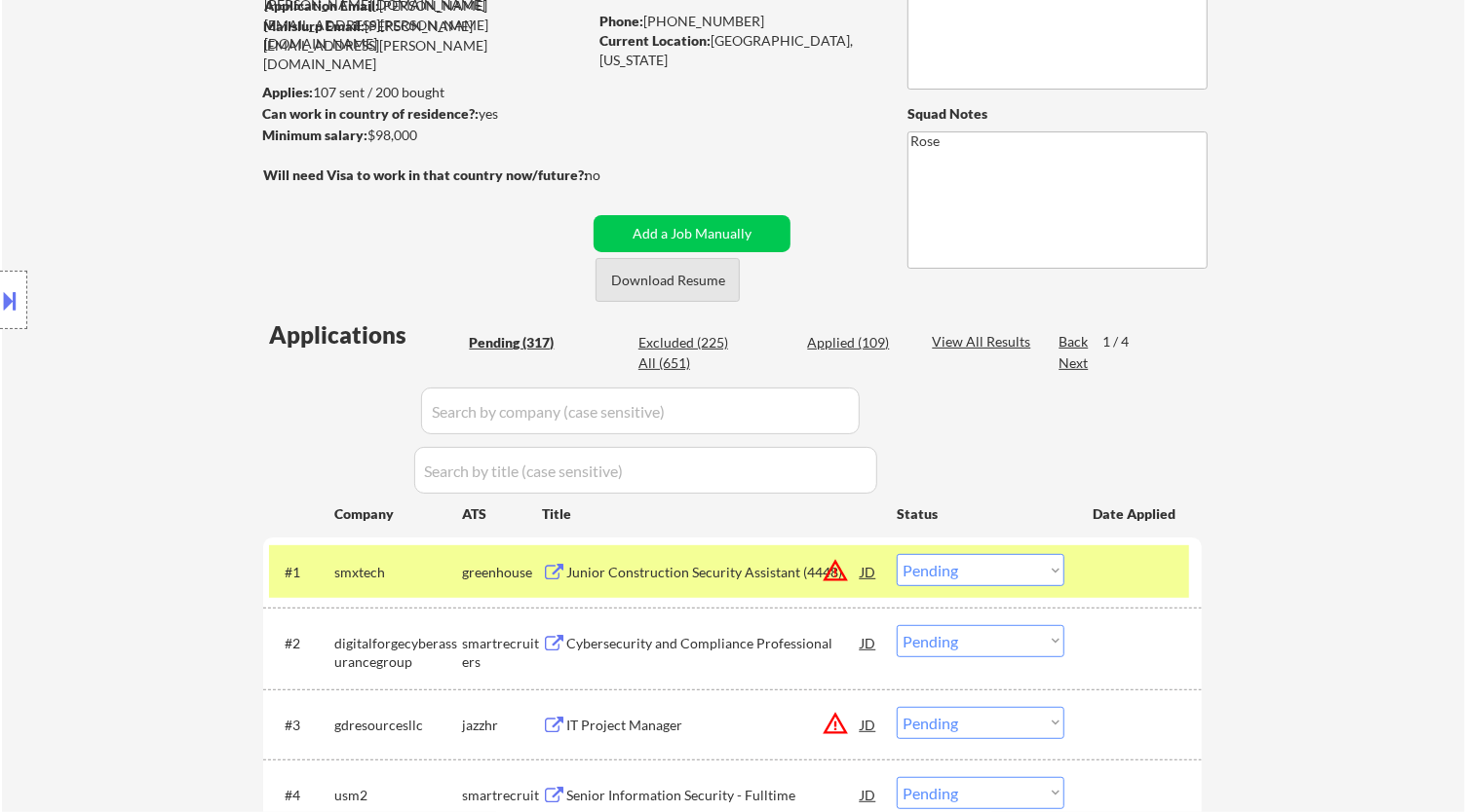
scroll to position [231, 0]
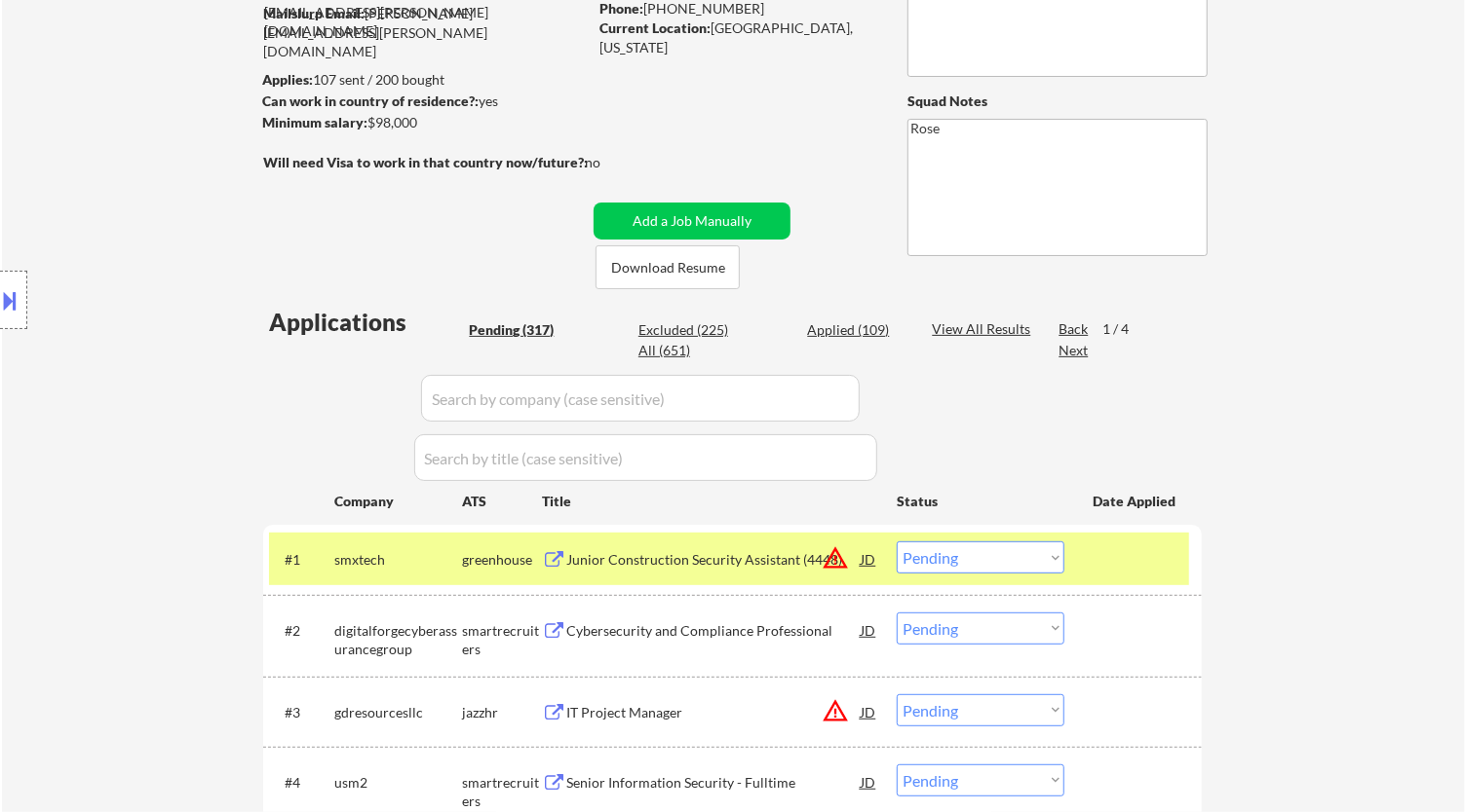
click at [702, 334] on div "Excluded (225)" at bounding box center [687, 331] width 98 height 20
click at [779, 410] on input "input" at bounding box center [640, 398] width 438 height 47
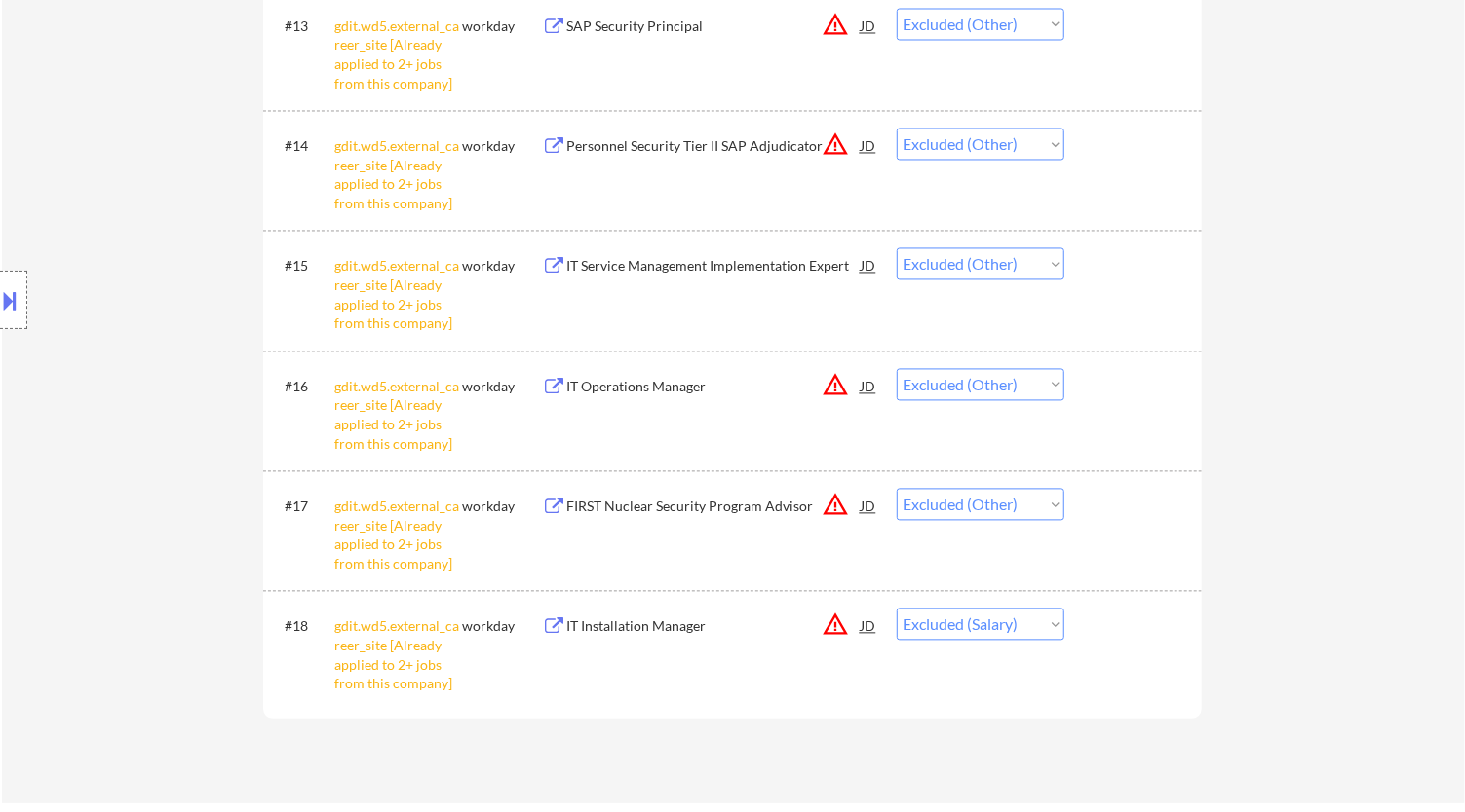
scroll to position [2396, 0]
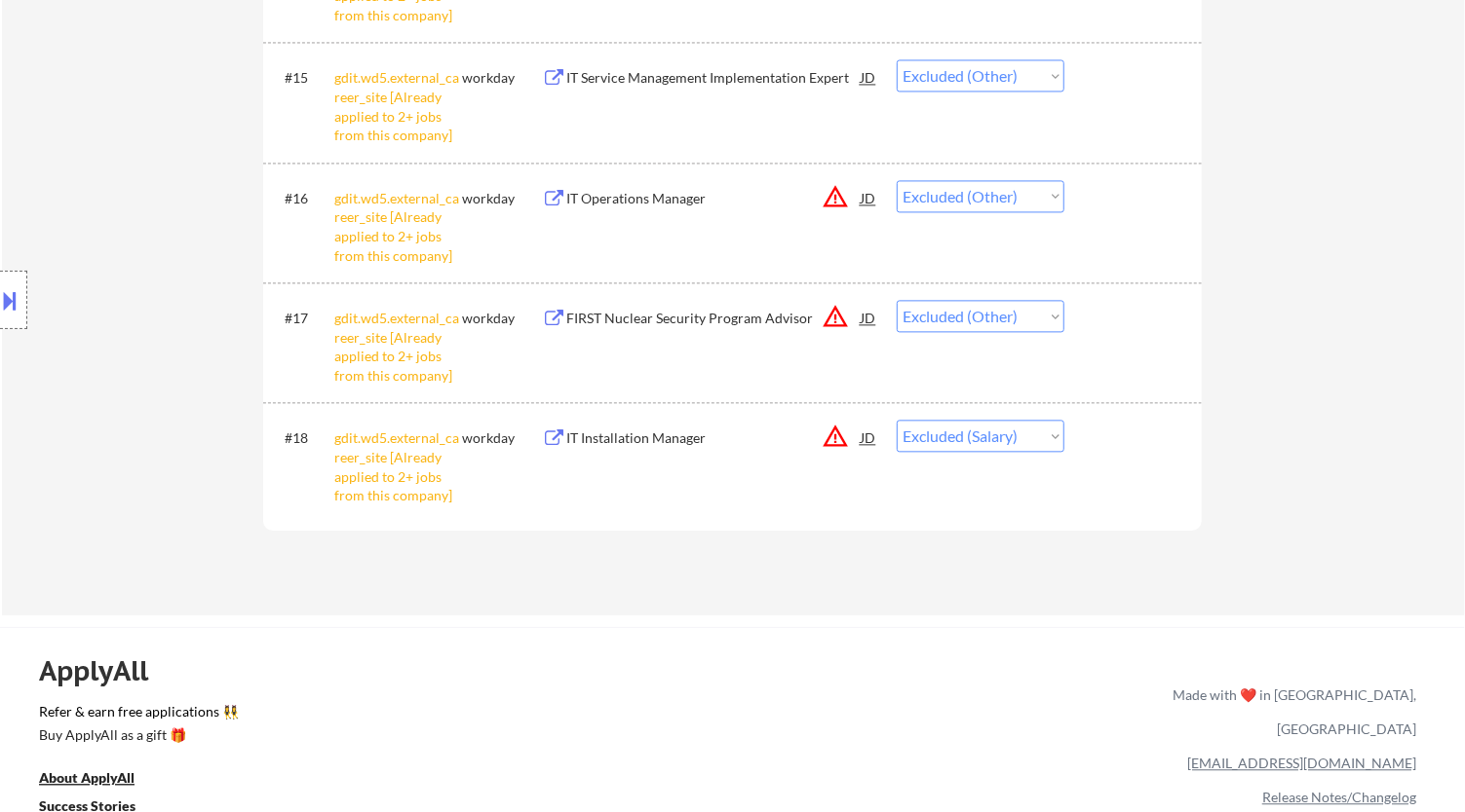
click at [976, 441] on select "Choose an option... Pending Applied Excluded (Questions) Excluded (Expired) Exc…" at bounding box center [980, 435] width 167 height 32
click at [896, 420] on select "Choose an option... Pending Applied Excluded (Questions) Excluded (Expired) Exc…" at bounding box center [980, 435] width 167 height 32
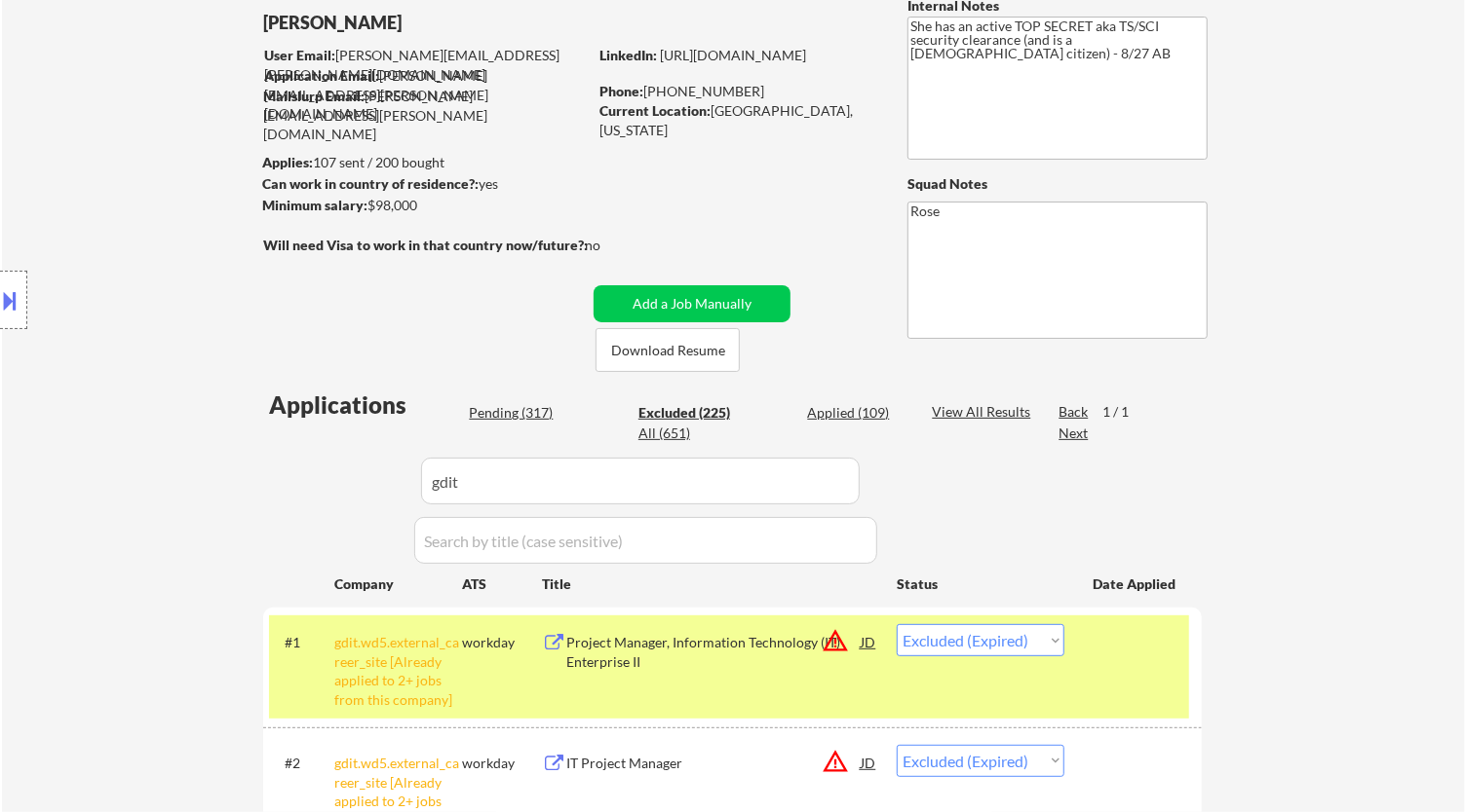
scroll to position [122, 0]
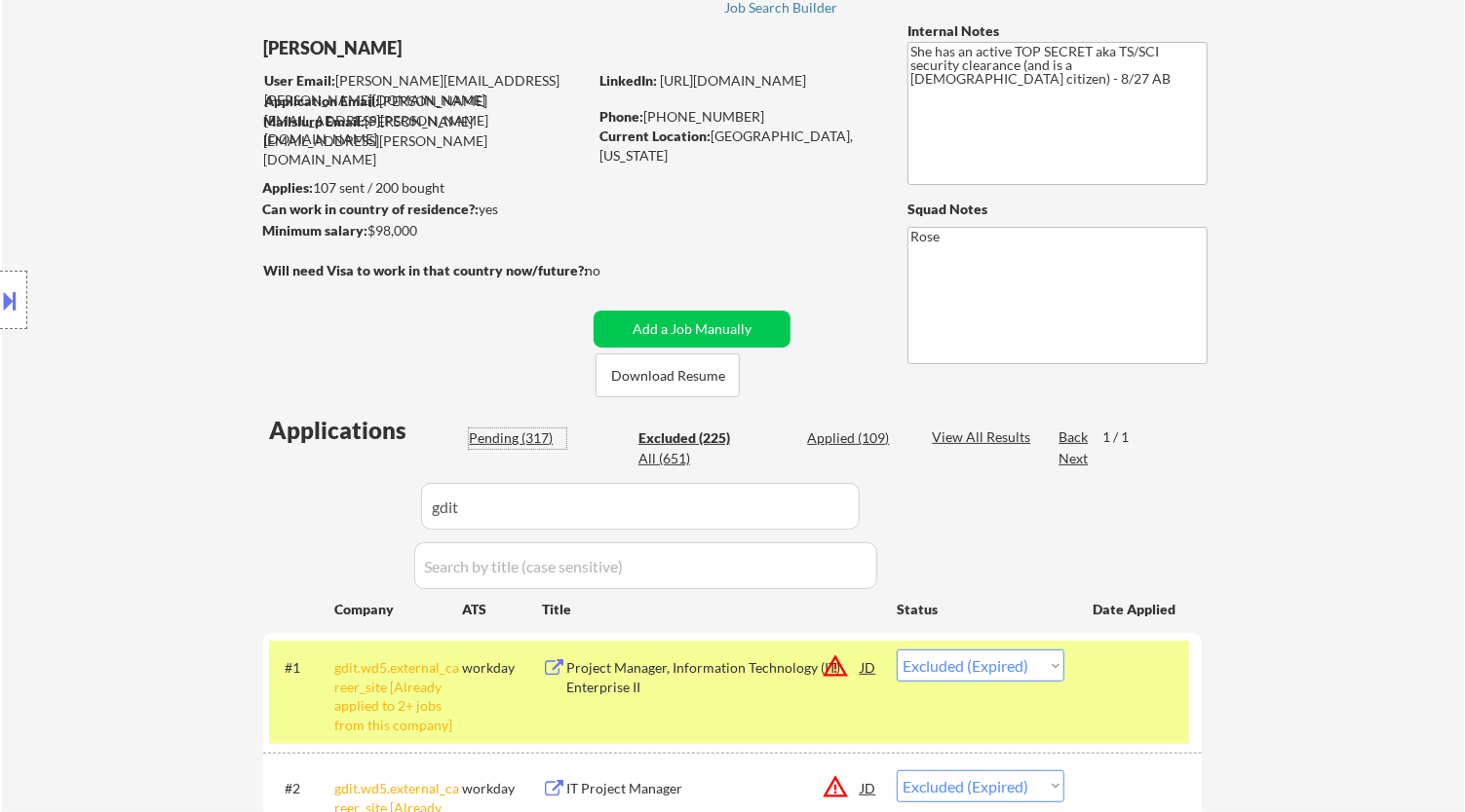
click at [518, 442] on div "Pending (317)" at bounding box center [518, 438] width 98 height 20
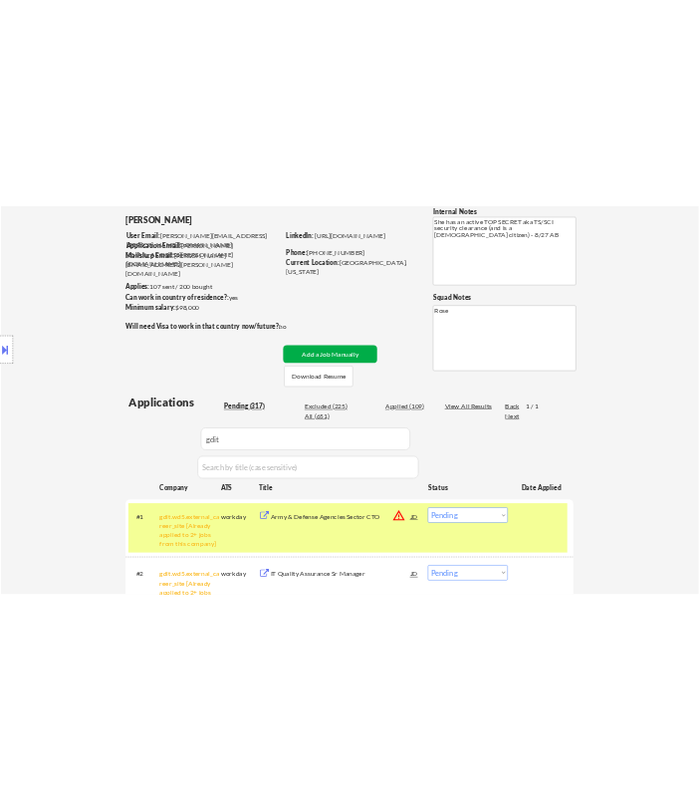
scroll to position [347, 0]
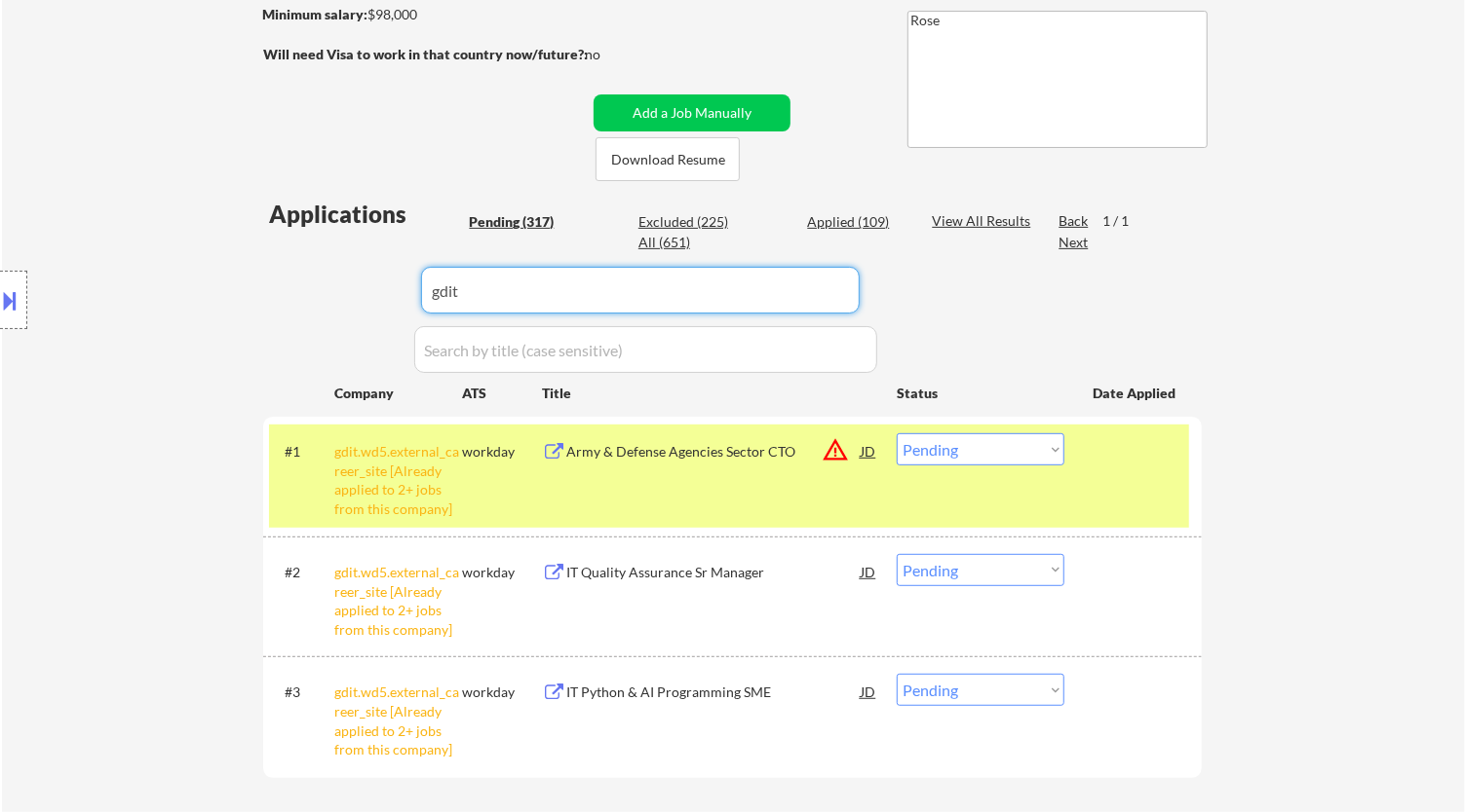
drag, startPoint x: 424, startPoint y: 281, endPoint x: 253, endPoint y: 283, distance: 171.0
click at [255, 283] on body "← Return to /applysquad Mailslurp Inbox Job Search Builder [PERSON_NAME] User E…" at bounding box center [732, 67] width 1465 height 812
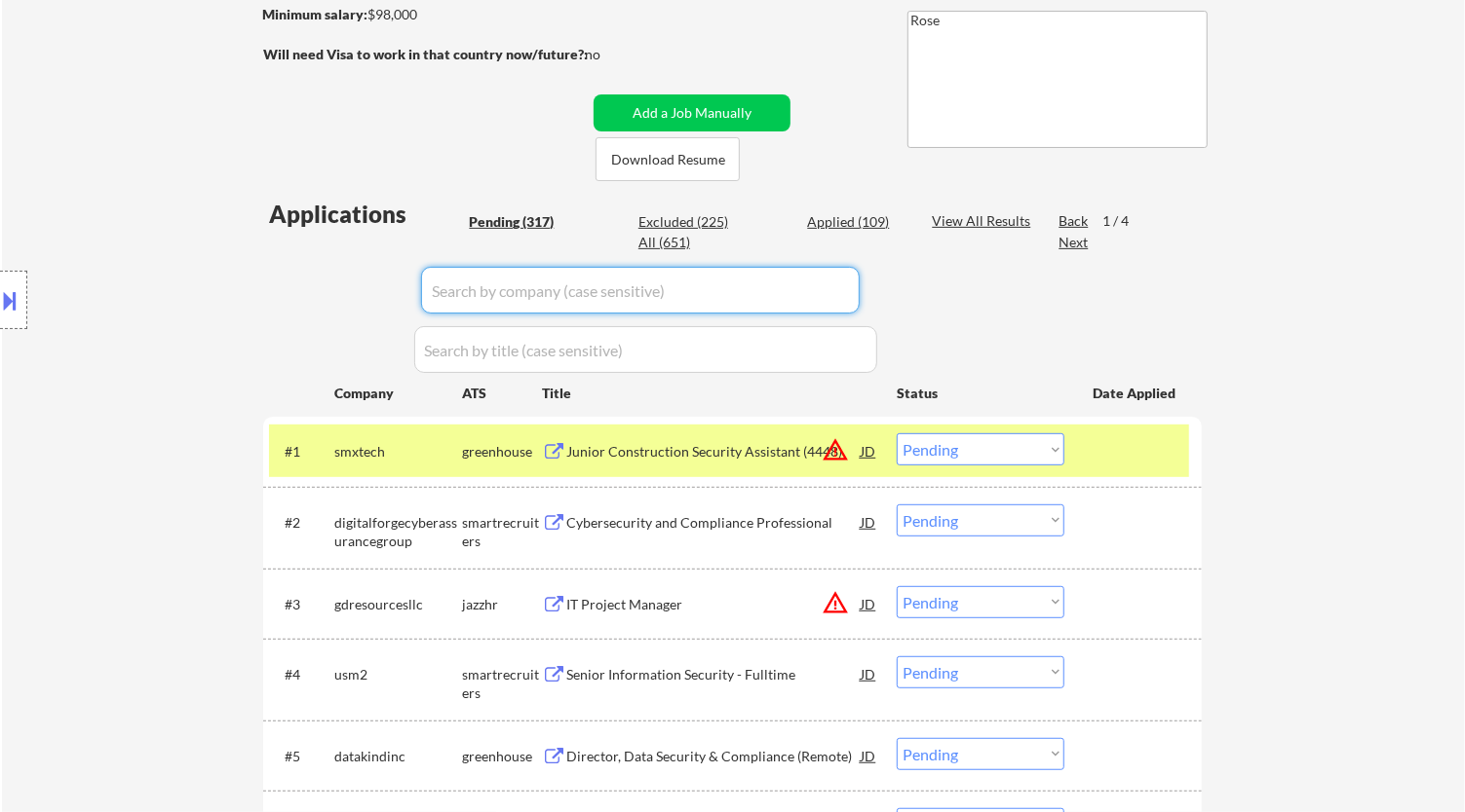
click at [768, 461] on div "Junior Construction Security Assistant (4448)" at bounding box center [713, 452] width 295 height 20
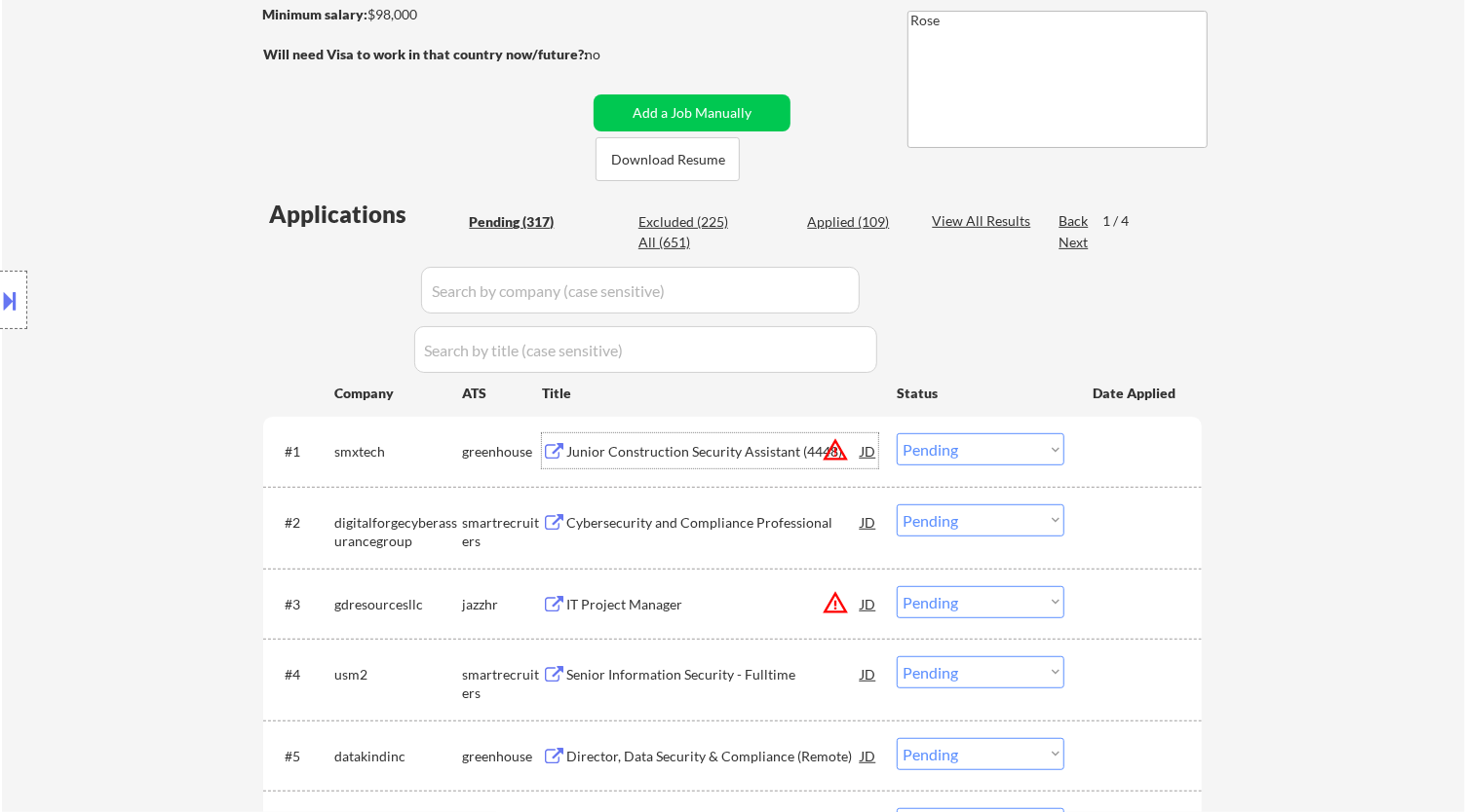
click at [968, 450] on select "Choose an option... Pending Applied Excluded (Questions) Excluded (Expired) Exc…" at bounding box center [980, 449] width 167 height 32
click at [896, 433] on select "Choose an option... Pending Applied Excluded (Questions) Excluded (Expired) Exc…" at bounding box center [980, 449] width 167 height 32
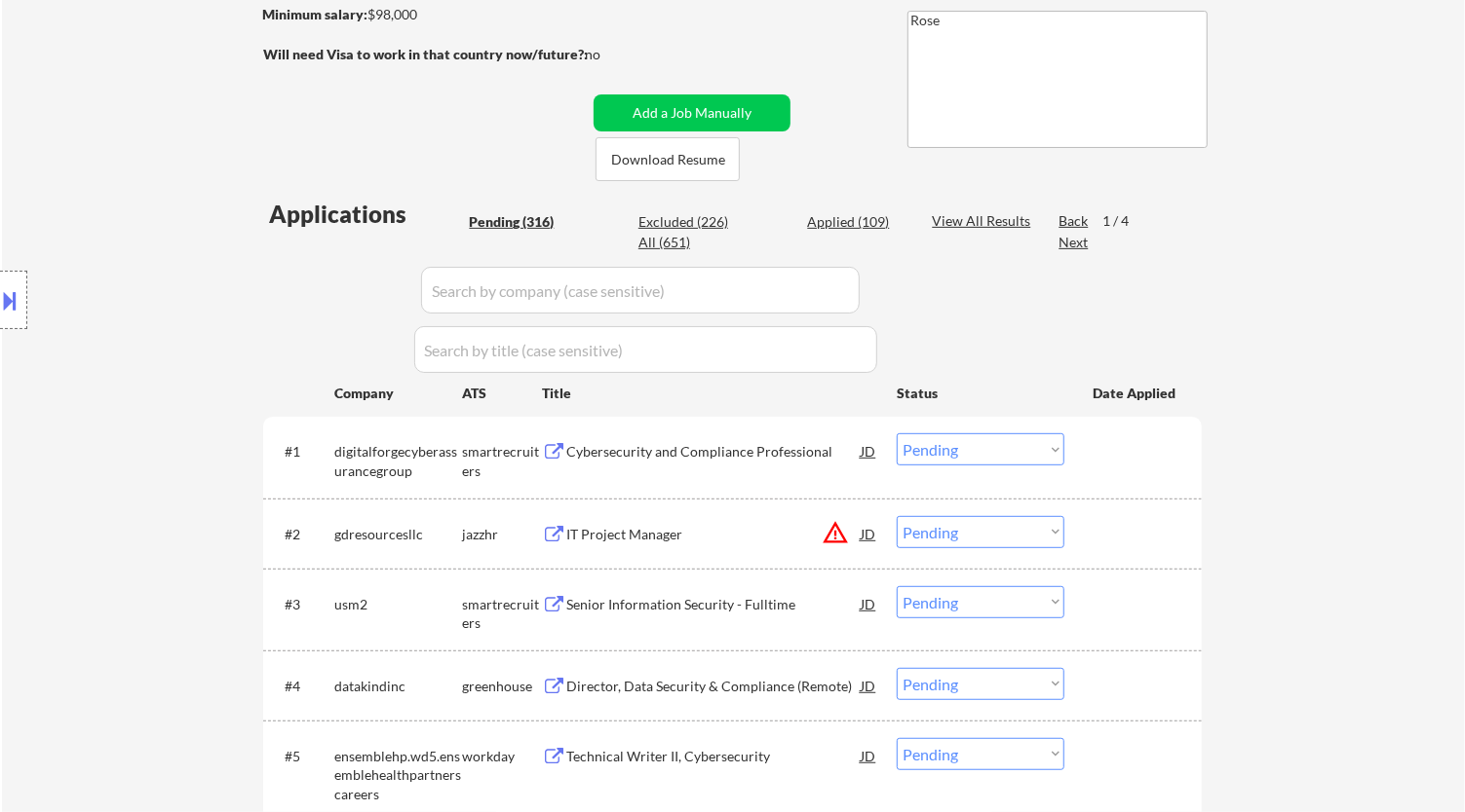
click at [754, 450] on div "Cybersecurity and Compliance Professional" at bounding box center [713, 452] width 295 height 20
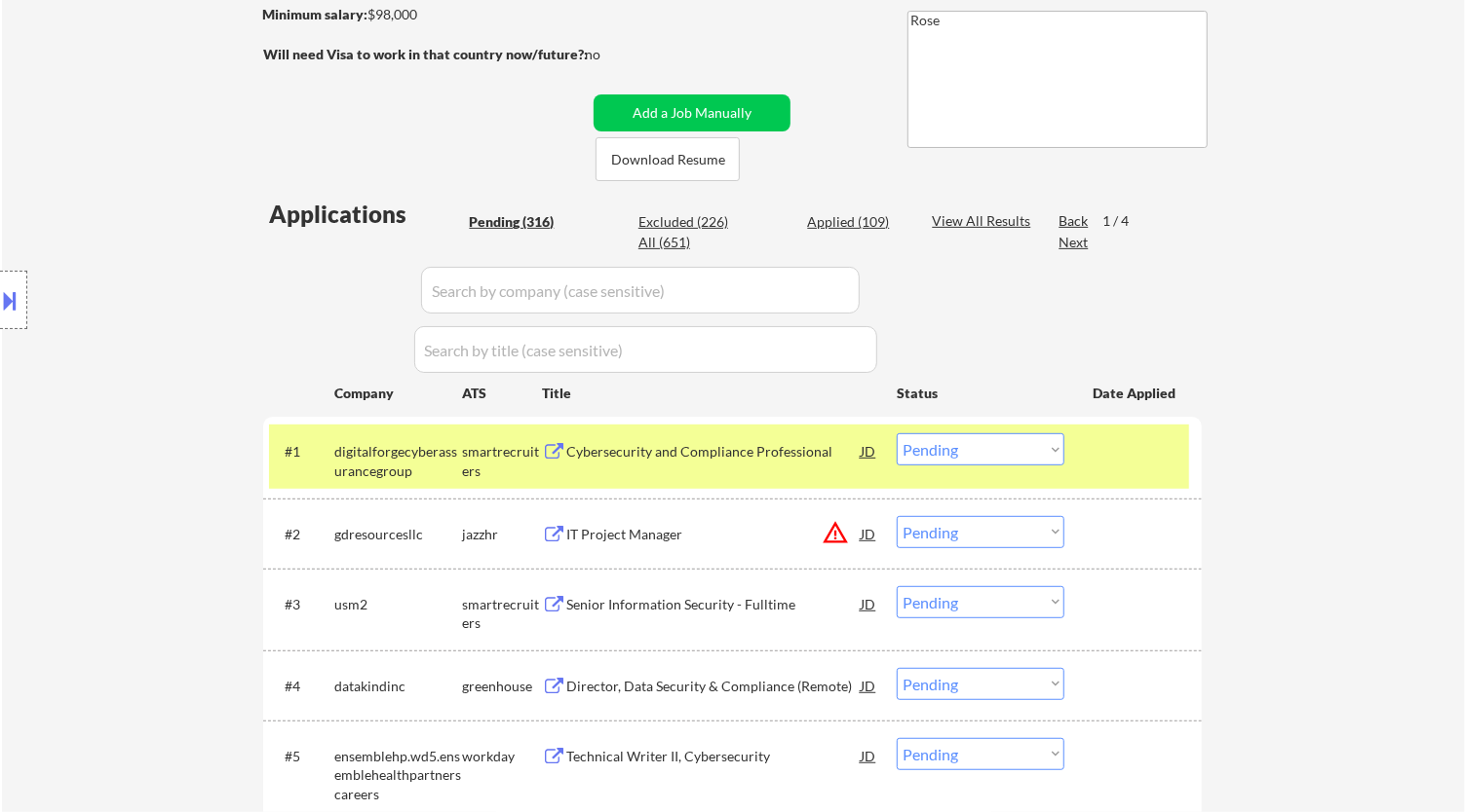
click at [1024, 445] on select "Choose an option... Pending Applied Excluded (Questions) Excluded (Expired) Exc…" at bounding box center [980, 449] width 167 height 32
click at [896, 433] on select "Choose an option... Pending Applied Excluded (Questions) Excluded (Expired) Exc…" at bounding box center [980, 449] width 167 height 32
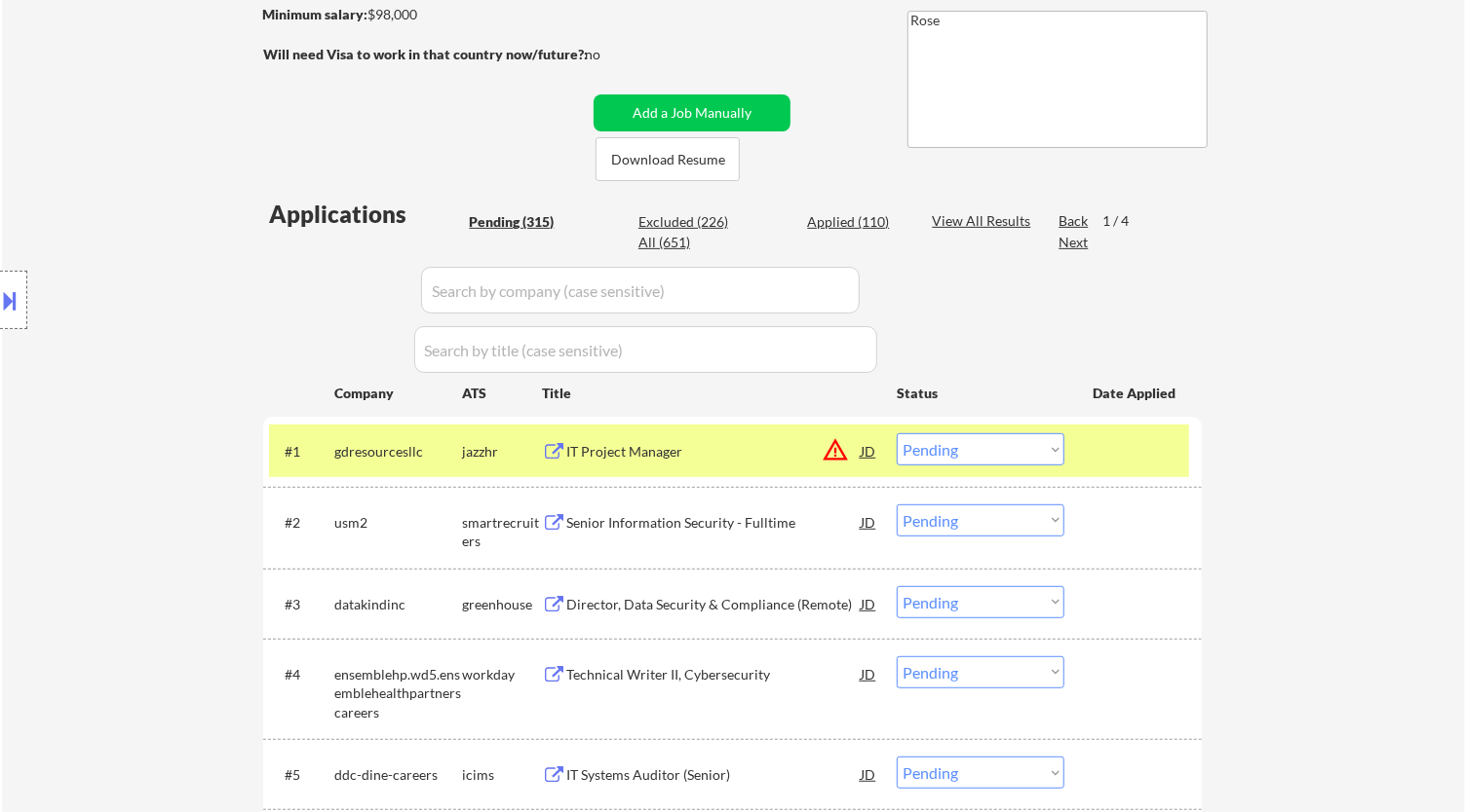
click at [679, 455] on div "IT Project Manager" at bounding box center [713, 452] width 295 height 20
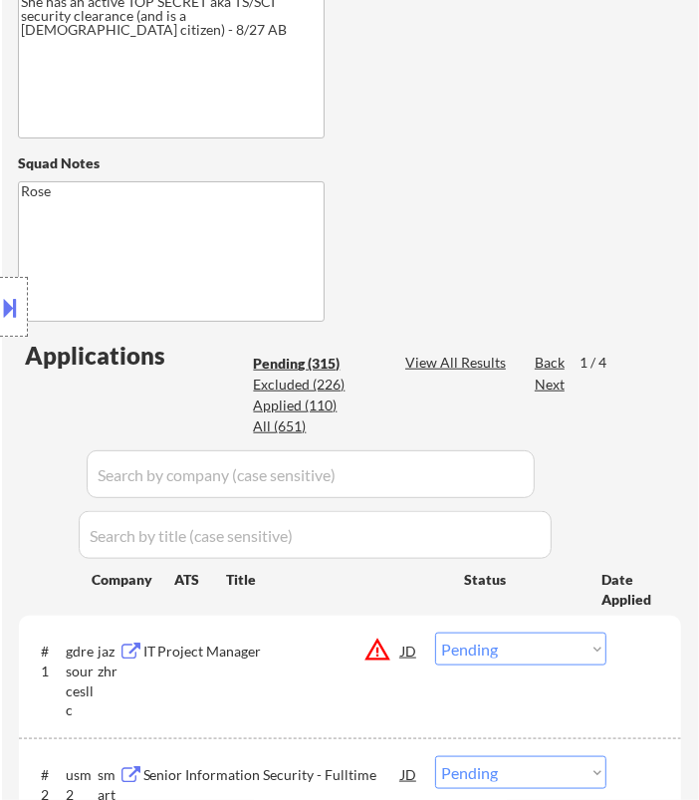
scroll to position [568, 0]
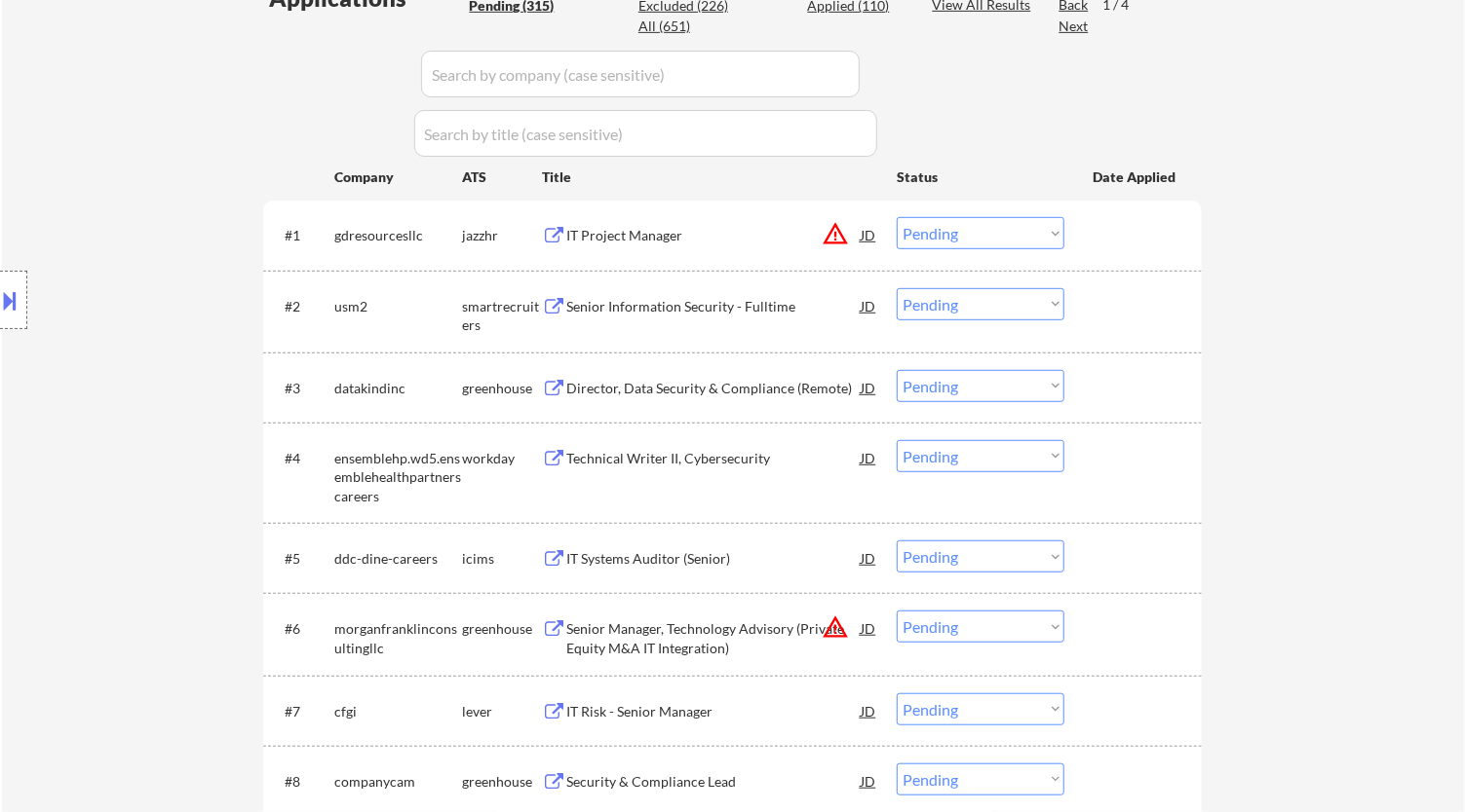
click at [1006, 228] on select "Choose an option... Pending Applied Excluded (Questions) Excluded (Expired) Exc…" at bounding box center [980, 233] width 167 height 32
click at [896, 217] on select "Choose an option... Pending Applied Excluded (Questions) Excluded (Expired) Exc…" at bounding box center [980, 233] width 167 height 32
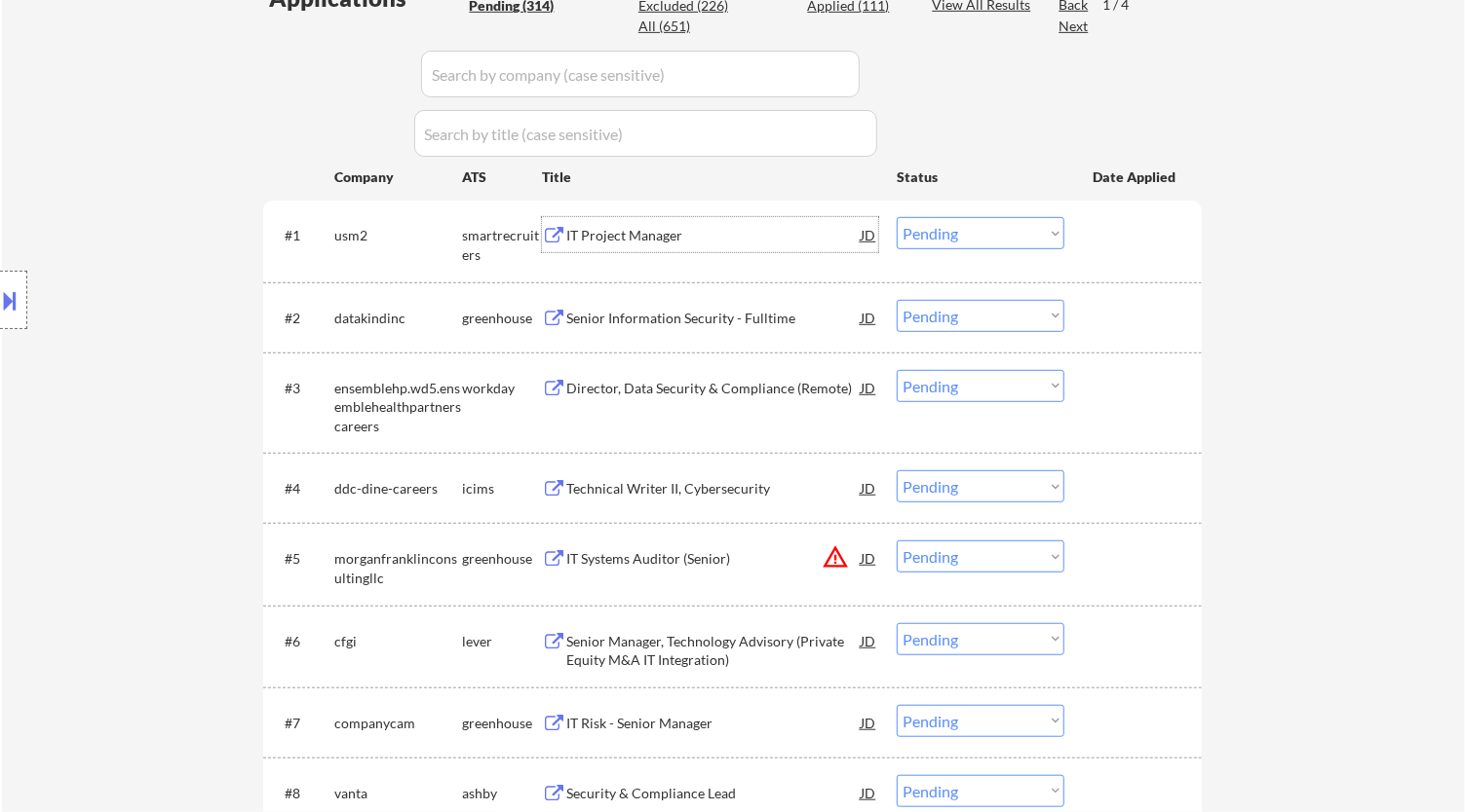
click at [679, 247] on div "IT Project Manager" at bounding box center [713, 235] width 295 height 35
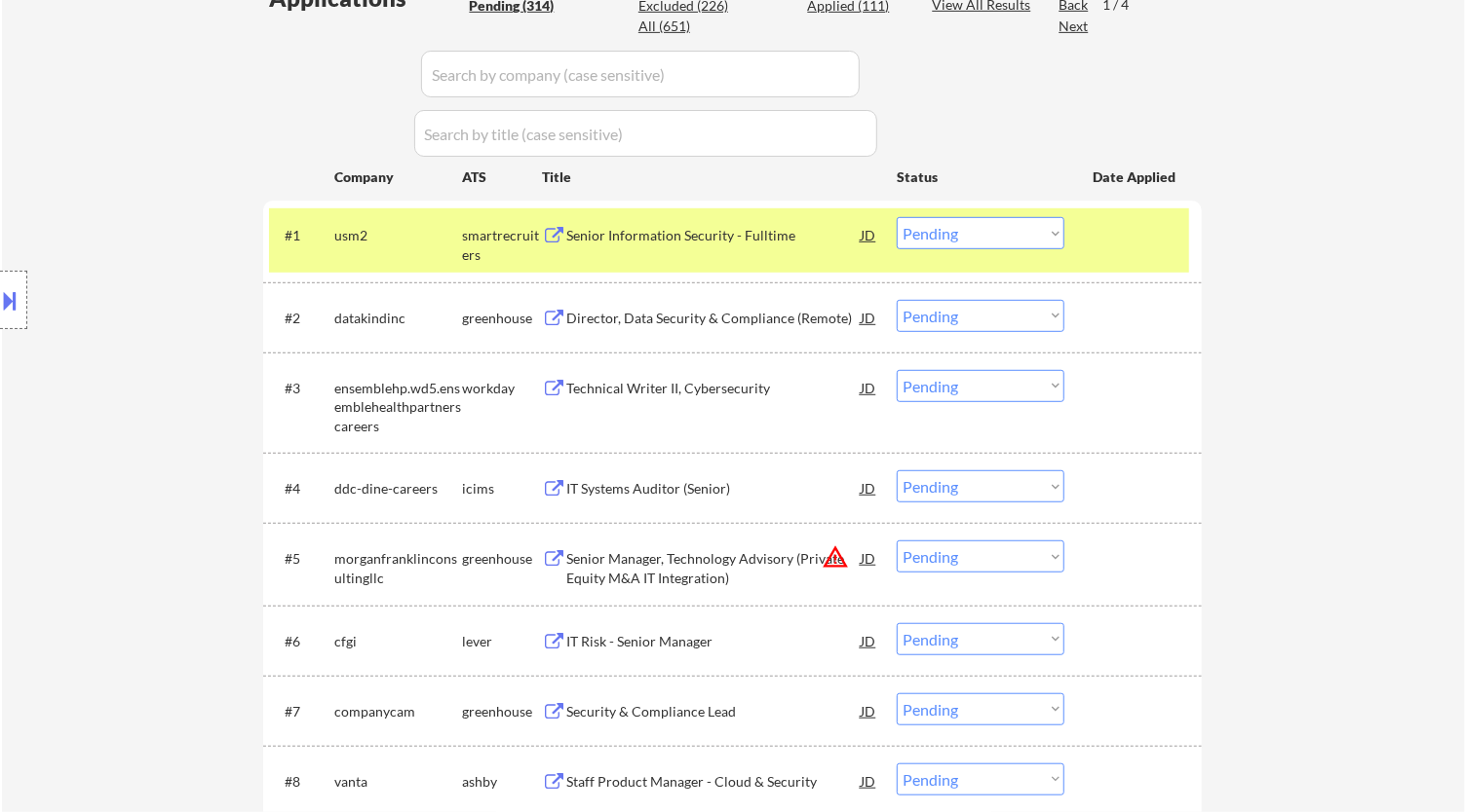
click at [934, 232] on select "Choose an option... Pending Applied Excluded (Questions) Excluded (Expired) Exc…" at bounding box center [980, 233] width 167 height 32
click at [896, 217] on select "Choose an option... Pending Applied Excluded (Questions) Excluded (Expired) Exc…" at bounding box center [980, 233] width 167 height 32
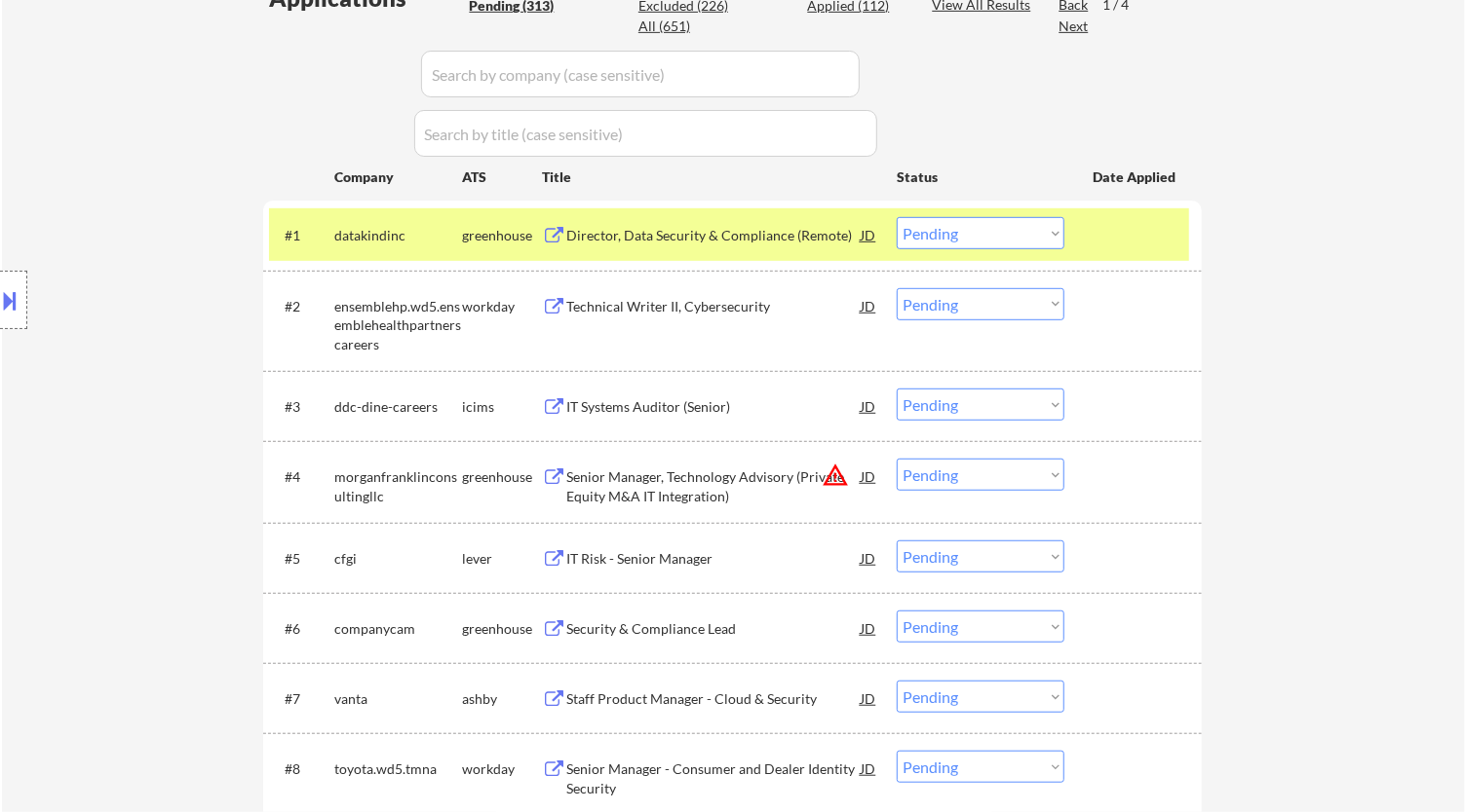
click at [760, 233] on div "Director, Data Security & Compliance (Remote)" at bounding box center [713, 236] width 295 height 20
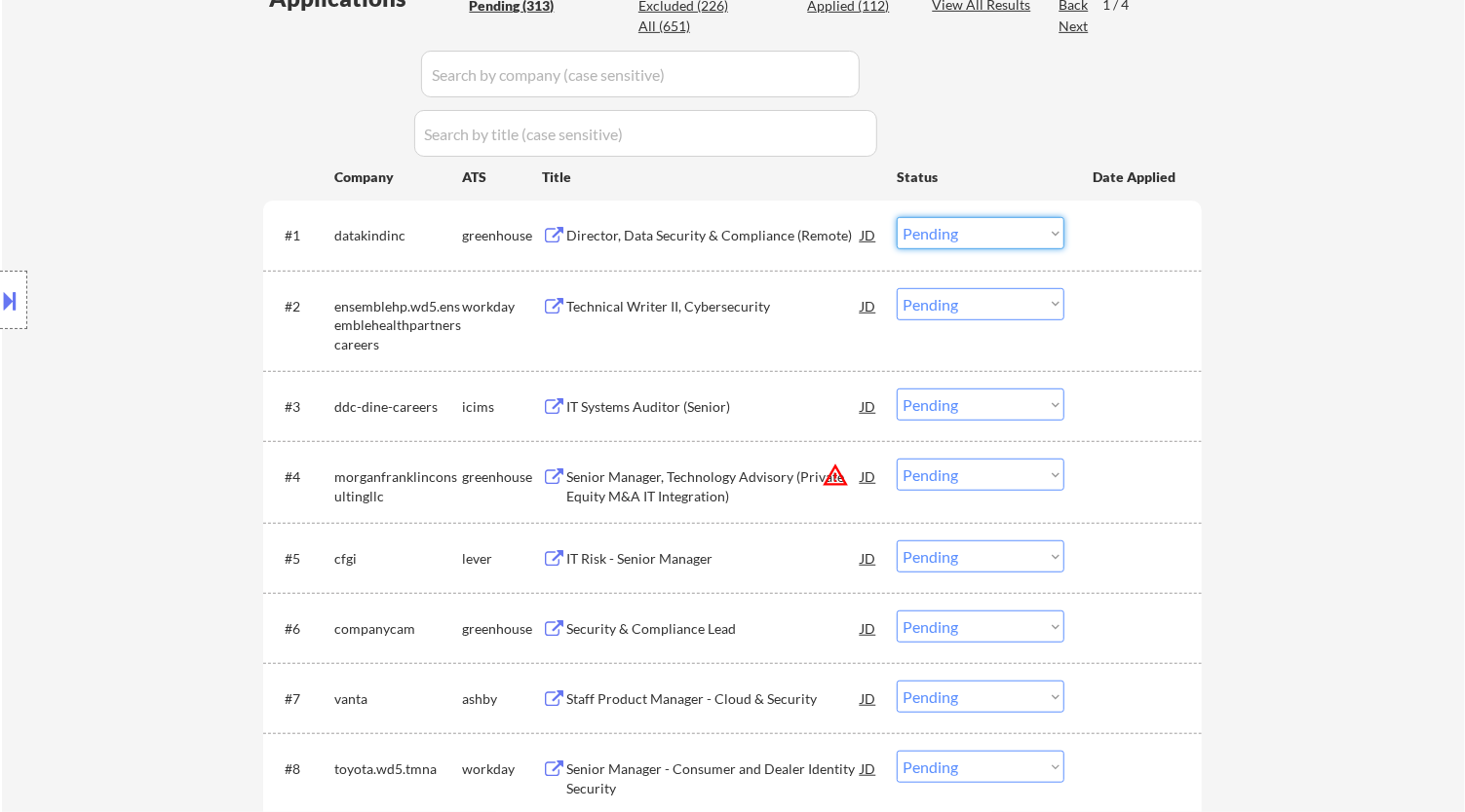
click at [1019, 227] on select "Choose an option... Pending Applied Excluded (Questions) Excluded (Expired) Exc…" at bounding box center [980, 233] width 167 height 32
click at [896, 217] on select "Choose an option... Pending Applied Excluded (Questions) Excluded (Expired) Exc…" at bounding box center [980, 233] width 167 height 32
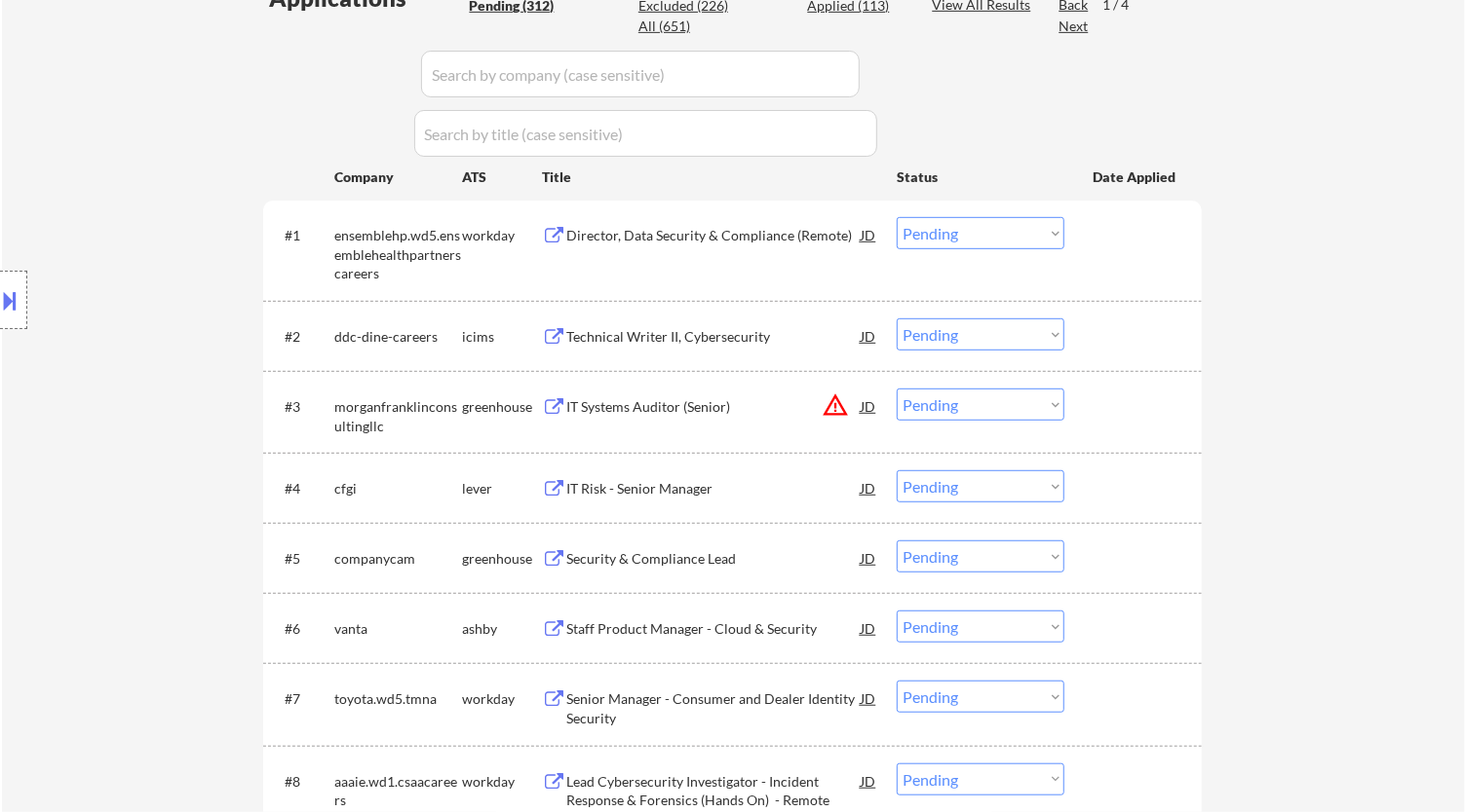
click at [794, 234] on div "Director, Data Security & Compliance (Remote)" at bounding box center [713, 236] width 295 height 20
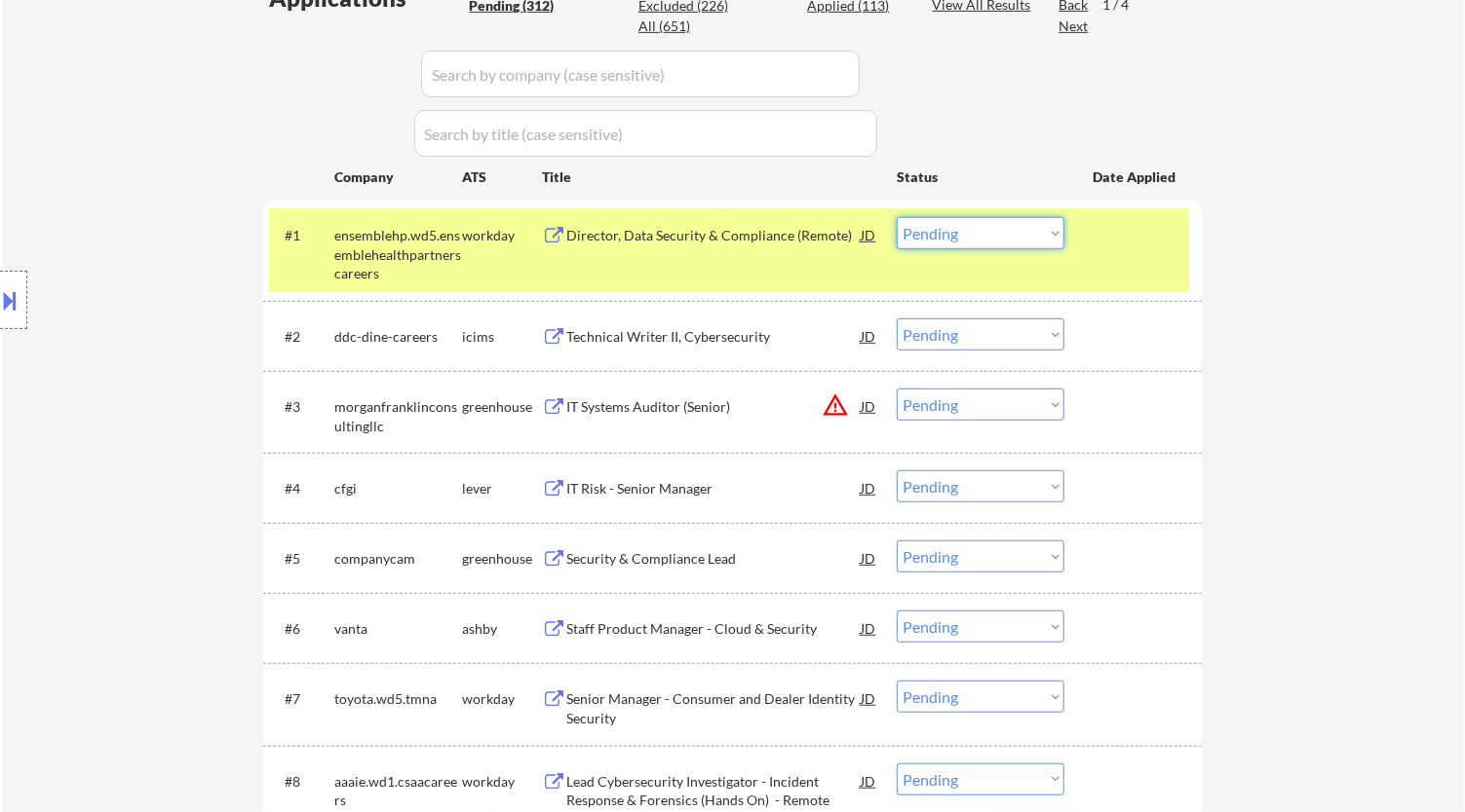
drag, startPoint x: 1006, startPoint y: 219, endPoint x: 1007, endPoint y: 247, distance: 28.0
click at [1006, 219] on select "Choose an option... Pending Applied Excluded (Questions) Excluded (Expired) Exc…" at bounding box center [980, 233] width 167 height 32
click at [896, 217] on select "Choose an option... Pending Applied Excluded (Questions) Excluded (Expired) Exc…" at bounding box center [980, 233] width 167 height 32
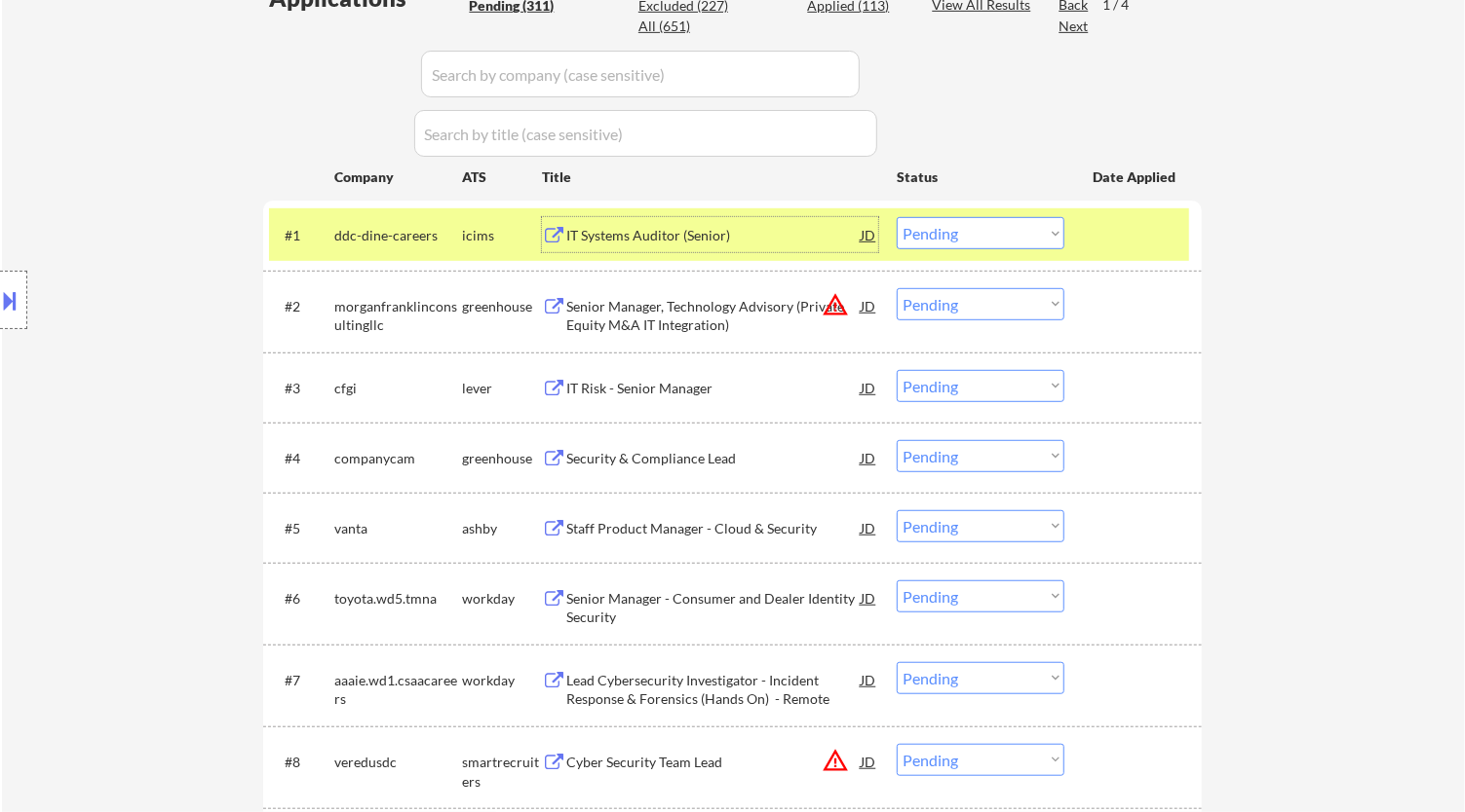
click at [823, 249] on div "IT Systems Auditor (Senior)" at bounding box center [713, 235] width 295 height 35
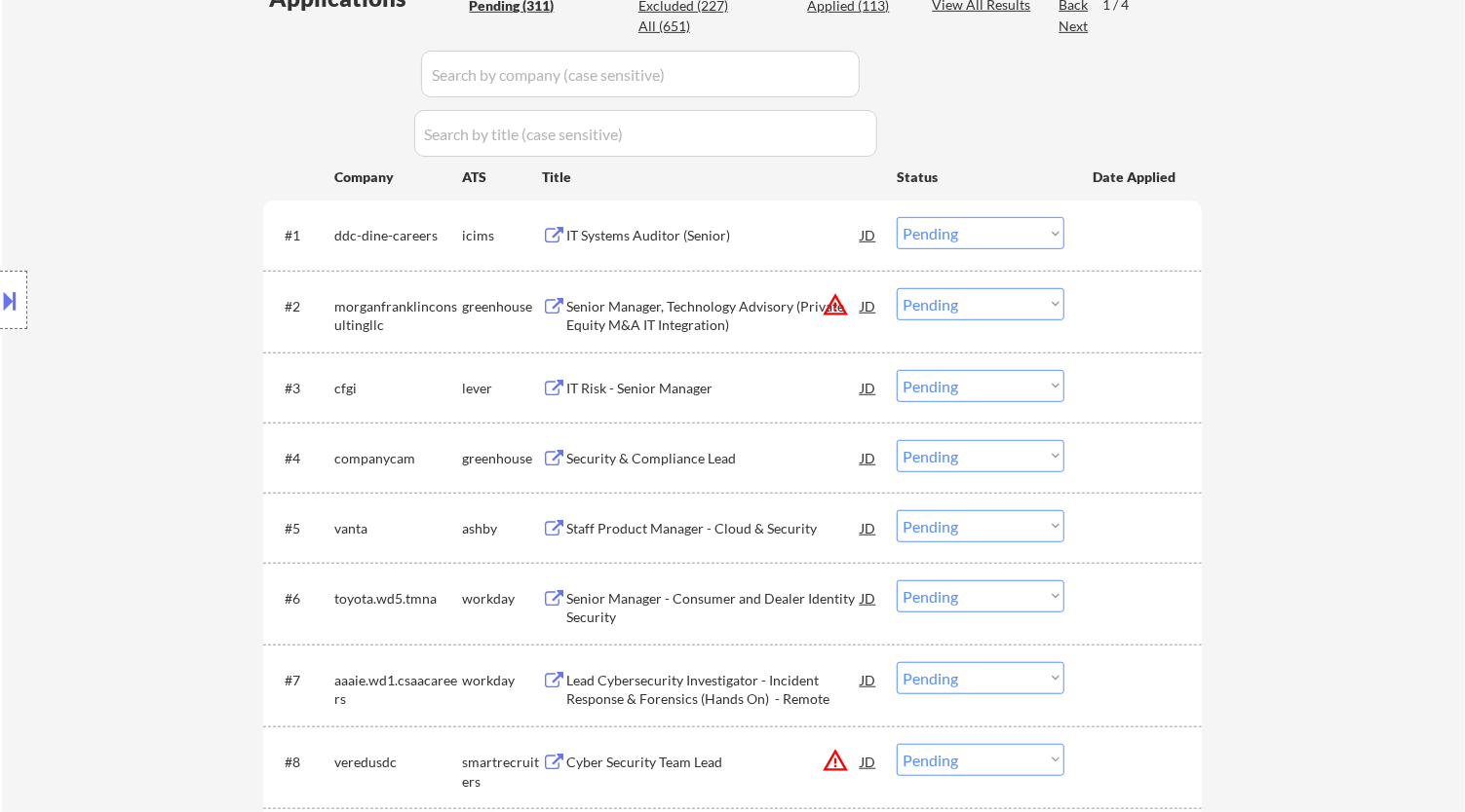
click at [1025, 227] on select "Choose an option... Pending Applied Excluded (Questions) Excluded (Expired) Exc…" at bounding box center [980, 233] width 167 height 32
click at [896, 217] on select "Choose an option... Pending Applied Excluded (Questions) Excluded (Expired) Exc…" at bounding box center [980, 233] width 167 height 32
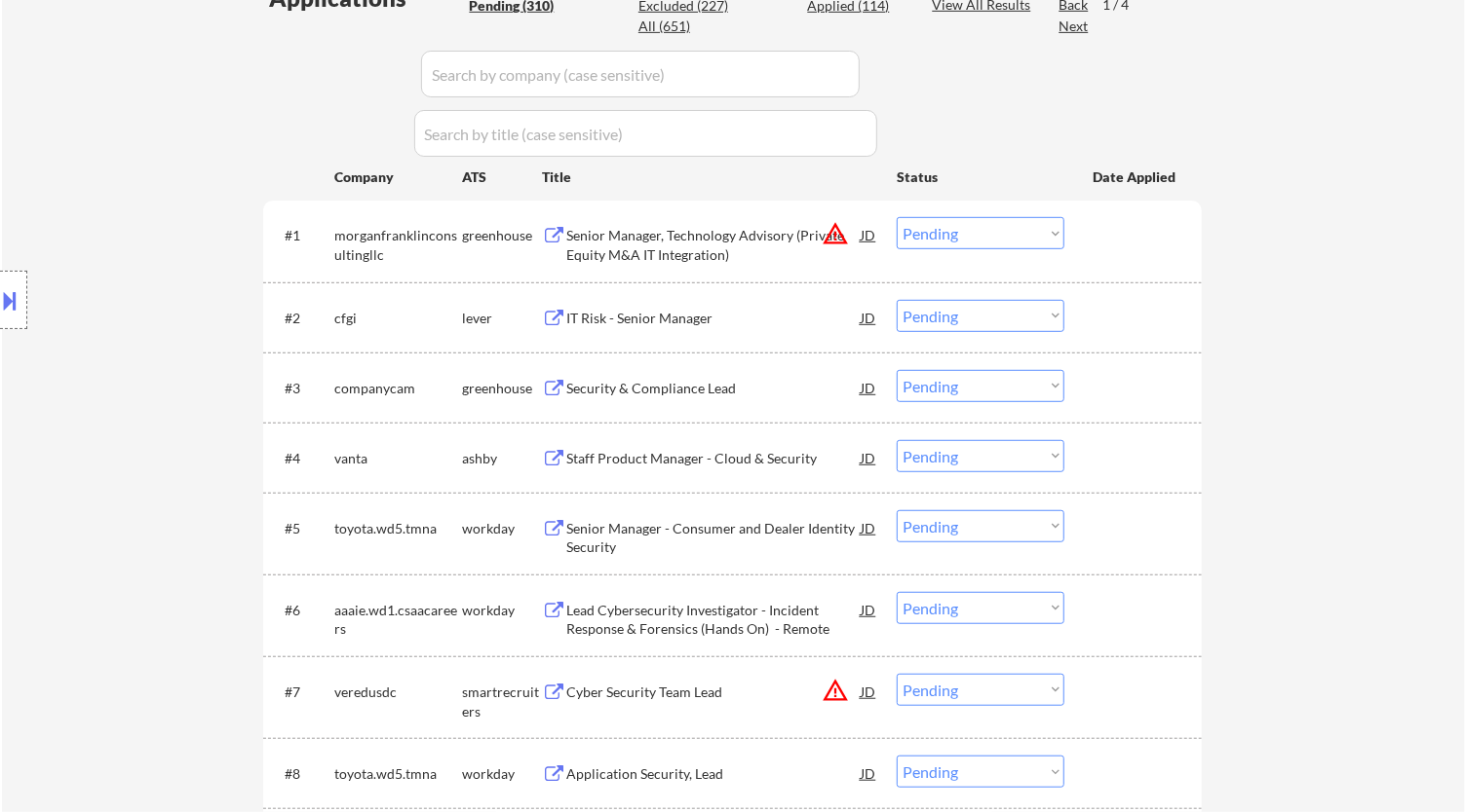
click at [684, 237] on div "Senior Manager, Technology Advisory (Private Equity M&A IT Integration)" at bounding box center [713, 245] width 295 height 38
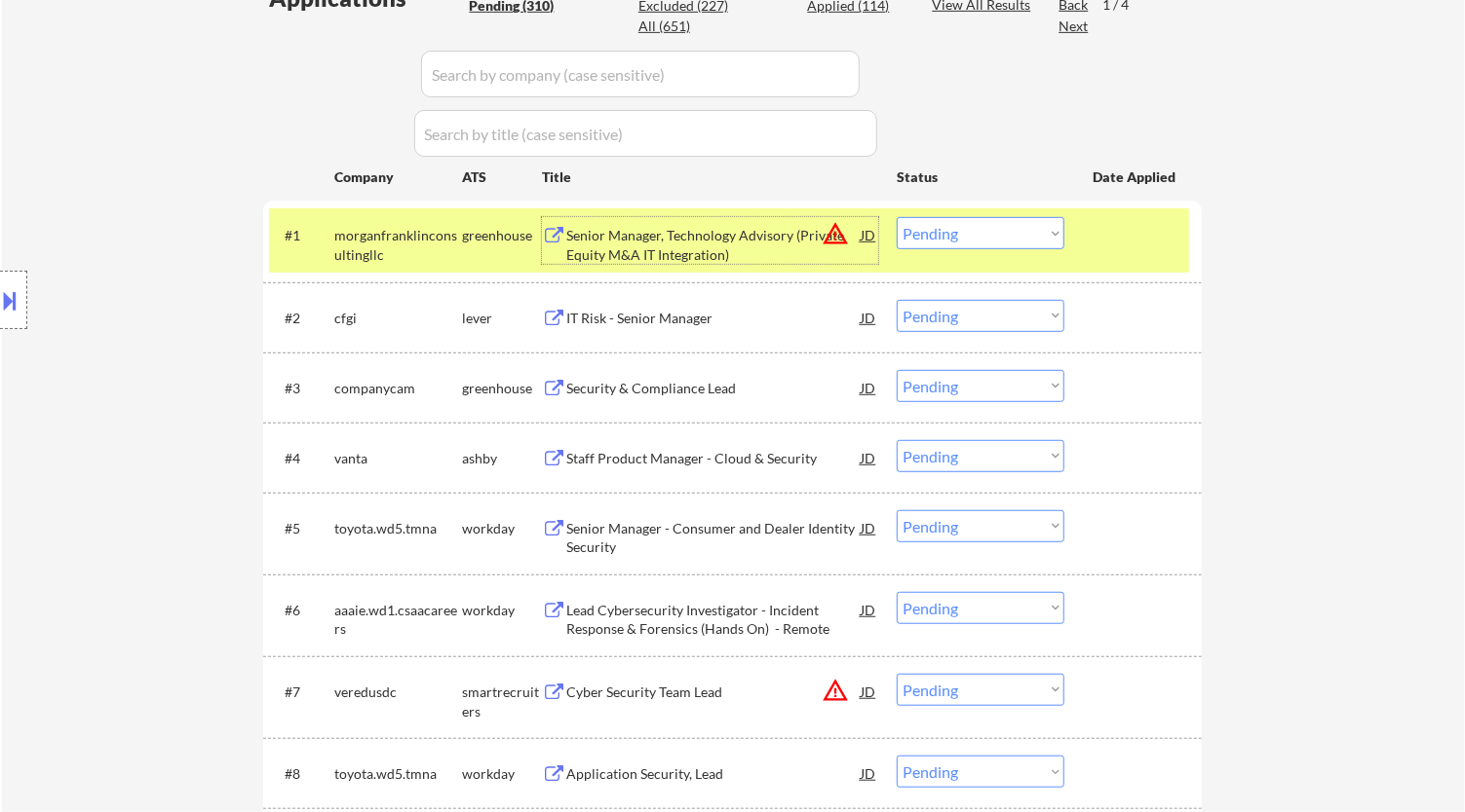
click at [952, 241] on select "Choose an option... Pending Applied Excluded (Questions) Excluded (Expired) Exc…" at bounding box center [980, 233] width 167 height 32
click at [896, 217] on select "Choose an option... Pending Applied Excluded (Questions) Excluded (Expired) Exc…" at bounding box center [980, 233] width 167 height 32
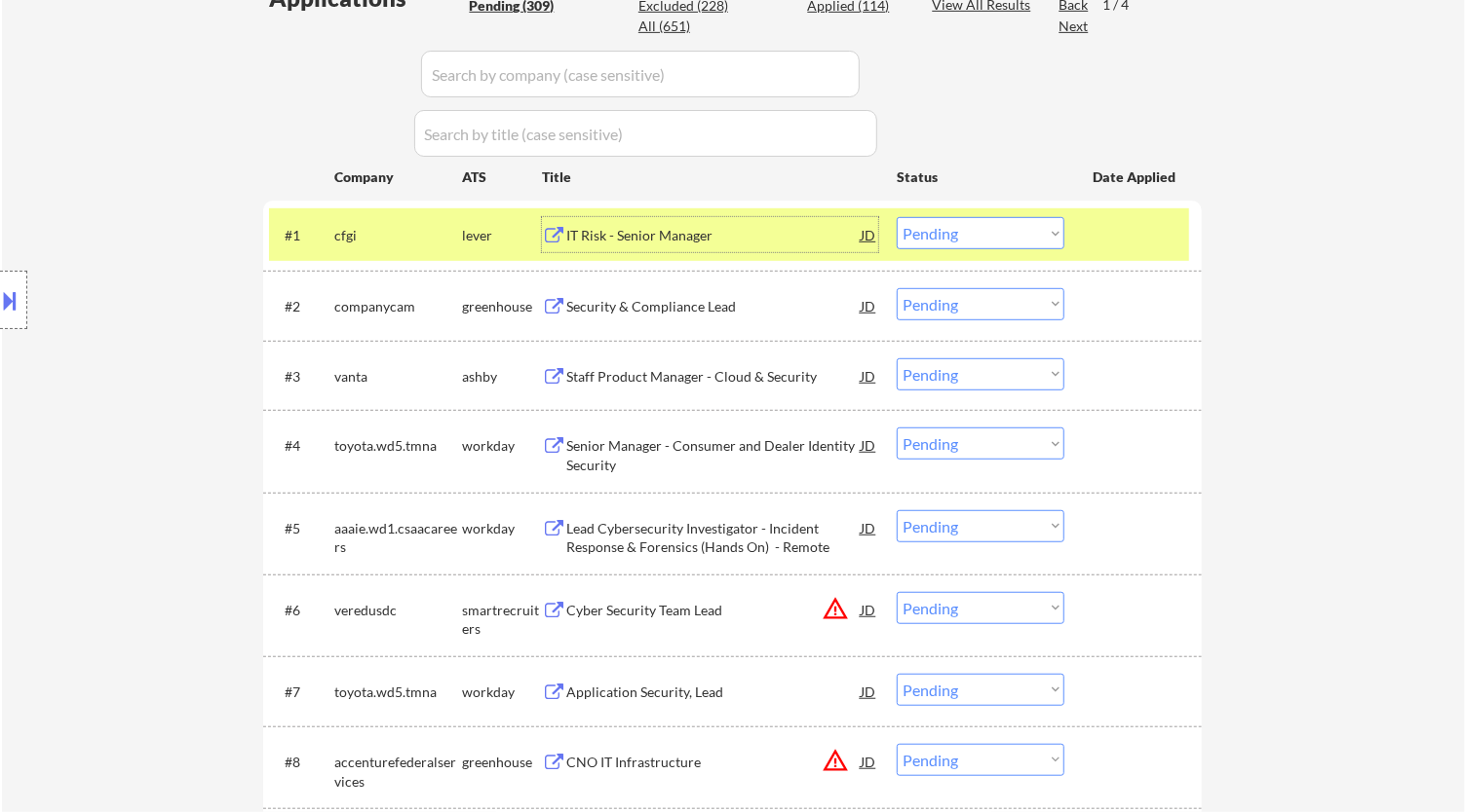
click at [804, 234] on div "IT Risk - Senior Manager" at bounding box center [713, 236] width 295 height 20
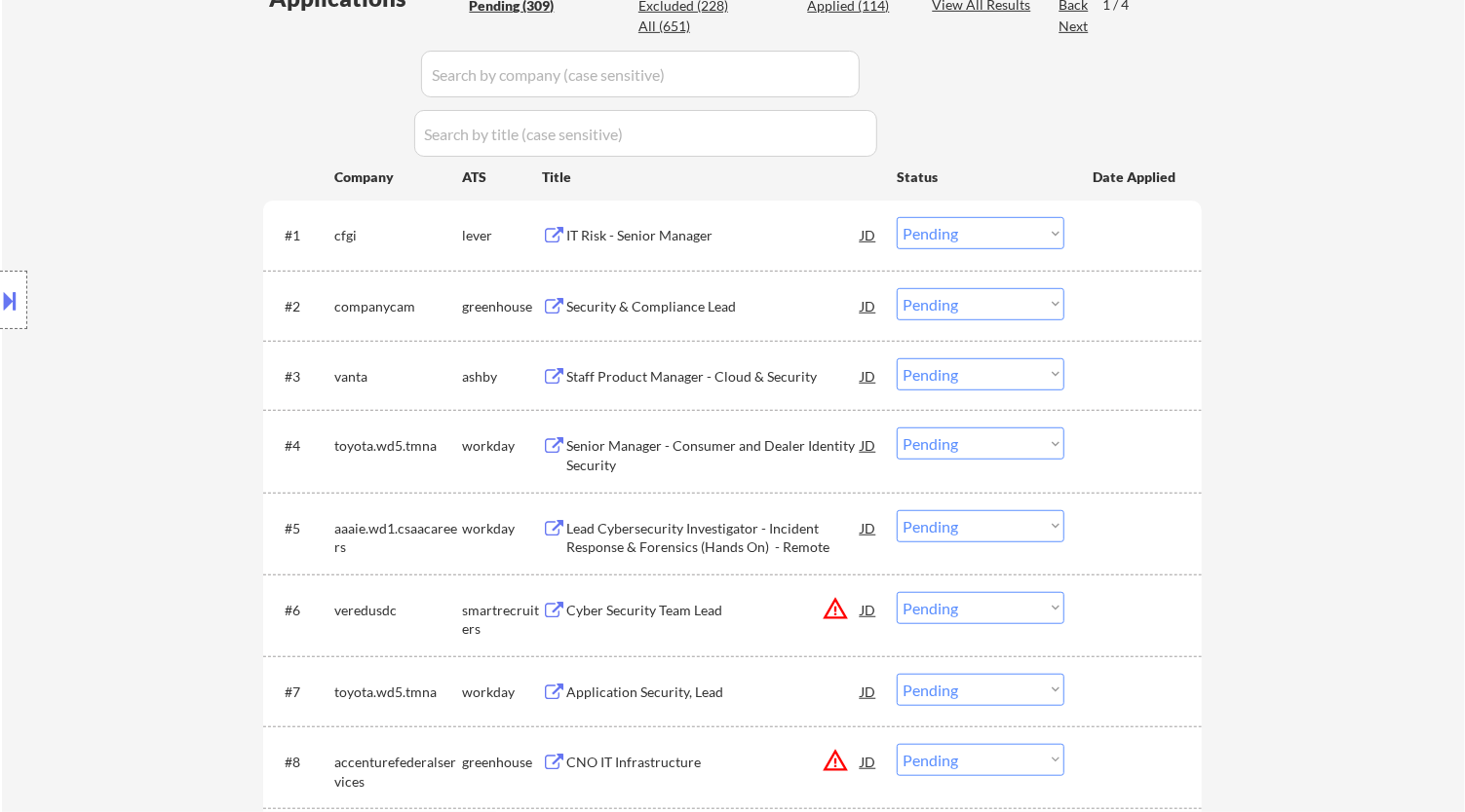
click at [968, 221] on select "Choose an option... Pending Applied Excluded (Questions) Excluded (Expired) Exc…" at bounding box center [980, 233] width 167 height 32
click at [896, 217] on select "Choose an option... Pending Applied Excluded (Questions) Excluded (Expired) Exc…" at bounding box center [980, 233] width 167 height 32
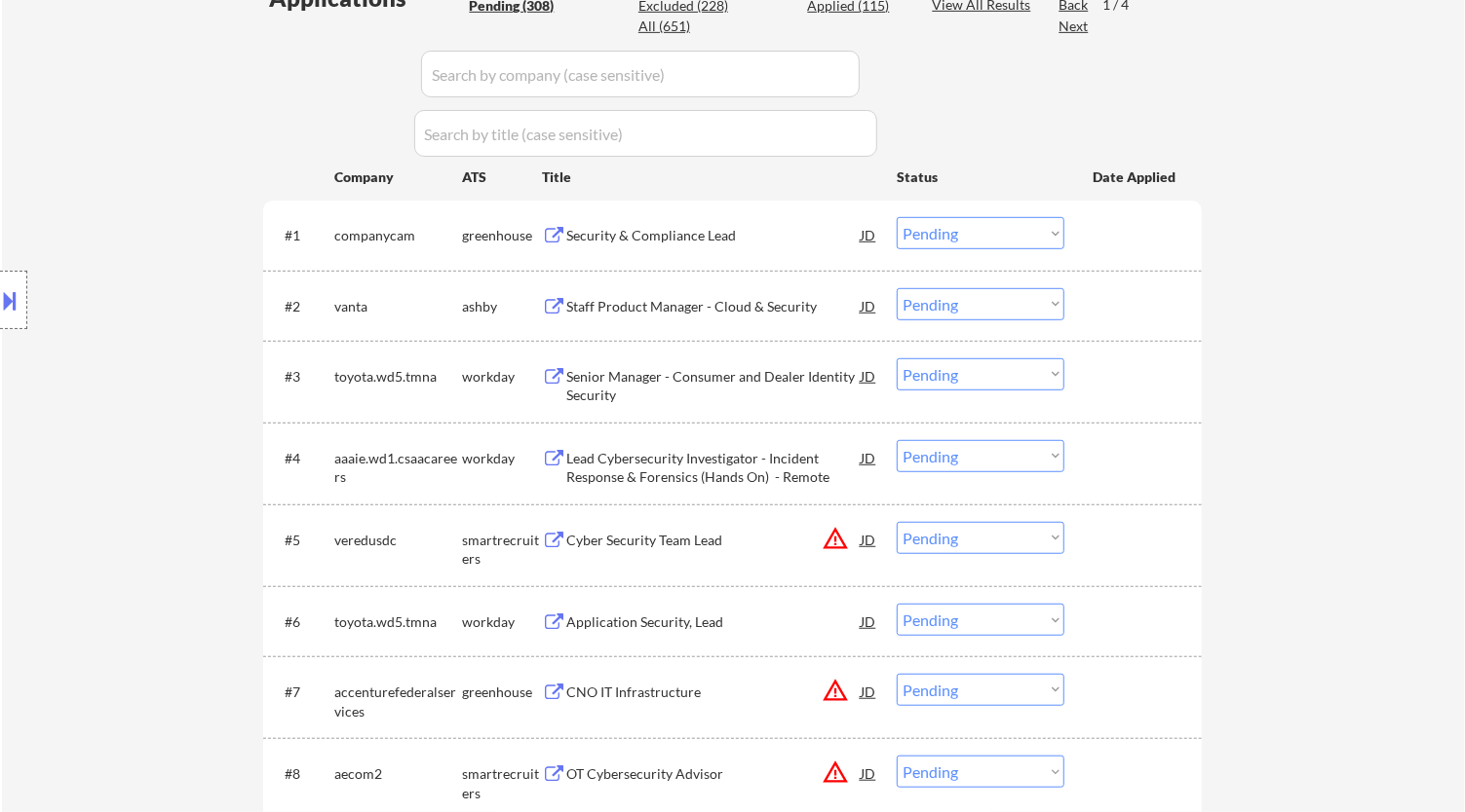
click at [698, 231] on div "Security & Compliance Lead" at bounding box center [713, 236] width 295 height 20
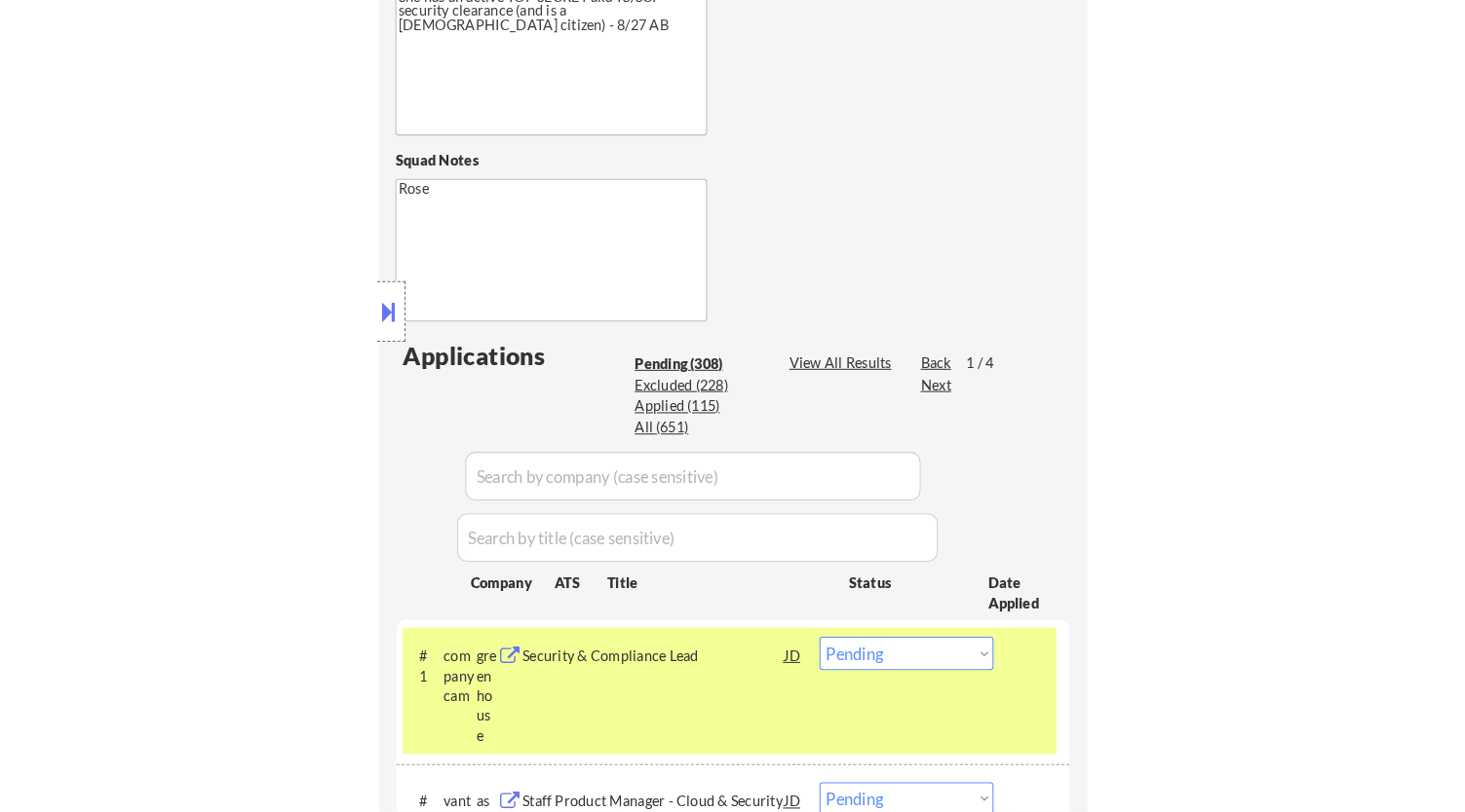
scroll to position [663, 0]
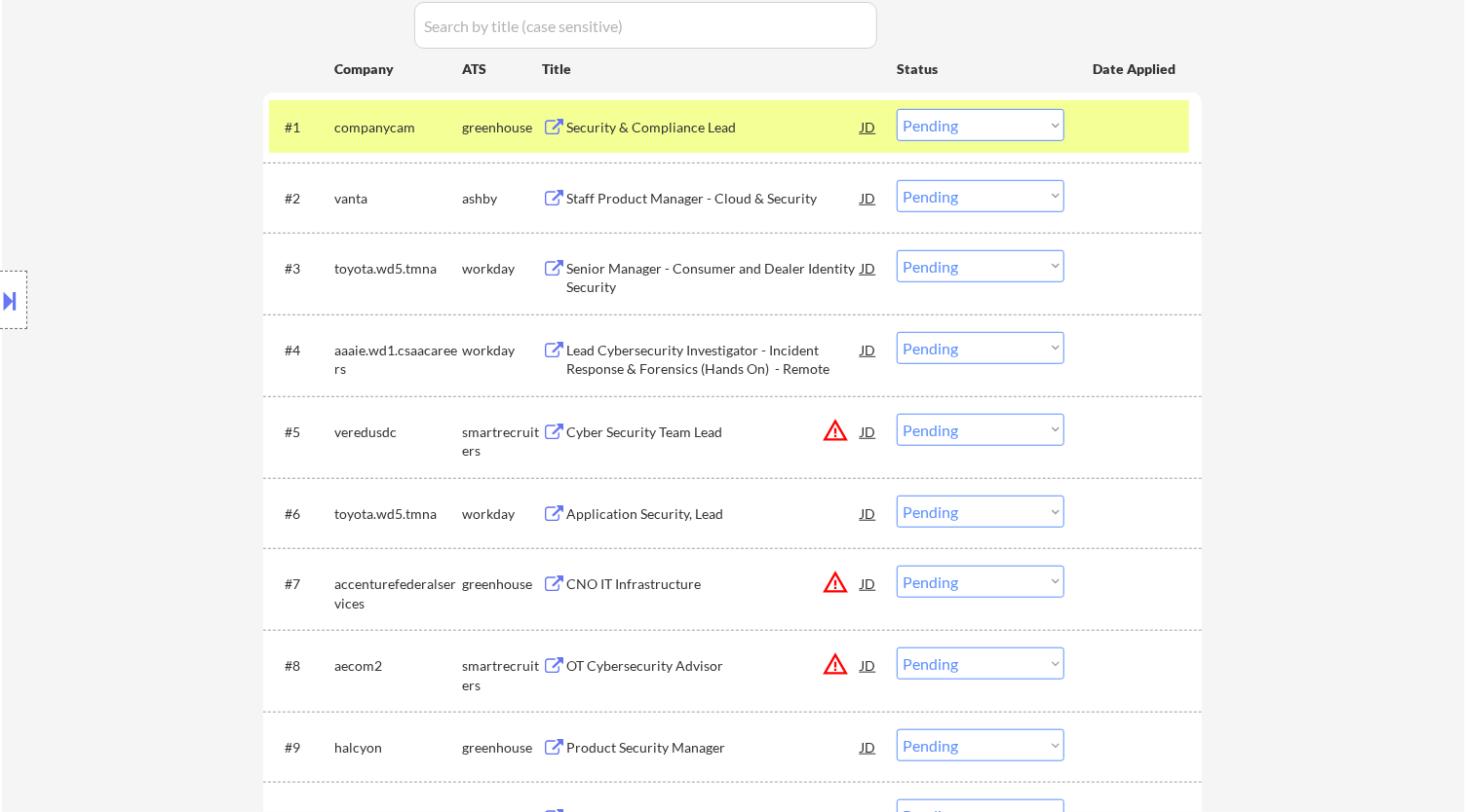
click at [984, 111] on select "Choose an option... Pending Applied Excluded (Questions) Excluded (Expired) Exc…" at bounding box center [980, 125] width 167 height 32
click at [896, 110] on select "Choose an option... Pending Applied Excluded (Questions) Excluded (Expired) Exc…" at bounding box center [980, 125] width 167 height 32
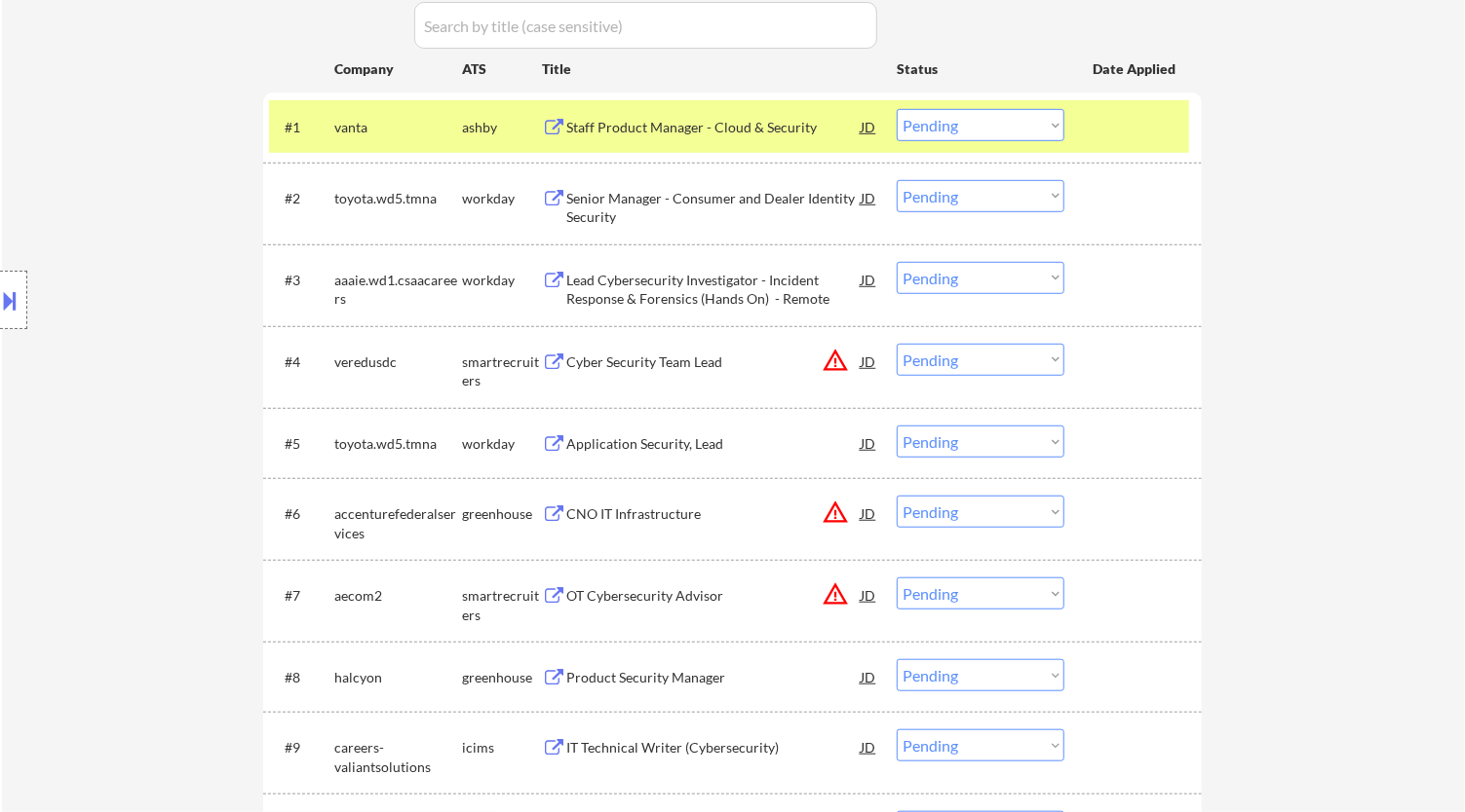
click at [780, 135] on div "Staff Product Manager - Cloud & Security" at bounding box center [713, 127] width 295 height 20
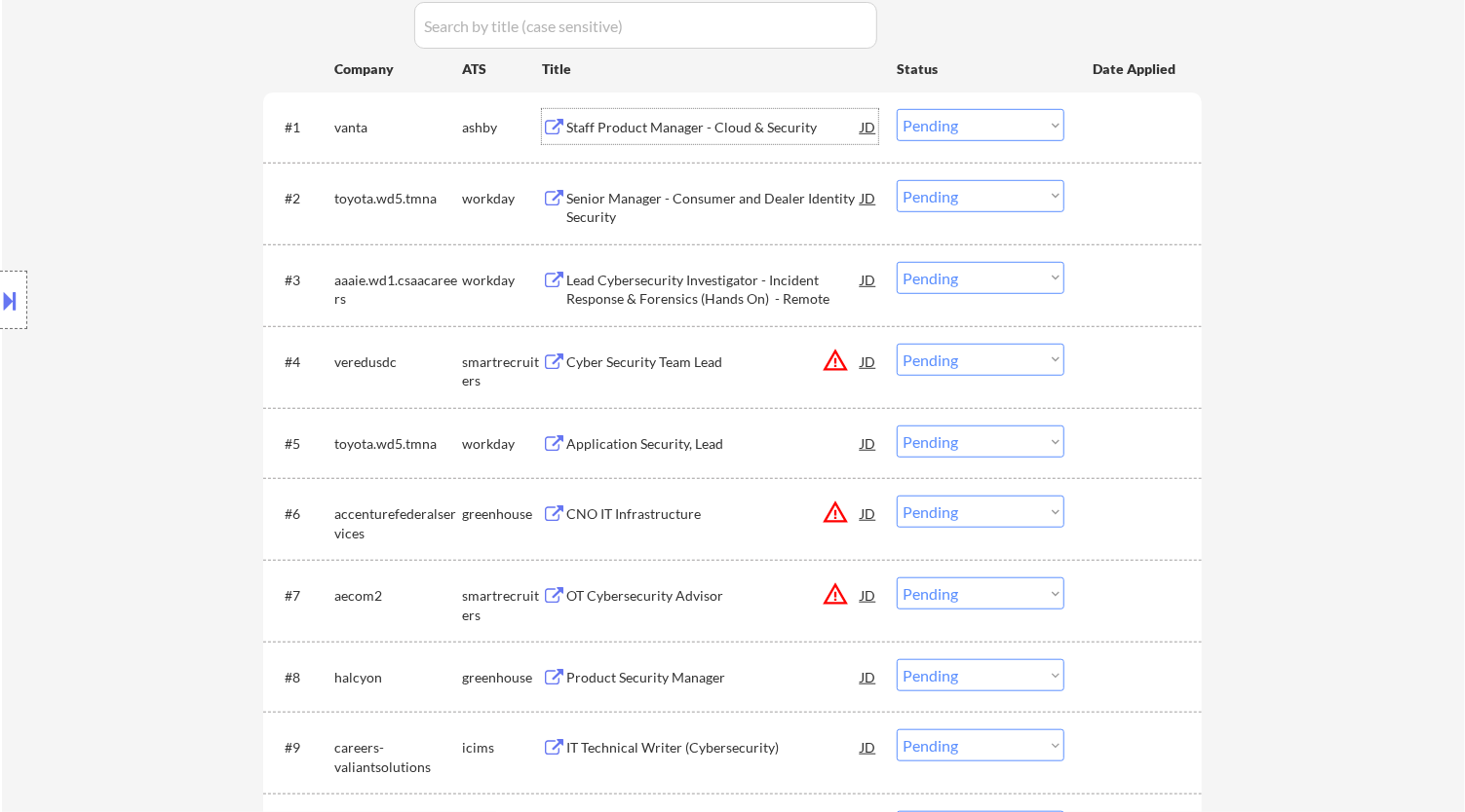
click at [1011, 132] on select "Choose an option... Pending Applied Excluded (Questions) Excluded (Expired) Exc…" at bounding box center [980, 125] width 167 height 32
click at [896, 110] on select "Choose an option... Pending Applied Excluded (Questions) Excluded (Expired) Exc…" at bounding box center [980, 125] width 167 height 32
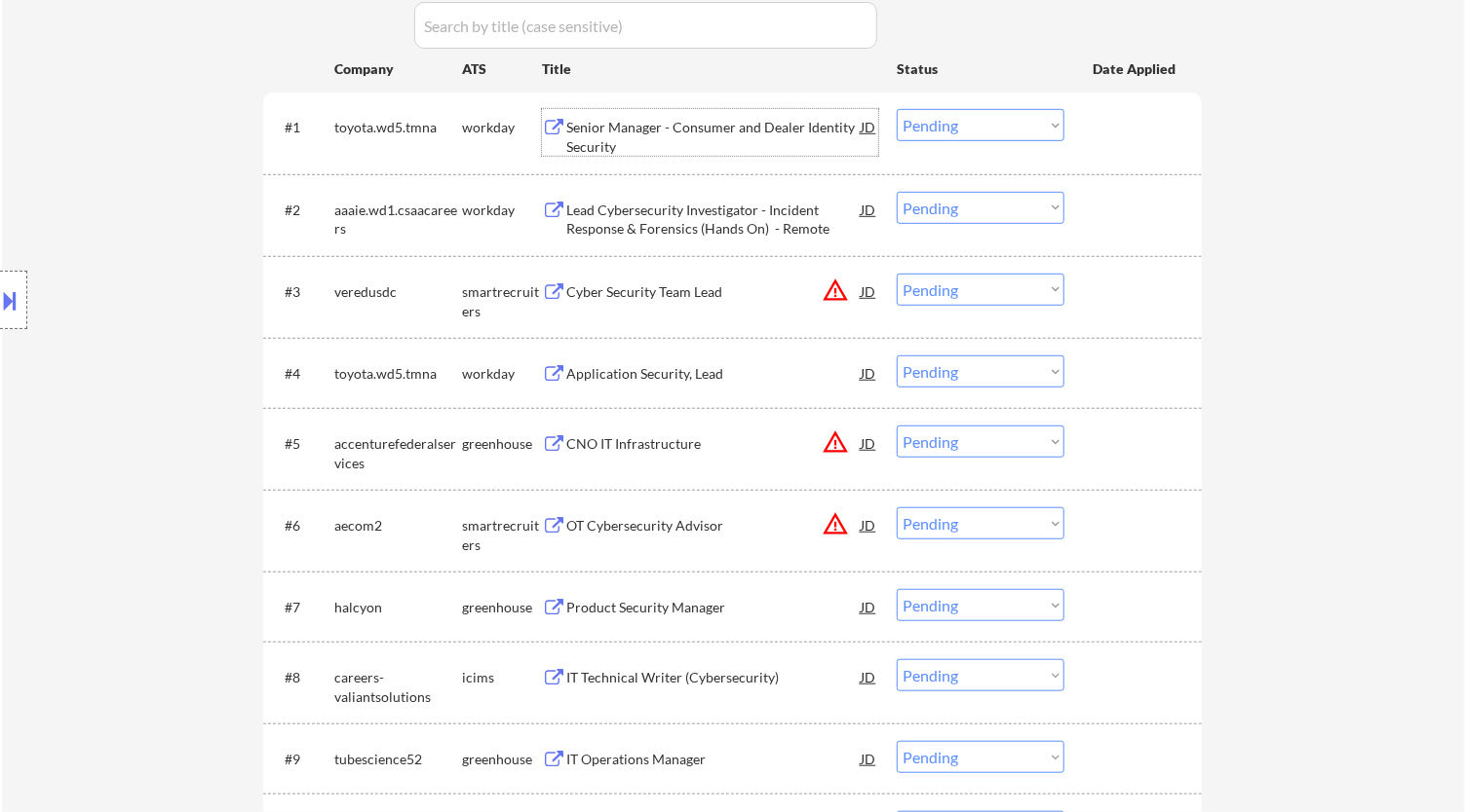
click at [644, 131] on div "Senior Manager - Consumer and Dealer Identity Security" at bounding box center [713, 136] width 295 height 38
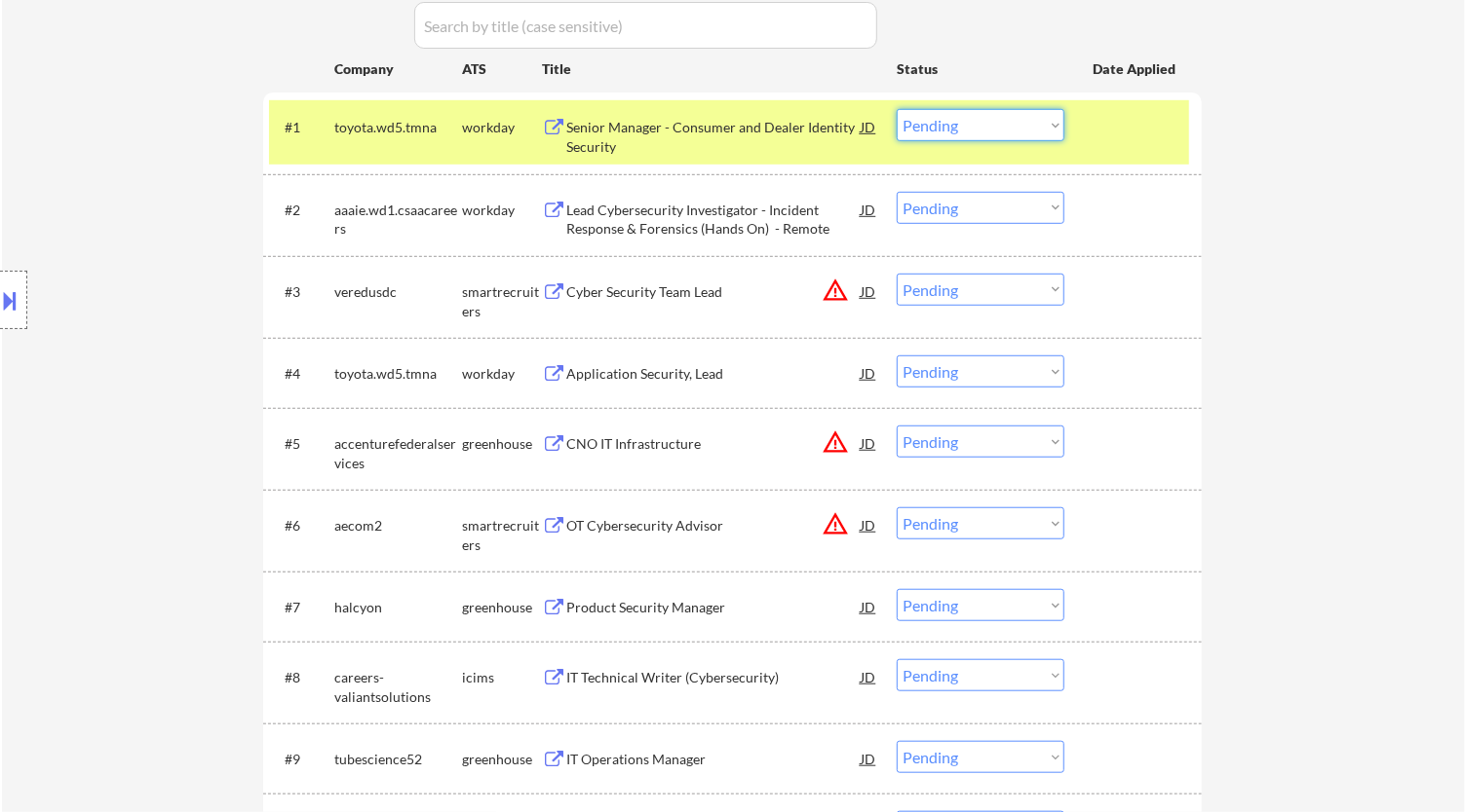
drag, startPoint x: 967, startPoint y: 121, endPoint x: 984, endPoint y: 133, distance: 20.8
click at [967, 121] on select "Choose an option... Pending Applied Excluded (Questions) Excluded (Expired) Exc…" at bounding box center [980, 125] width 167 height 32
click at [896, 110] on select "Choose an option... Pending Applied Excluded (Questions) Excluded (Expired) Exc…" at bounding box center [980, 125] width 167 height 32
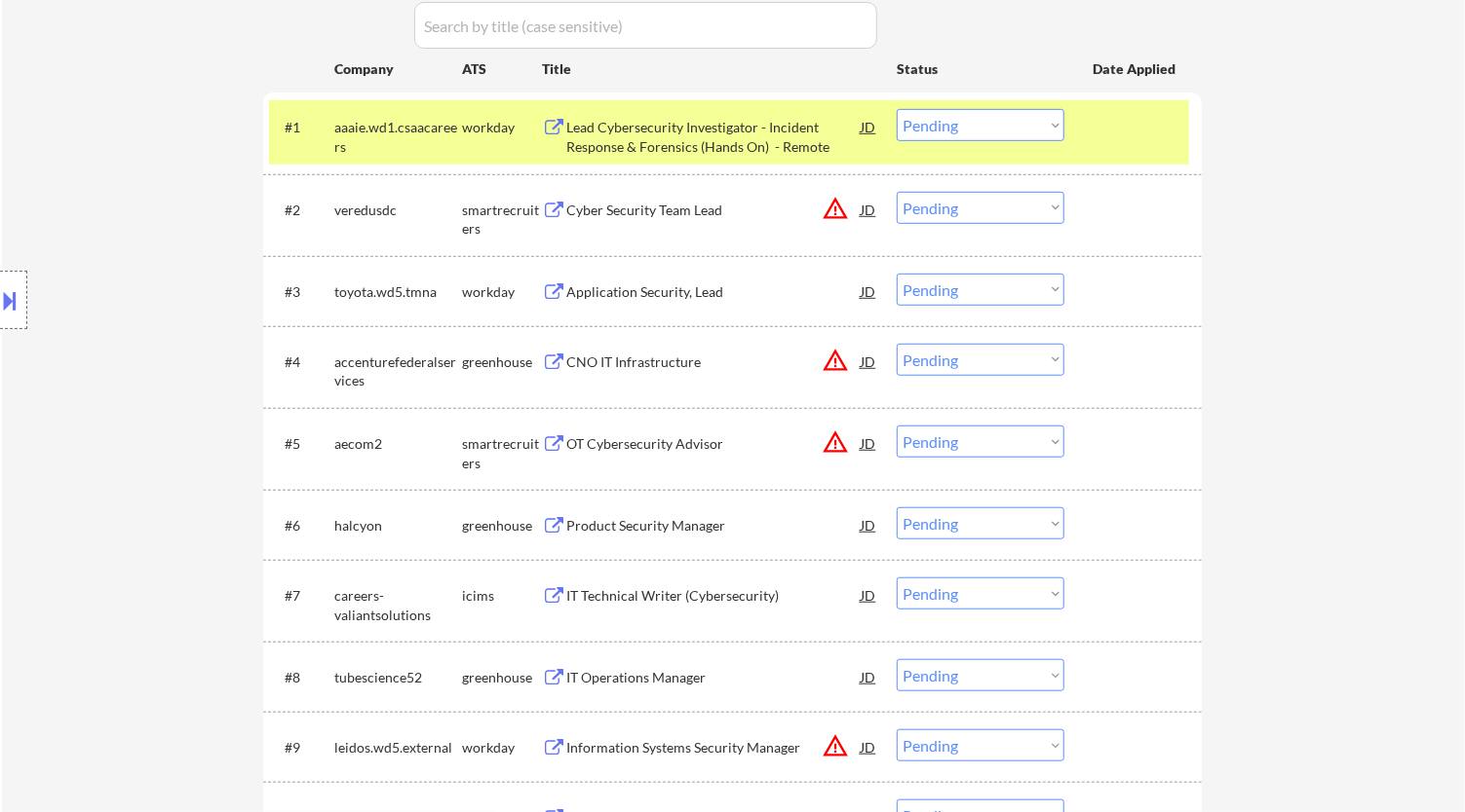
click at [713, 132] on div "Lead Cybersecurity Investigator - Incident Response & Forensics (Hands On) - Re…" at bounding box center [713, 136] width 295 height 38
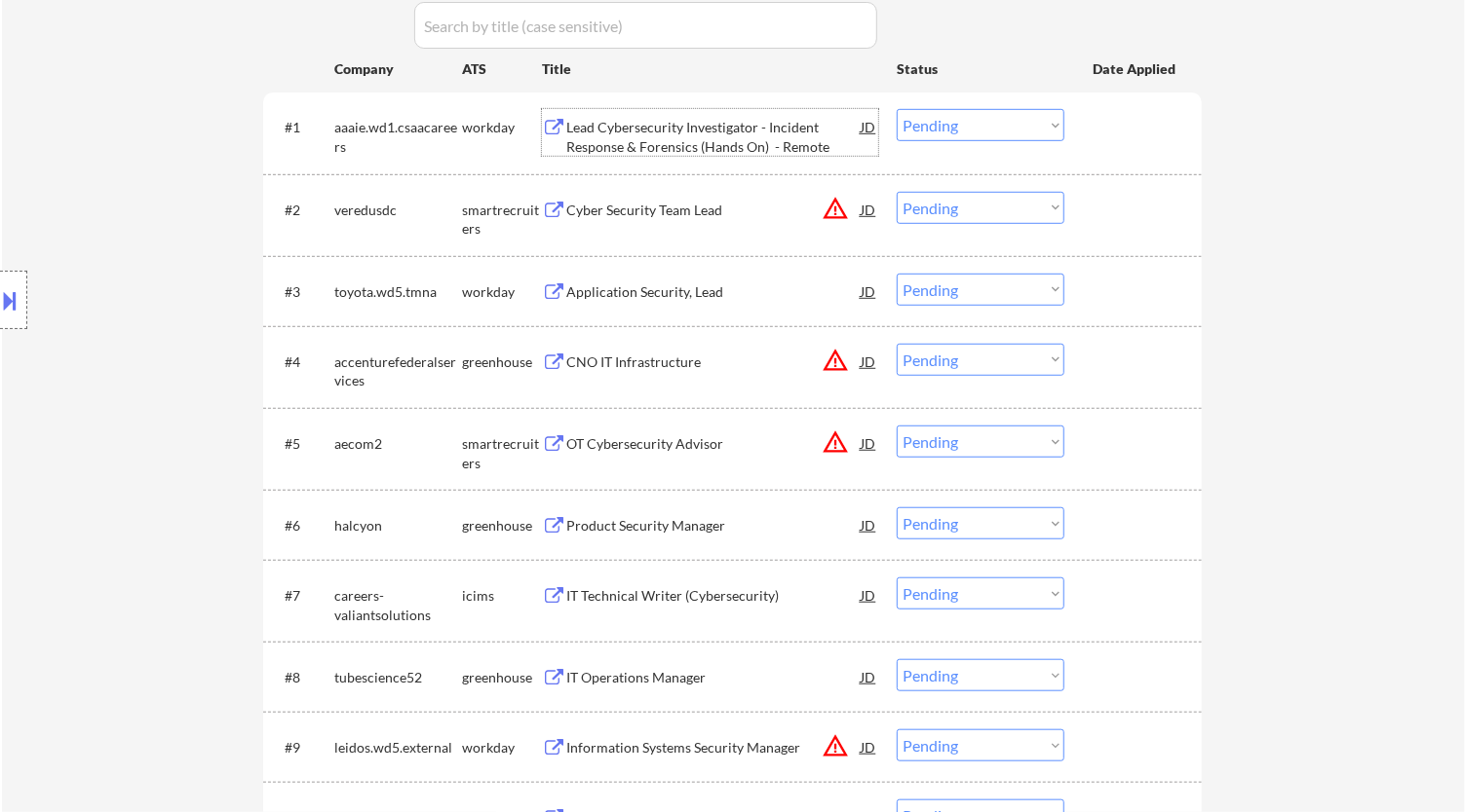
click at [960, 124] on select "Choose an option... Pending Applied Excluded (Questions) Excluded (Expired) Exc…" at bounding box center [980, 125] width 167 height 32
click at [896, 110] on select "Choose an option... Pending Applied Excluded (Questions) Excluded (Expired) Exc…" at bounding box center [980, 125] width 167 height 32
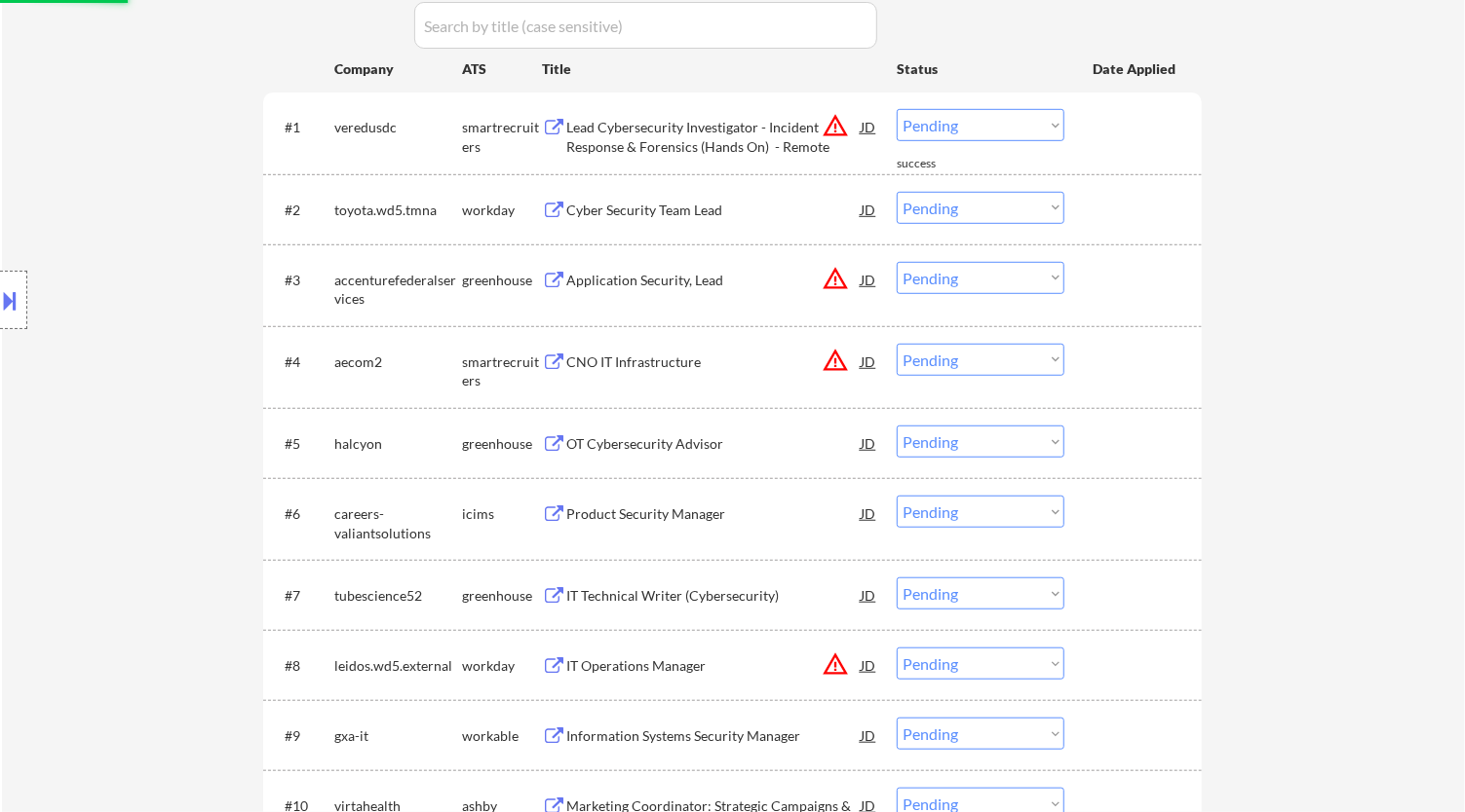
click at [726, 126] on div "Lead Cybersecurity Investigator - Incident Response & Forensics (Hands On) - Re…" at bounding box center [713, 136] width 295 height 38
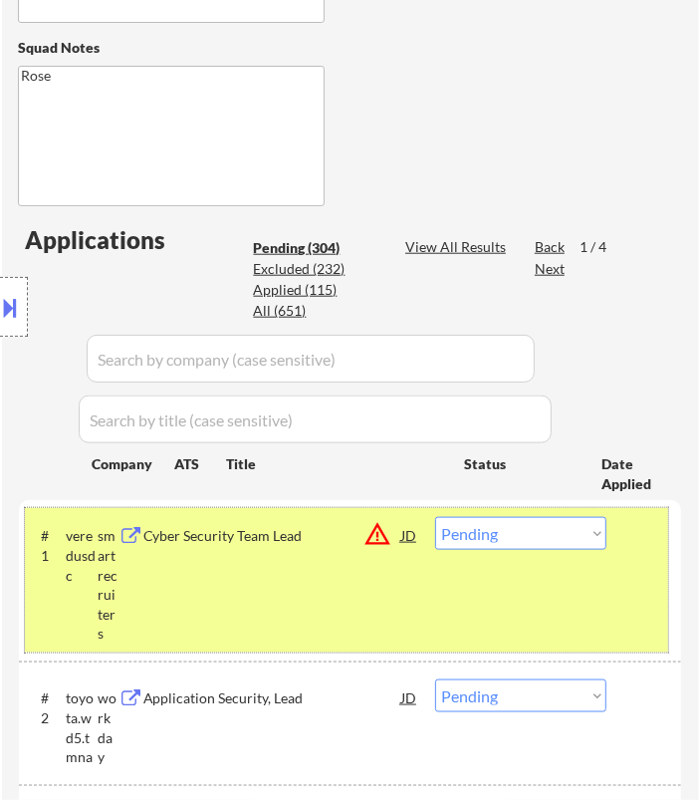
click at [352, 554] on div "#1 veredusdc smartrecruiters Cyber Security Team Lead JD warning_amber Choose a…" at bounding box center [346, 580] width 643 height 144
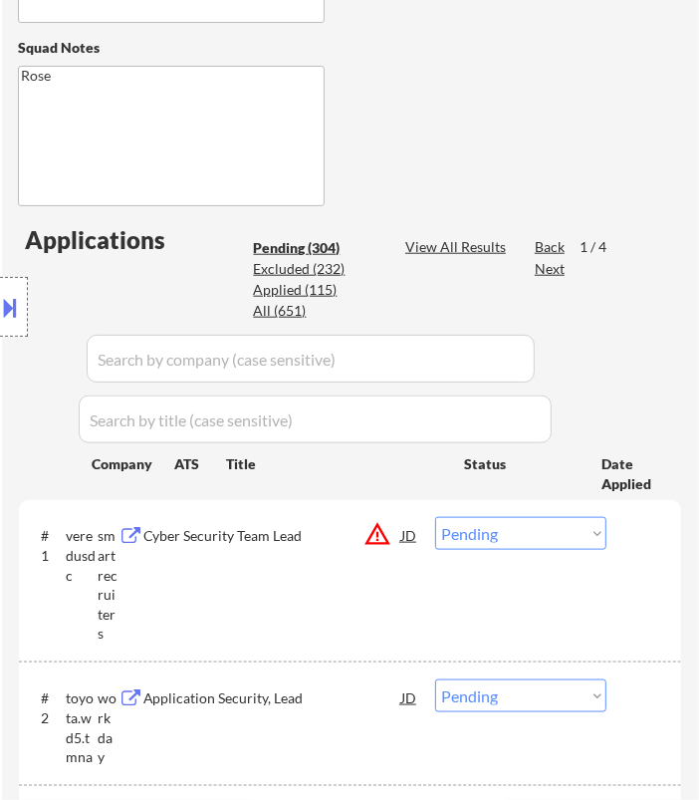
click at [339, 539] on div "Cyber Security Team Lead" at bounding box center [272, 536] width 258 height 20
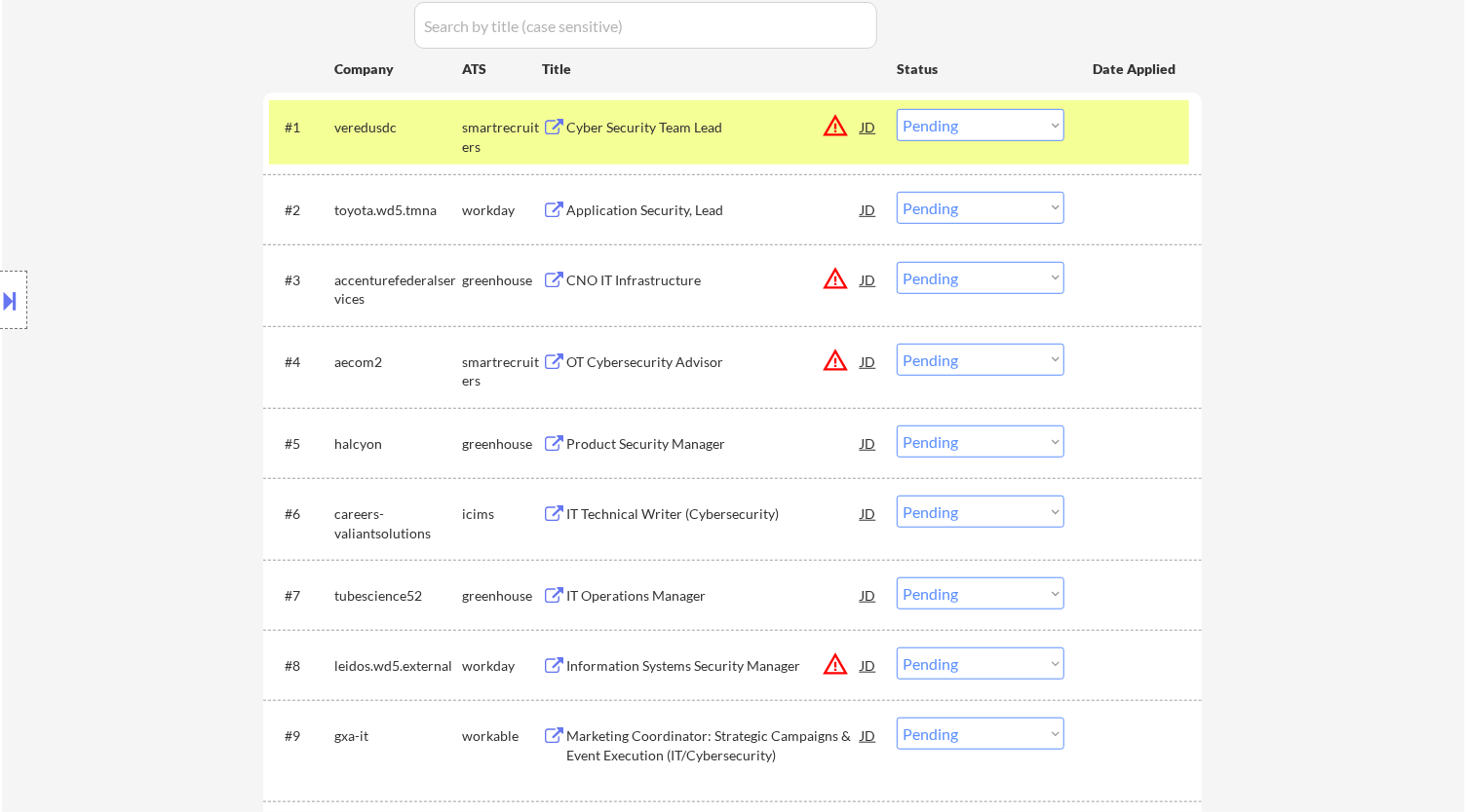
scroll to position [556, 0]
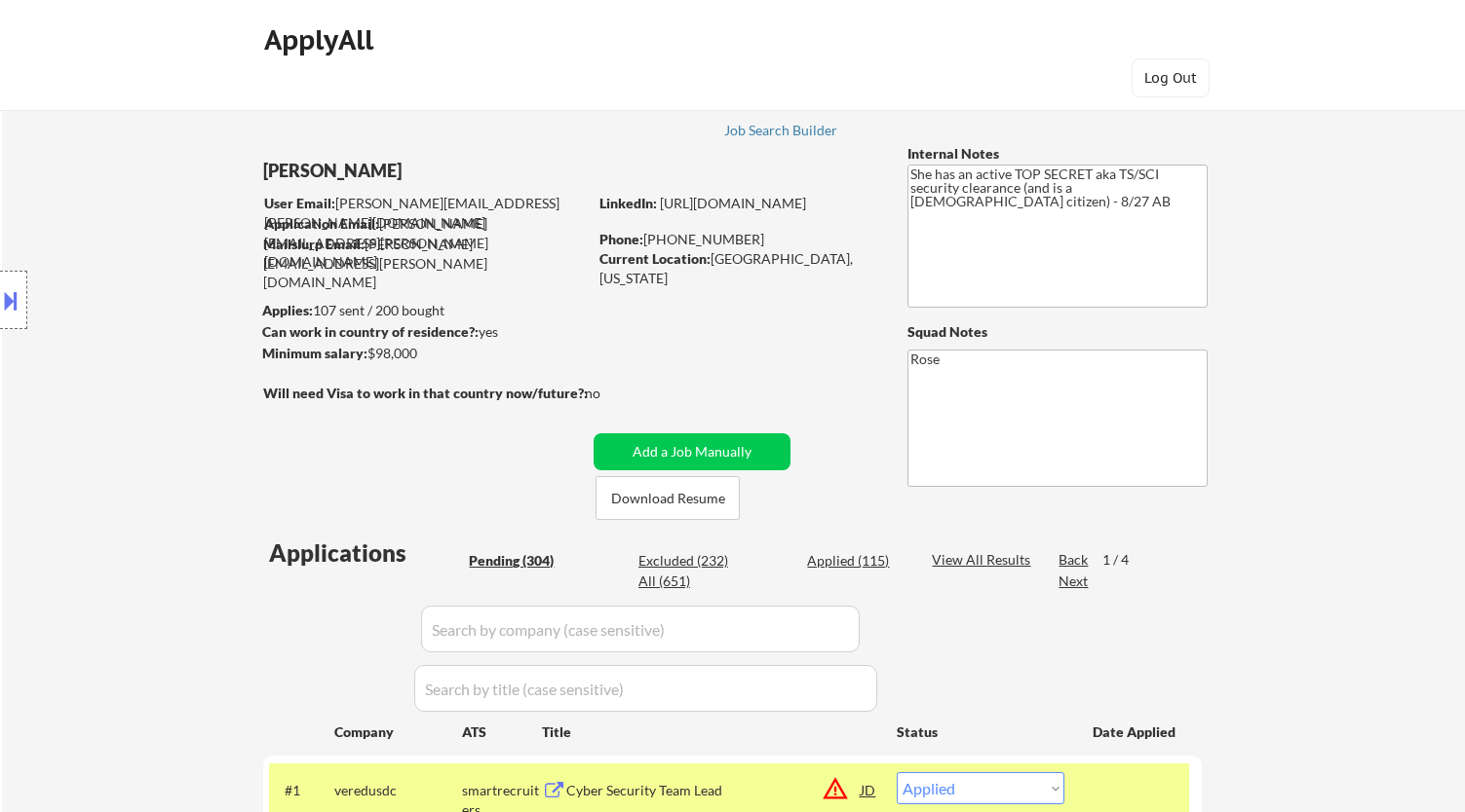
select select ""applied""
select select ""pending""
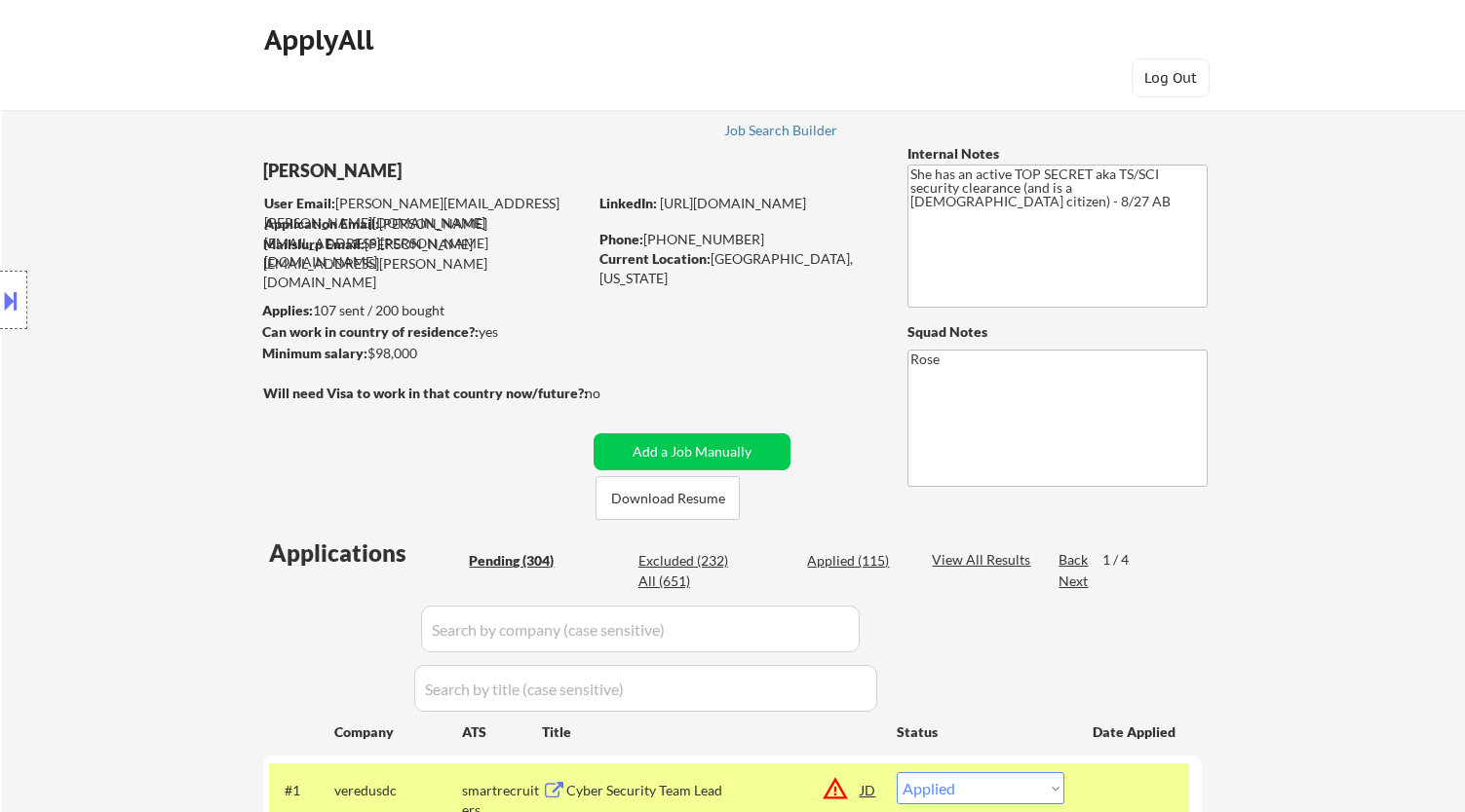
select select ""pending""
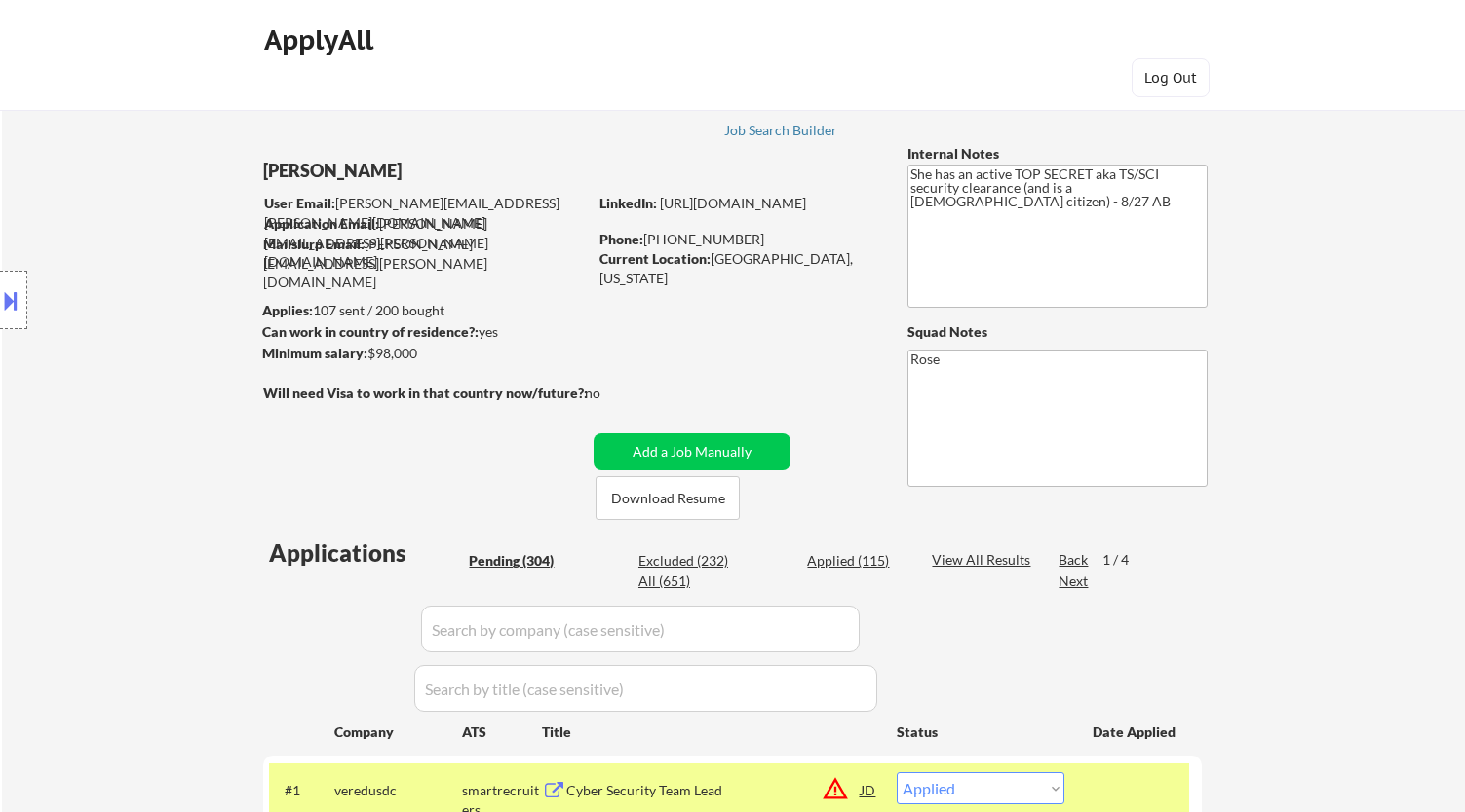
select select ""pending""
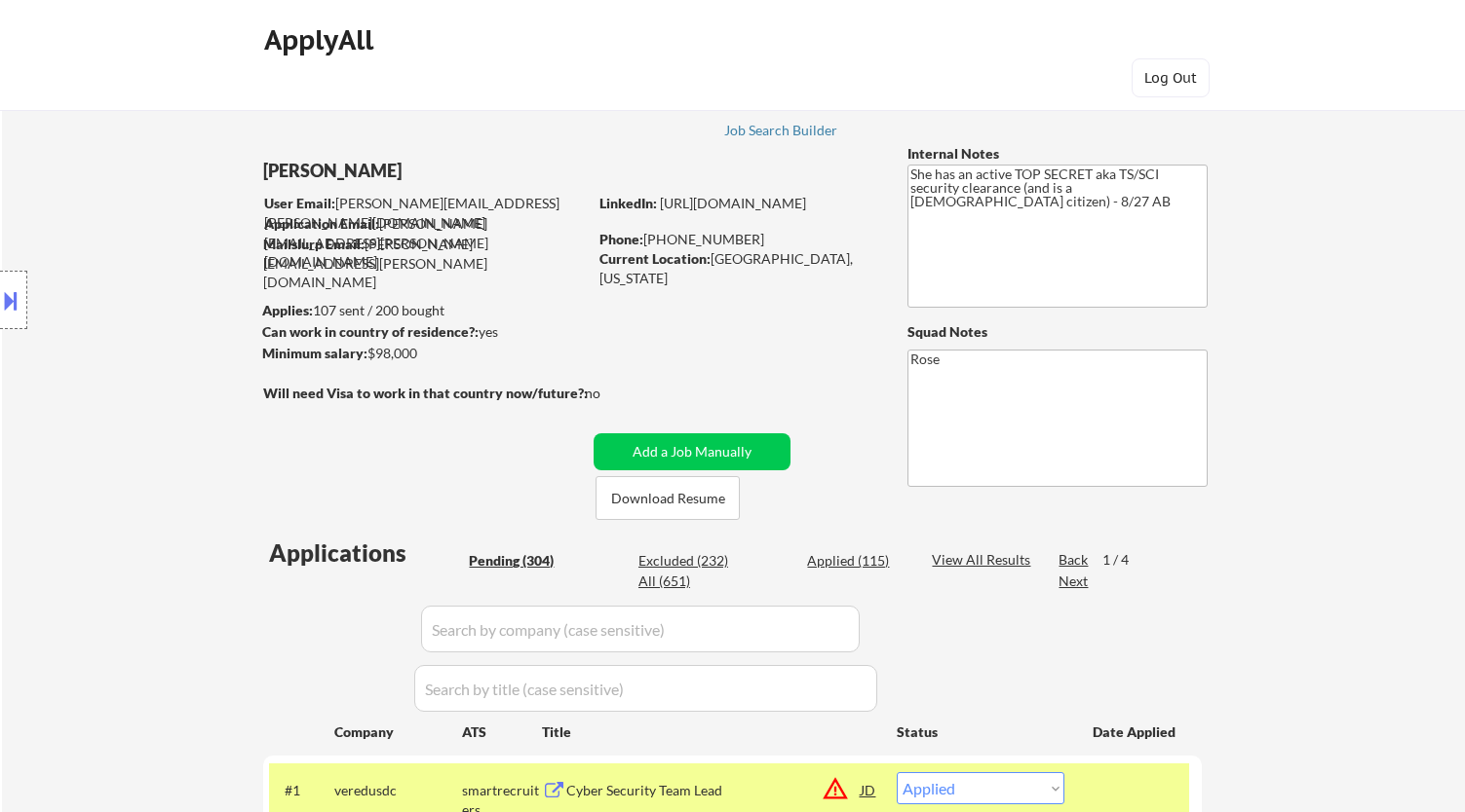
select select ""pending""
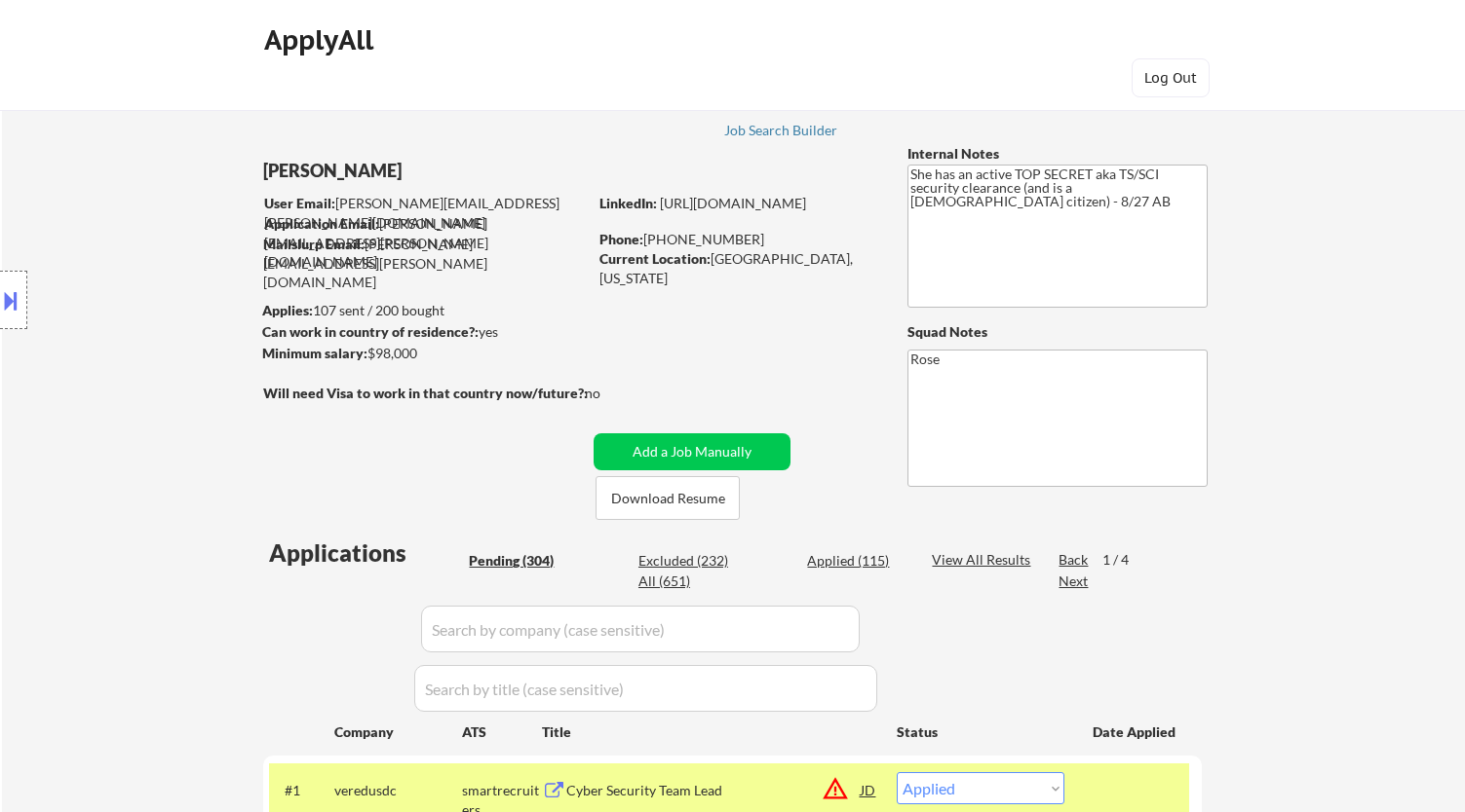
select select ""pending""
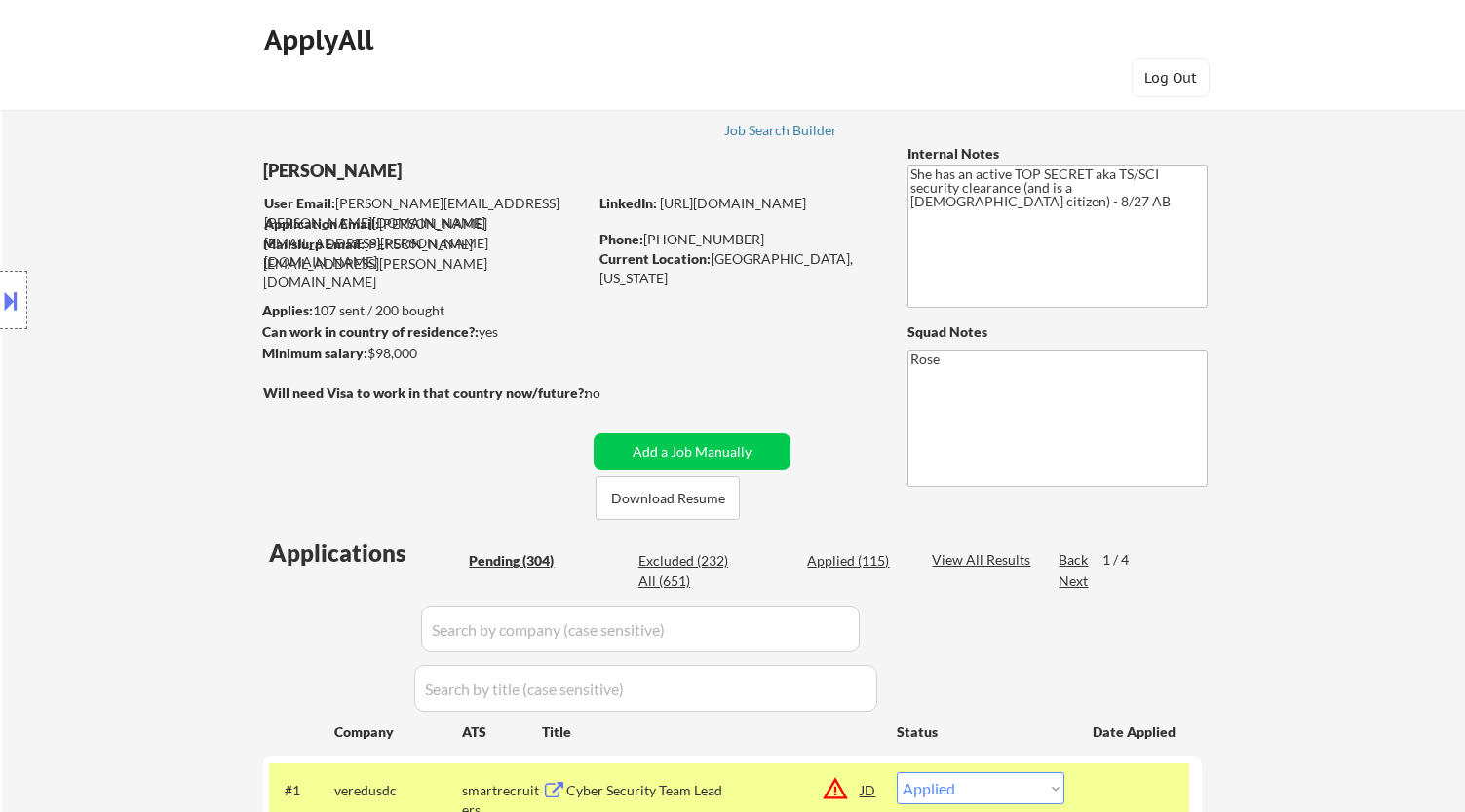
select select ""pending""
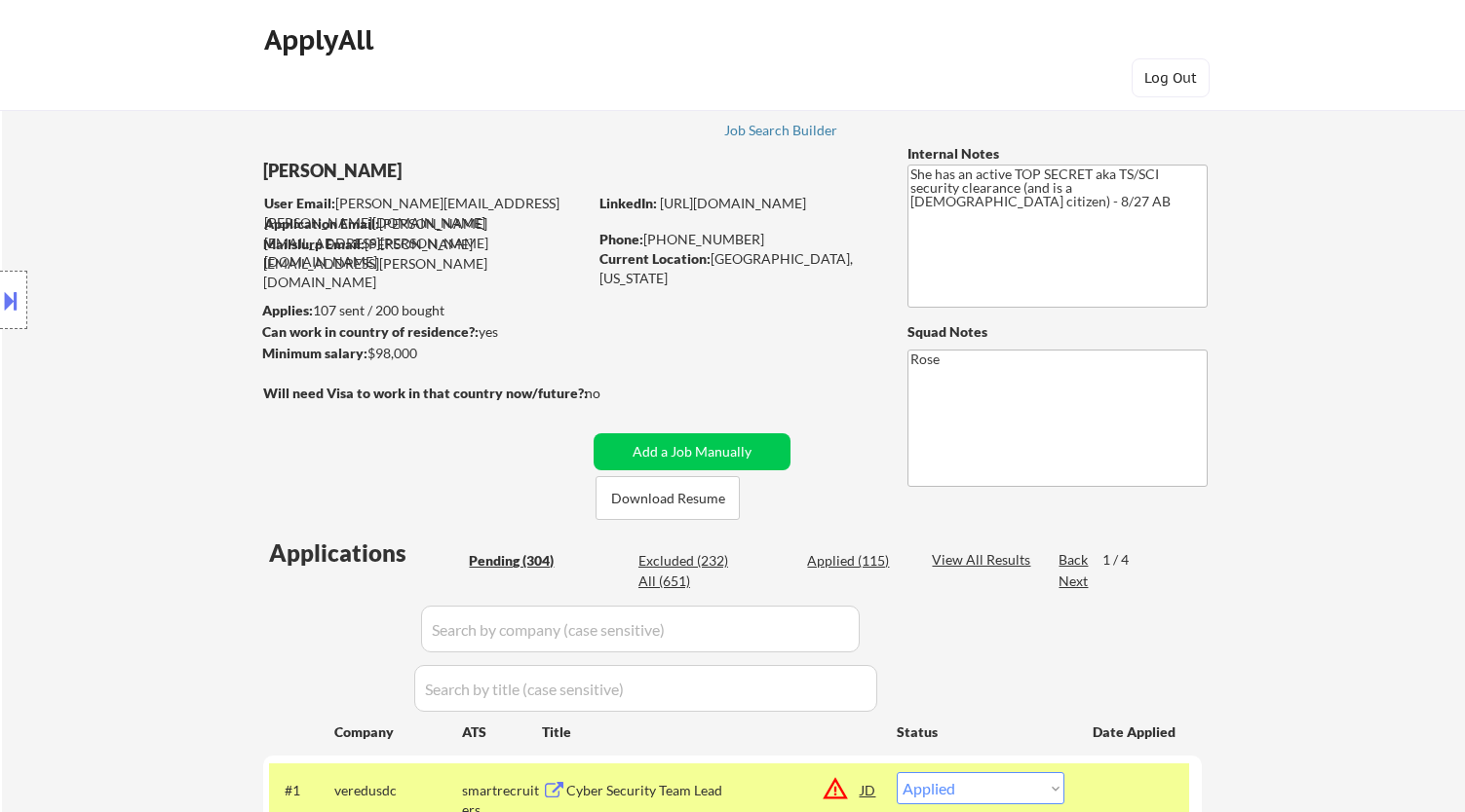
select select ""pending""
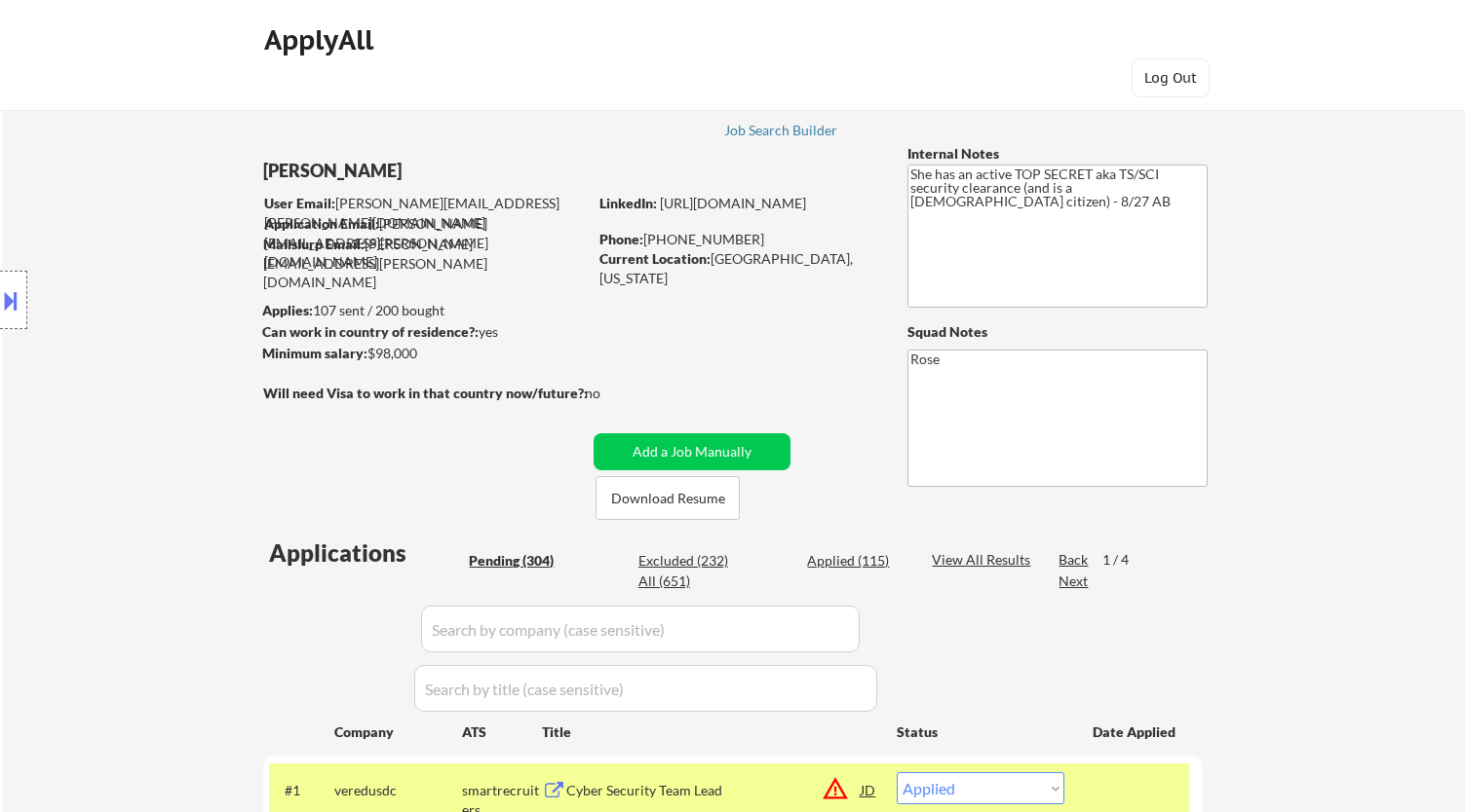
select select ""pending""
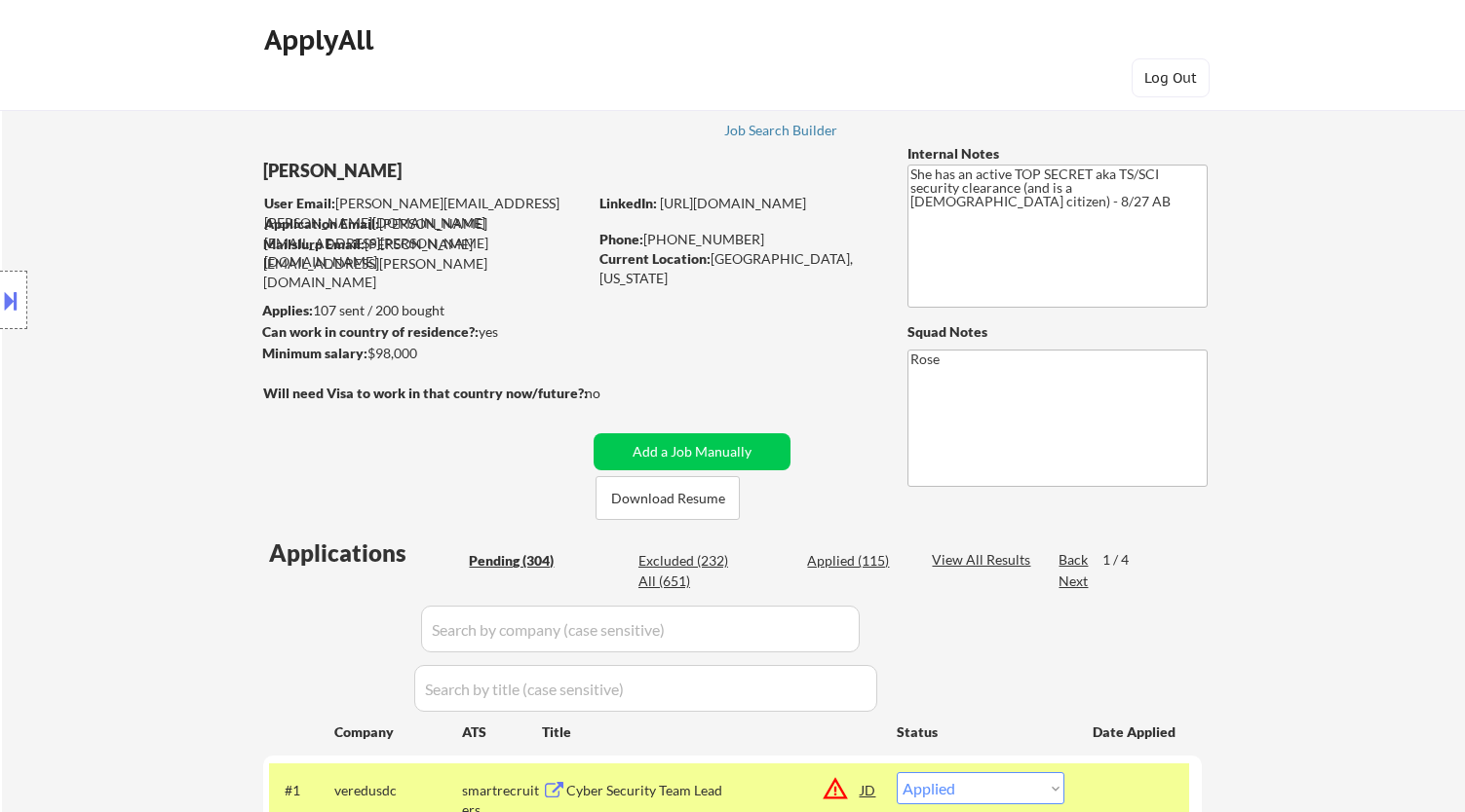
select select ""pending""
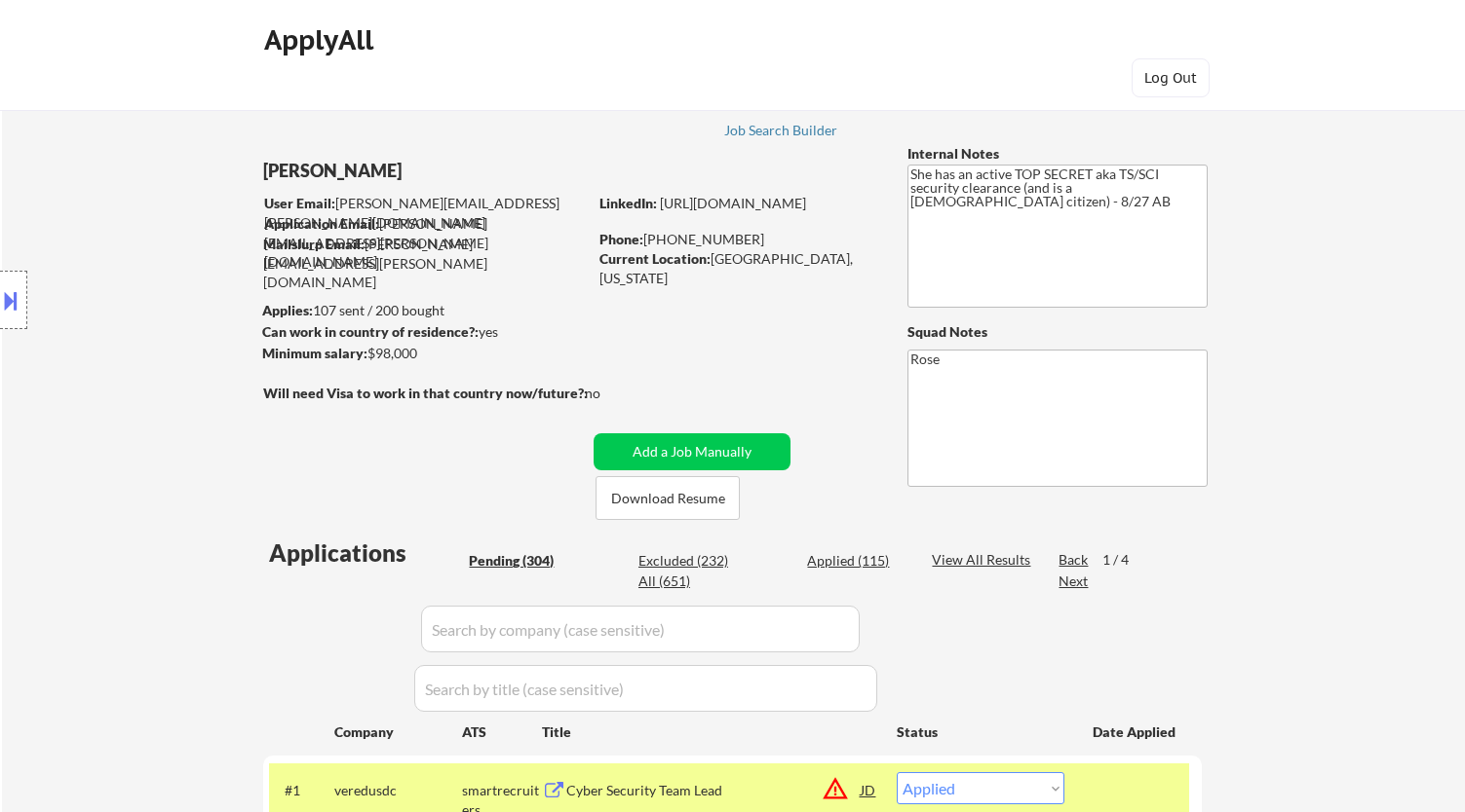
select select ""pending""
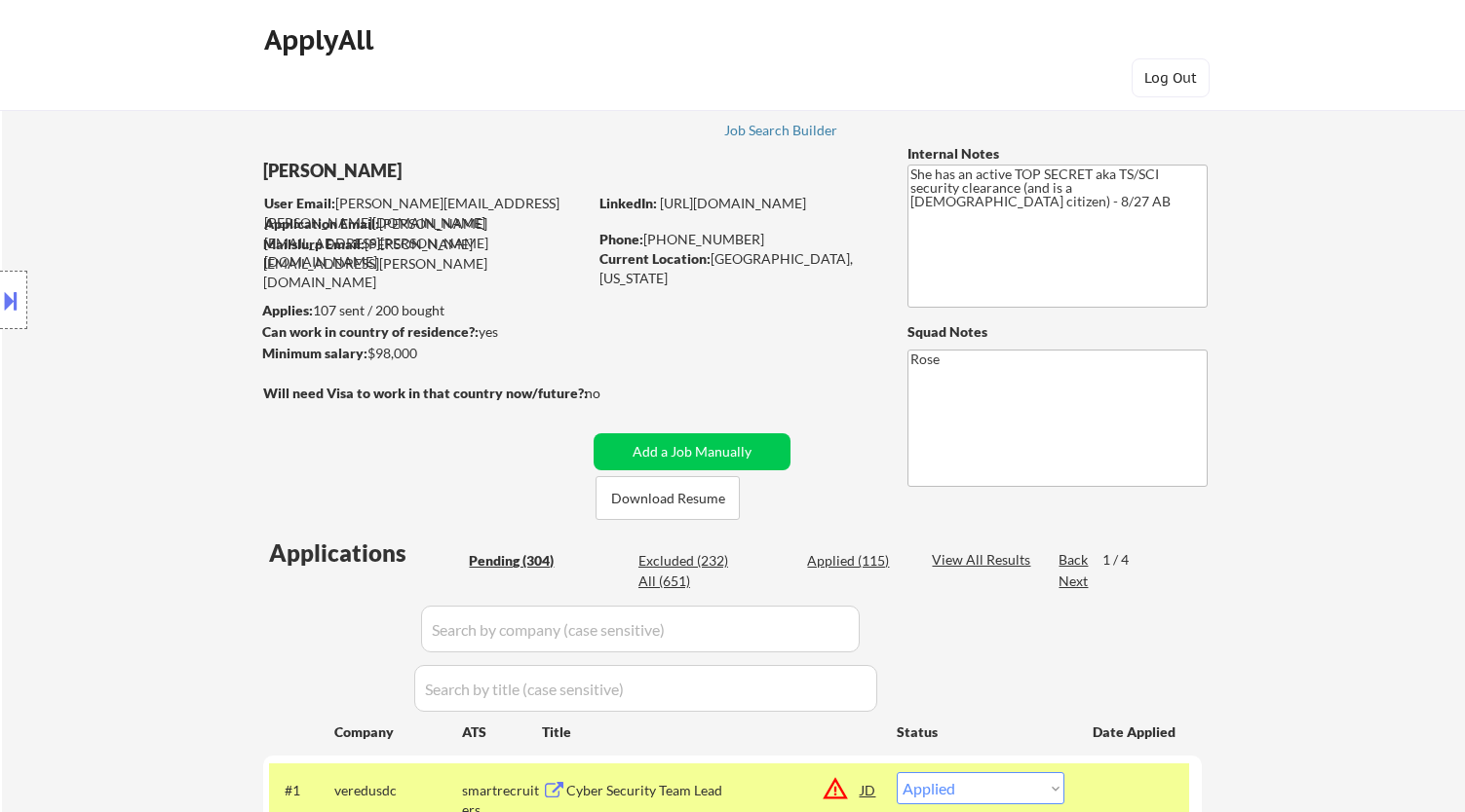
select select ""pending""
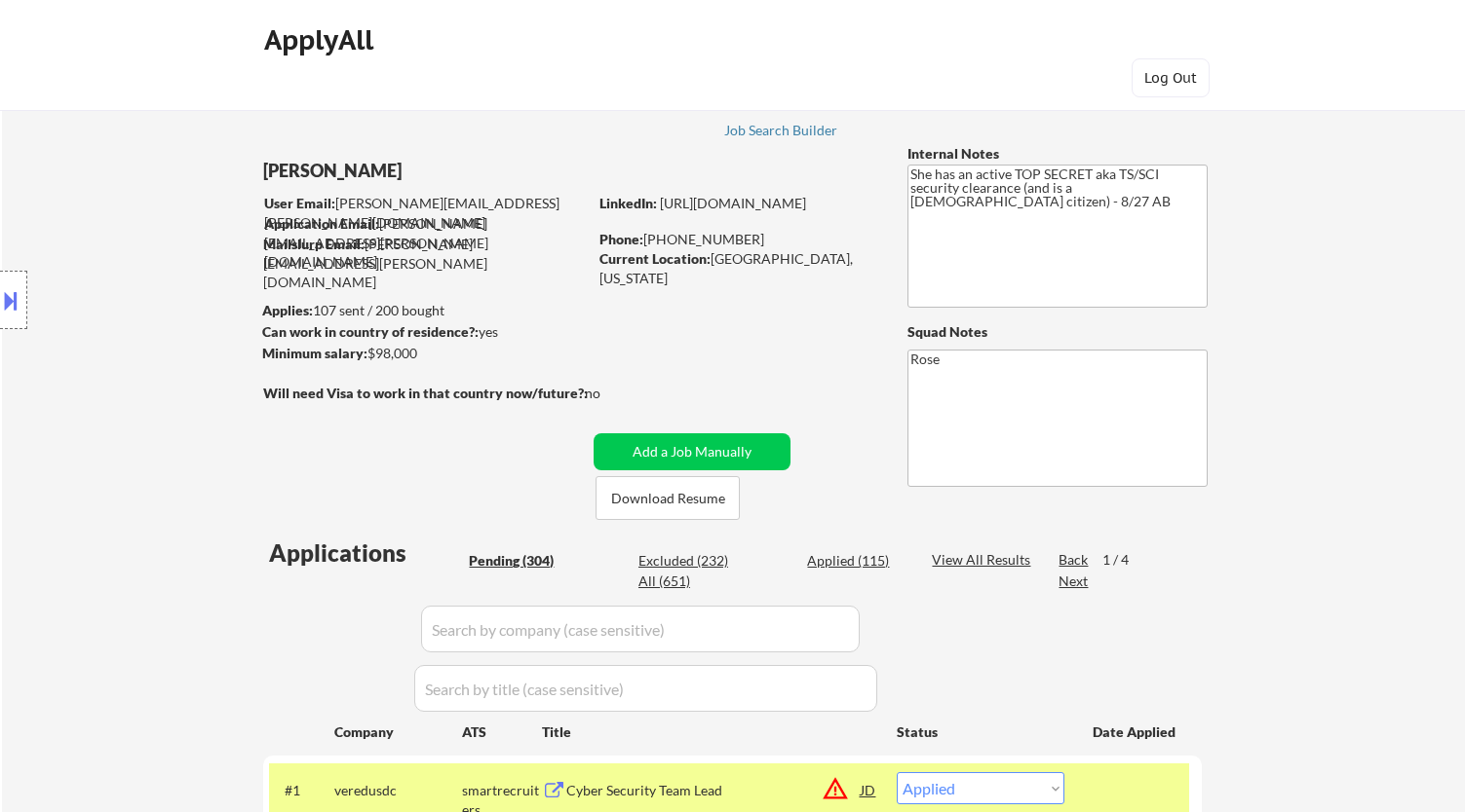
select select ""pending""
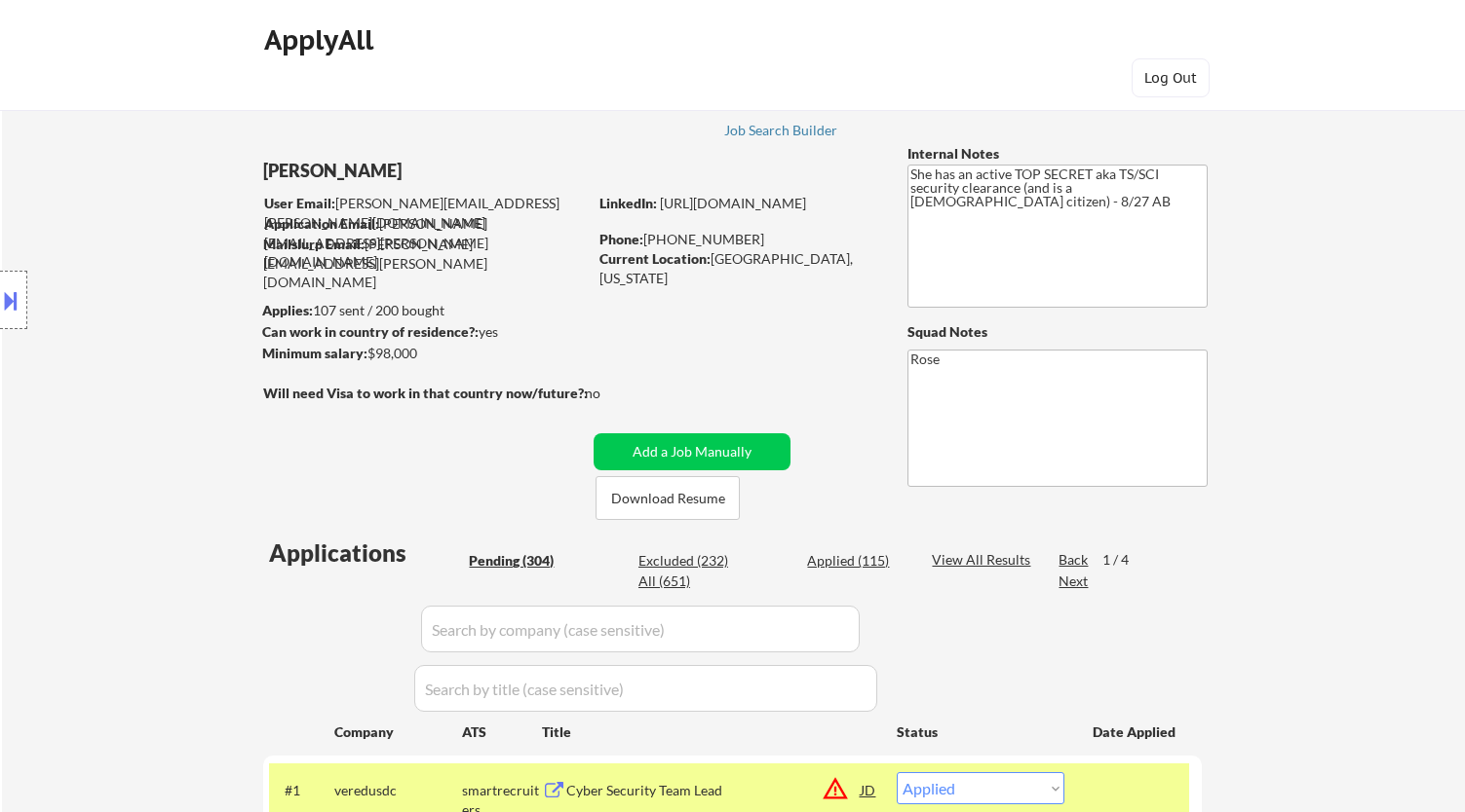
select select ""pending""
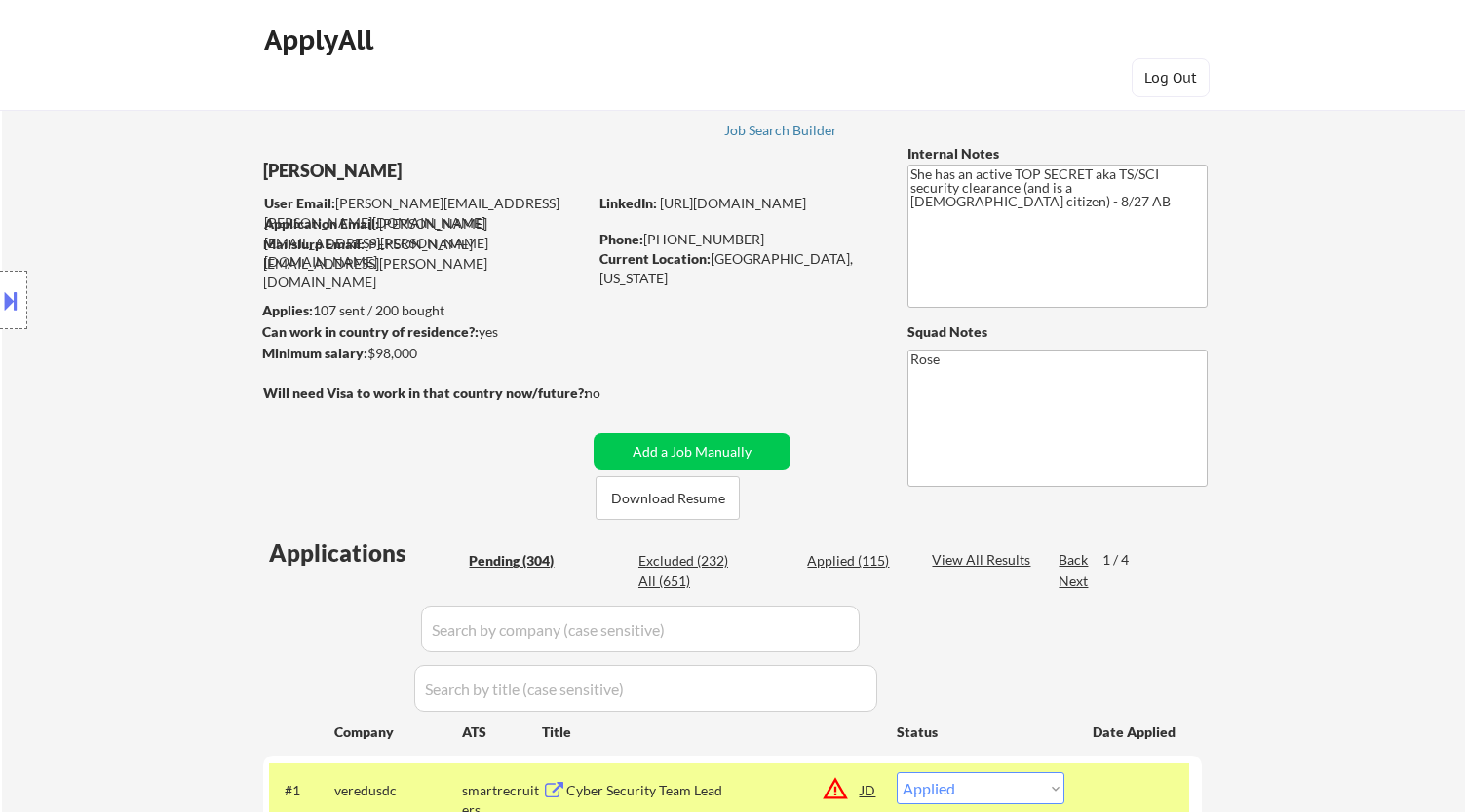
select select ""pending""
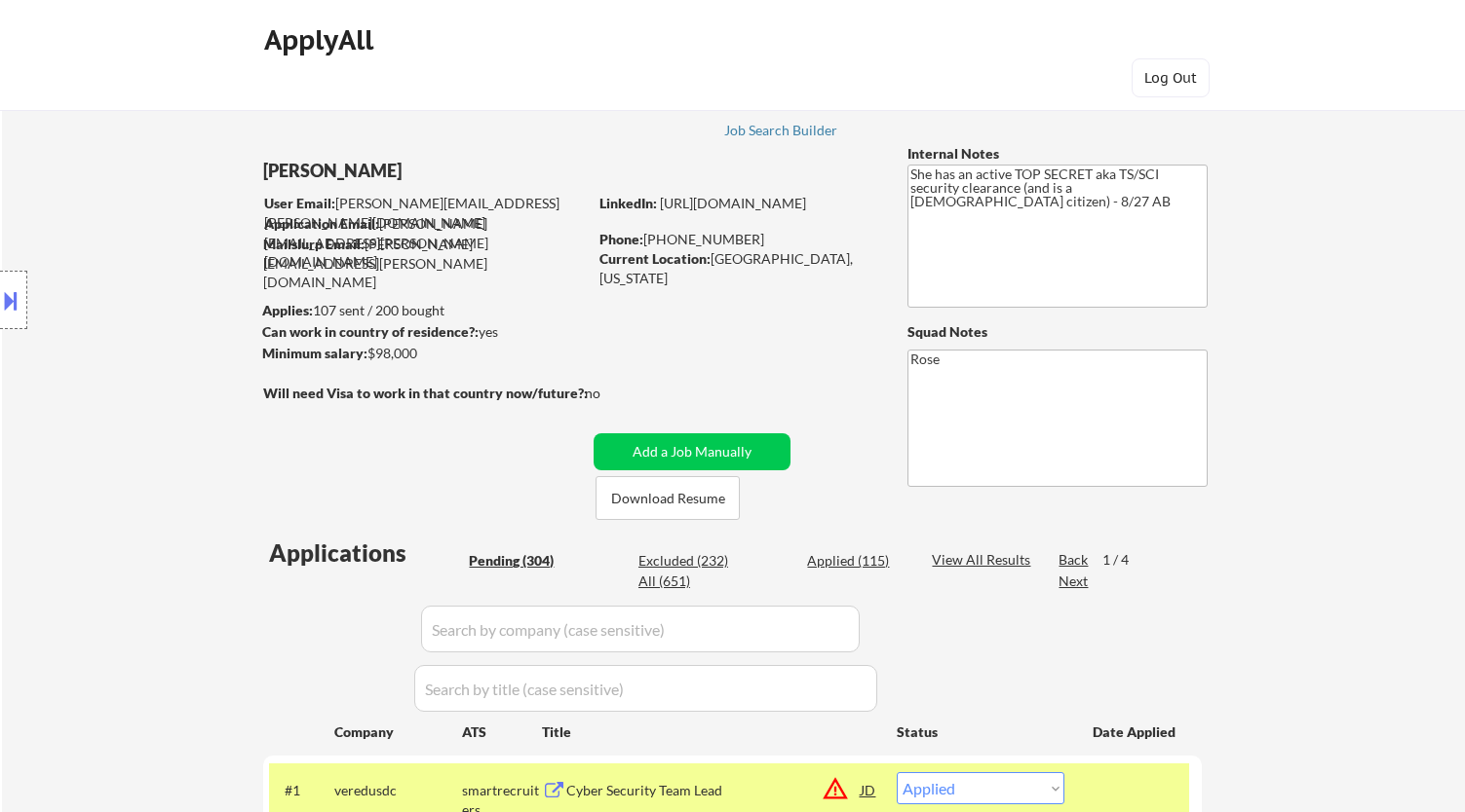
select select ""pending""
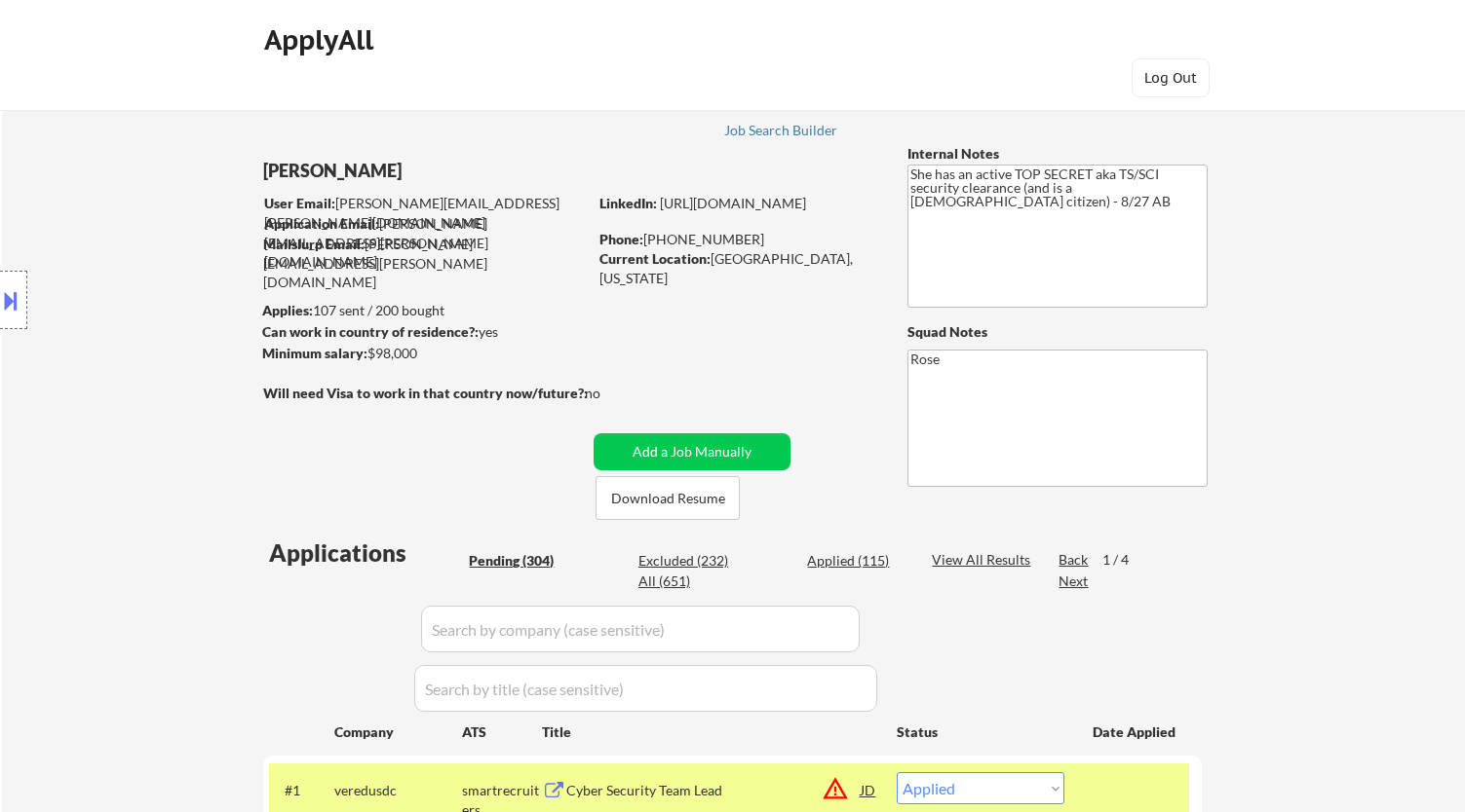
select select ""pending""
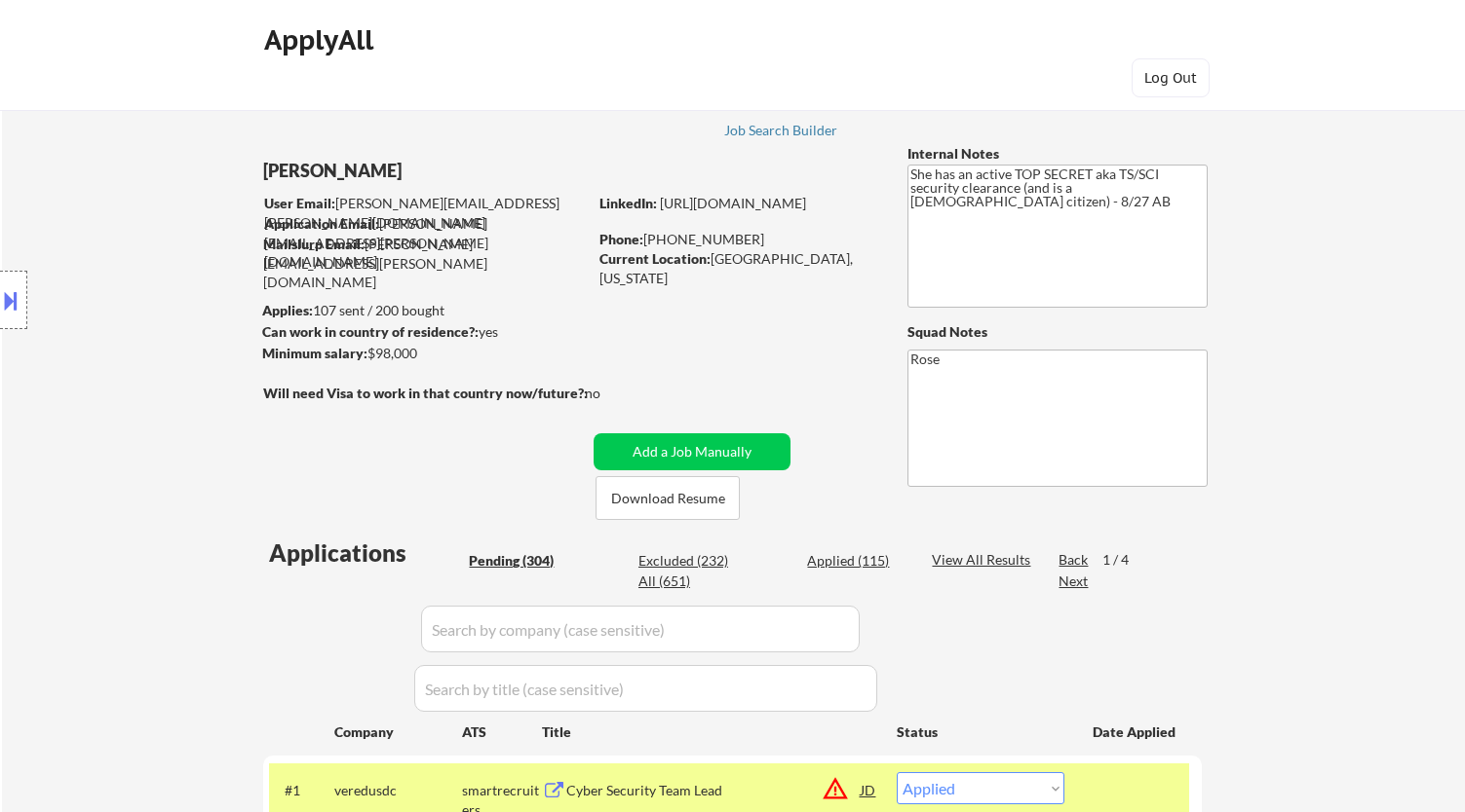
select select ""pending""
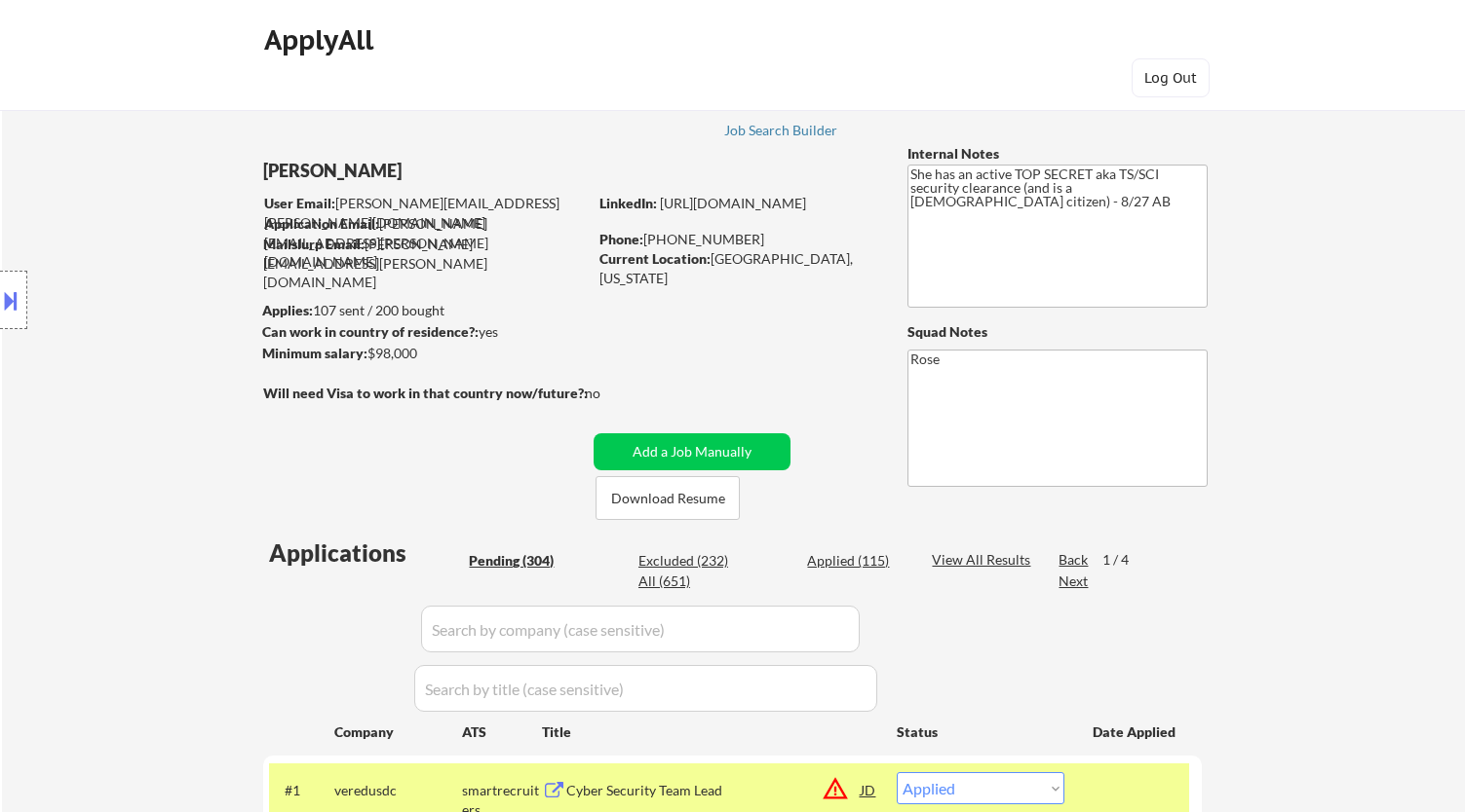
select select ""pending""
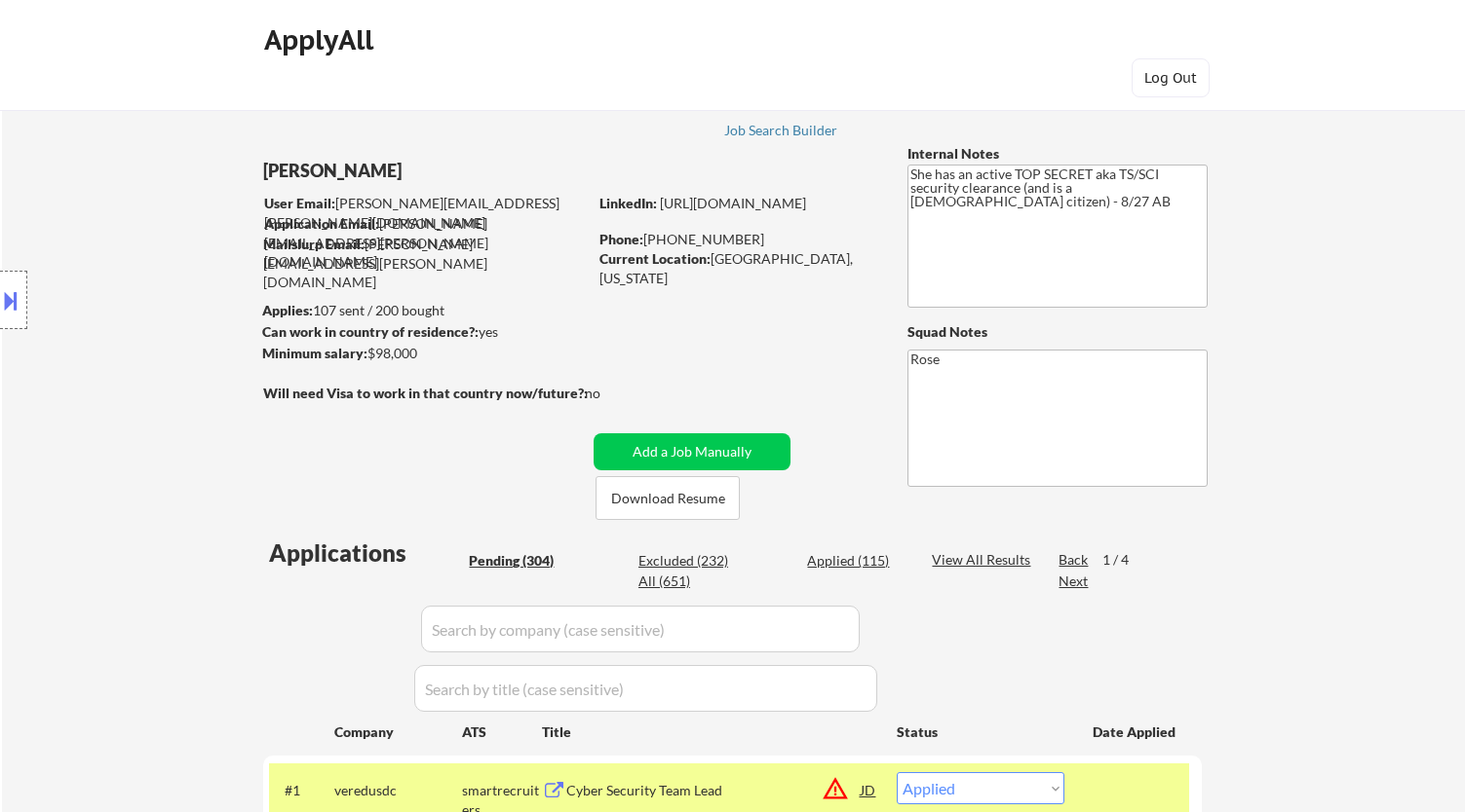
select select ""pending""
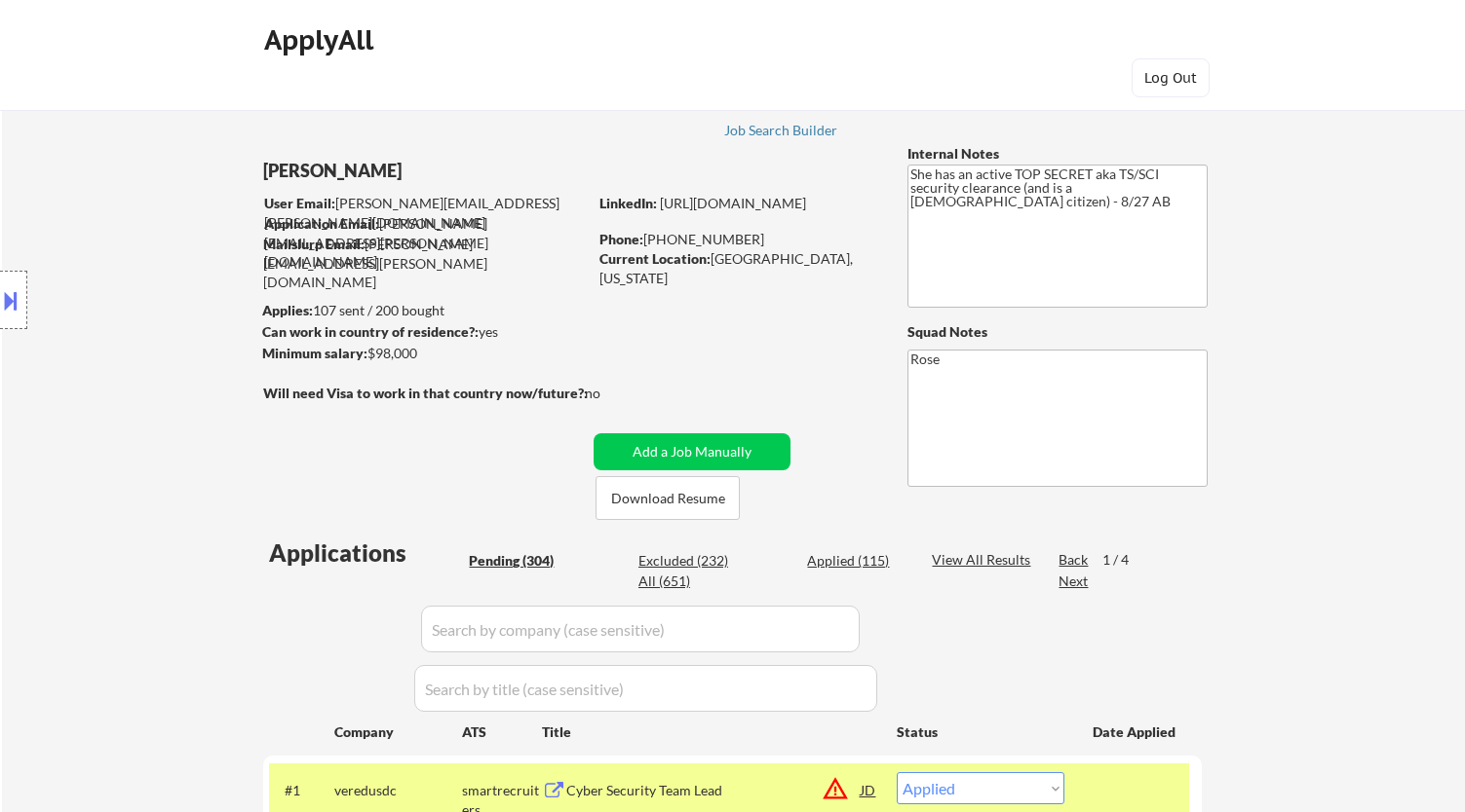
select select ""pending""
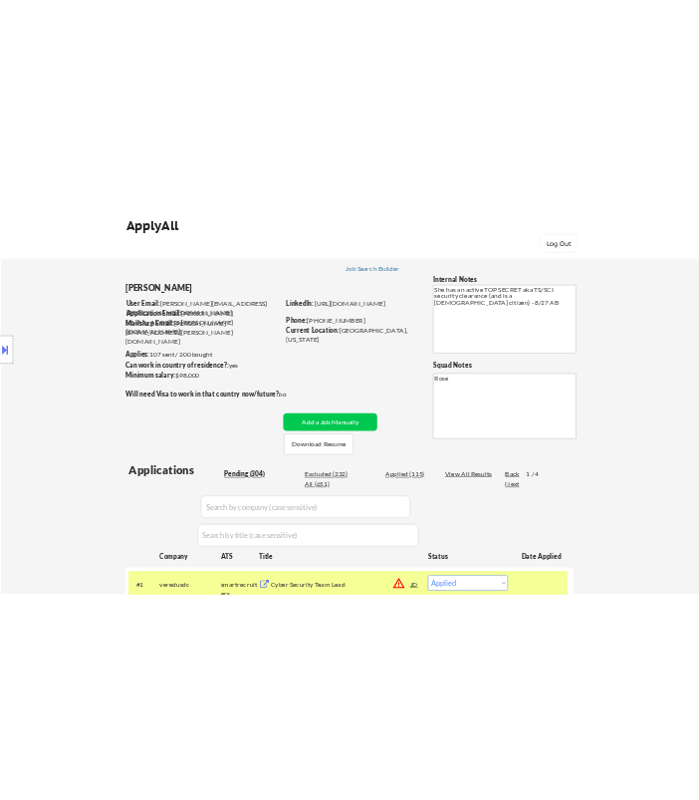
scroll to position [568, 0]
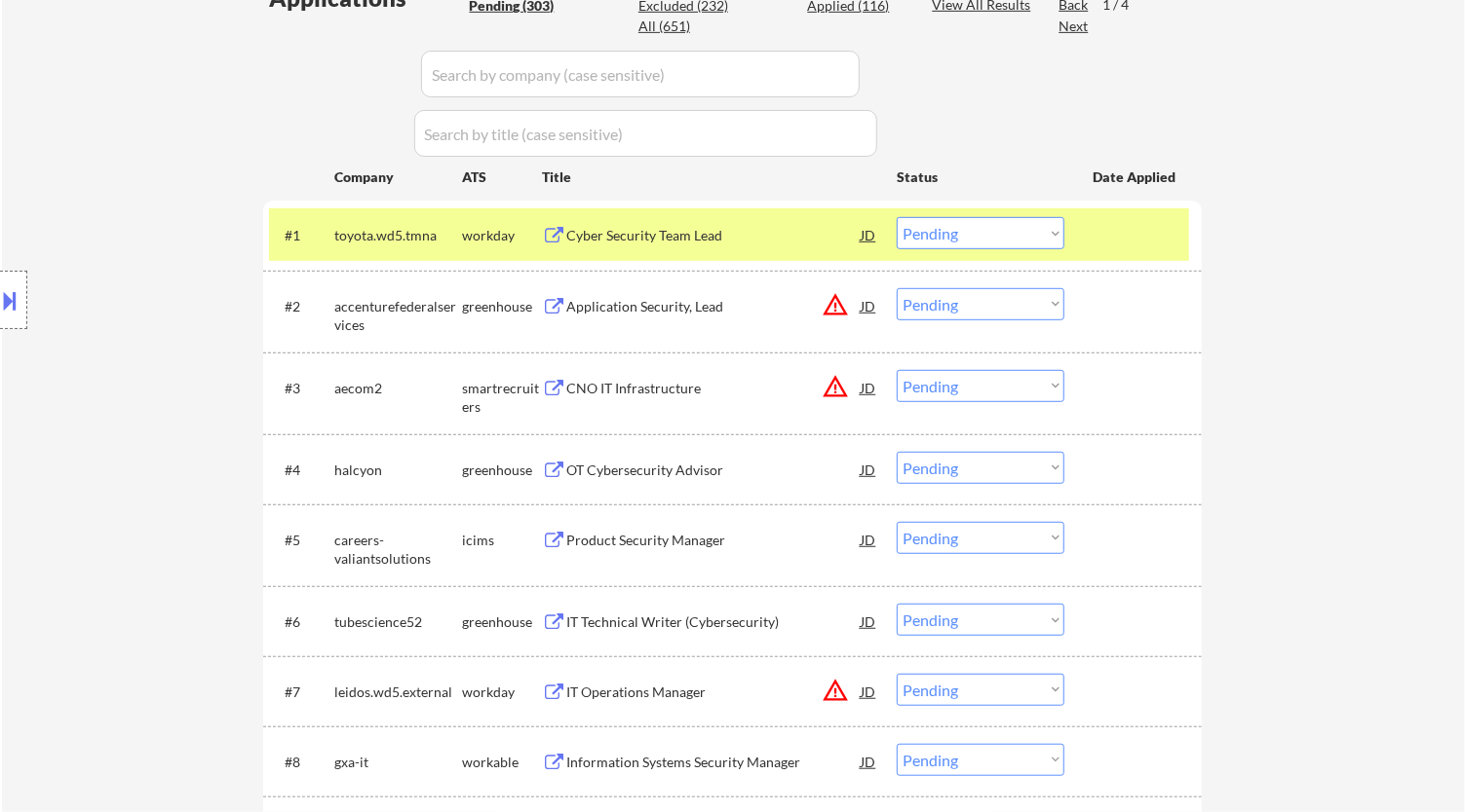
click at [752, 255] on div "#1 toyota.wd5.tmna workday Cyber Security Team Lead JD warning_amber Choose an …" at bounding box center [729, 235] width 920 height 53
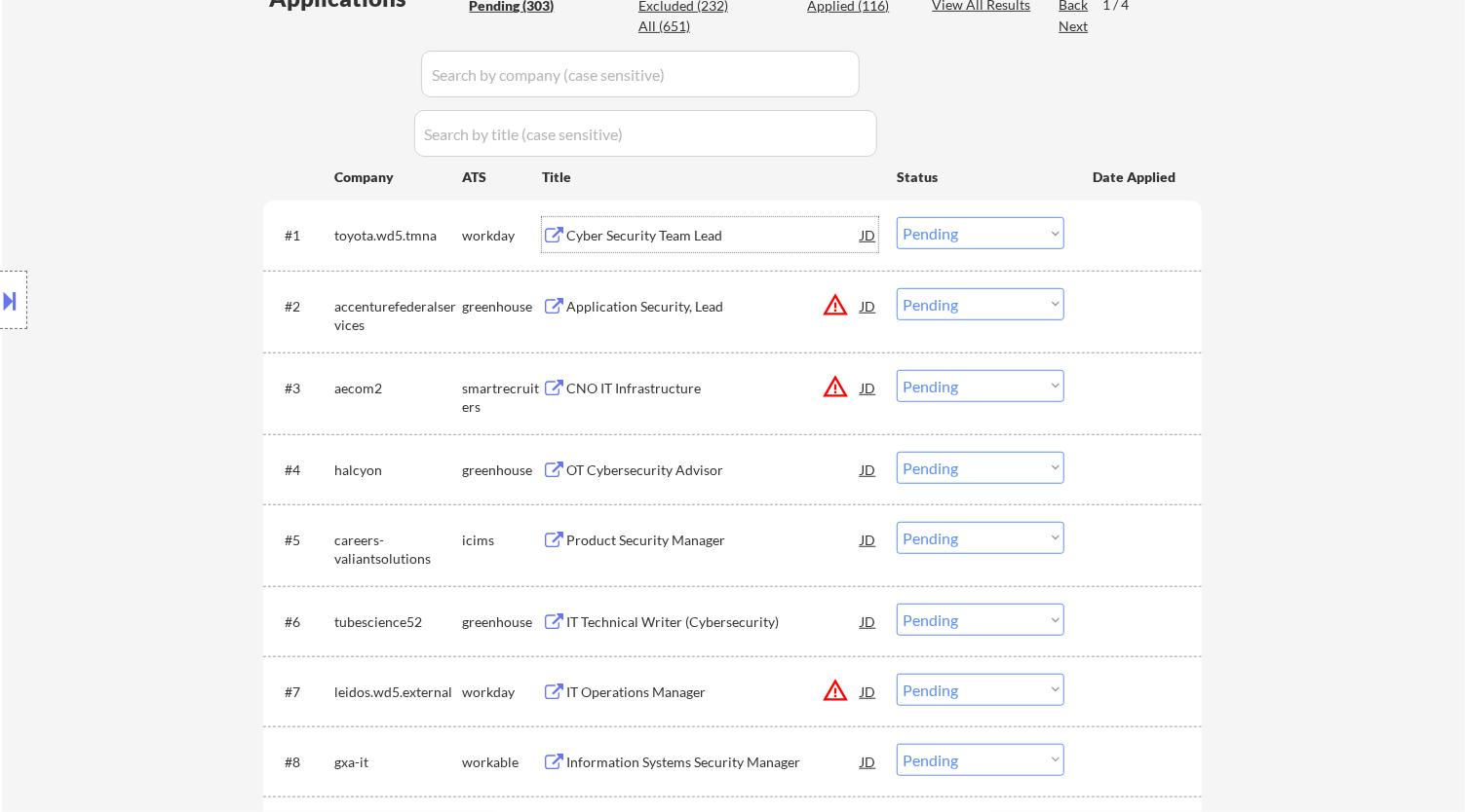
click at [768, 244] on div "Cyber Security Team Lead" at bounding box center [713, 236] width 295 height 20
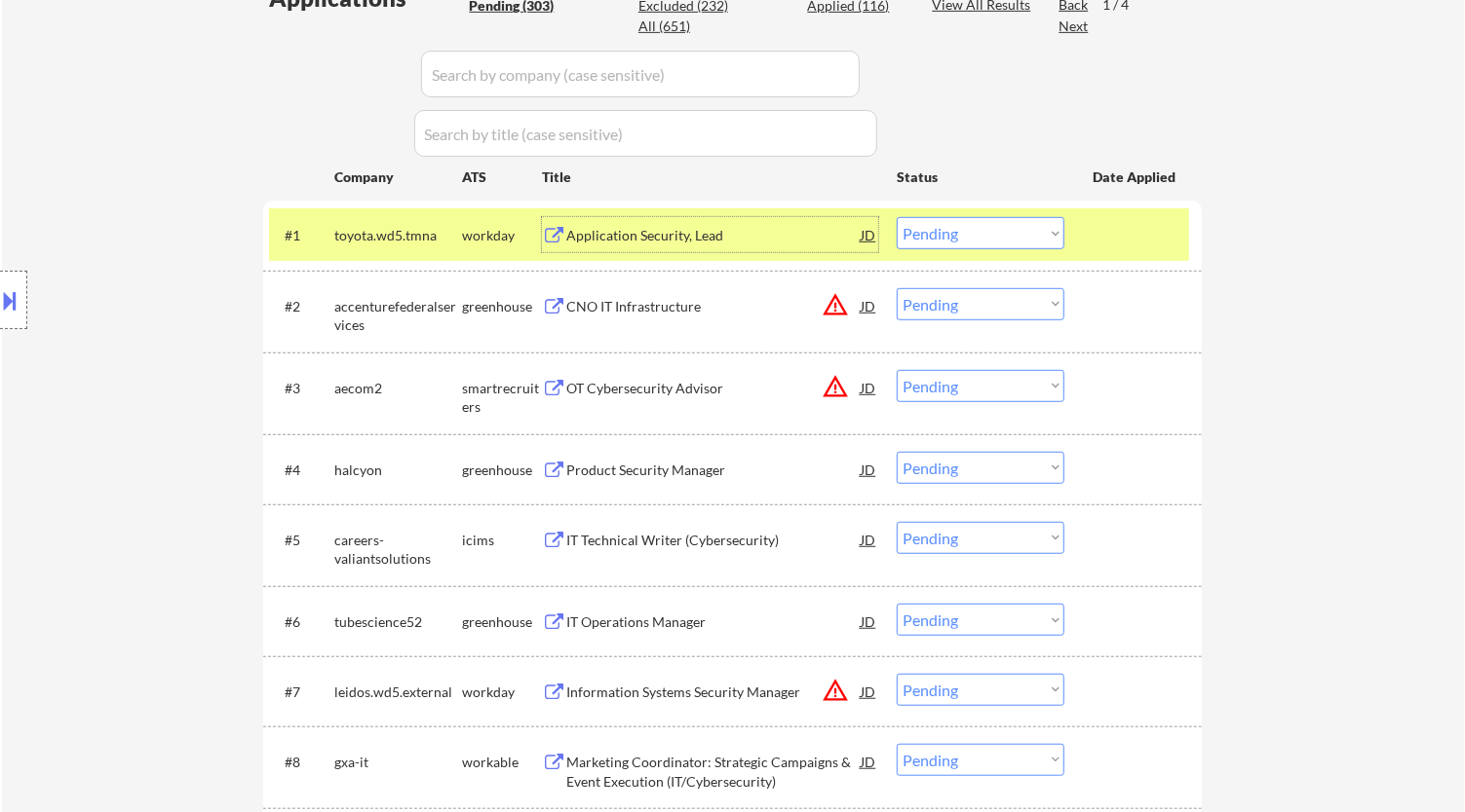
click at [1031, 230] on select "Choose an option... Pending Applied Excluded (Questions) Excluded (Expired) Exc…" at bounding box center [980, 233] width 167 height 32
click at [896, 217] on select "Choose an option... Pending Applied Excluded (Questions) Excluded (Expired) Exc…" at bounding box center [980, 233] width 167 height 32
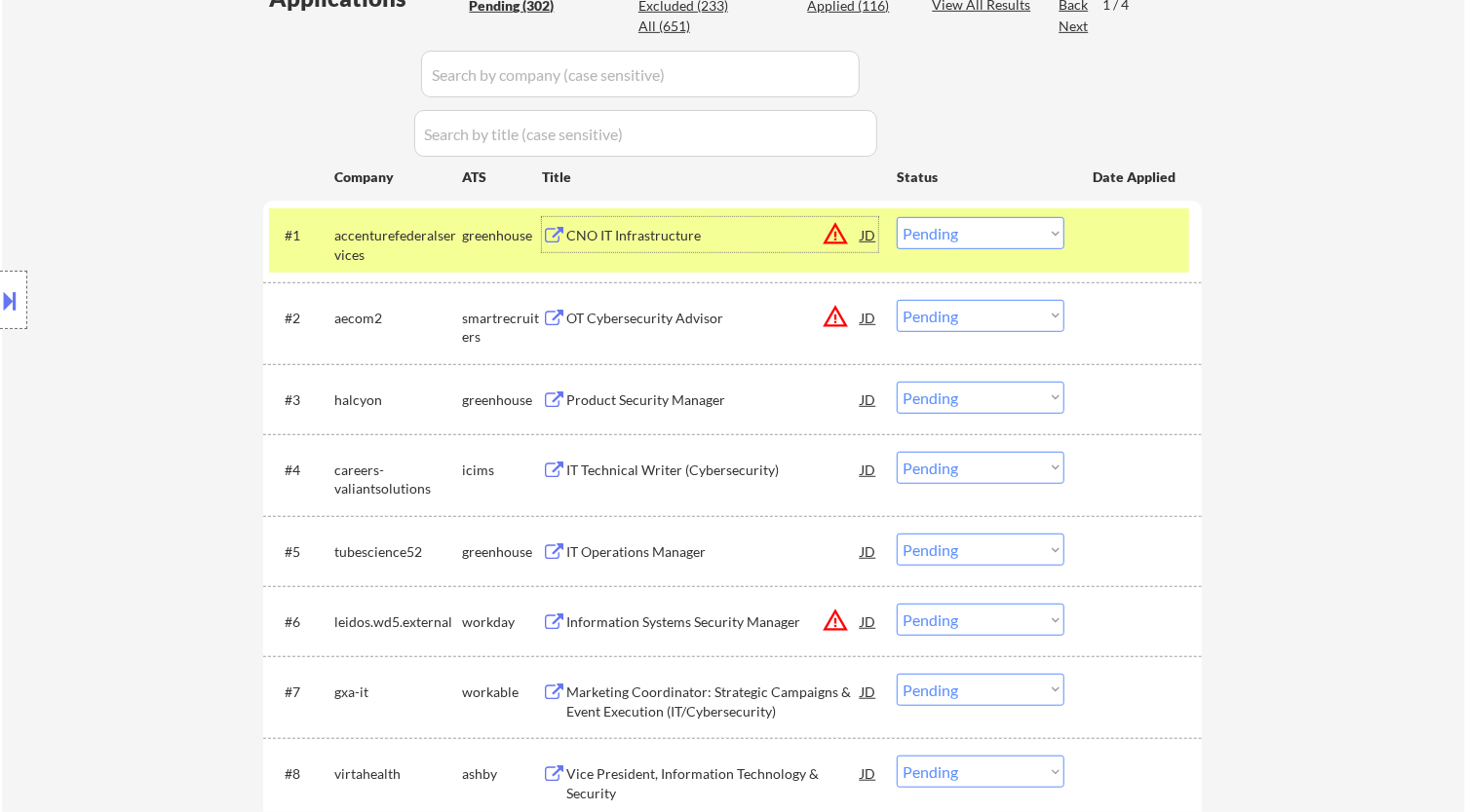
click at [786, 244] on div "CNO IT Infrastructure" at bounding box center [713, 236] width 295 height 20
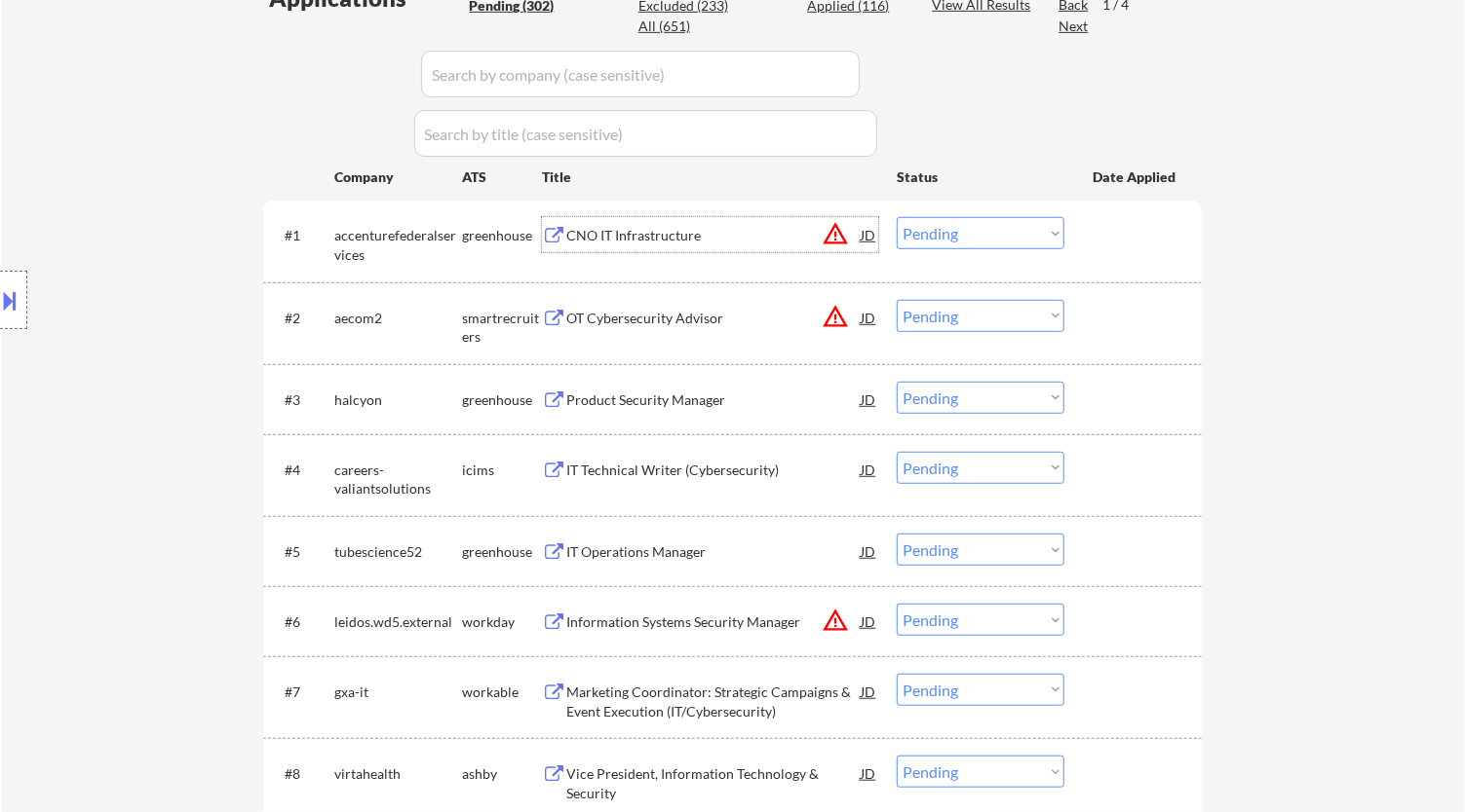
click at [1014, 238] on select "Choose an option... Pending Applied Excluded (Questions) Excluded (Expired) Exc…" at bounding box center [980, 233] width 167 height 32
click at [896, 217] on select "Choose an option... Pending Applied Excluded (Questions) Excluded (Expired) Exc…" at bounding box center [980, 233] width 167 height 32
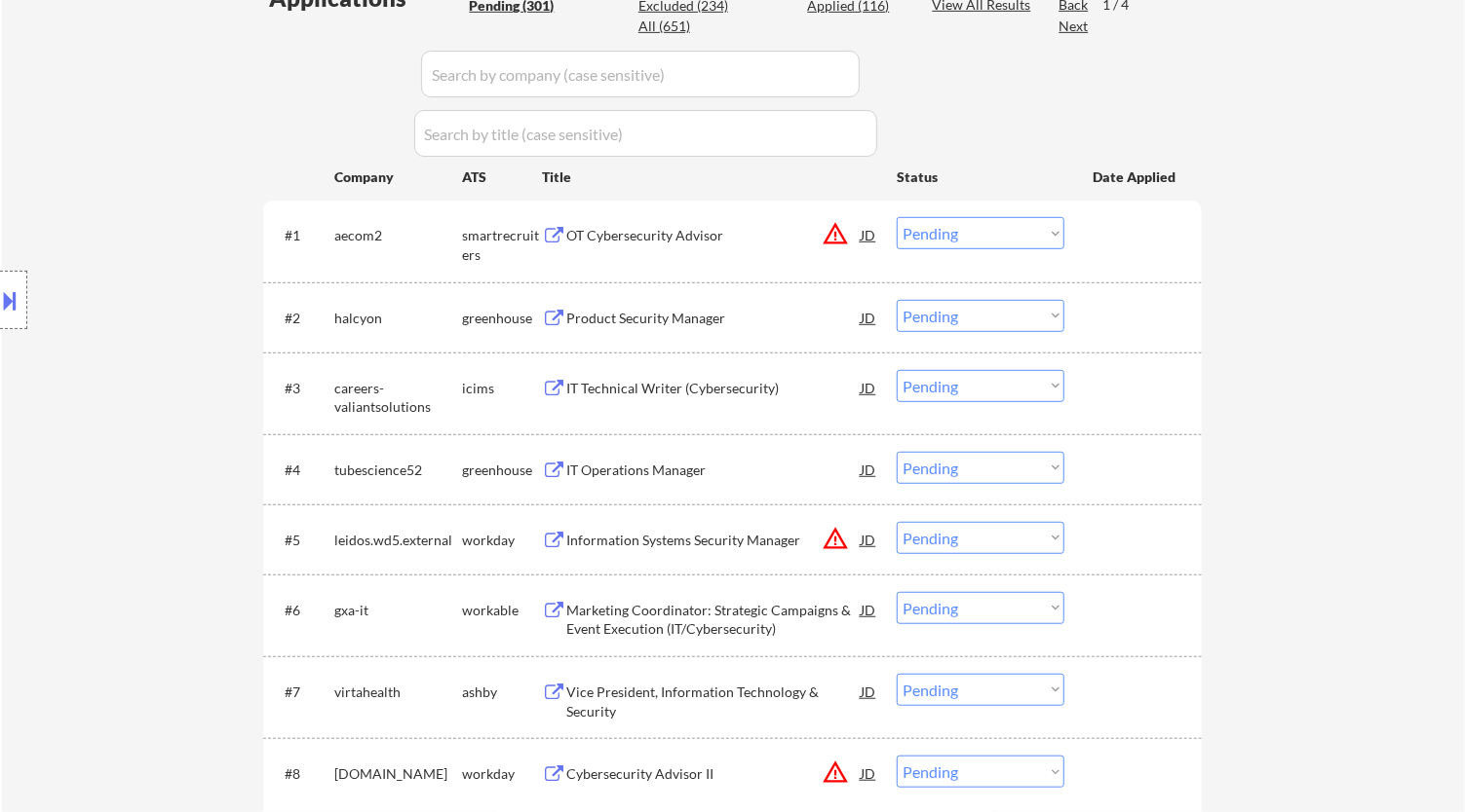
click at [675, 241] on div "OT Cybersecurity Advisor" at bounding box center [713, 236] width 295 height 20
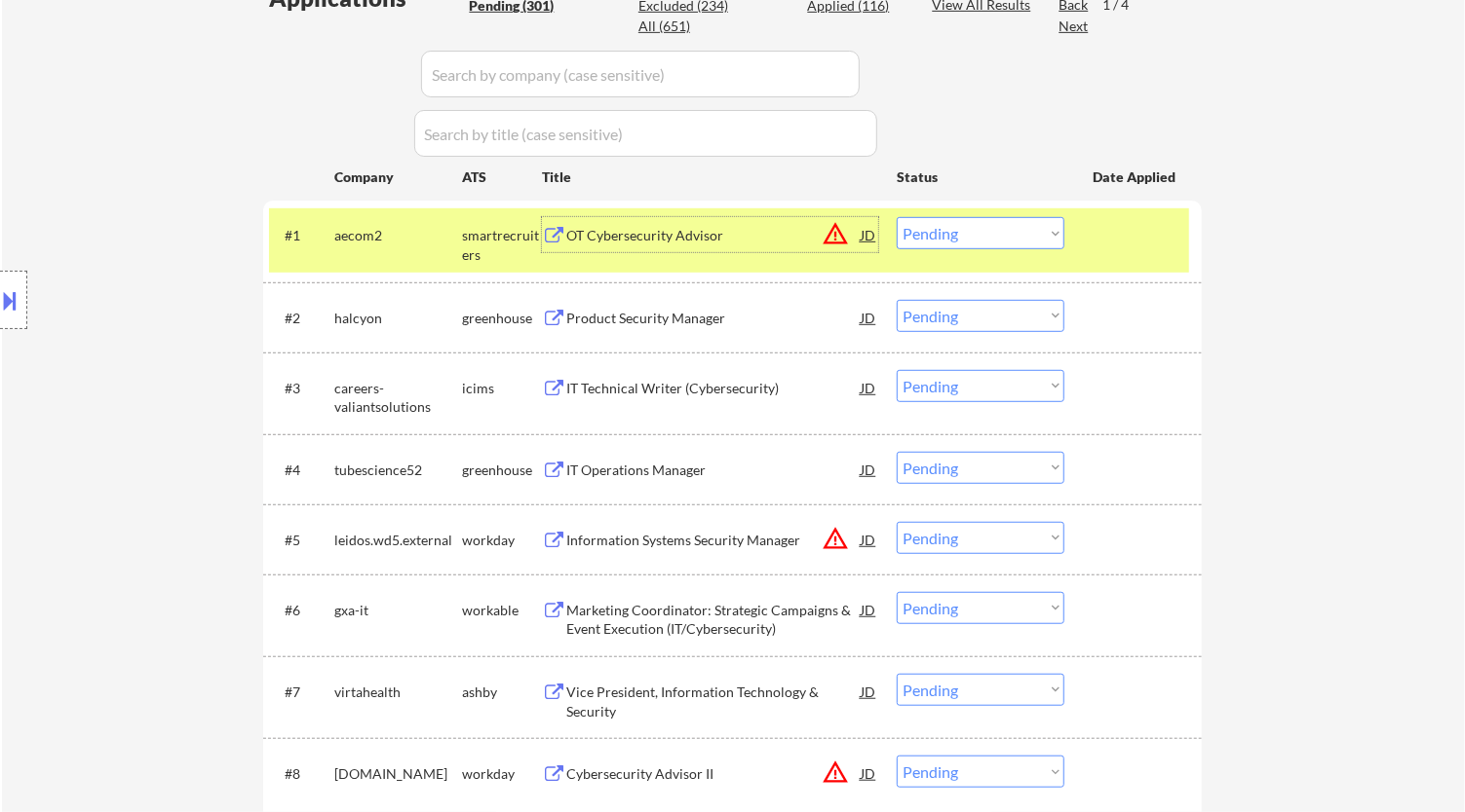
click at [1031, 235] on select "Choose an option... Pending Applied Excluded (Questions) Excluded (Expired) Exc…" at bounding box center [980, 233] width 167 height 32
click at [896, 217] on select "Choose an option... Pending Applied Excluded (Questions) Excluded (Expired) Exc…" at bounding box center [980, 233] width 167 height 32
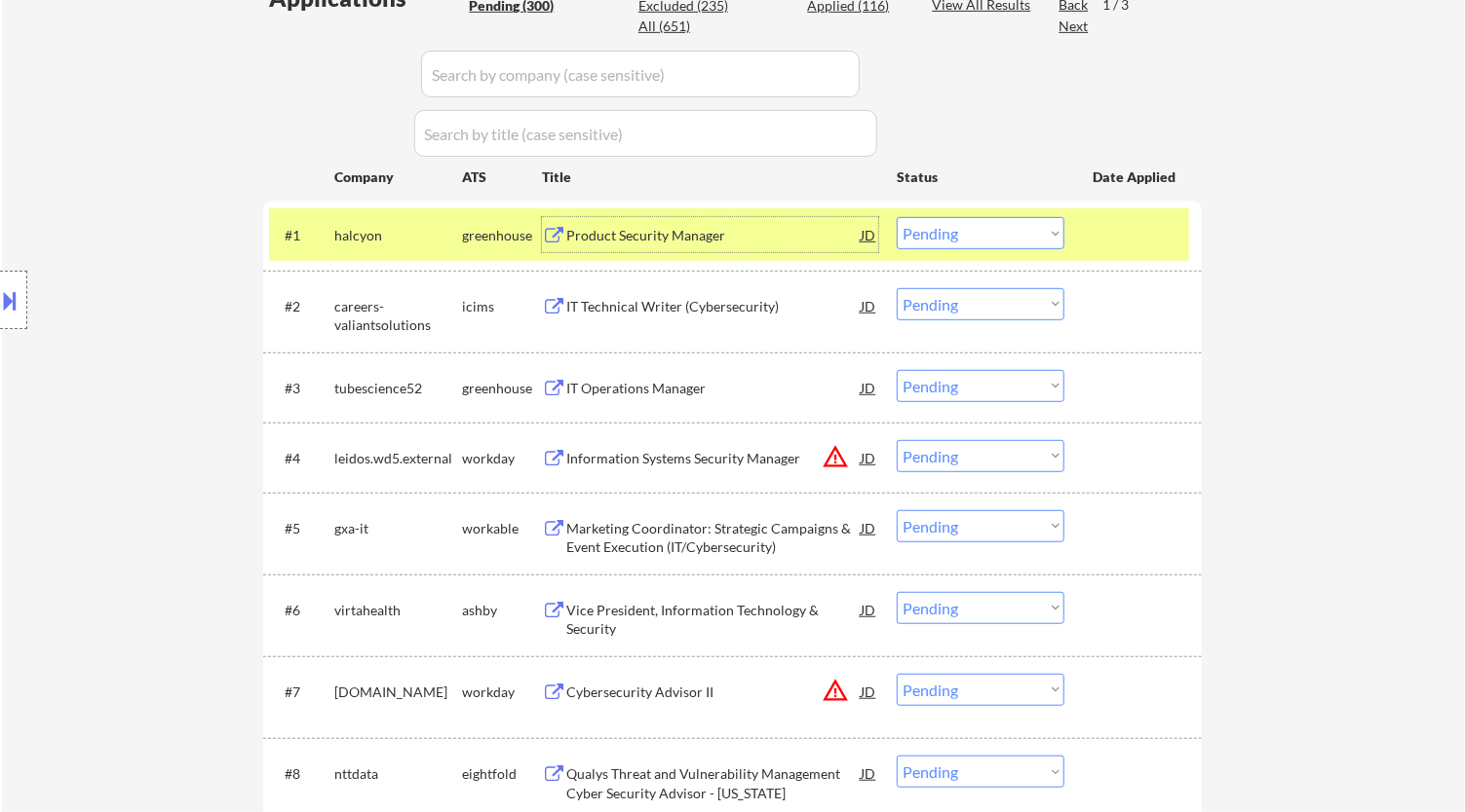
click at [639, 247] on div "Product Security Manager" at bounding box center [713, 235] width 295 height 35
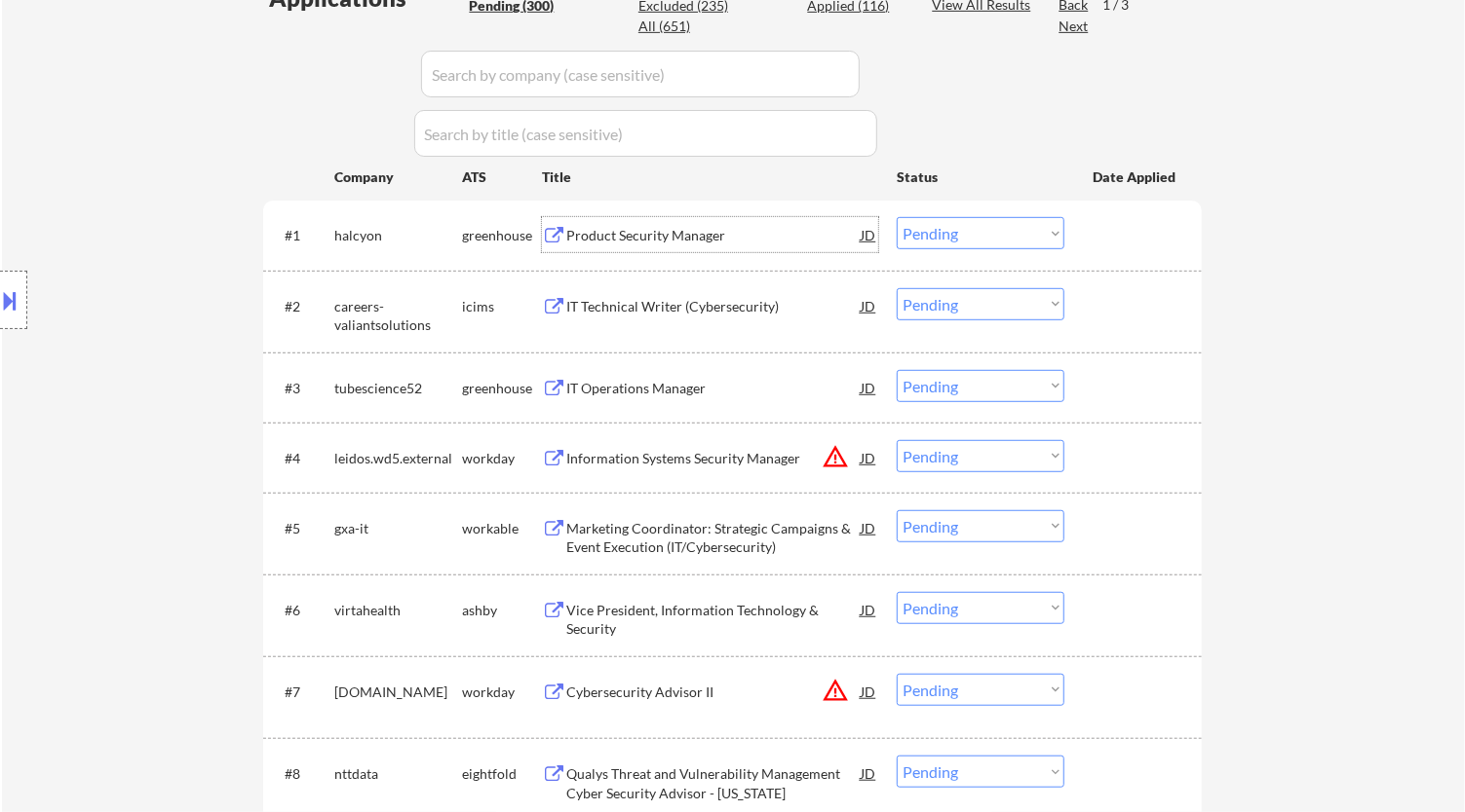
click at [1007, 239] on select "Choose an option... Pending Applied Excluded (Questions) Excluded (Expired) Exc…" at bounding box center [980, 233] width 167 height 32
click at [896, 217] on select "Choose an option... Pending Applied Excluded (Questions) Excluded (Expired) Exc…" at bounding box center [980, 233] width 167 height 32
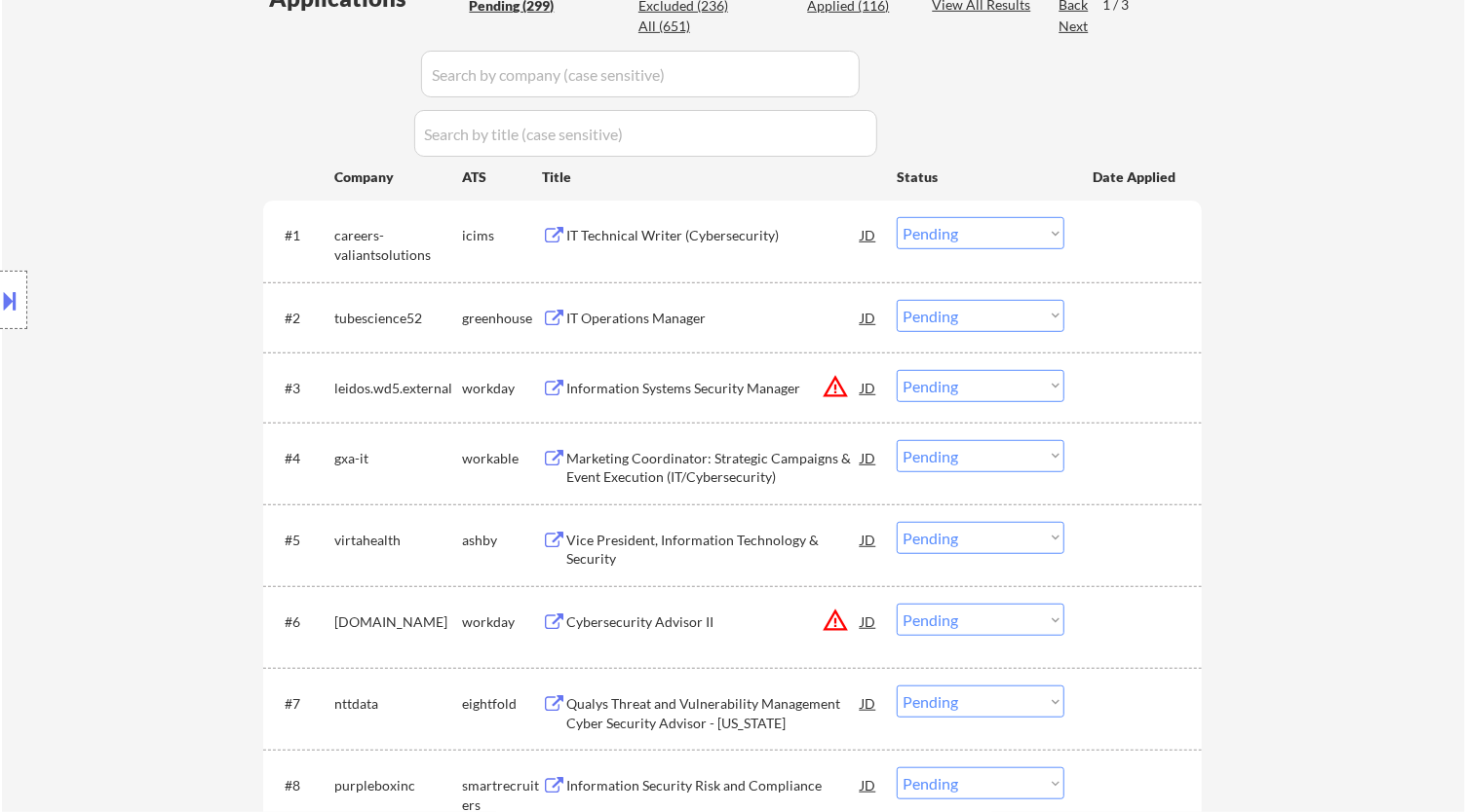
click at [696, 245] on div "IT Technical Writer (Cybersecurity)" at bounding box center [713, 235] width 295 height 35
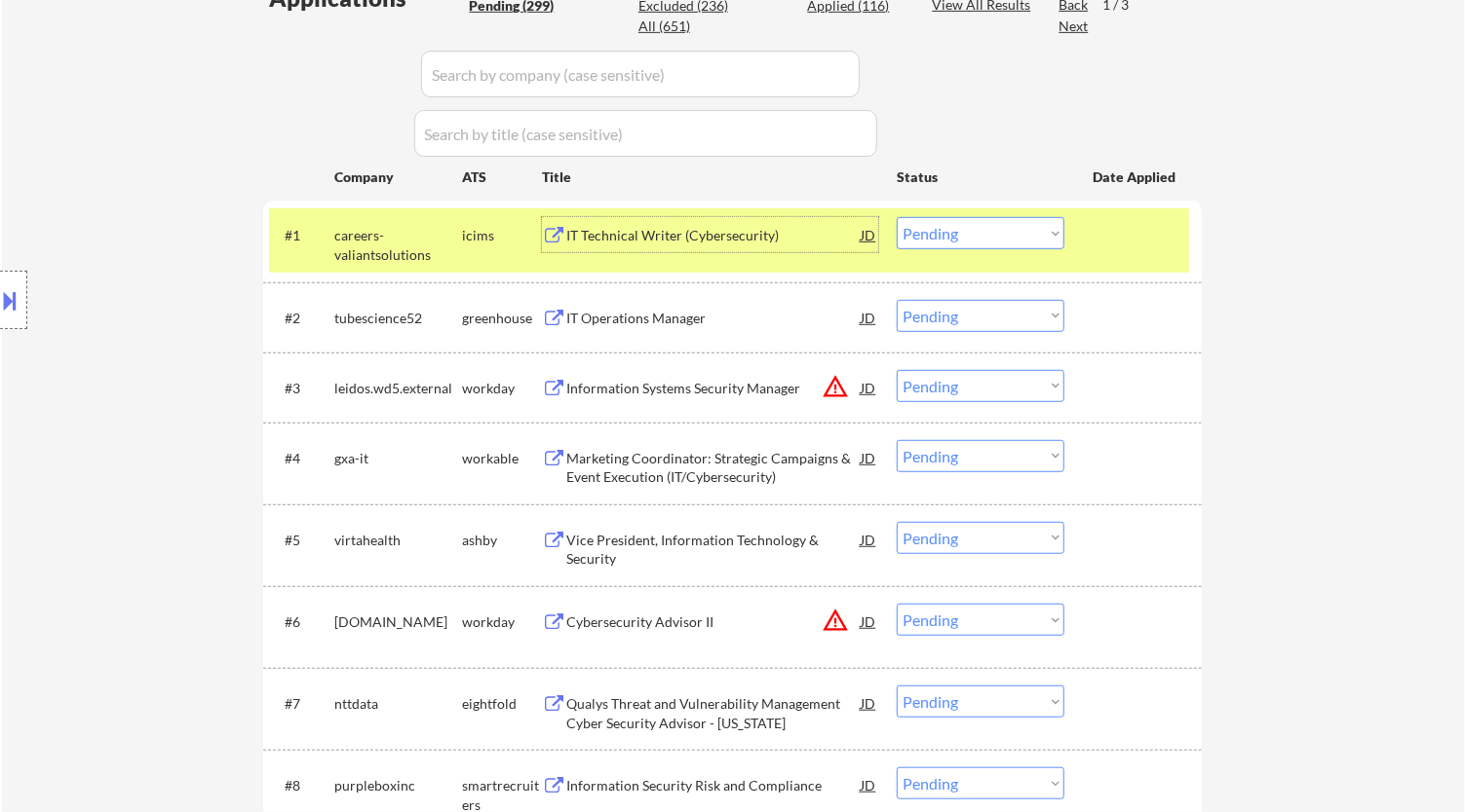
click at [985, 233] on select "Choose an option... Pending Applied Excluded (Questions) Excluded (Expired) Exc…" at bounding box center [980, 233] width 167 height 32
click at [896, 217] on select "Choose an option... Pending Applied Excluded (Questions) Excluded (Expired) Exc…" at bounding box center [980, 233] width 167 height 32
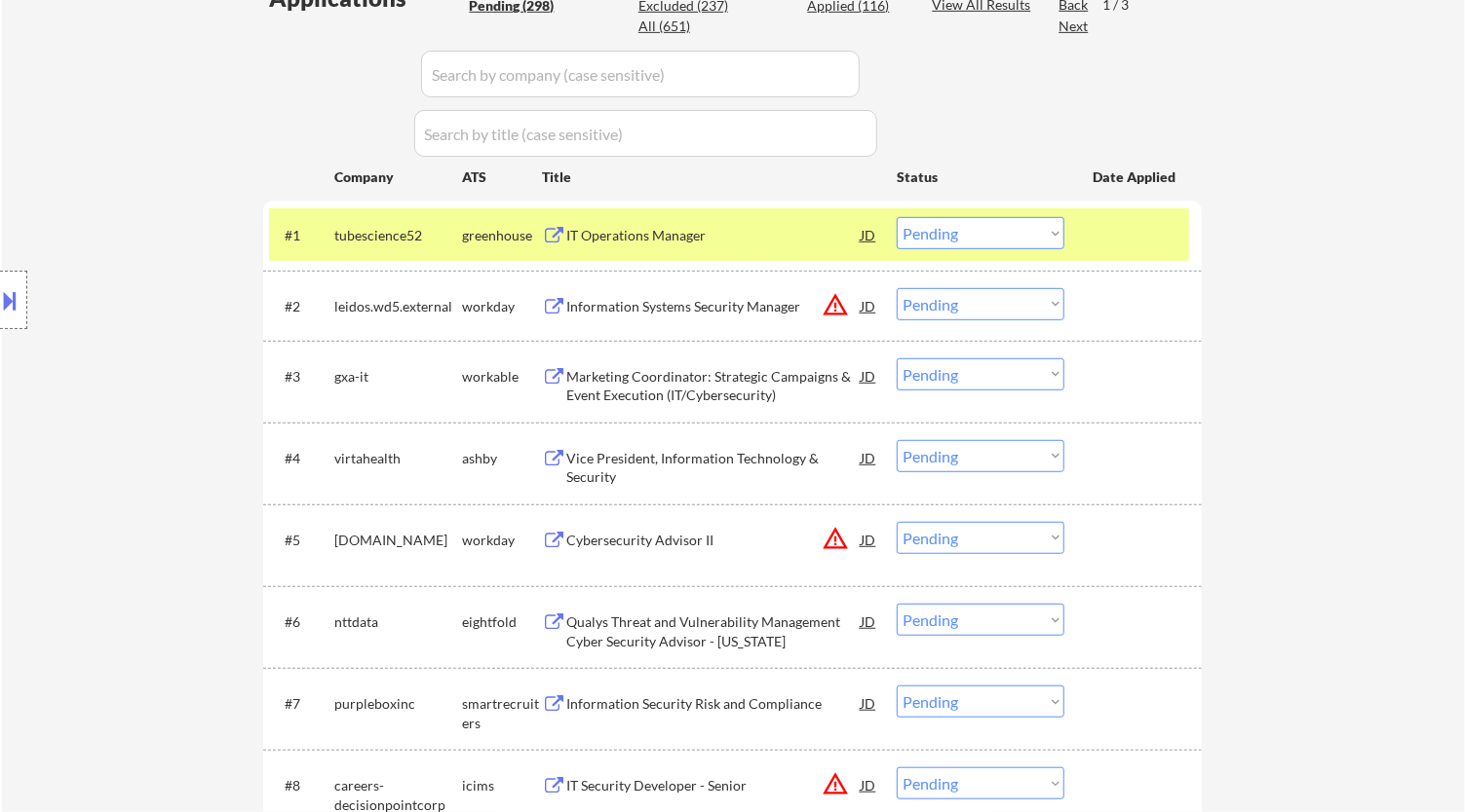
click at [693, 231] on div "IT Operations Manager" at bounding box center [713, 236] width 295 height 20
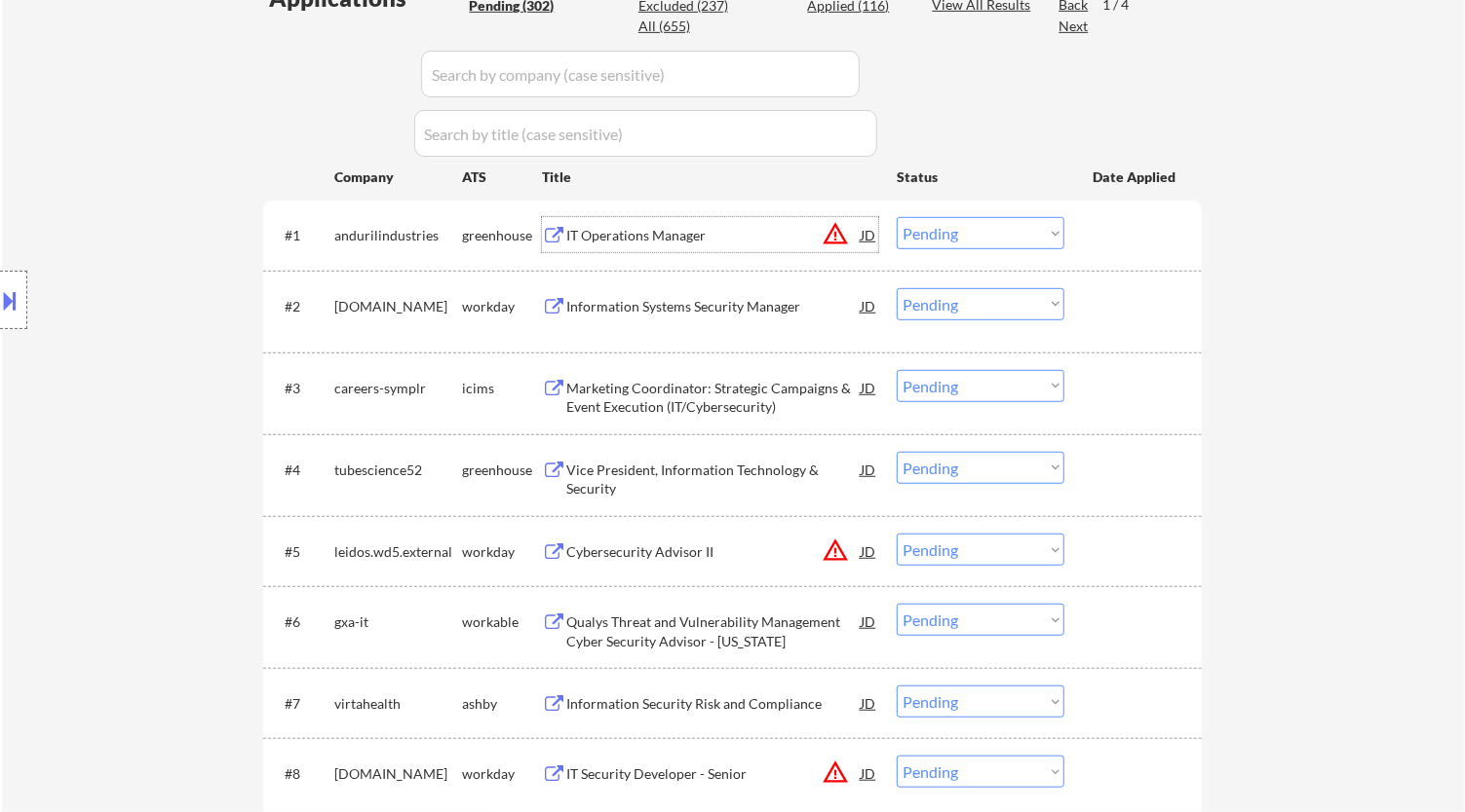
click at [1014, 223] on select "Choose an option... Pending Applied Excluded (Questions) Excluded (Expired) Exc…" at bounding box center [980, 233] width 167 height 32
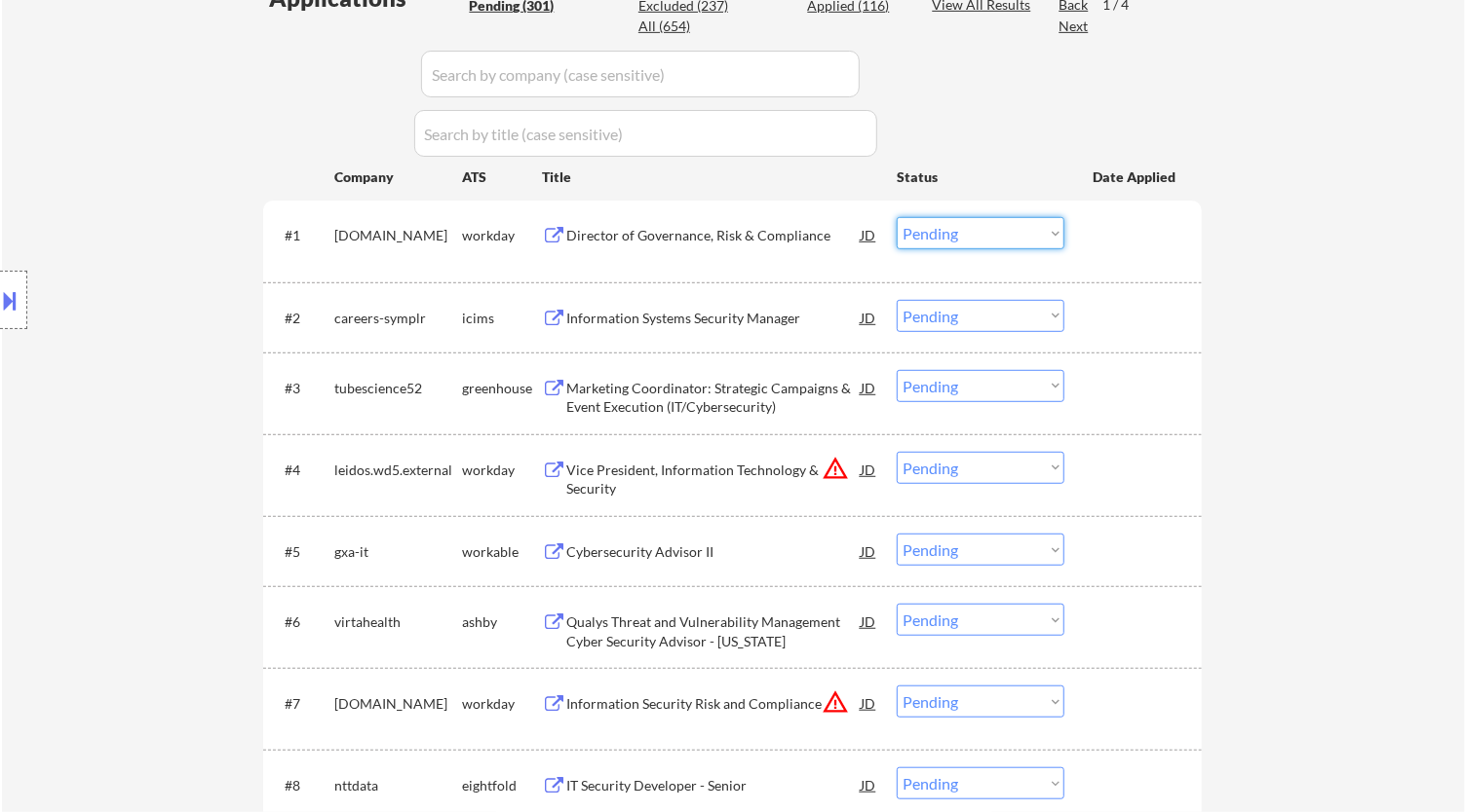
select select ""PLACEHOLDER_1427118222253""
select select ""pending""
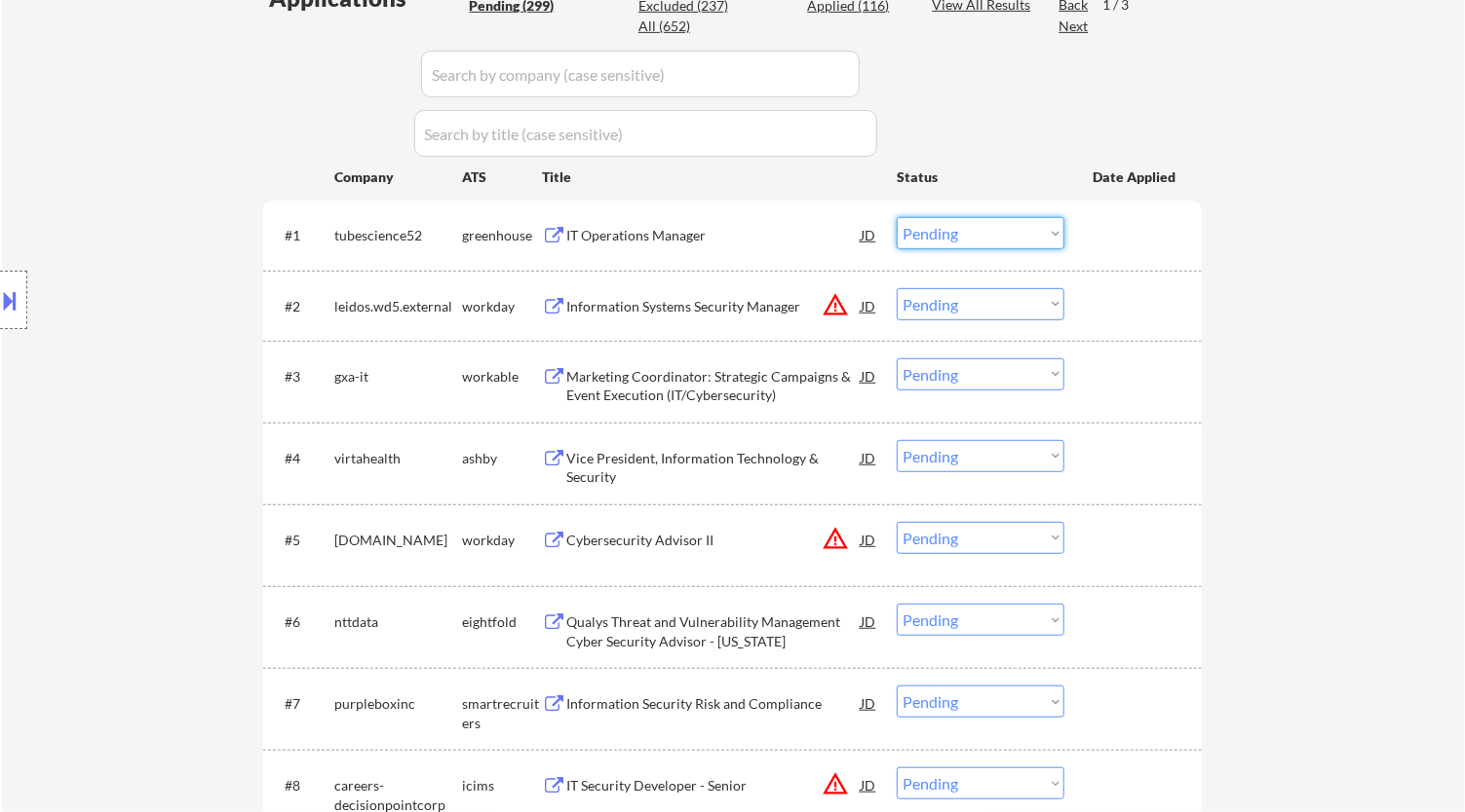
click at [782, 226] on div "IT Operations Manager" at bounding box center [713, 236] width 295 height 20
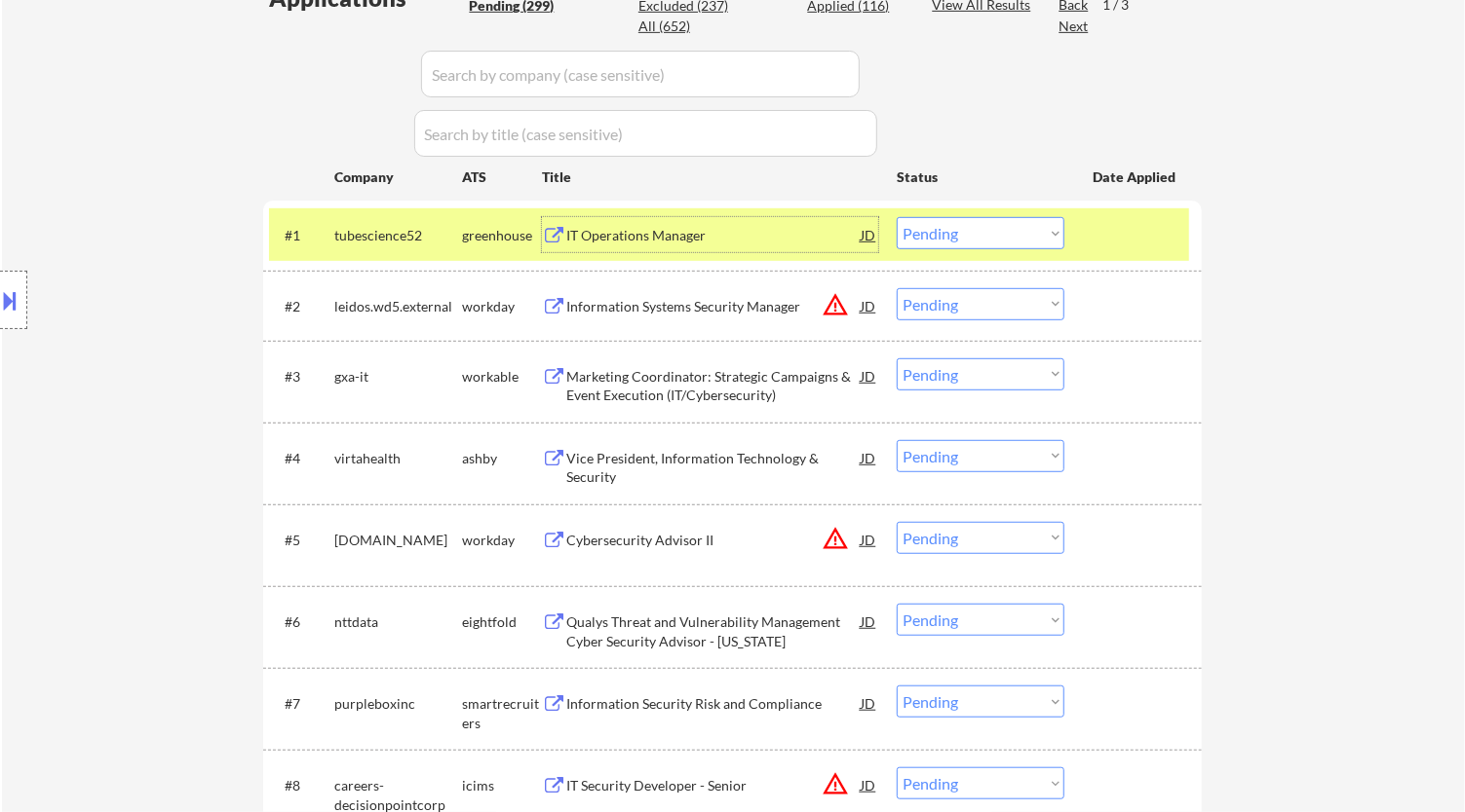
click at [972, 239] on select "Choose an option... Pending Applied Excluded (Questions) Excluded (Expired) Exc…" at bounding box center [980, 233] width 167 height 32
click at [896, 217] on select "Choose an option... Pending Applied Excluded (Questions) Excluded (Expired) Exc…" at bounding box center [980, 233] width 167 height 32
select select ""pending""
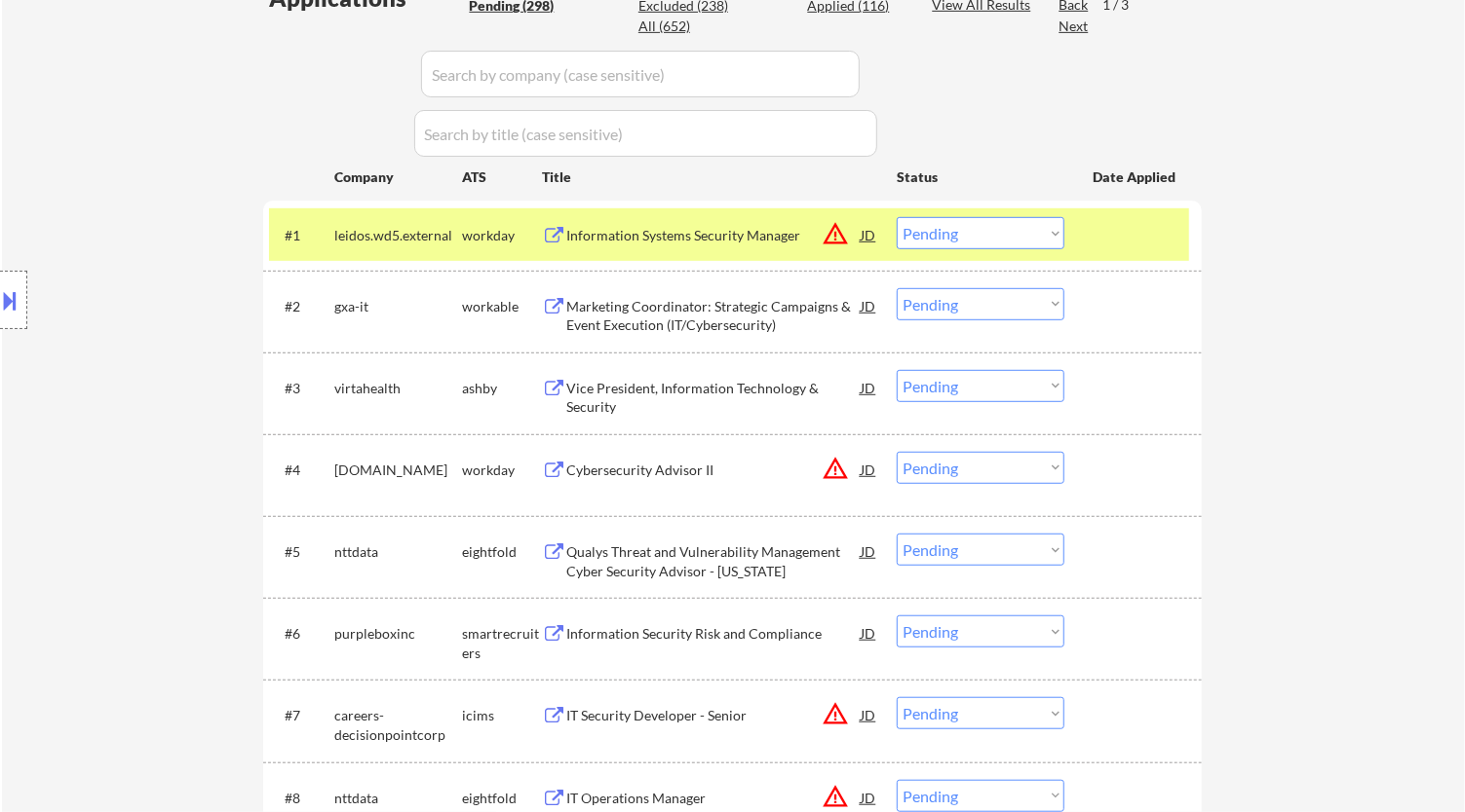
click at [689, 233] on div "Information Systems Security Manager" at bounding box center [713, 236] width 295 height 20
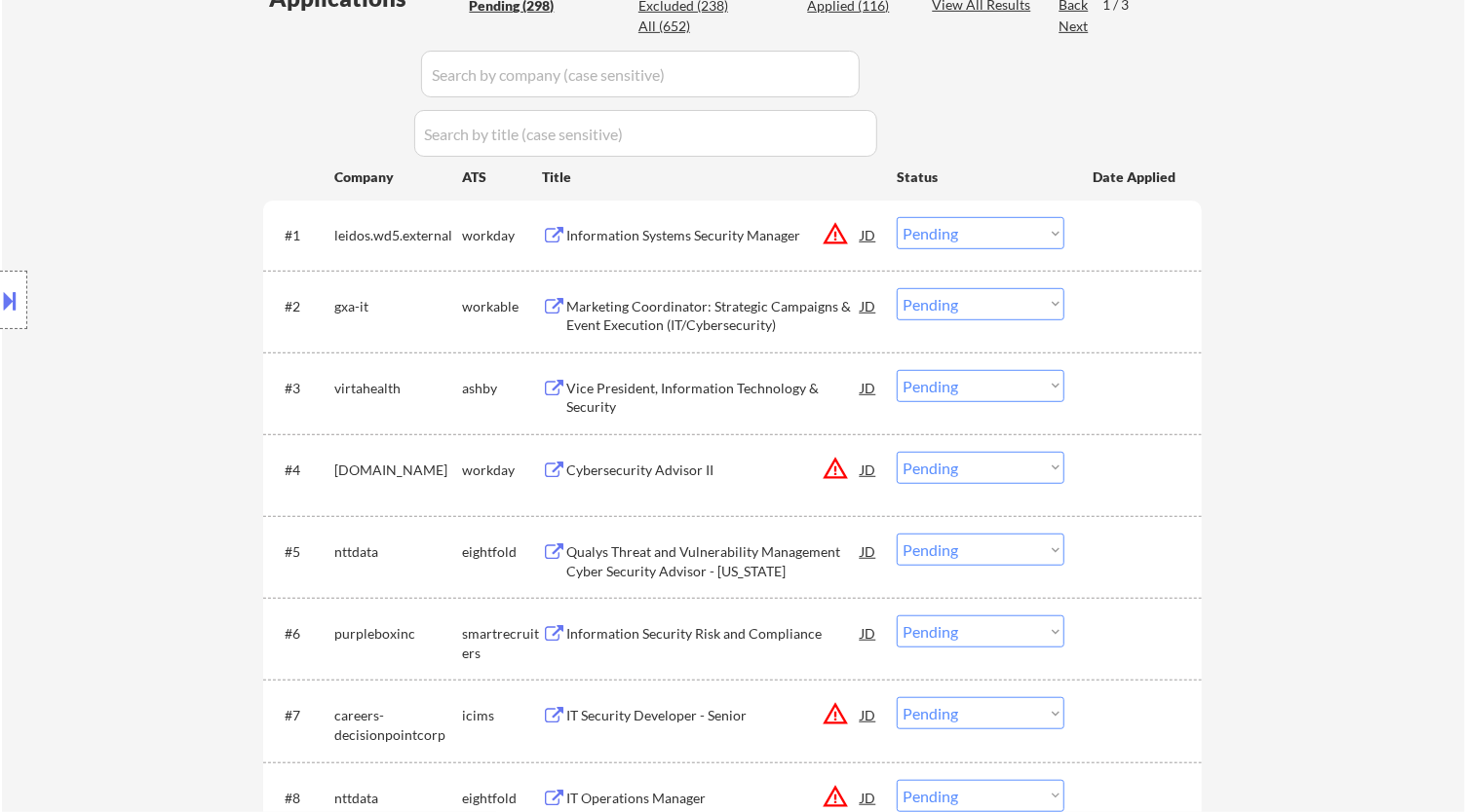
select select ""pending""
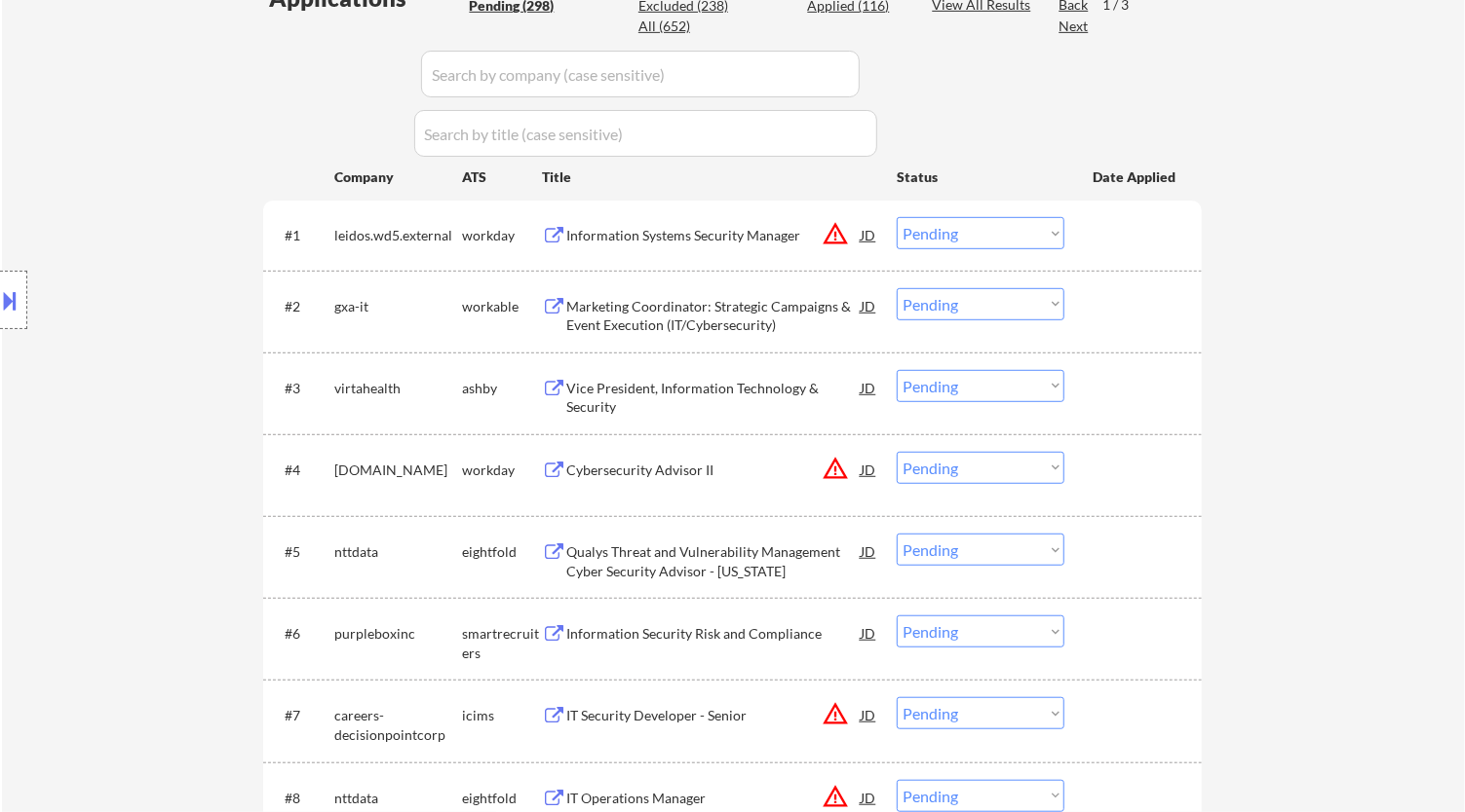
select select ""pending""
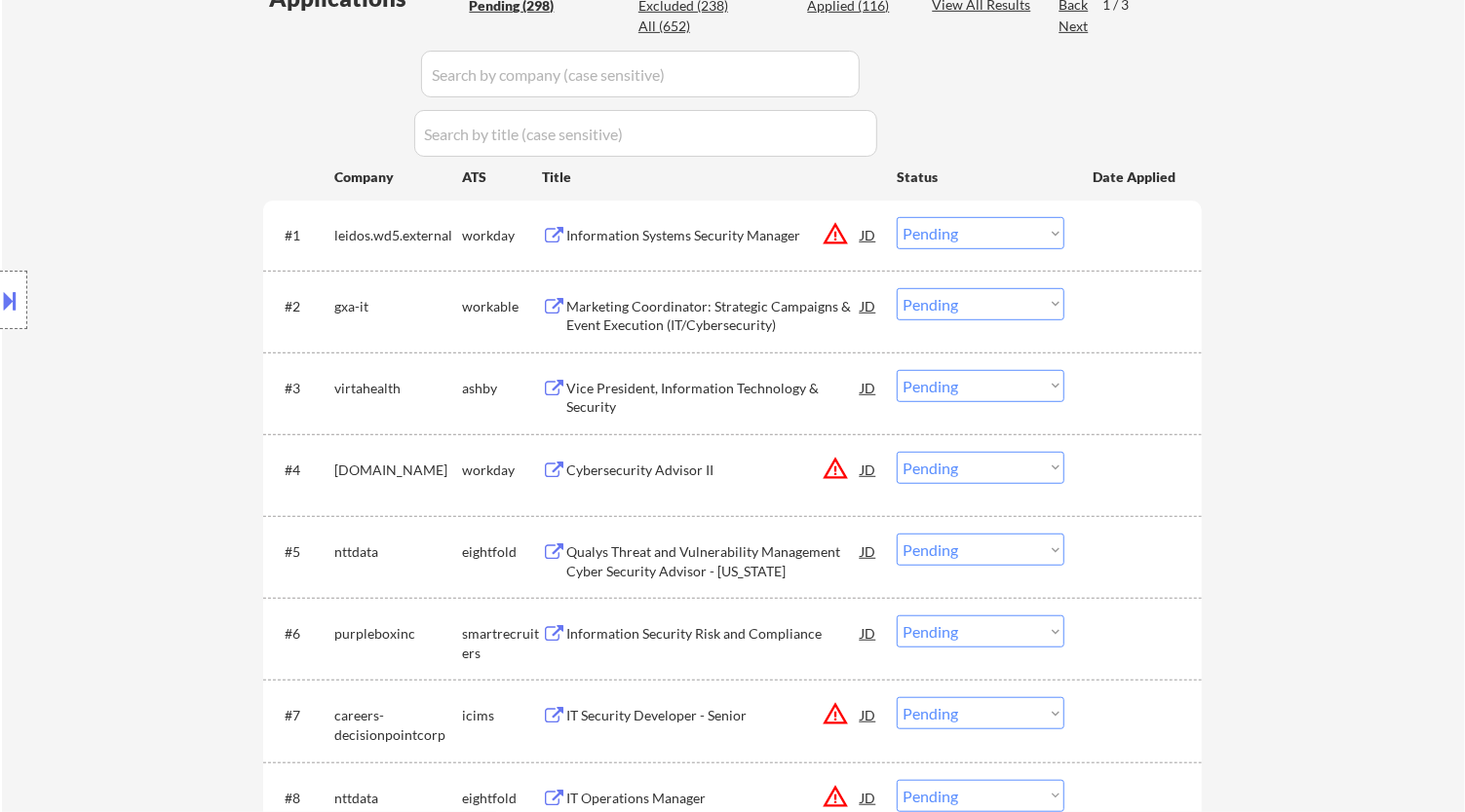
select select ""pending""
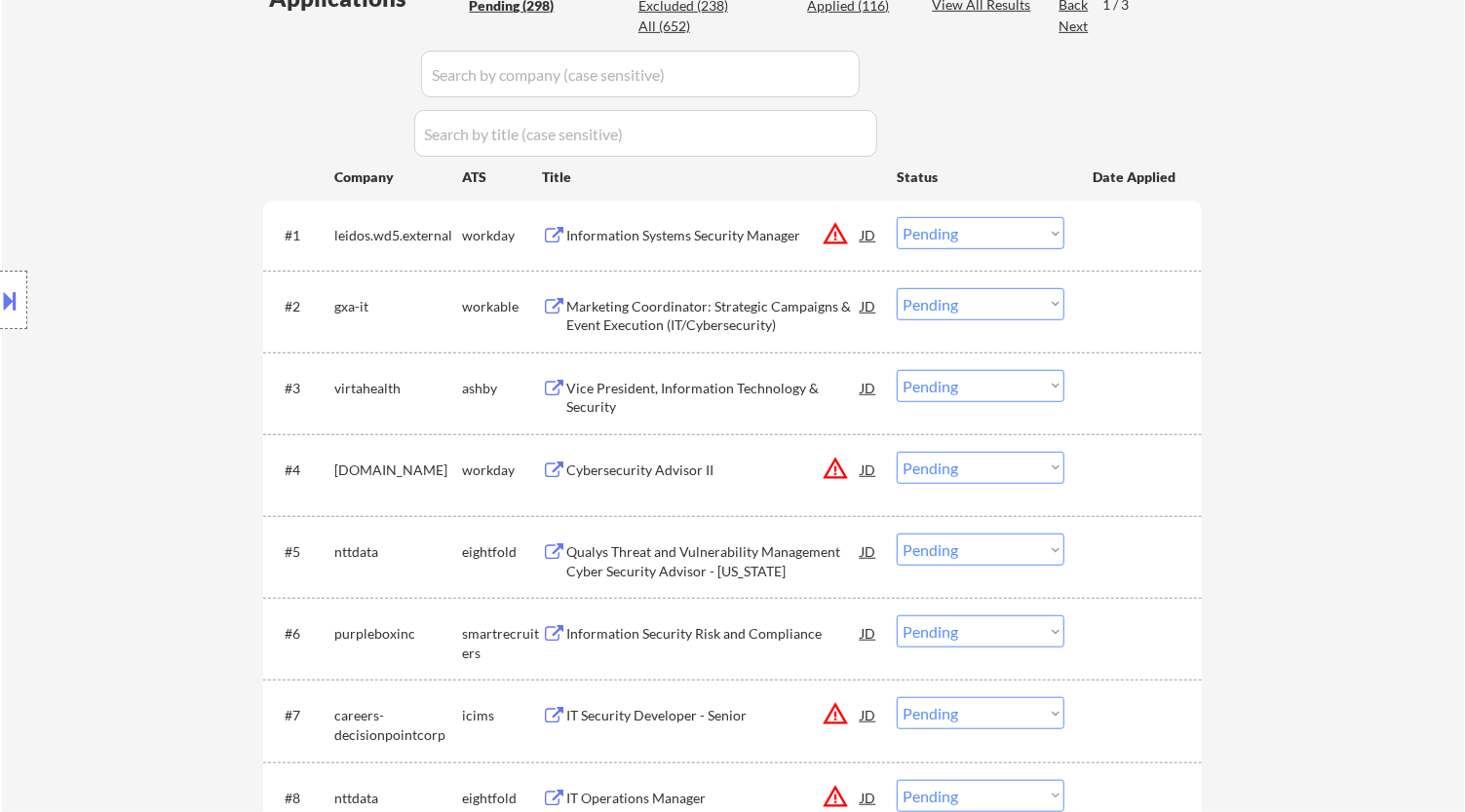
select select ""pending""
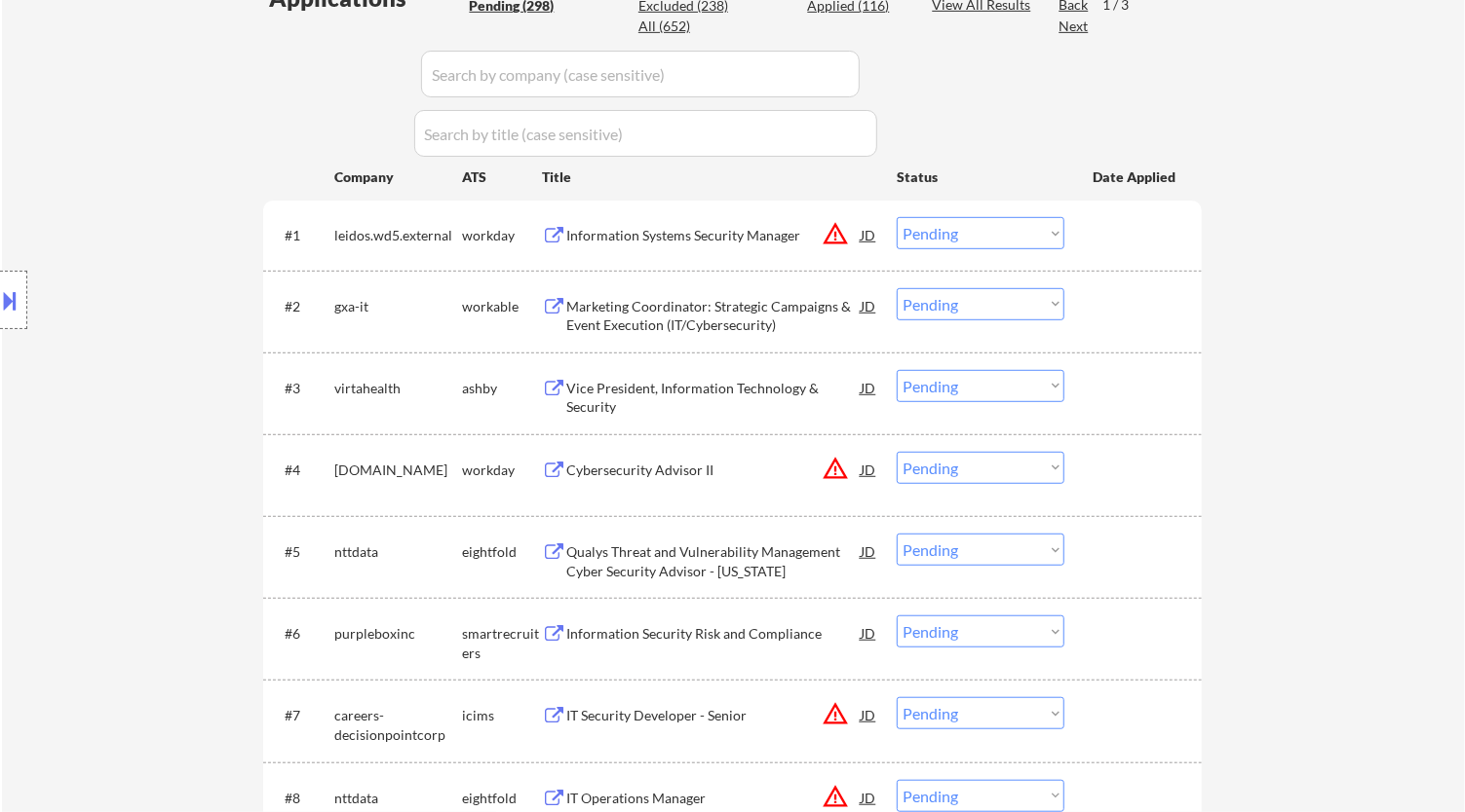
select select ""pending""
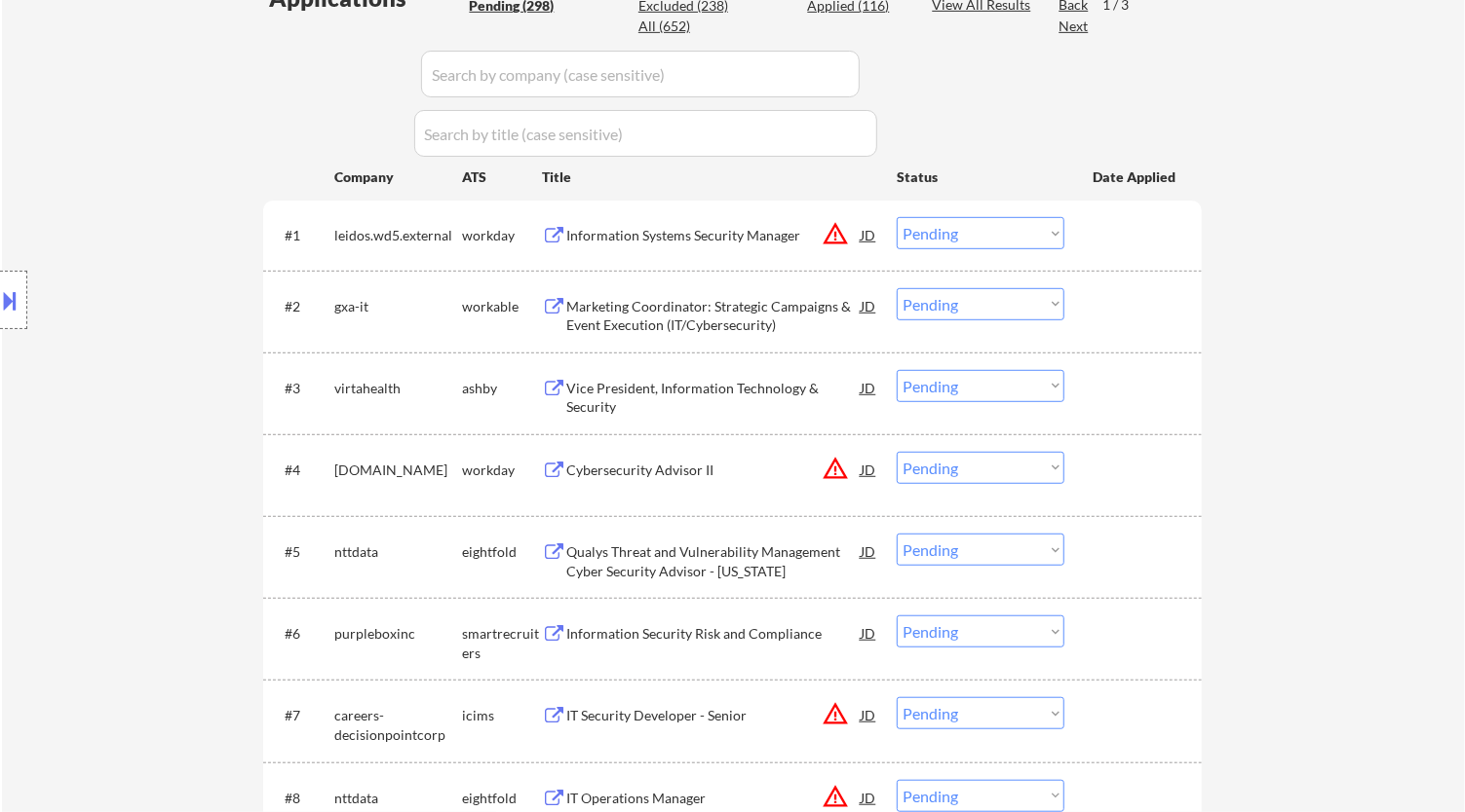
select select ""pending""
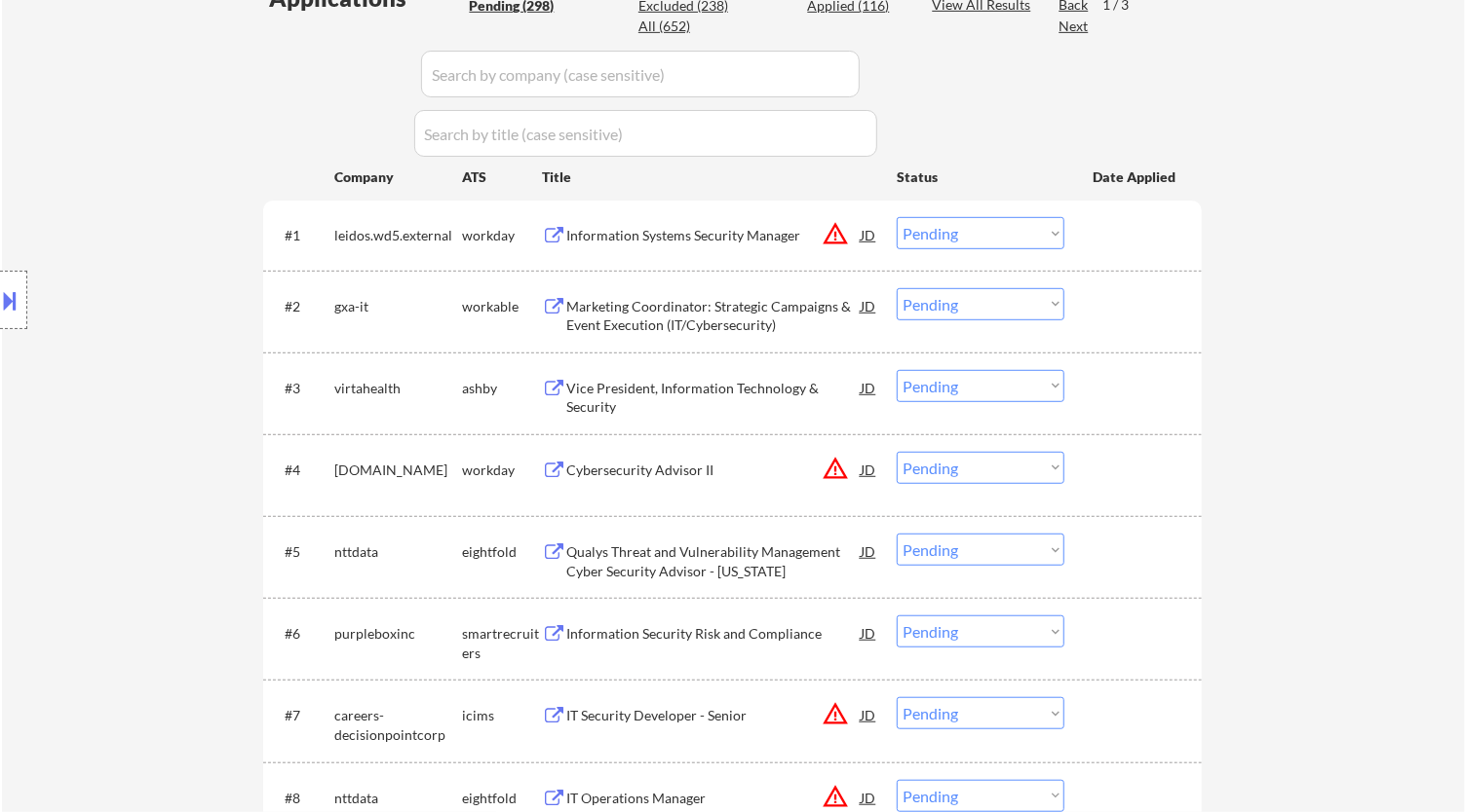
select select ""pending""
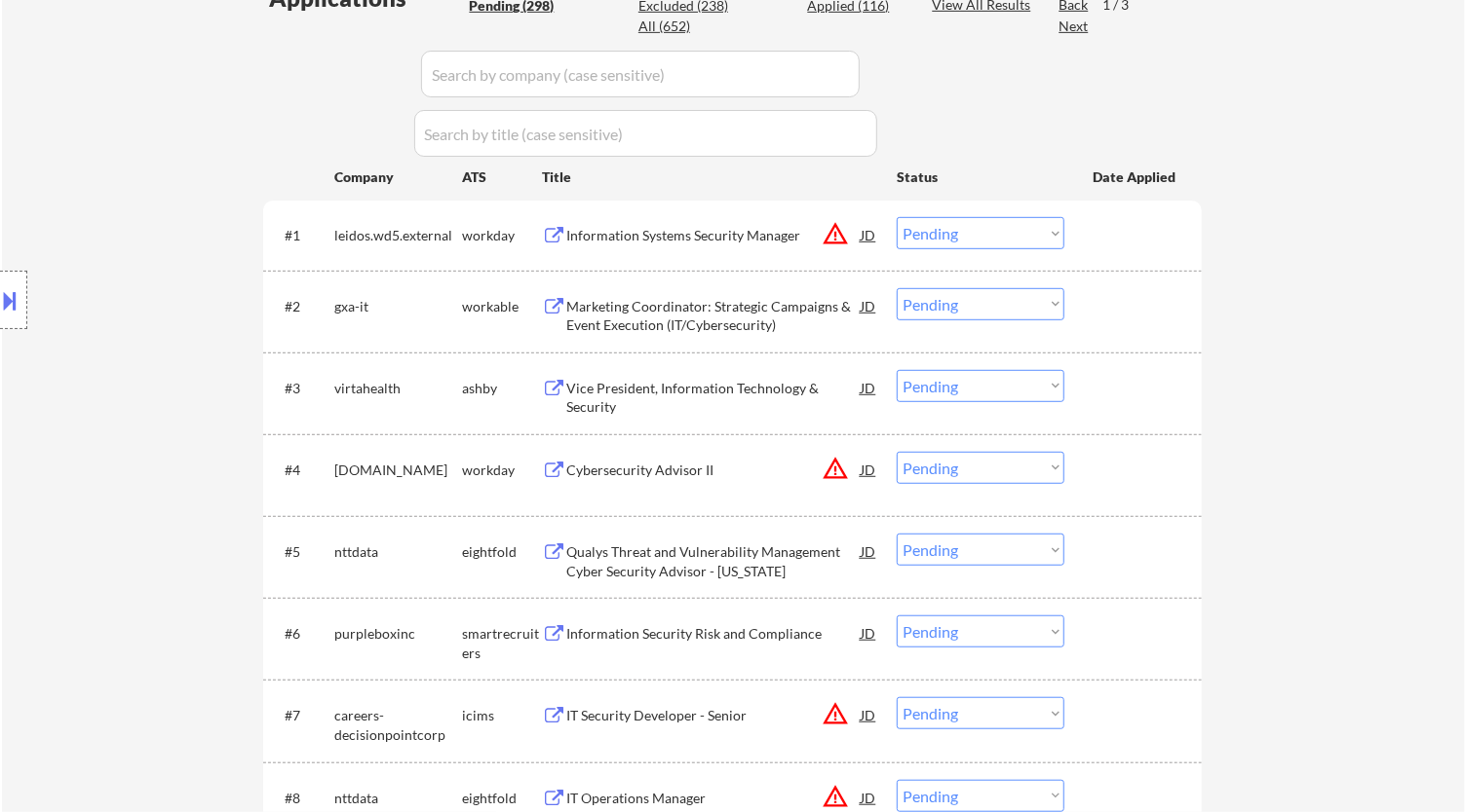
select select ""pending""
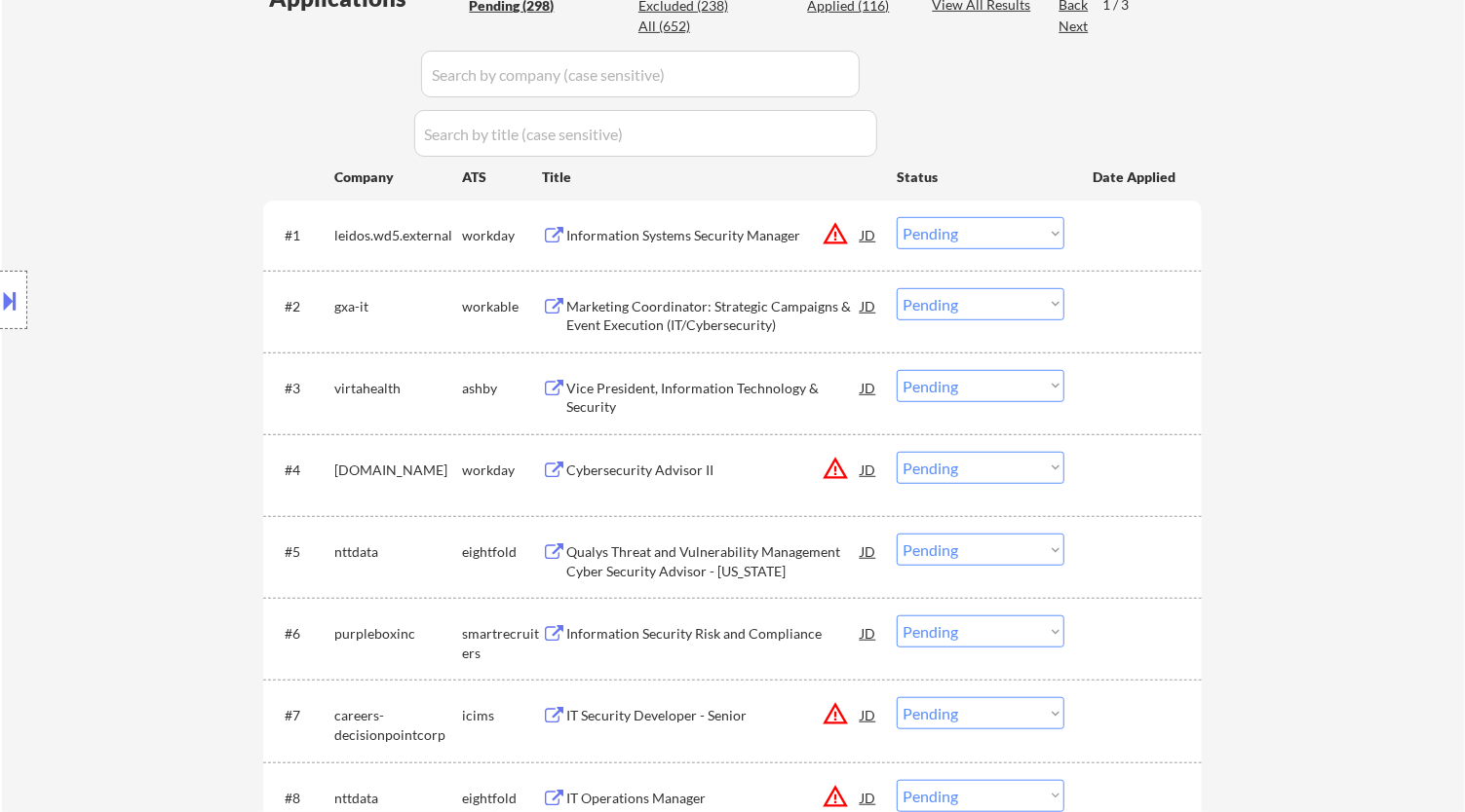
select select ""pending""
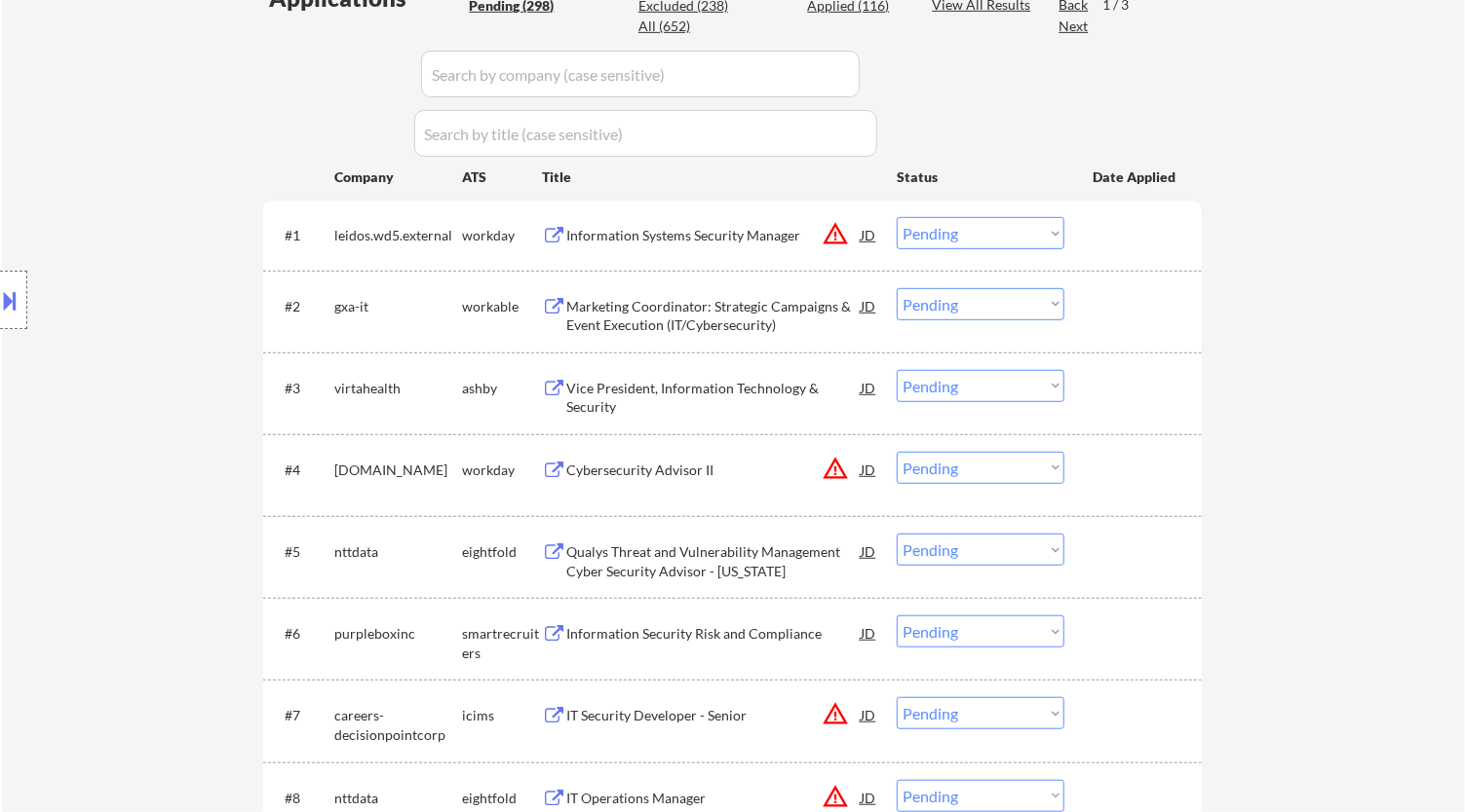
select select ""pending""
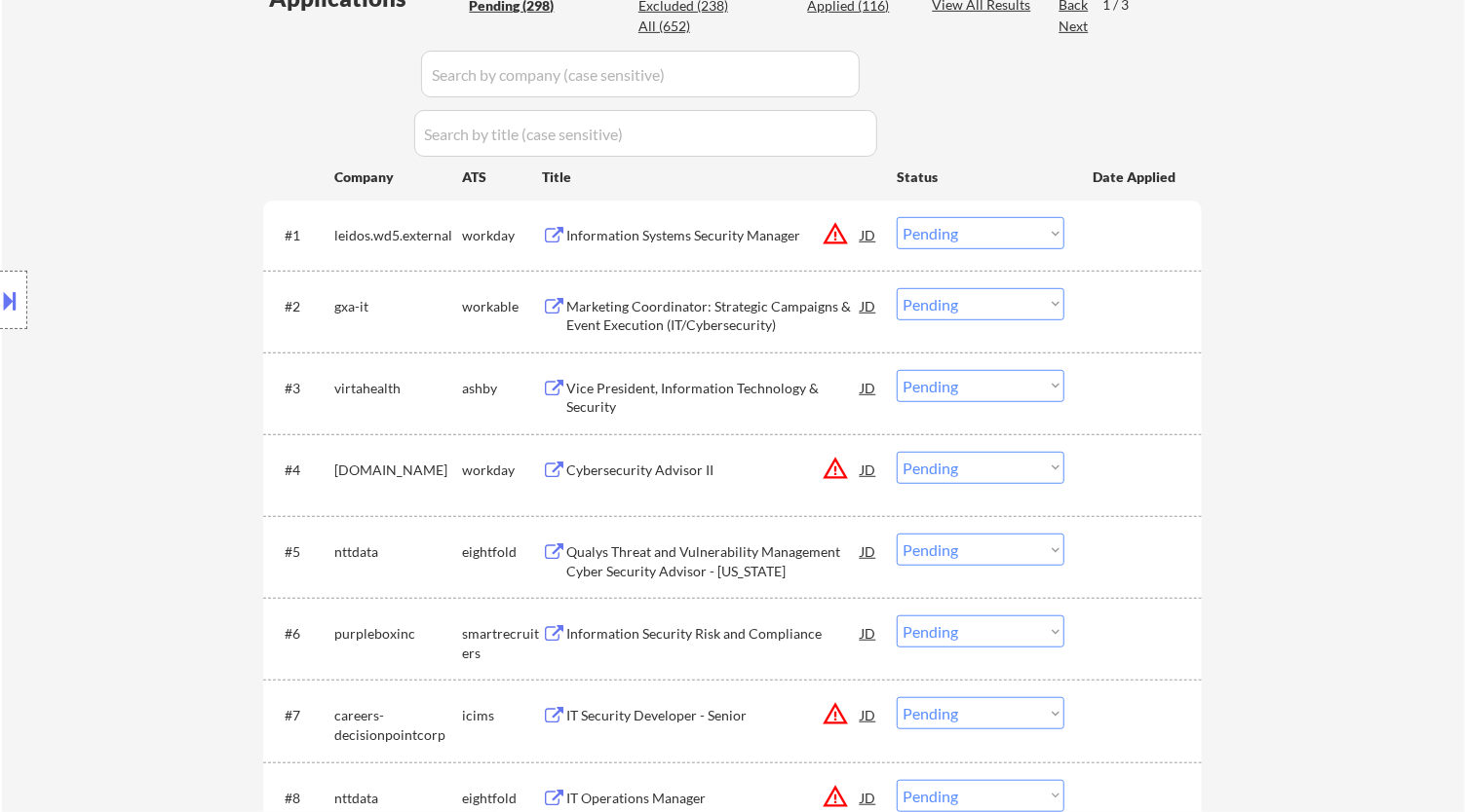
select select ""pending""
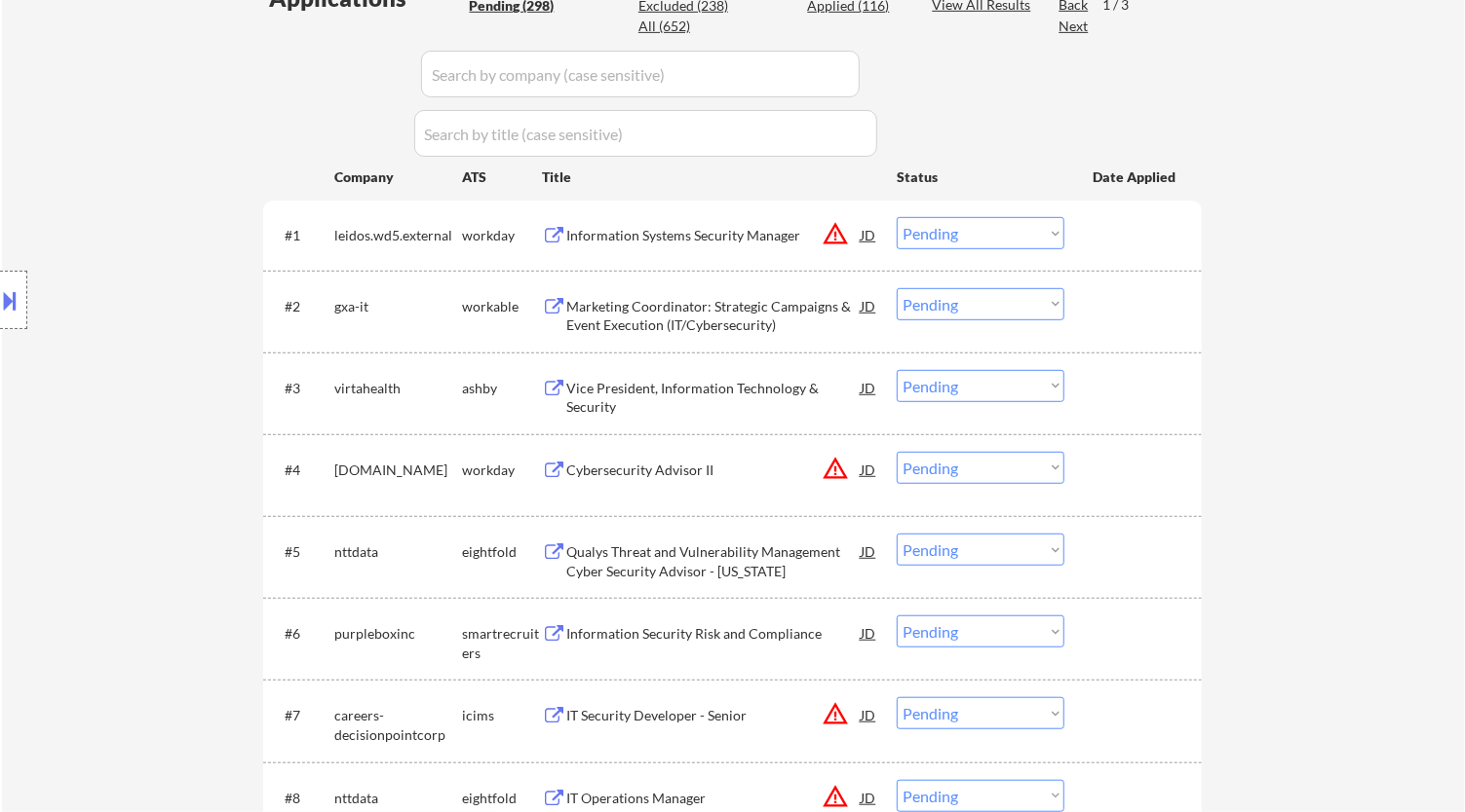
select select ""pending""
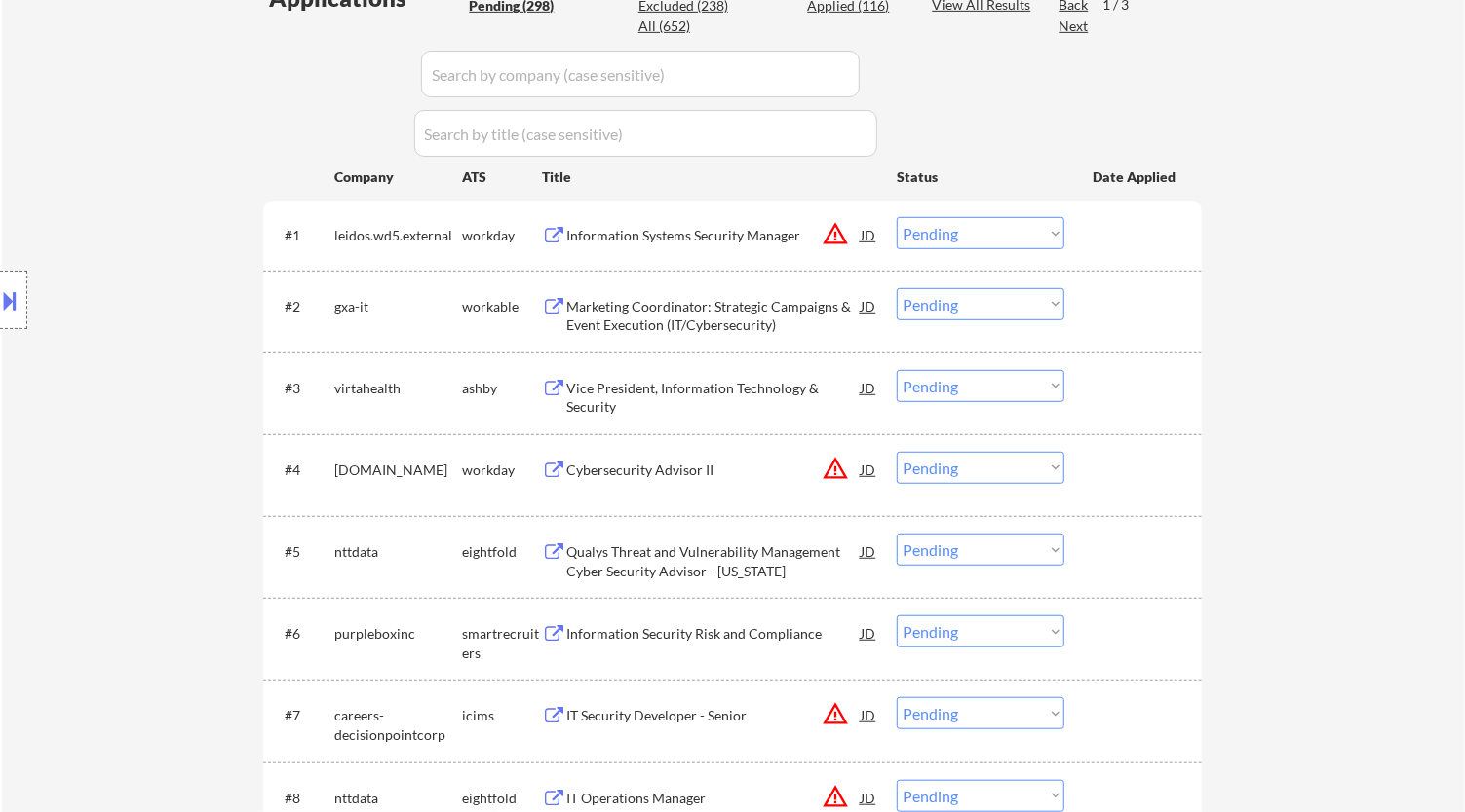
select select ""pending""
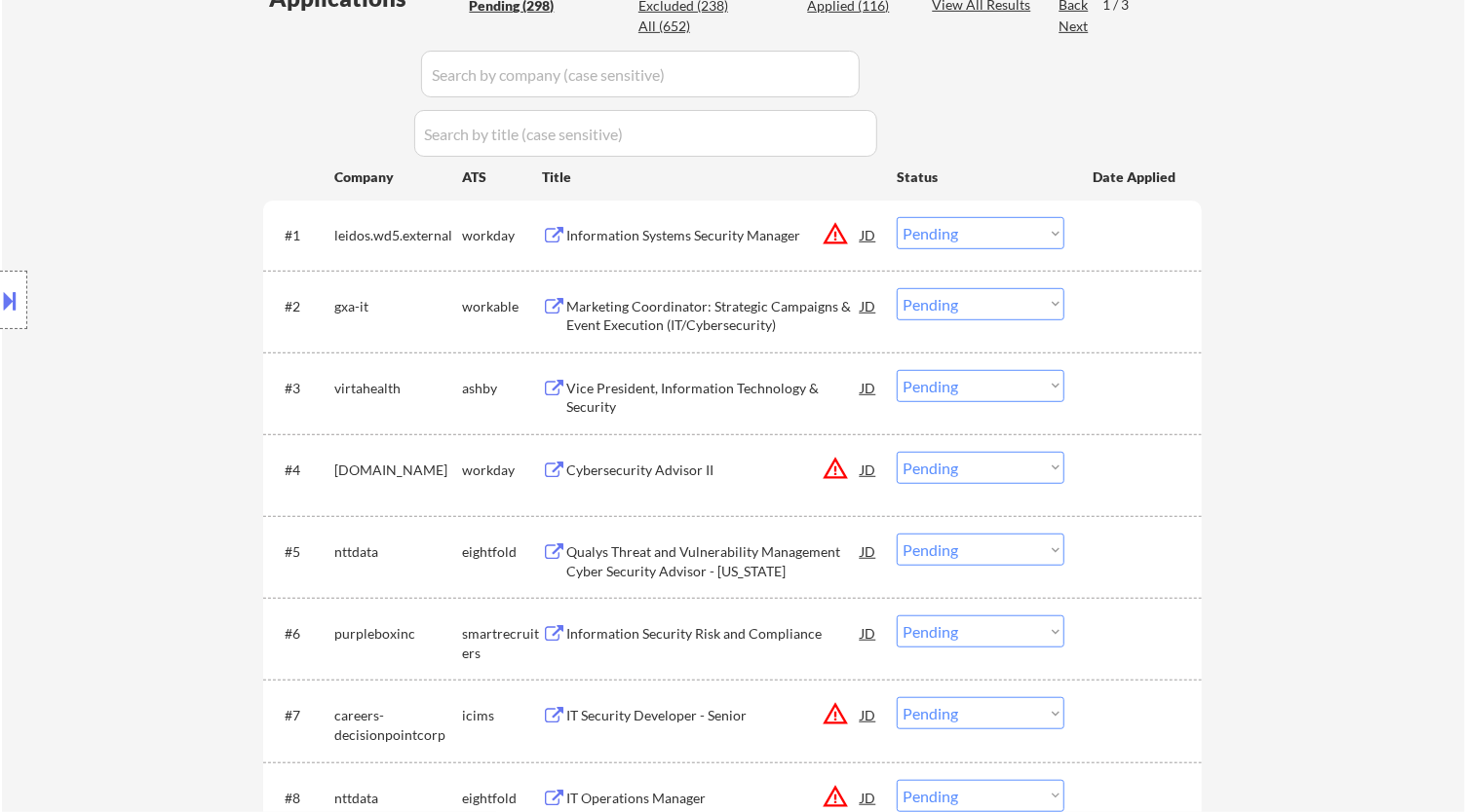
select select ""pending""
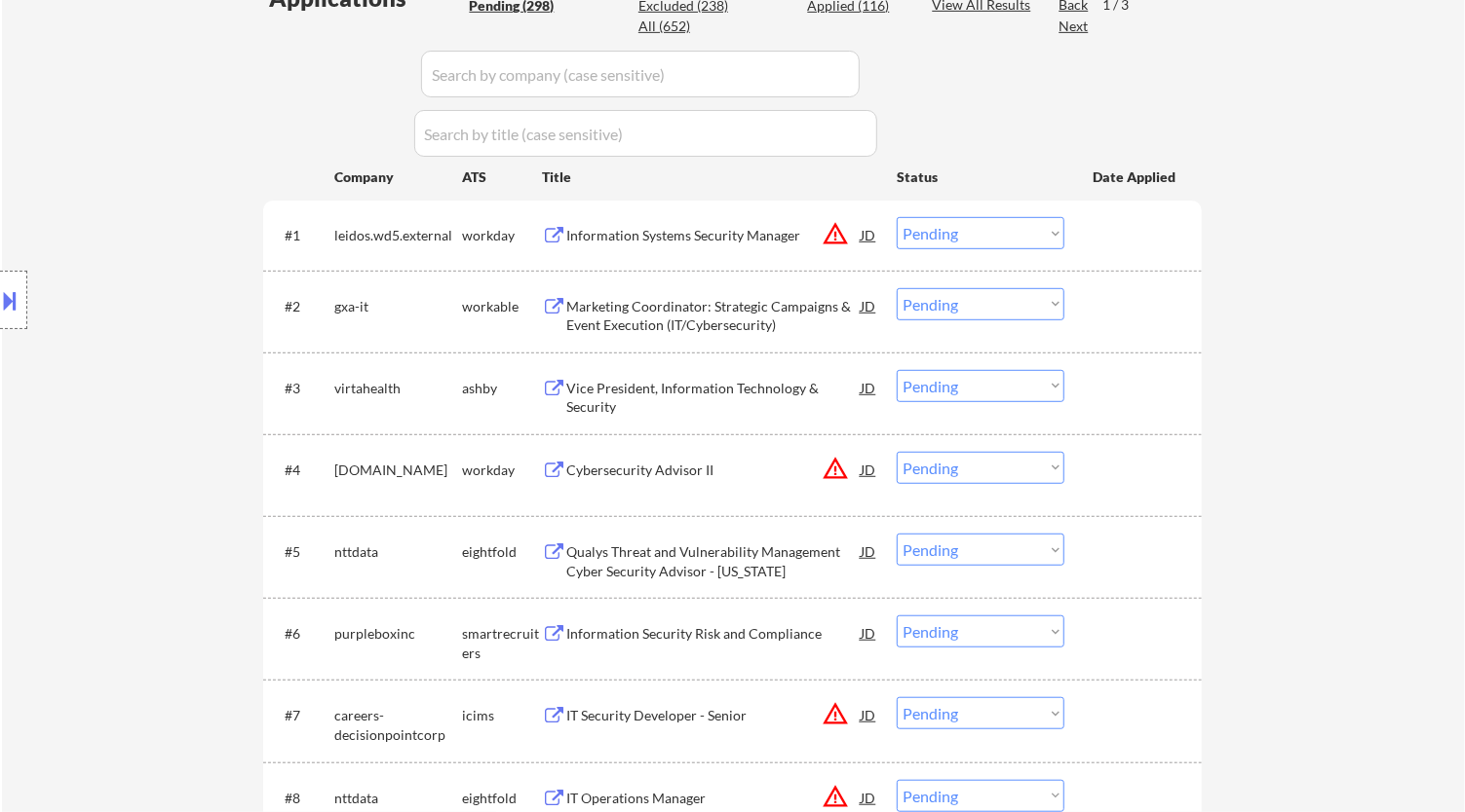
select select ""pending""
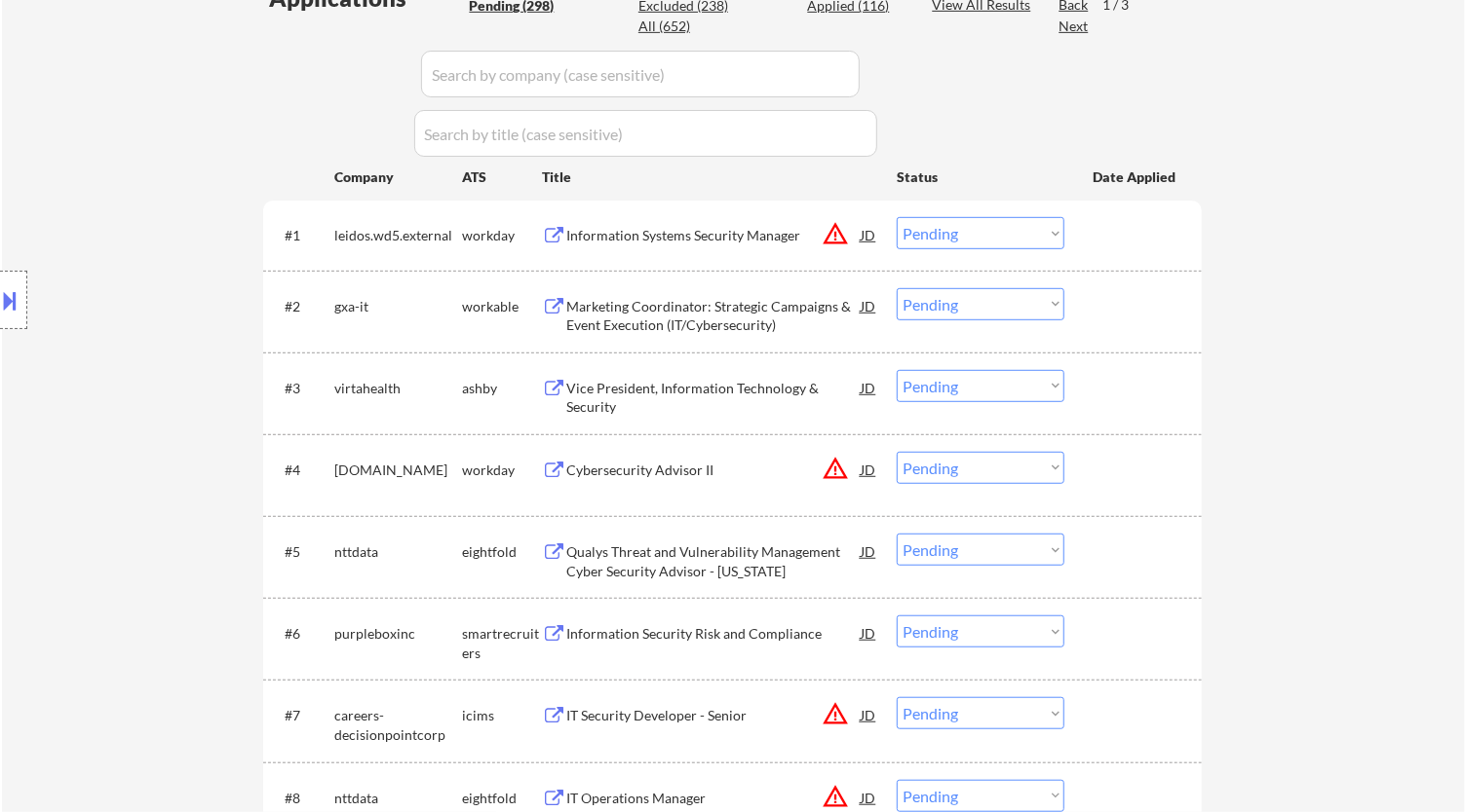
select select ""pending""
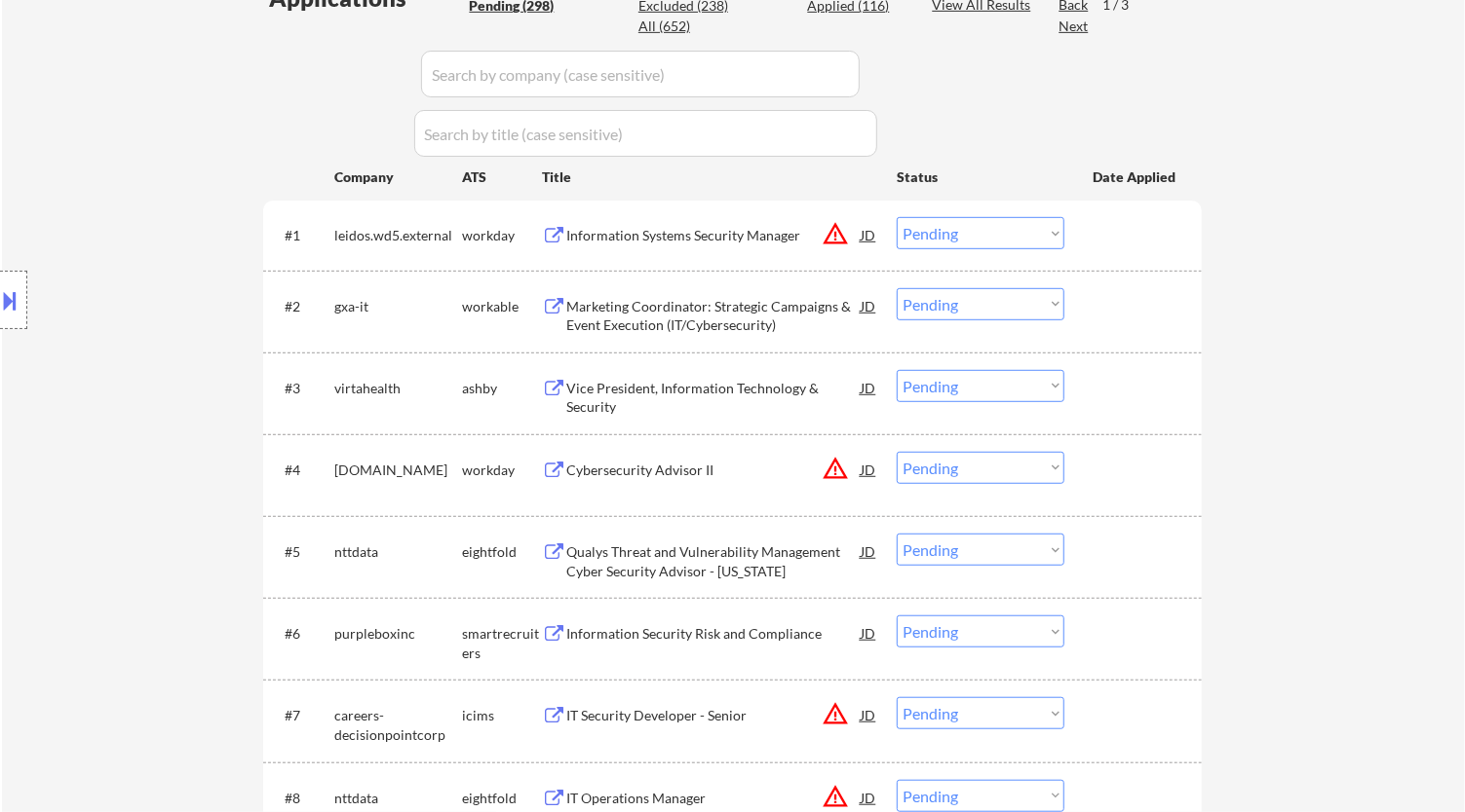
select select ""pending""
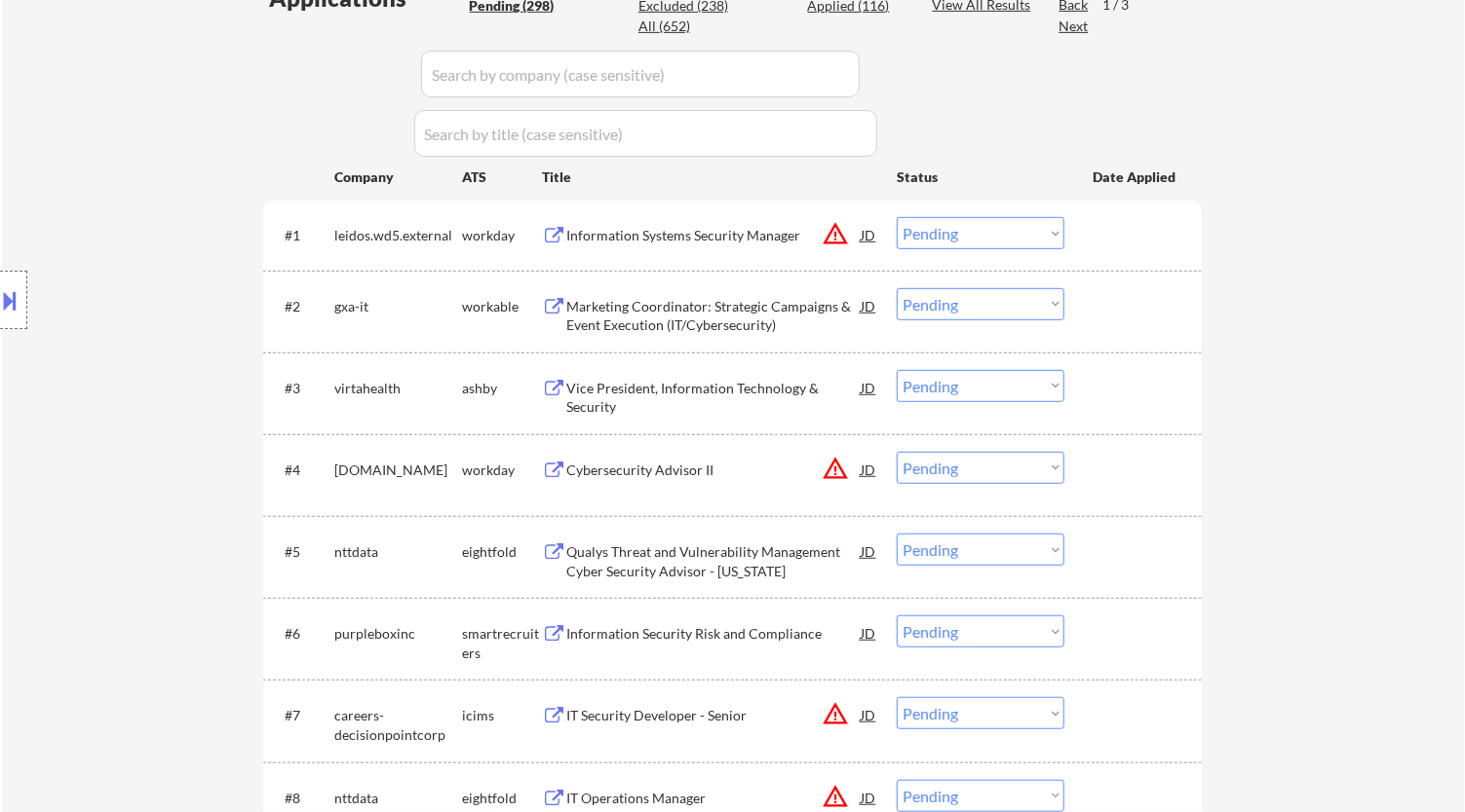
select select ""pending""
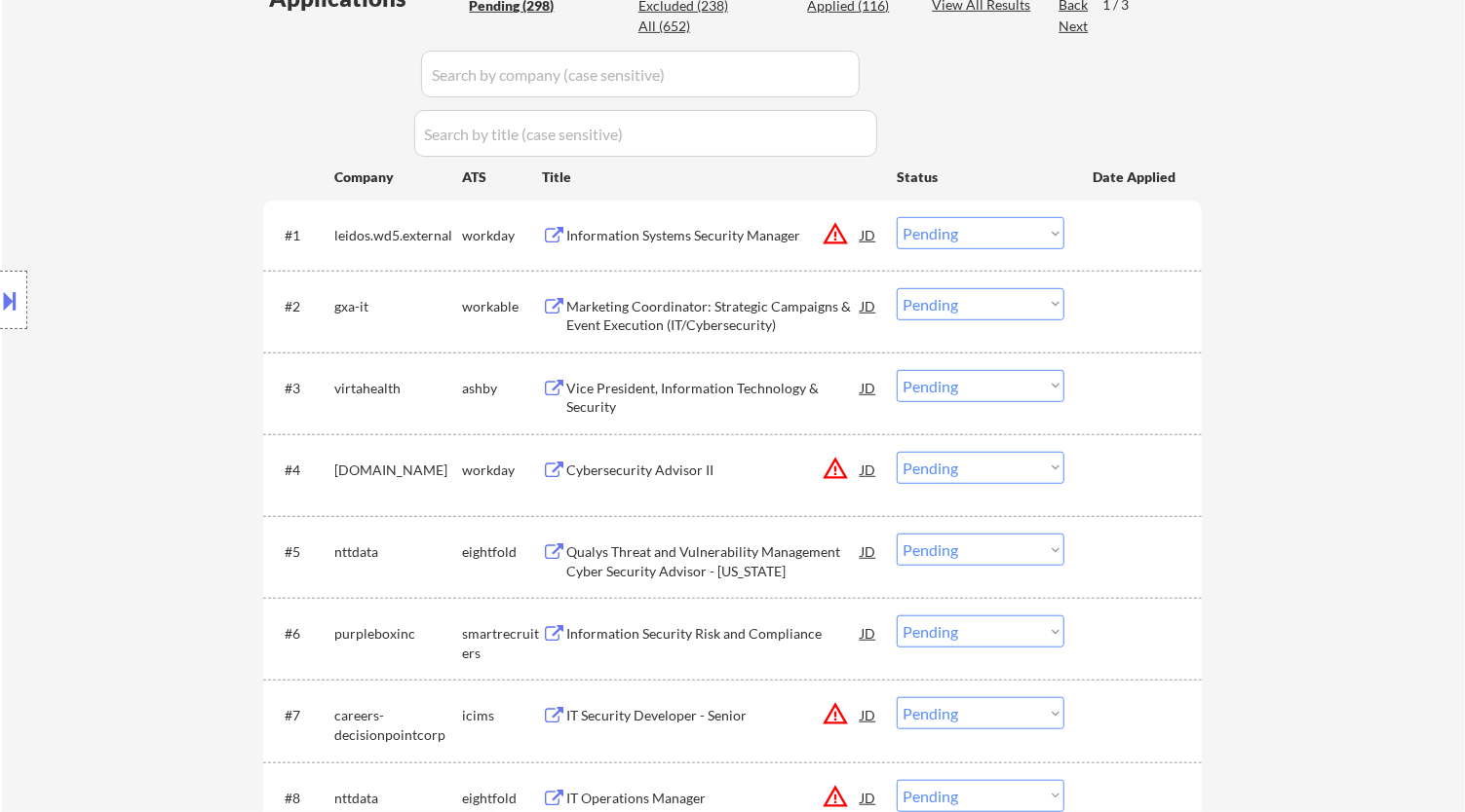
select select ""pending""
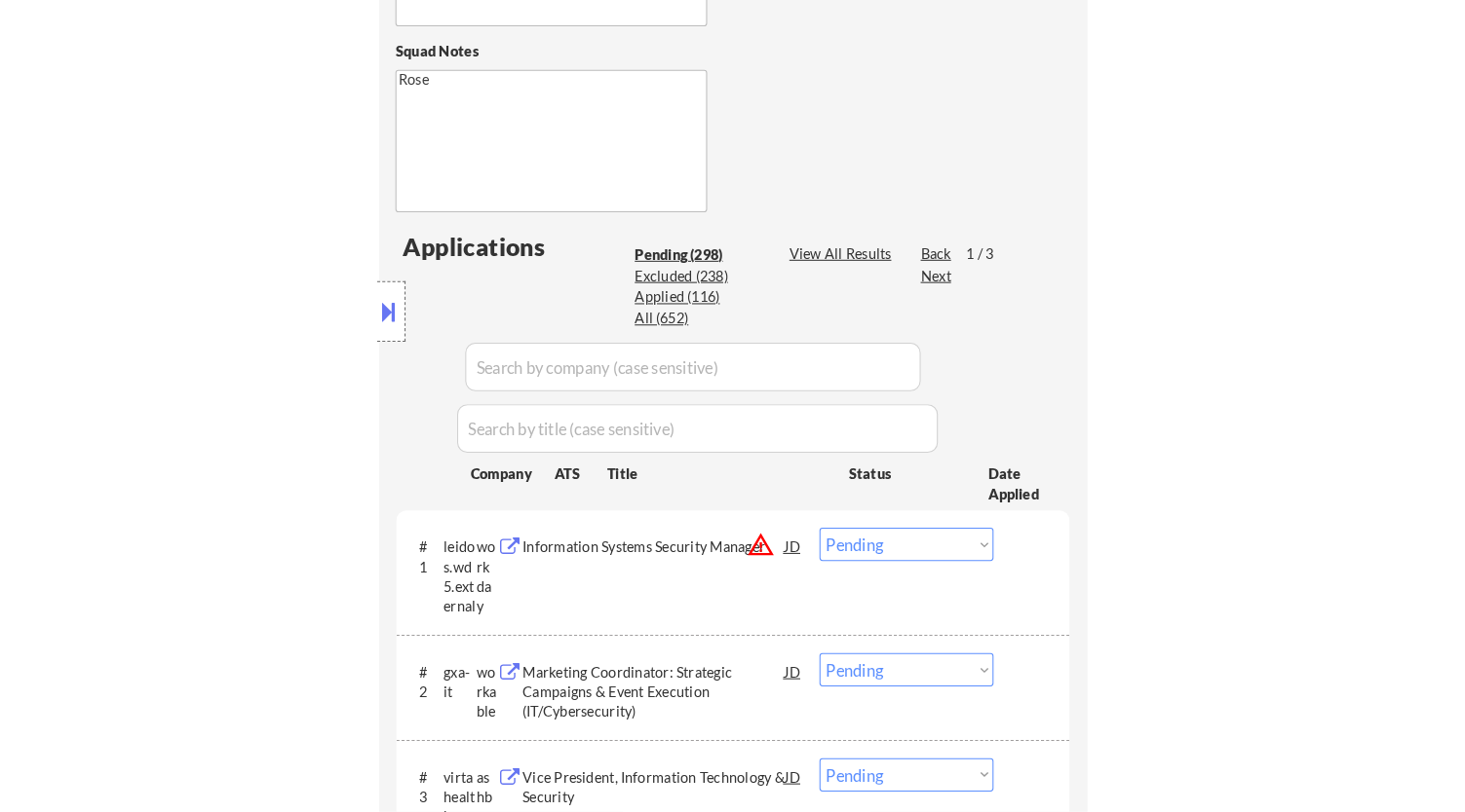
scroll to position [663, 0]
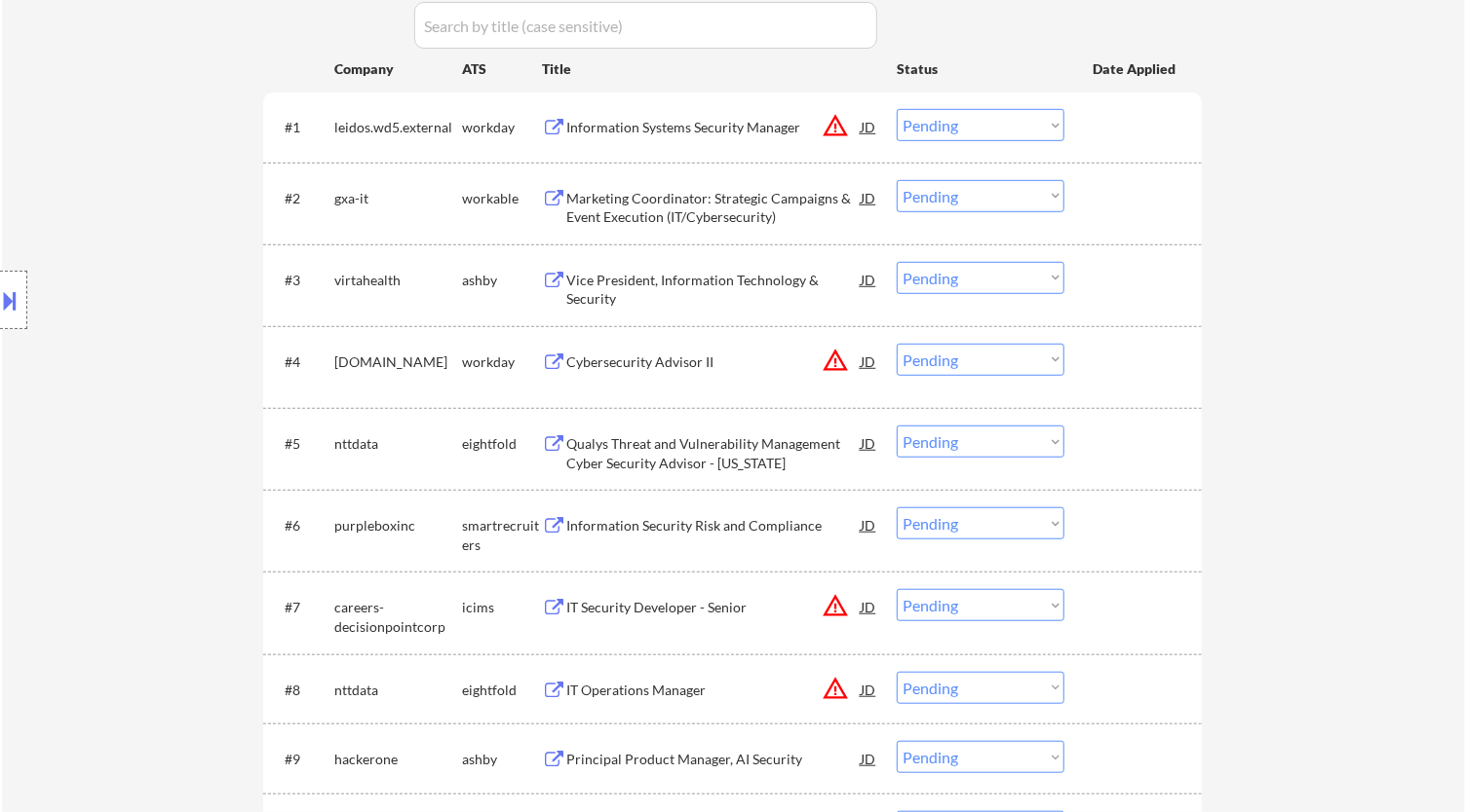
click at [964, 121] on select "Choose an option... Pending Applied Excluded (Questions) Excluded (Expired) Exc…" at bounding box center [980, 125] width 167 height 32
click at [896, 110] on select "Choose an option... Pending Applied Excluded (Questions) Excluded (Expired) Exc…" at bounding box center [980, 125] width 167 height 32
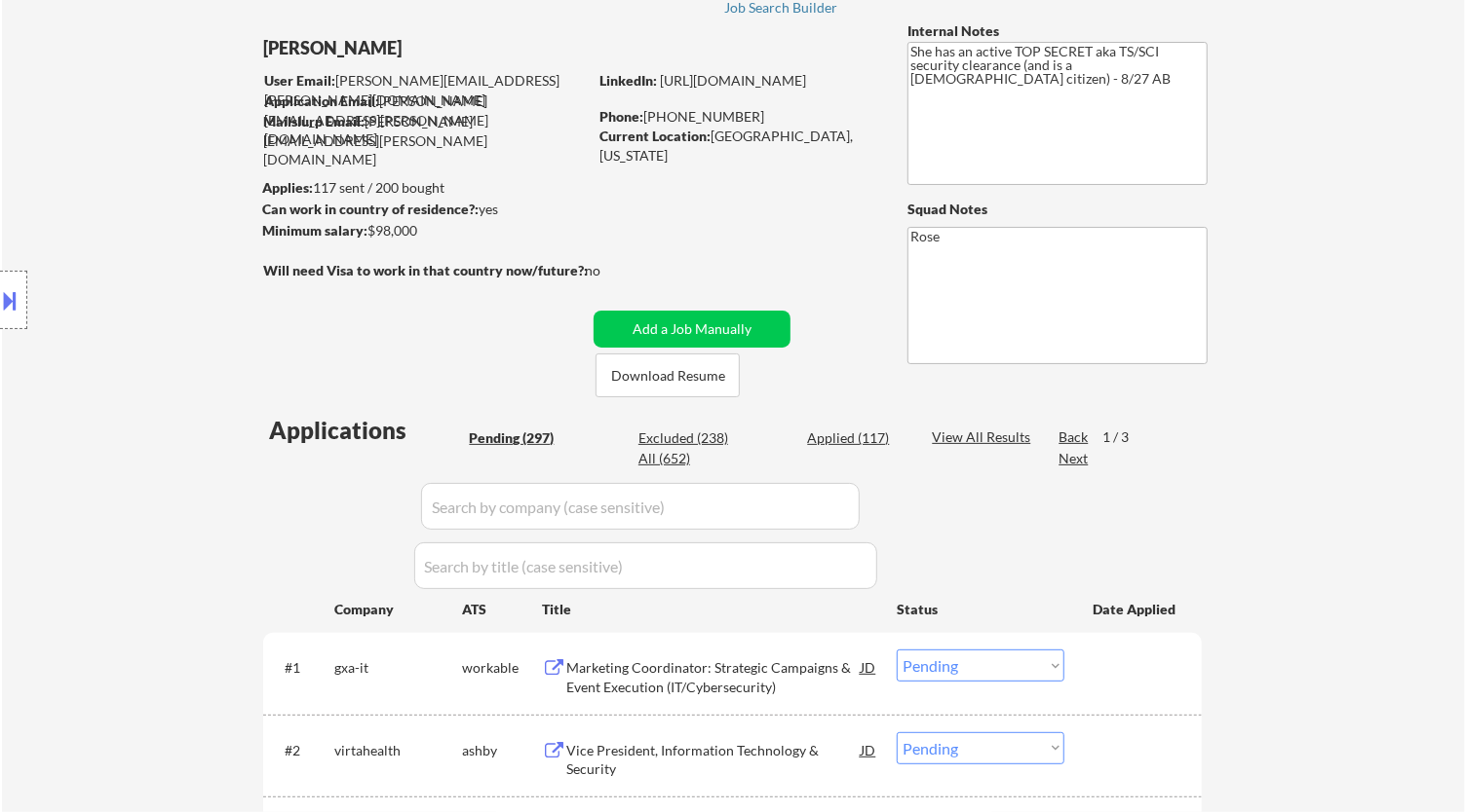
scroll to position [15, 0]
